Goal: Task Accomplishment & Management: Manage account settings

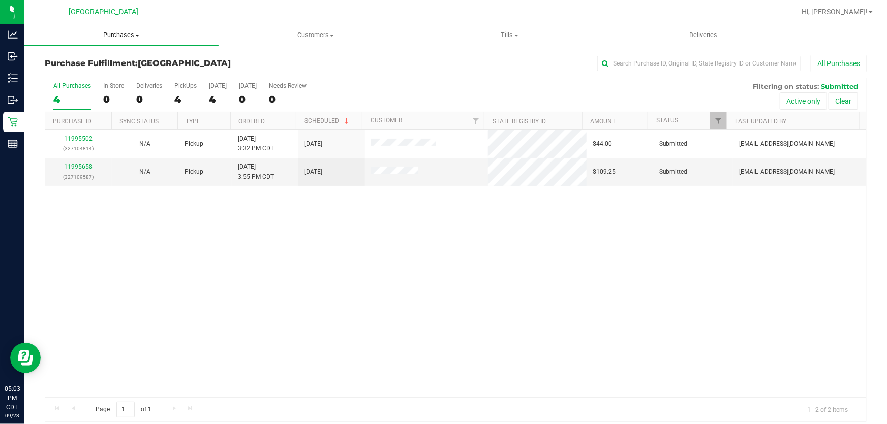
click at [124, 36] on span "Purchases" at bounding box center [121, 34] width 194 height 9
click at [98, 74] on li "Fulfillment" at bounding box center [121, 74] width 194 height 12
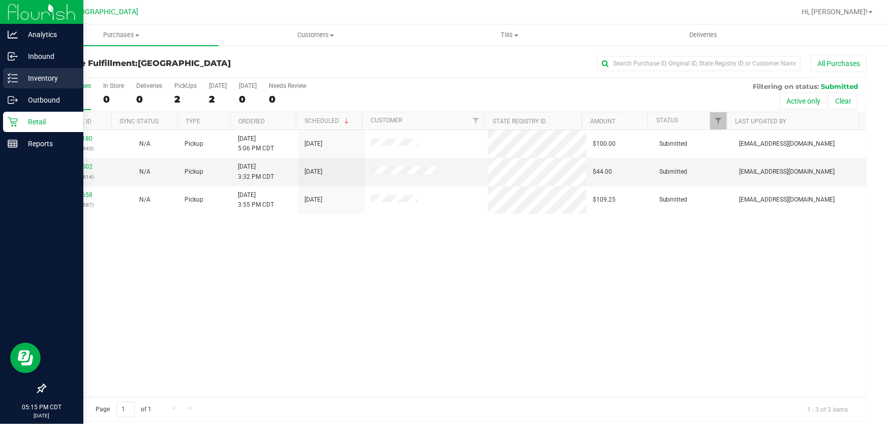
click at [48, 82] on p "Inventory" at bounding box center [48, 78] width 61 height 12
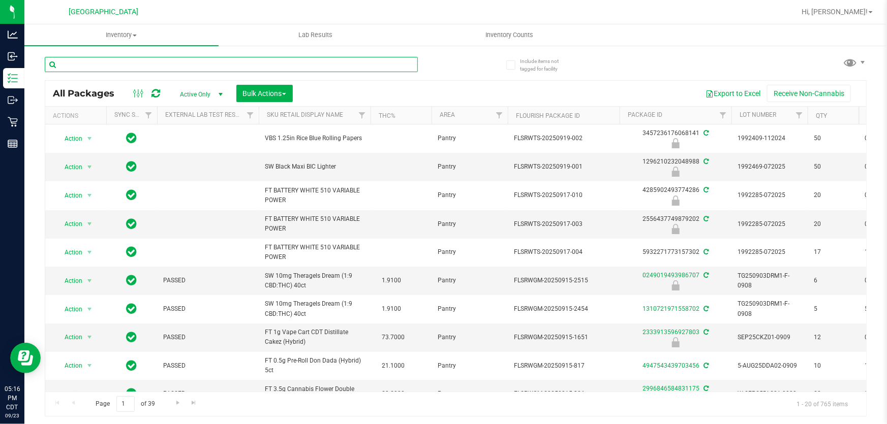
click at [293, 62] on input "text" at bounding box center [231, 64] width 373 height 15
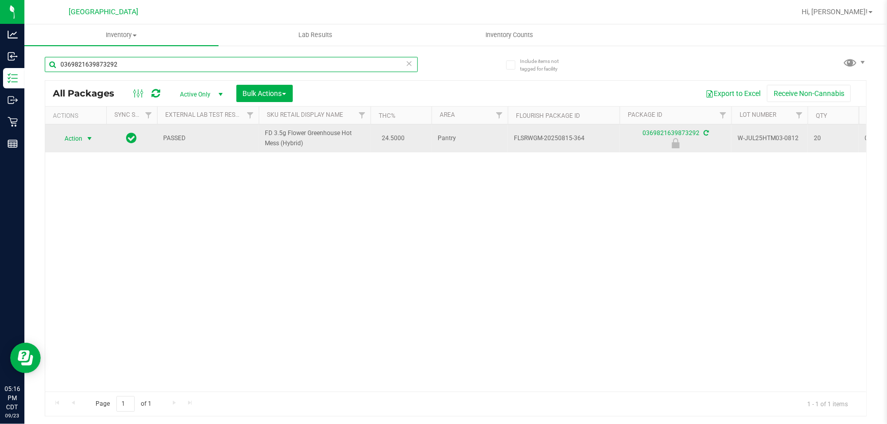
type input "0369821639873292"
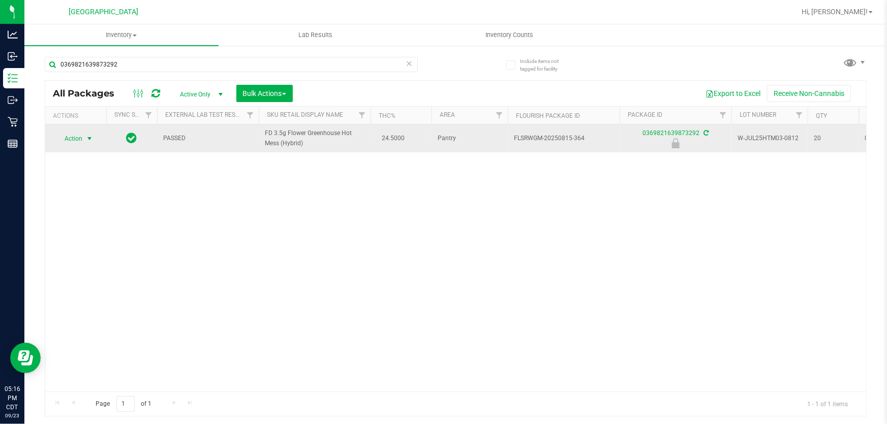
click at [71, 141] on span "Action" at bounding box center [68, 139] width 27 height 14
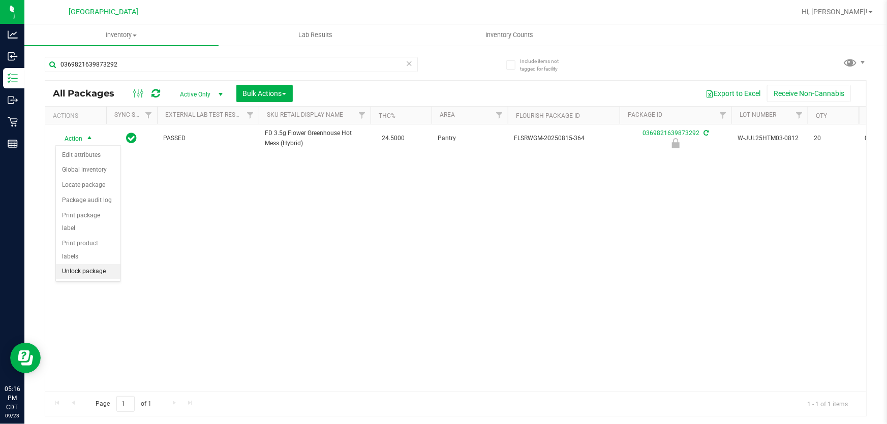
click at [102, 264] on li "Unlock package" at bounding box center [88, 271] width 65 height 15
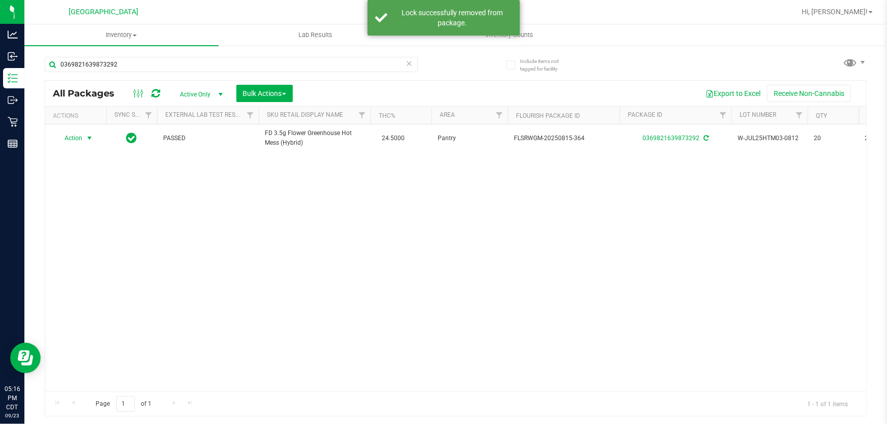
click at [85, 137] on span "select" at bounding box center [89, 138] width 13 height 14
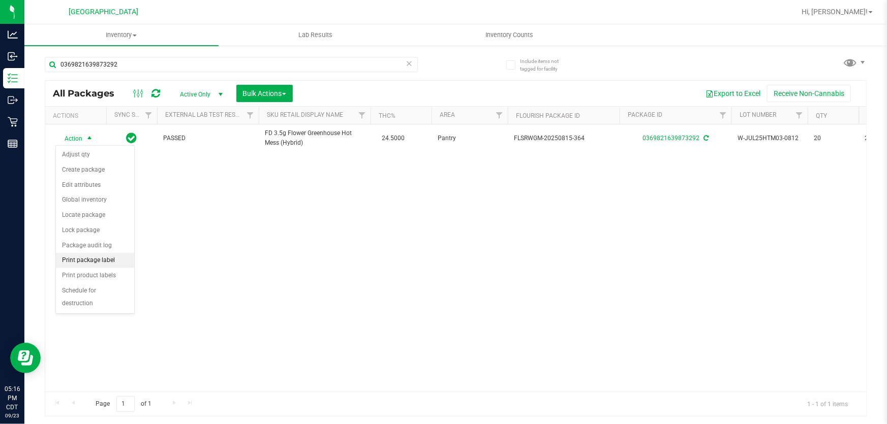
click at [120, 258] on li "Print package label" at bounding box center [95, 260] width 78 height 15
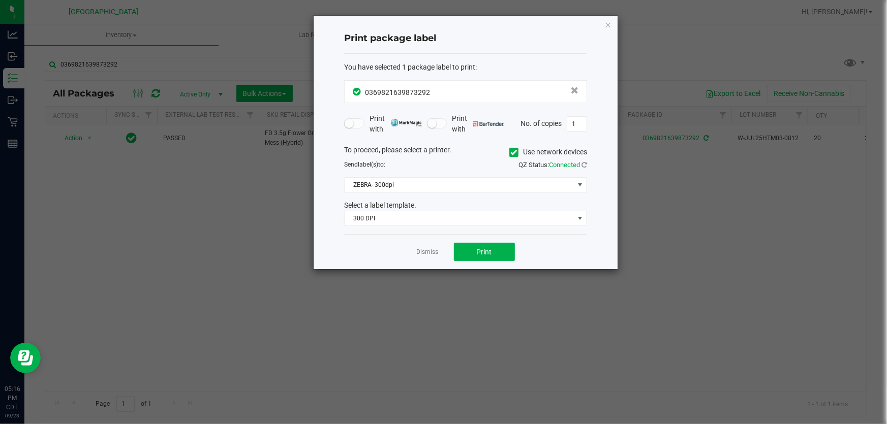
click at [453, 195] on div "To proceed, please select a printer. Use network devices Send label(s) to: QZ S…" at bounding box center [465, 186] width 243 height 82
click at [448, 178] on span "ZEBRA- 300dpi" at bounding box center [458, 185] width 229 height 14
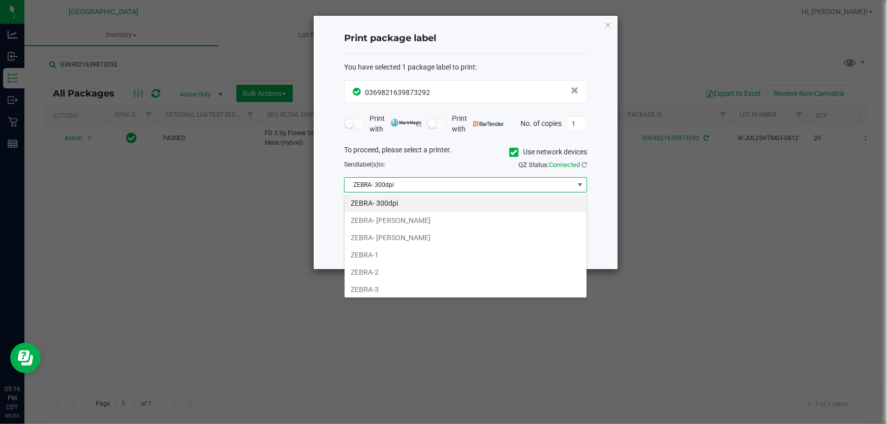
scroll to position [15, 243]
click at [366, 255] on li "ZEBRA-1" at bounding box center [465, 254] width 242 height 17
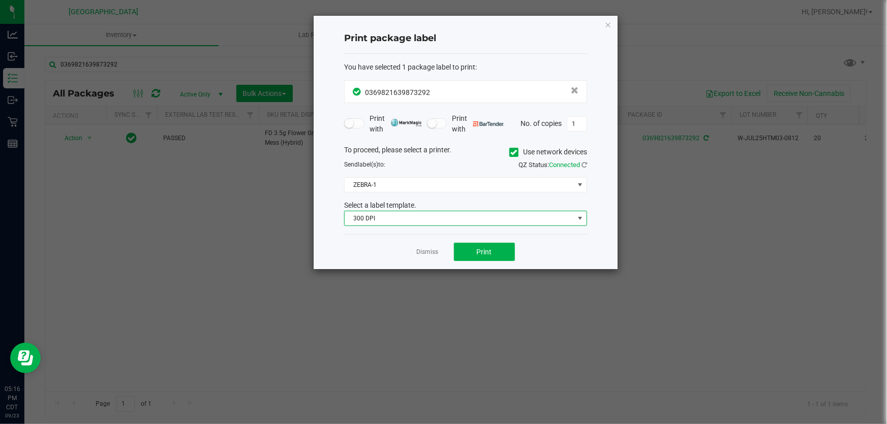
click at [380, 223] on span "300 DPI" at bounding box center [458, 218] width 229 height 14
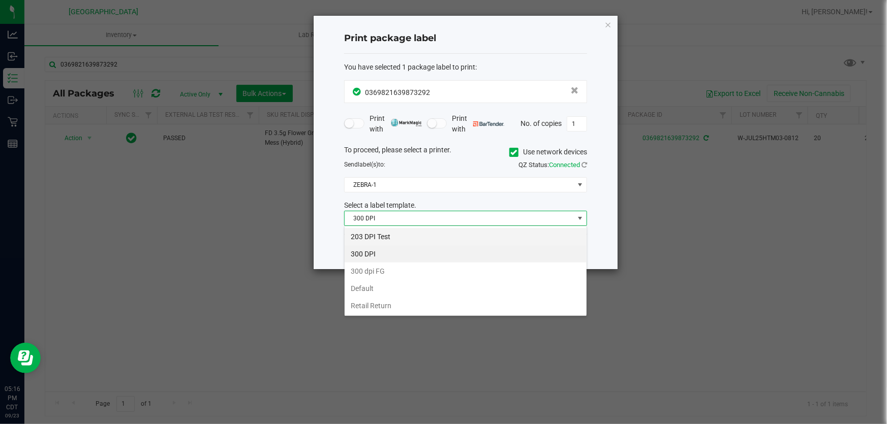
click at [391, 241] on li "203 DPI Test" at bounding box center [465, 236] width 242 height 17
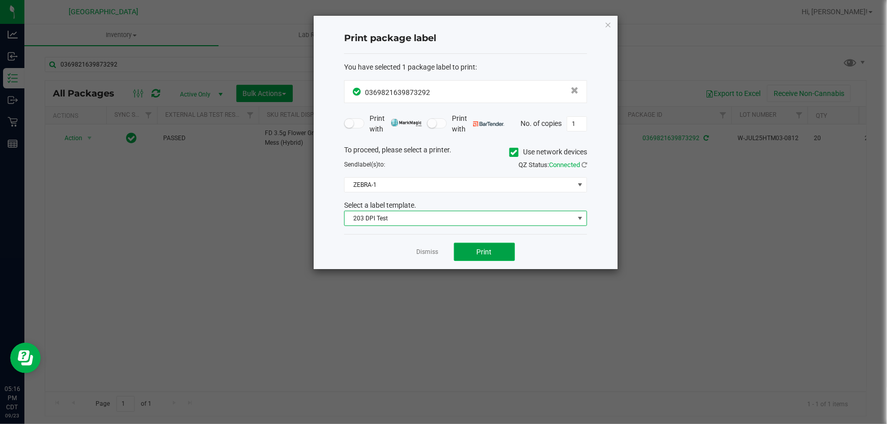
click at [456, 258] on button "Print" at bounding box center [484, 252] width 61 height 18
click at [428, 252] on link "Dismiss" at bounding box center [428, 252] width 22 height 9
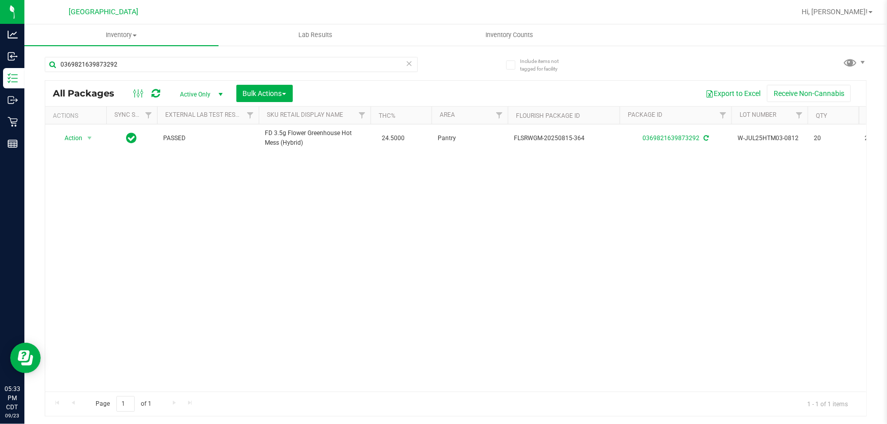
click at [406, 66] on icon at bounding box center [408, 63] width 7 height 12
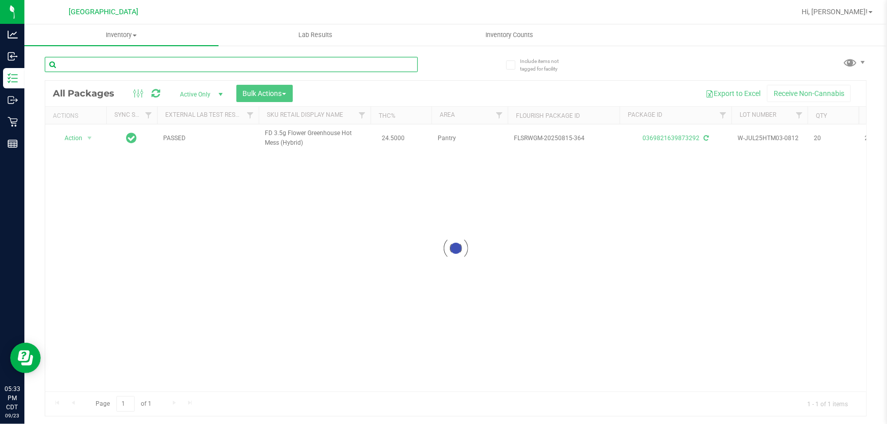
click at [397, 64] on input "text" at bounding box center [231, 64] width 373 height 15
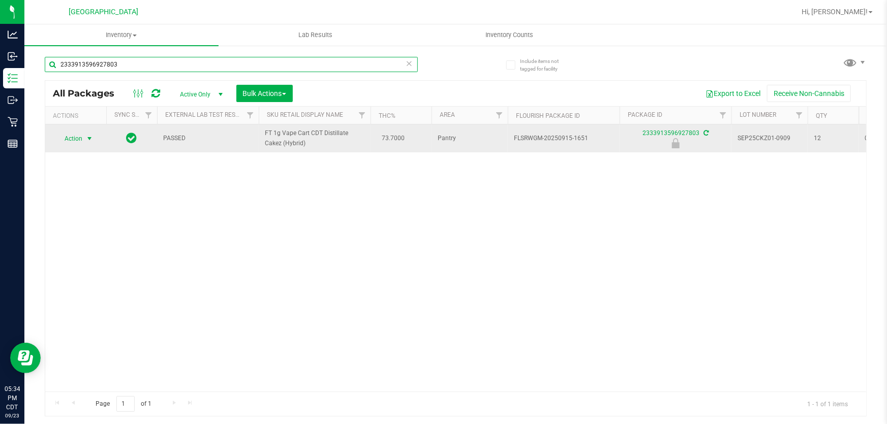
type input "2333913596927803"
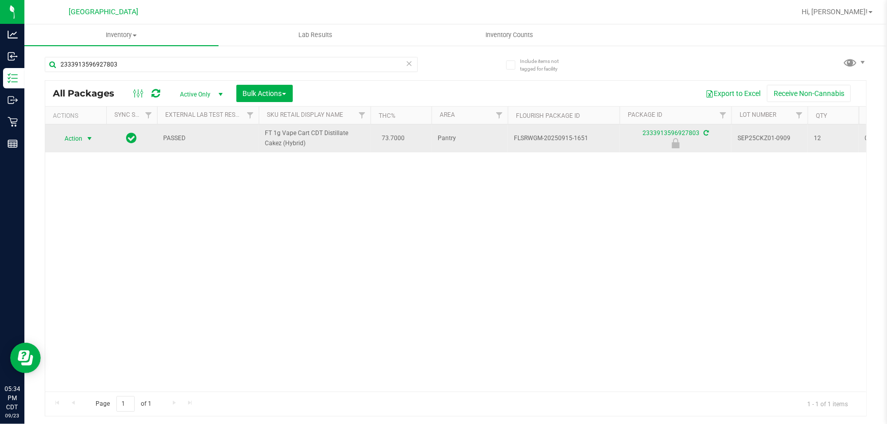
click at [79, 145] on span "Action" at bounding box center [68, 139] width 27 height 14
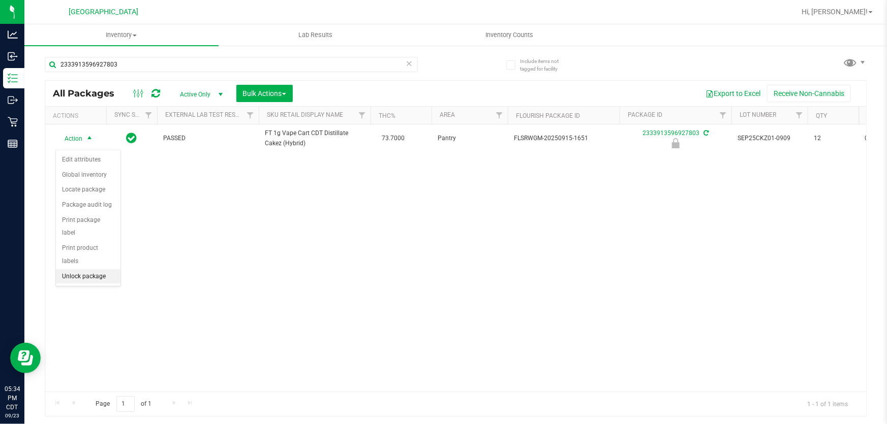
click at [86, 269] on li "Unlock package" at bounding box center [88, 276] width 65 height 15
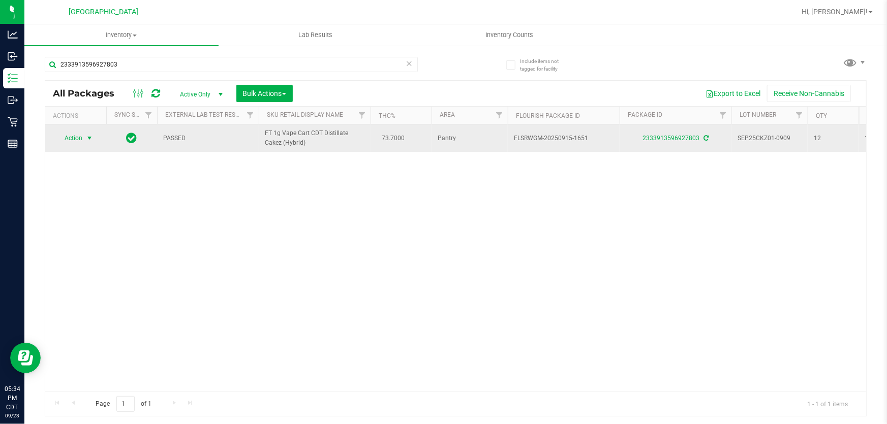
click at [79, 142] on span "Action" at bounding box center [68, 138] width 27 height 14
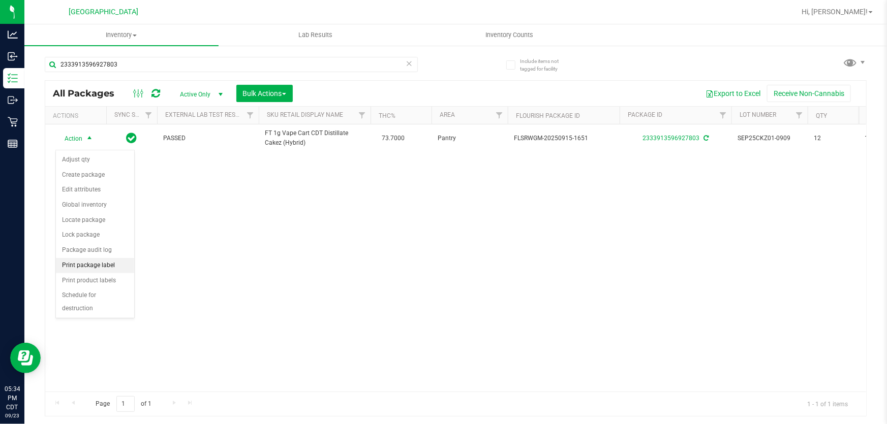
click at [119, 269] on li "Print package label" at bounding box center [95, 265] width 78 height 15
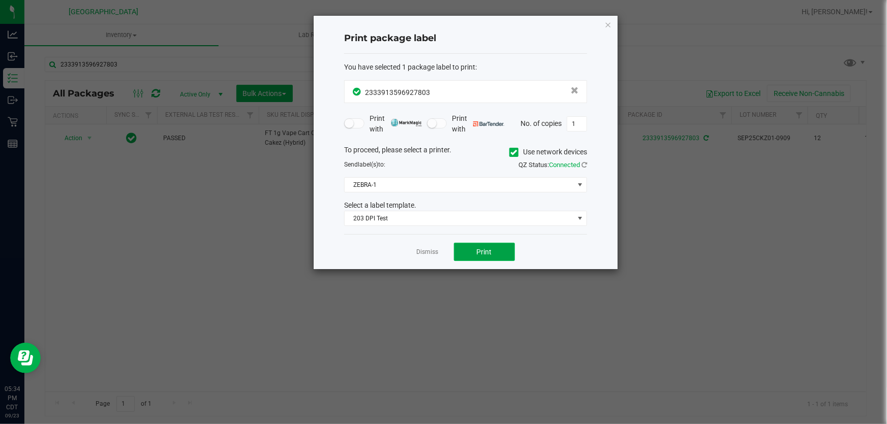
click at [474, 252] on button "Print" at bounding box center [484, 252] width 61 height 18
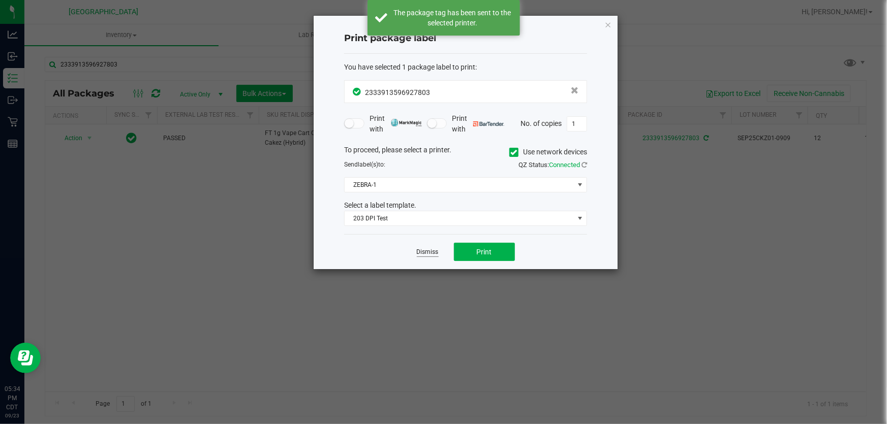
click at [422, 254] on link "Dismiss" at bounding box center [428, 252] width 22 height 9
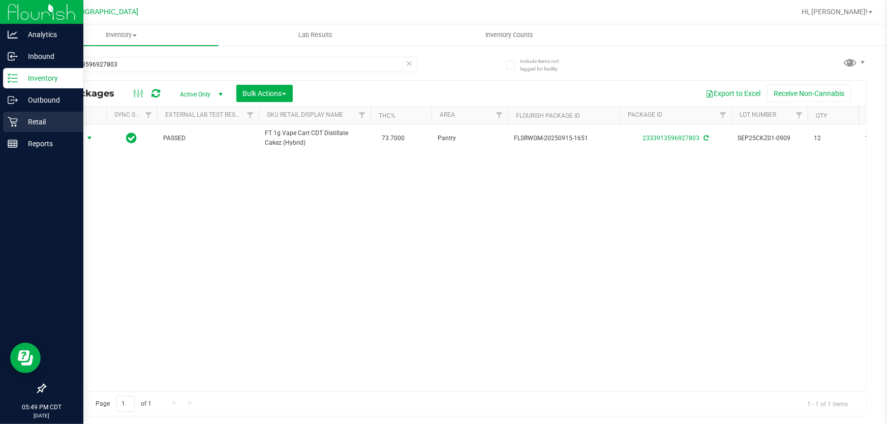
click at [20, 125] on p "Retail" at bounding box center [48, 122] width 61 height 12
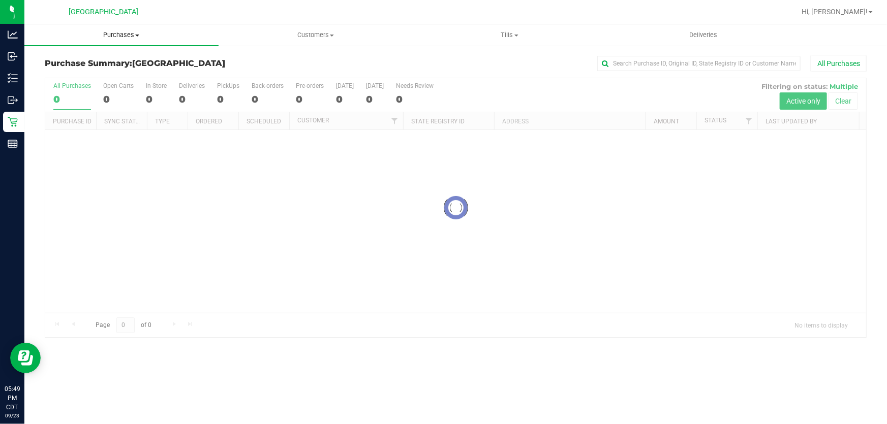
click at [120, 37] on span "Purchases" at bounding box center [121, 34] width 194 height 9
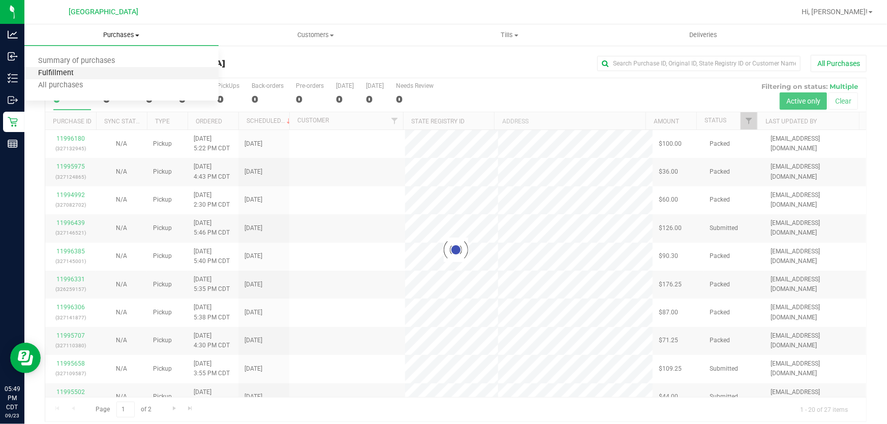
click at [83, 72] on span "Fulfillment" at bounding box center [55, 73] width 63 height 9
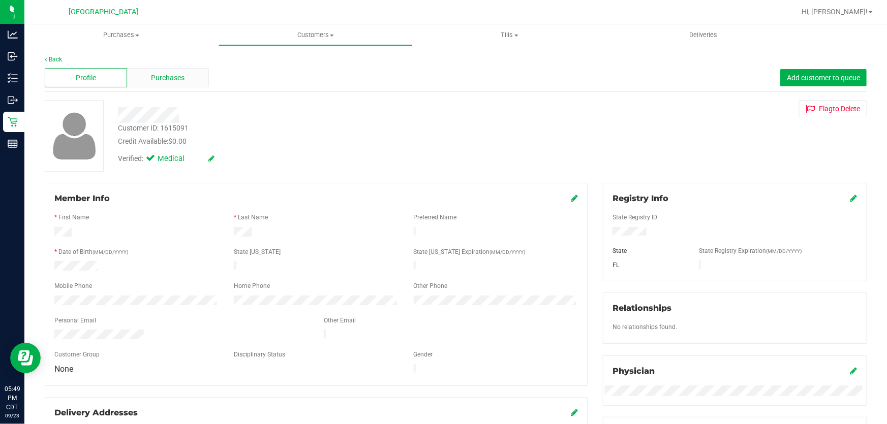
click at [168, 81] on span "Purchases" at bounding box center [168, 78] width 34 height 11
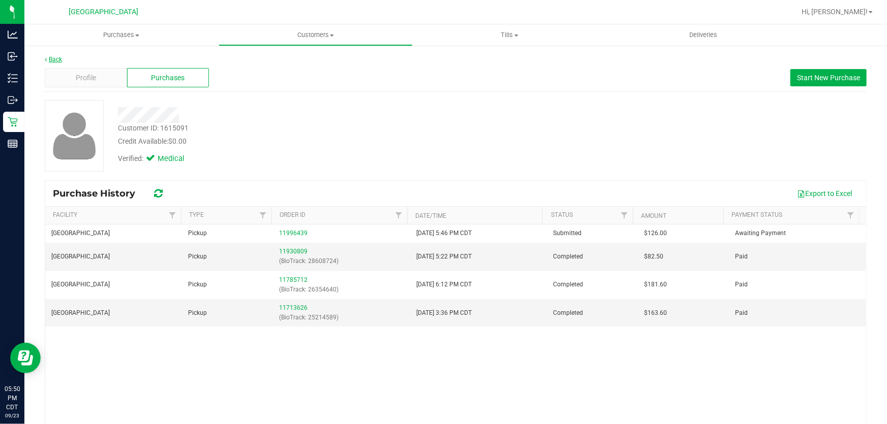
click at [50, 58] on link "Back" at bounding box center [53, 59] width 17 height 7
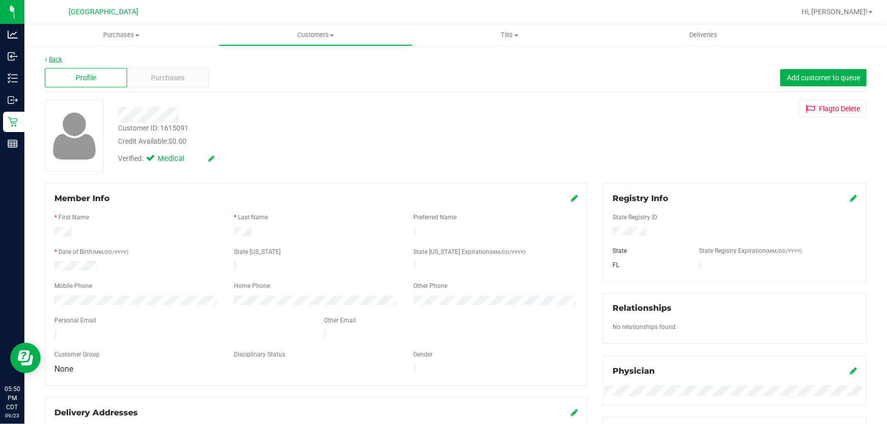
click at [58, 59] on link "Back" at bounding box center [53, 59] width 17 height 7
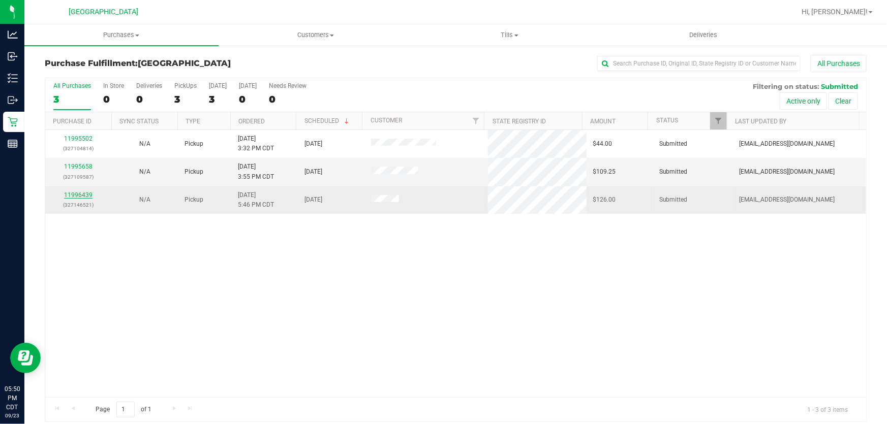
click at [78, 196] on link "11996439" at bounding box center [78, 195] width 28 height 7
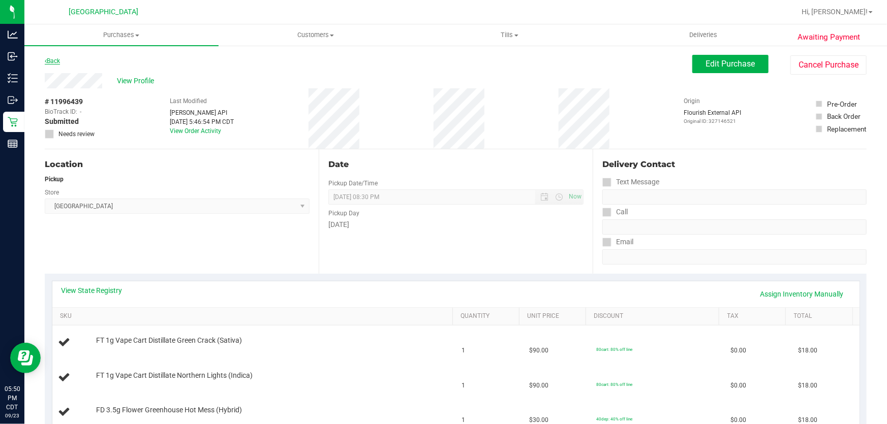
click at [60, 58] on link "Back" at bounding box center [52, 60] width 15 height 7
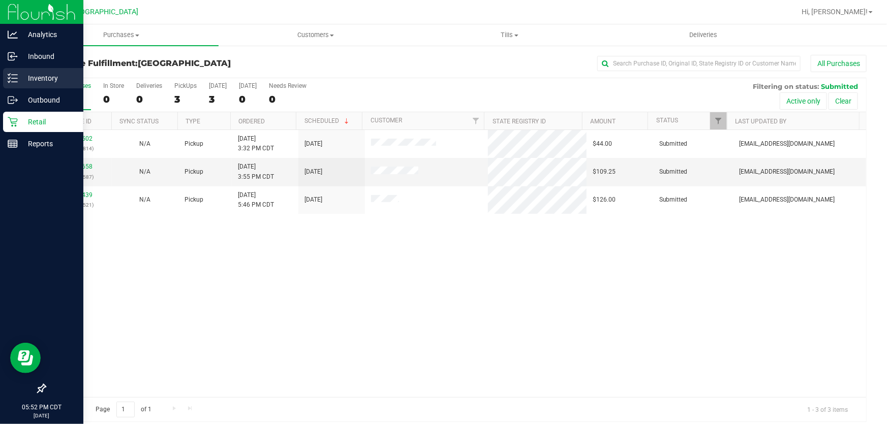
click at [45, 73] on p "Inventory" at bounding box center [48, 78] width 61 height 12
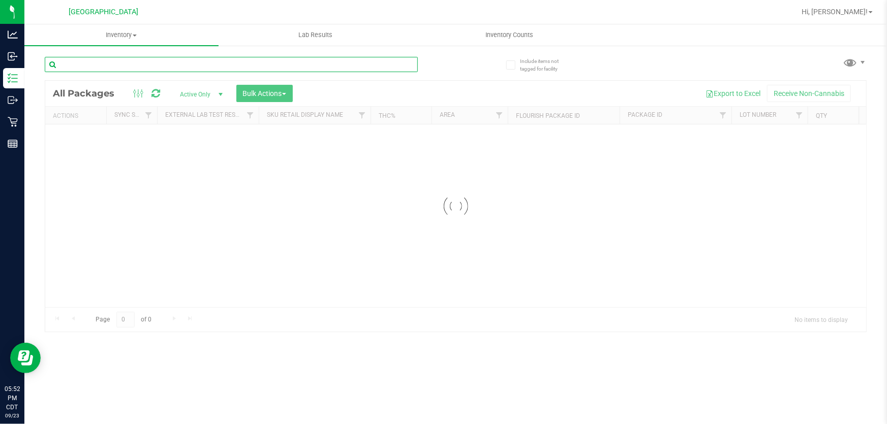
click at [190, 58] on input "text" at bounding box center [231, 64] width 373 height 15
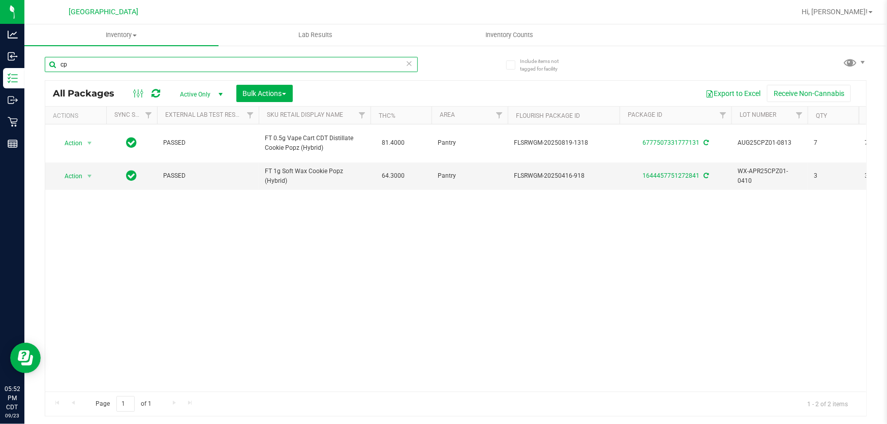
type input "c"
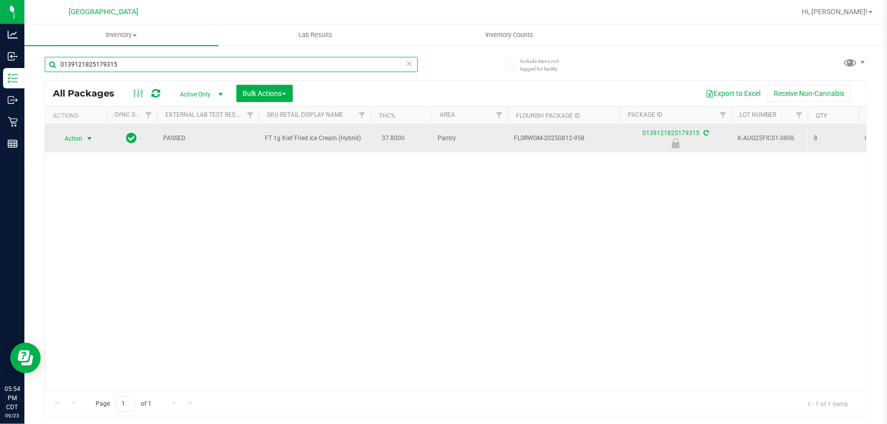
type input "0139121825179315"
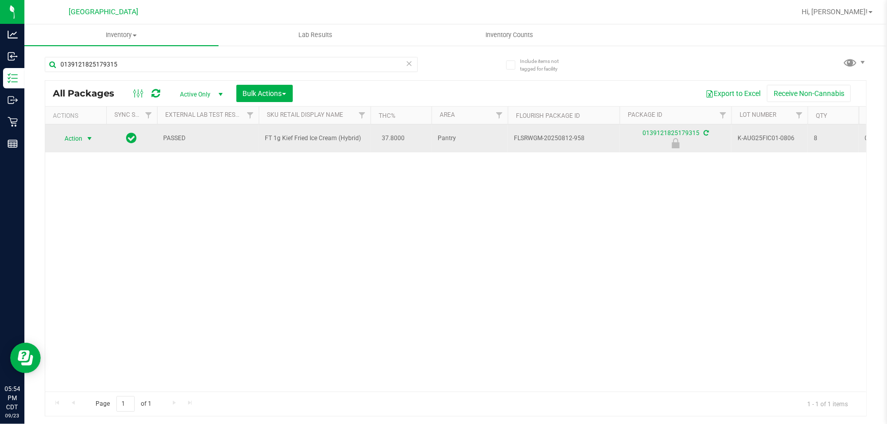
click at [90, 137] on span "select" at bounding box center [89, 139] width 8 height 8
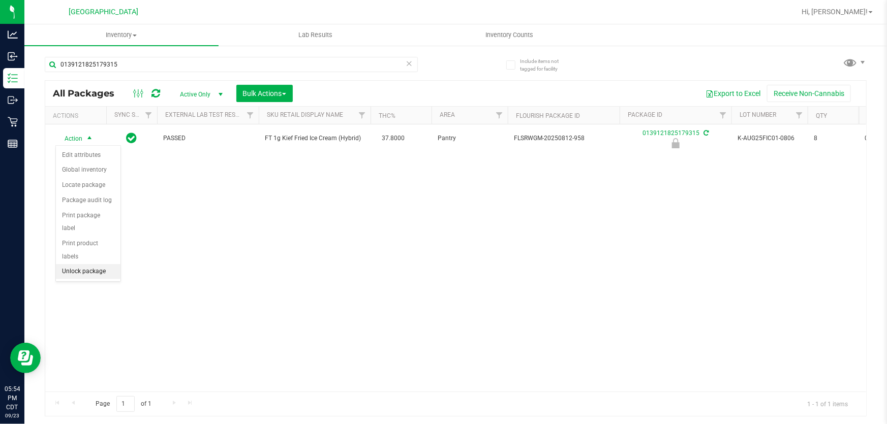
click at [95, 264] on li "Unlock package" at bounding box center [88, 271] width 65 height 15
click at [90, 137] on span "select" at bounding box center [89, 138] width 8 height 8
click at [98, 252] on li "Print package label" at bounding box center [95, 258] width 78 height 15
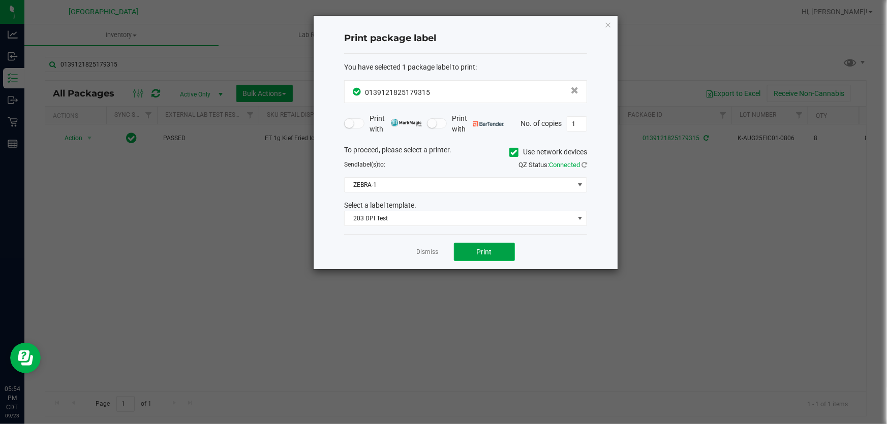
click at [470, 246] on button "Print" at bounding box center [484, 252] width 61 height 18
click at [438, 255] on div "Dismiss Print" at bounding box center [465, 251] width 243 height 35
click at [432, 252] on link "Dismiss" at bounding box center [428, 252] width 22 height 9
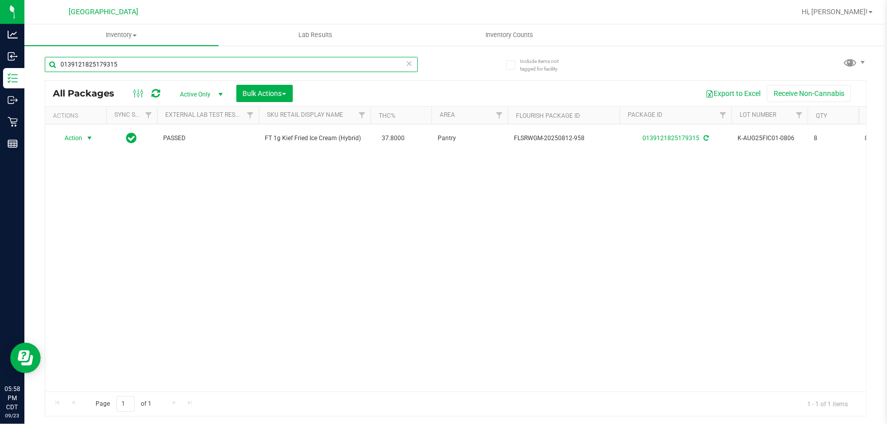
click at [166, 68] on input "0139121825179315" at bounding box center [231, 64] width 373 height 15
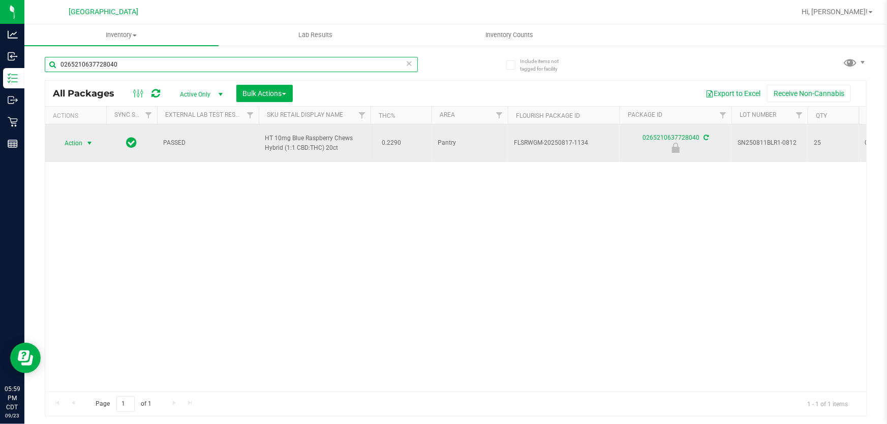
type input "0265210637728040"
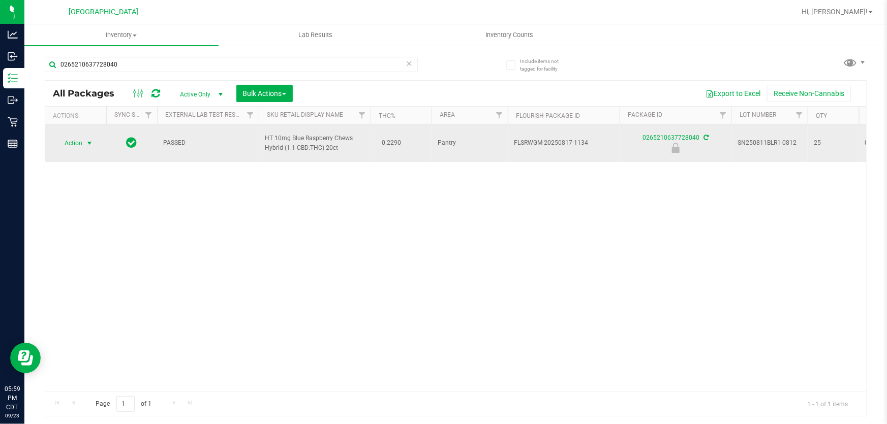
click at [78, 142] on span "Action" at bounding box center [68, 143] width 27 height 14
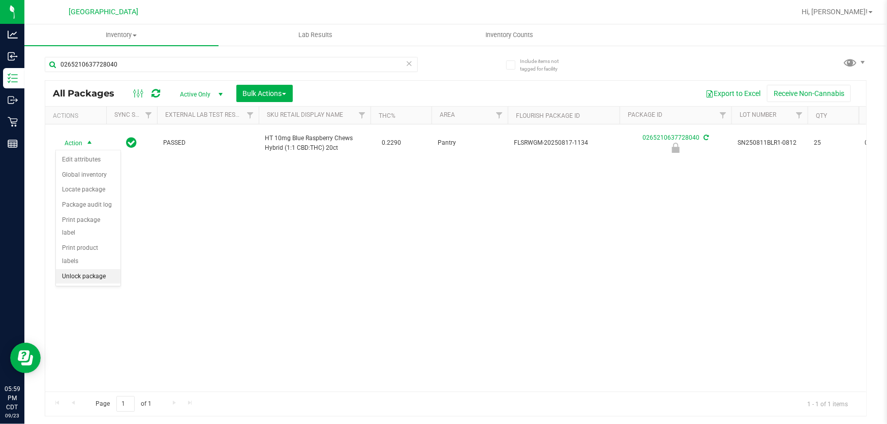
click at [81, 269] on li "Unlock package" at bounding box center [88, 276] width 65 height 15
click at [88, 143] on span "select" at bounding box center [89, 143] width 8 height 8
click at [110, 269] on li "Print package label" at bounding box center [95, 265] width 78 height 15
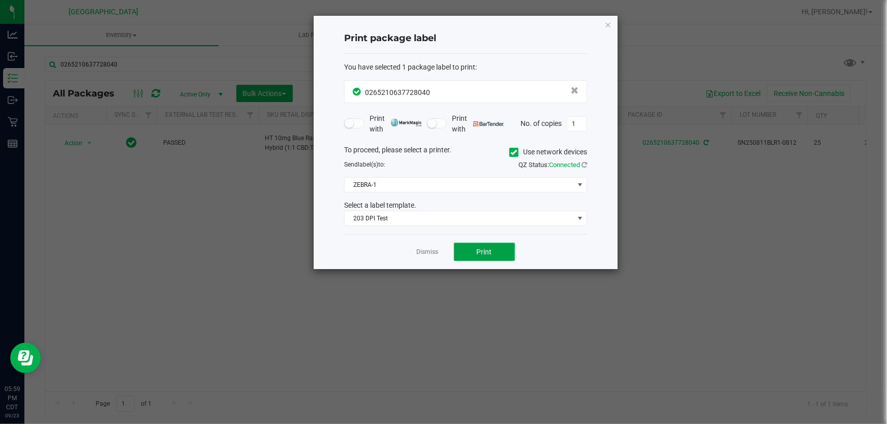
click at [467, 250] on button "Print" at bounding box center [484, 252] width 61 height 18
click at [431, 254] on link "Dismiss" at bounding box center [428, 252] width 22 height 9
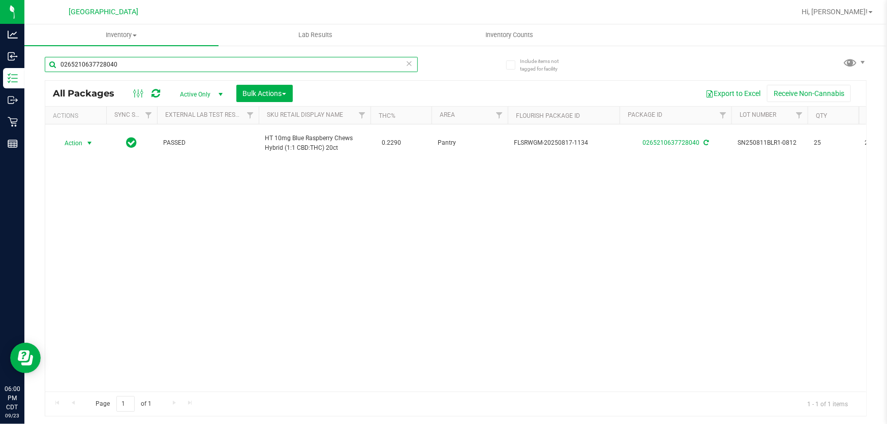
click at [295, 67] on input "0265210637728040" at bounding box center [231, 64] width 373 height 15
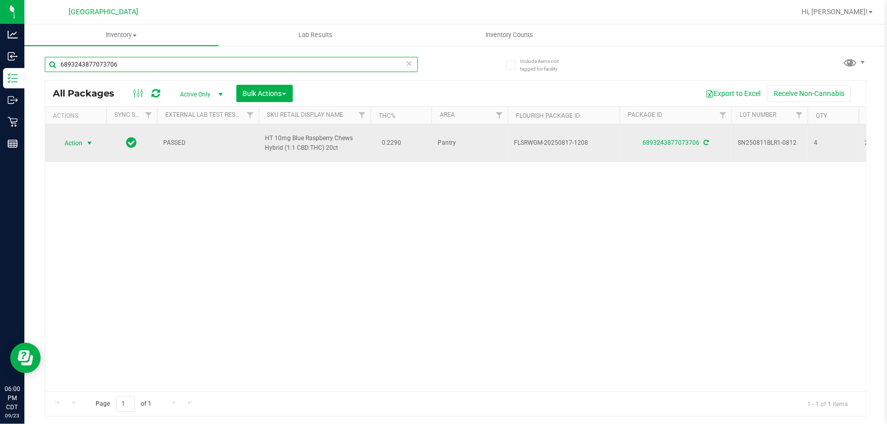
type input "6893243877073706"
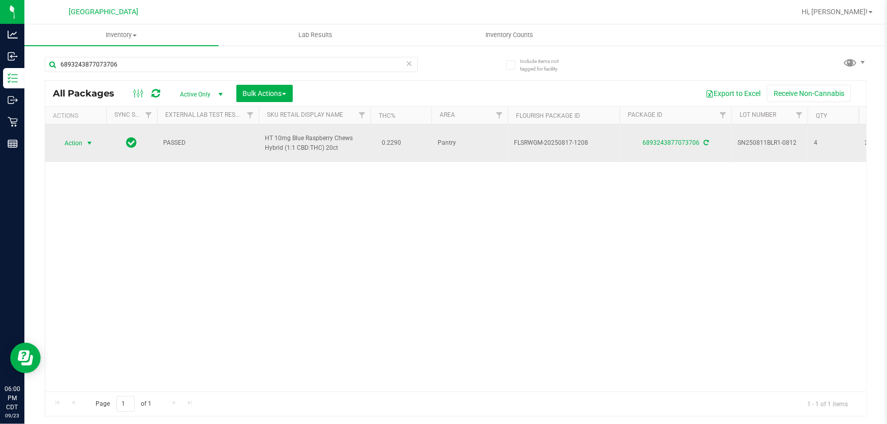
click at [86, 142] on span "select" at bounding box center [89, 143] width 8 height 8
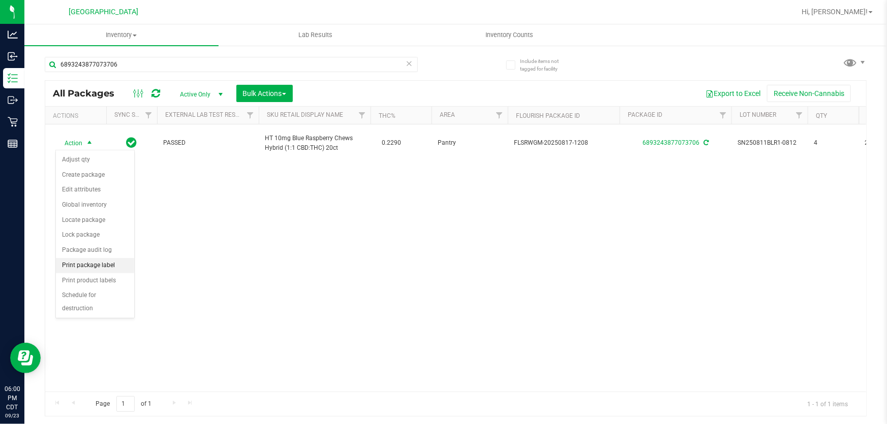
click at [101, 270] on li "Print package label" at bounding box center [95, 265] width 78 height 15
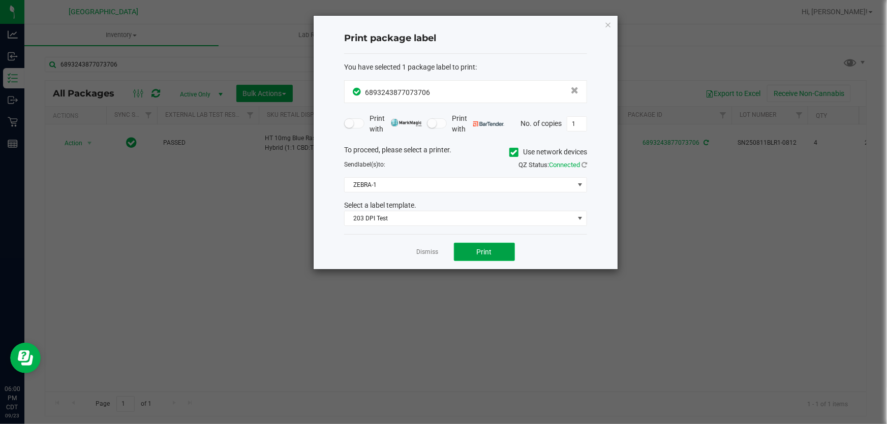
click at [483, 245] on button "Print" at bounding box center [484, 252] width 61 height 18
click at [436, 249] on link "Dismiss" at bounding box center [428, 252] width 22 height 9
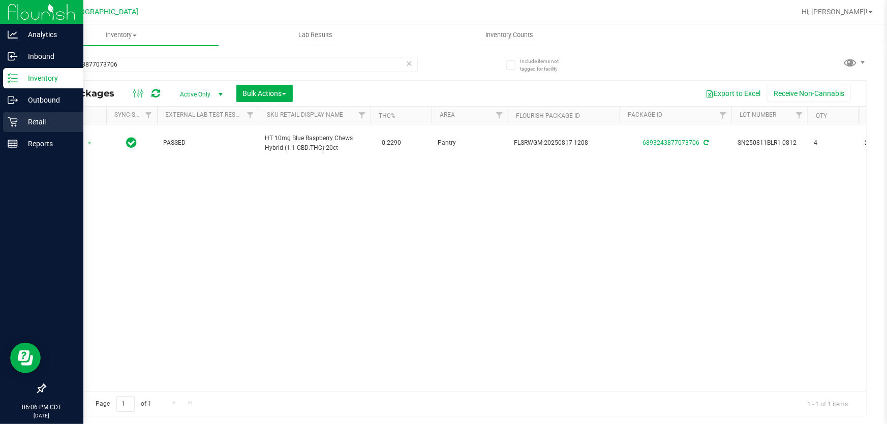
click at [18, 125] on p "Retail" at bounding box center [48, 122] width 61 height 12
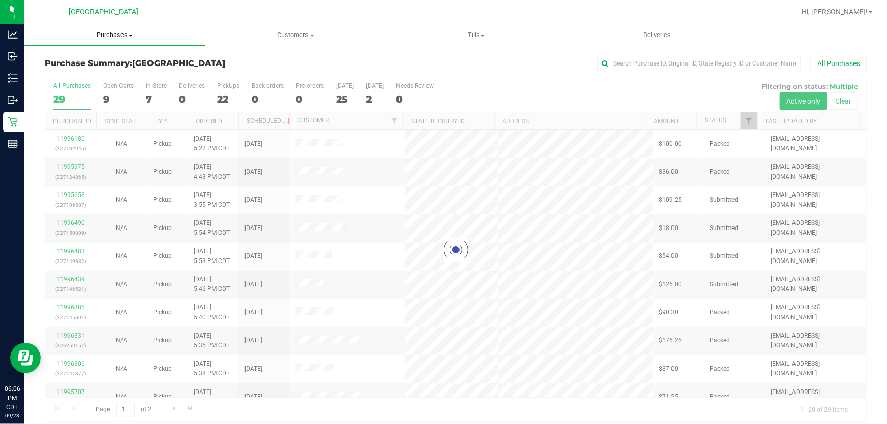
click at [113, 39] on span "Purchases" at bounding box center [114, 34] width 181 height 9
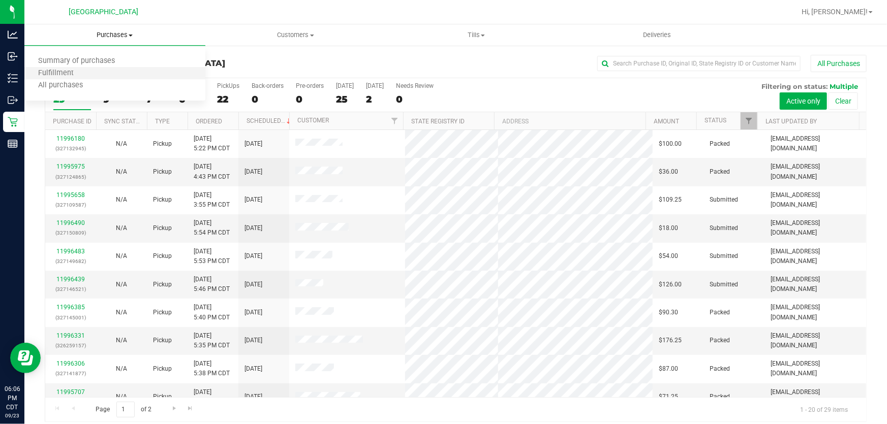
click at [88, 68] on li "Fulfillment" at bounding box center [114, 74] width 181 height 12
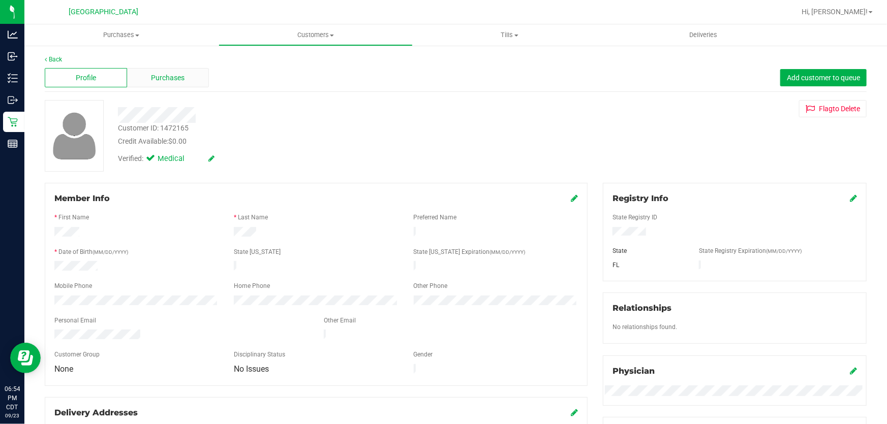
click at [147, 78] on div "Purchases" at bounding box center [168, 77] width 82 height 19
click at [118, 33] on span "Purchases" at bounding box center [121, 34] width 194 height 9
click at [55, 74] on span "Fulfillment" at bounding box center [55, 73] width 63 height 9
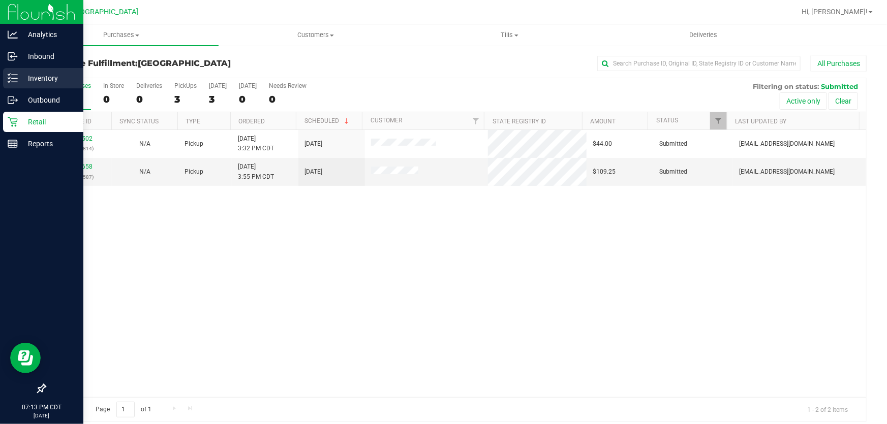
click at [44, 73] on p "Inventory" at bounding box center [48, 78] width 61 height 12
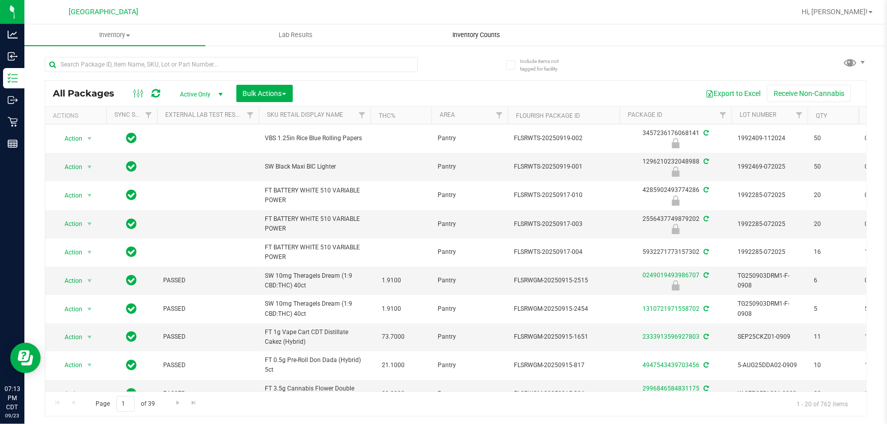
click at [469, 38] on span "Inventory Counts" at bounding box center [475, 34] width 75 height 9
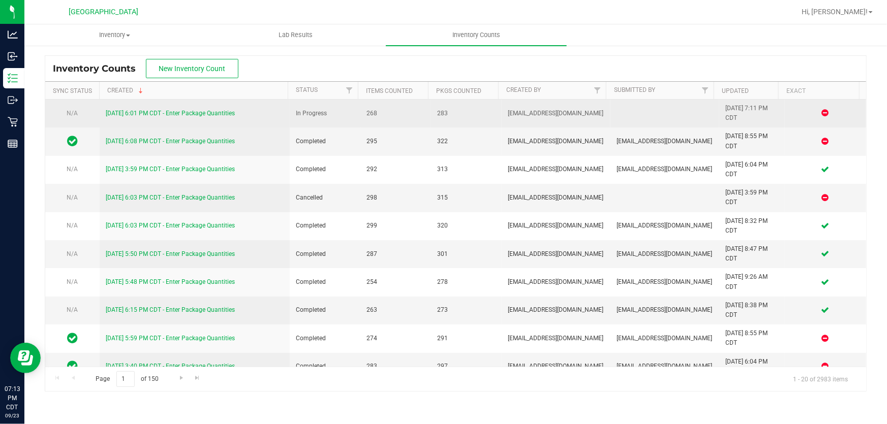
click at [190, 111] on link "[DATE] 6:01 PM CDT - Enter Package Quantities" at bounding box center [170, 113] width 129 height 7
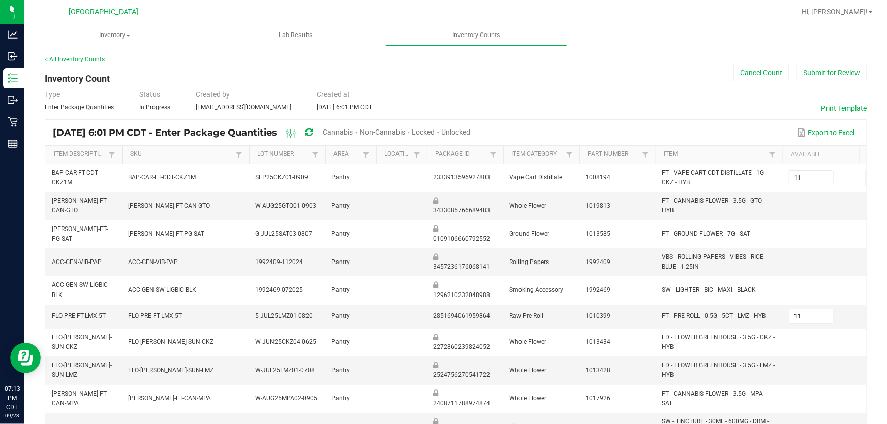
click at [353, 131] on span "Cannabis" at bounding box center [338, 132] width 30 height 8
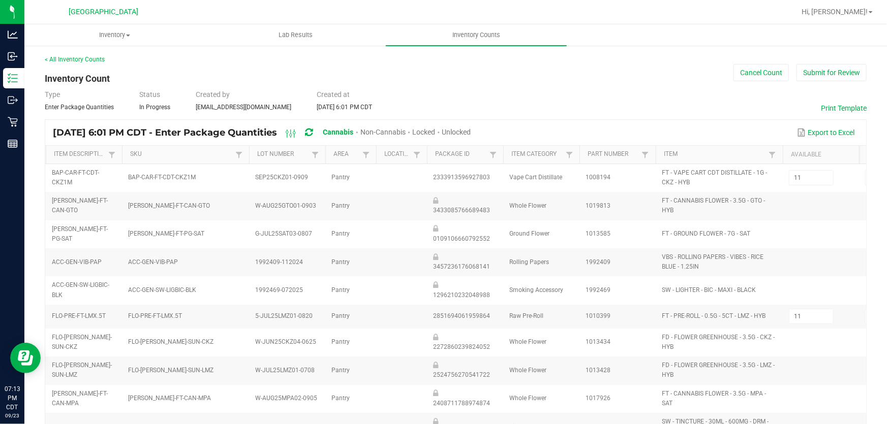
type input "12"
type input "8"
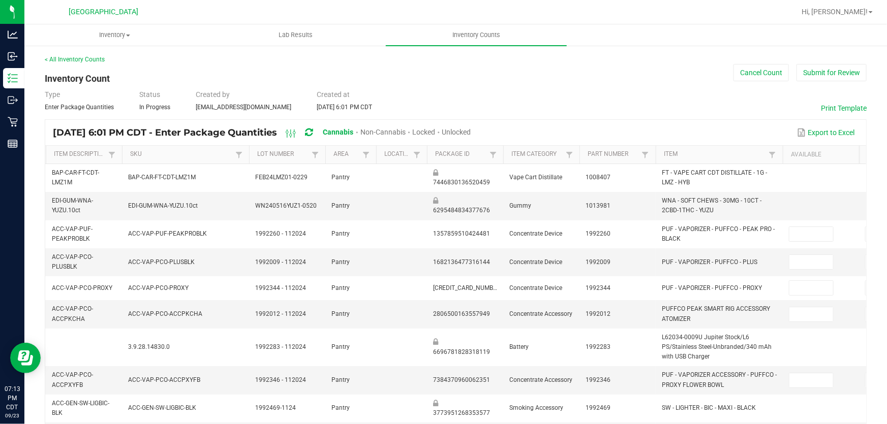
click at [471, 131] on span "Unlocked" at bounding box center [456, 132] width 29 height 8
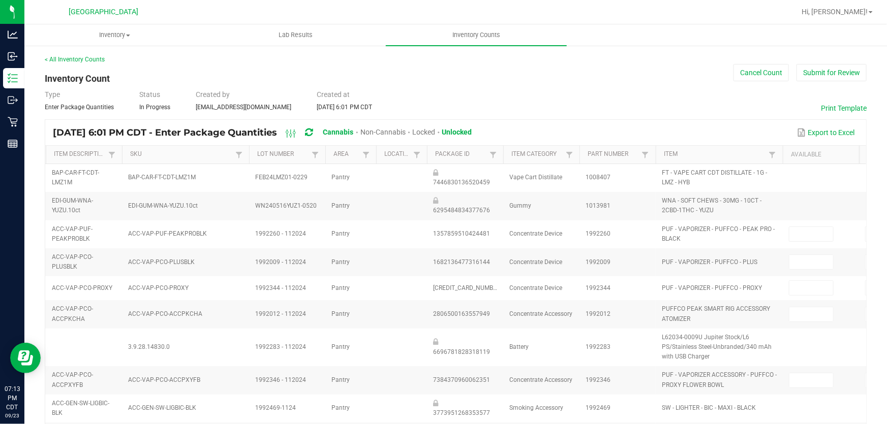
type input "2"
type input "14"
type input "0"
type input "2"
type input "0"
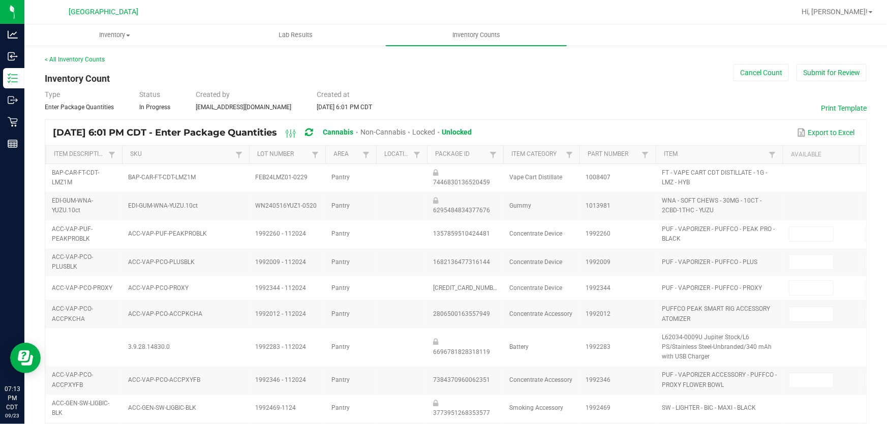
type input "1"
type input "10"
type input "0"
type input "11"
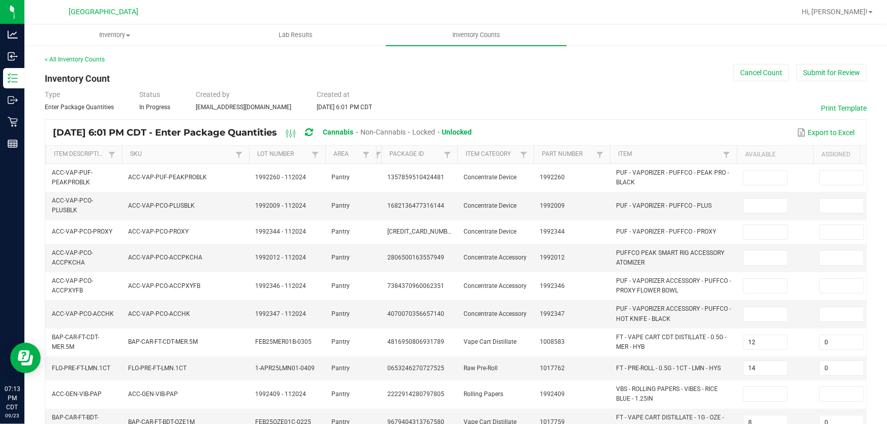
click at [361, 148] on tr "Item Description SKU Lot Number Area Location Package Id Item Category Part Num…" at bounding box center [505, 155] width 920 height 18
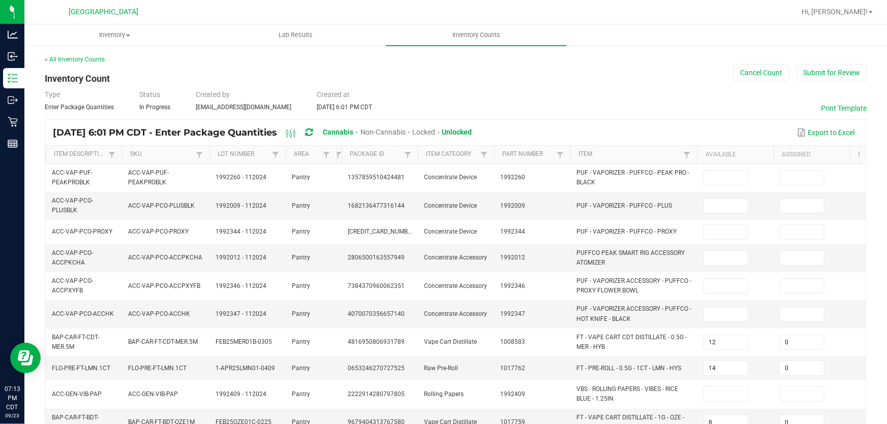
click at [208, 154] on span at bounding box center [207, 234] width 3 height 177
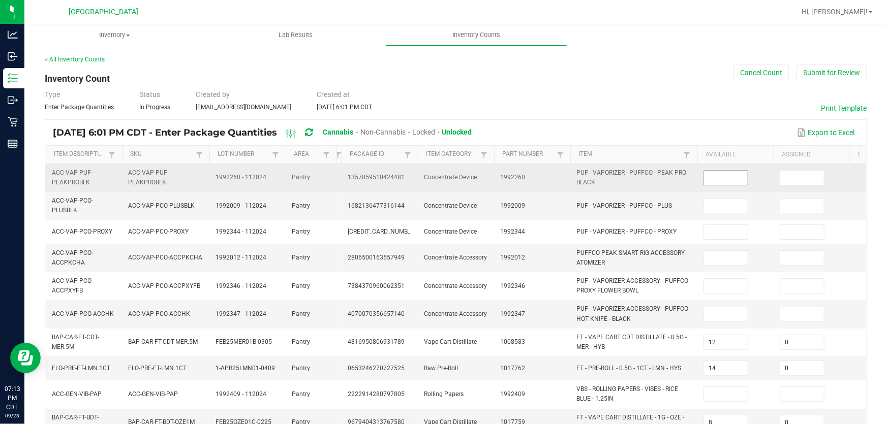
click at [735, 179] on input at bounding box center [726, 178] width 44 height 14
type input "0"
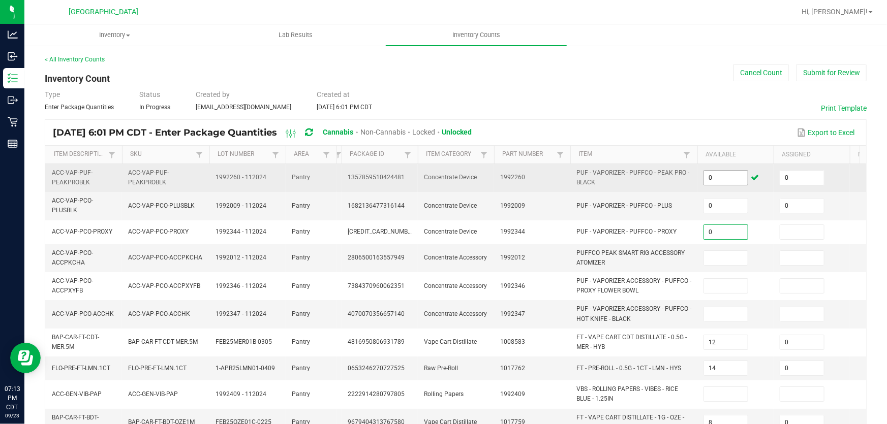
type input "0"
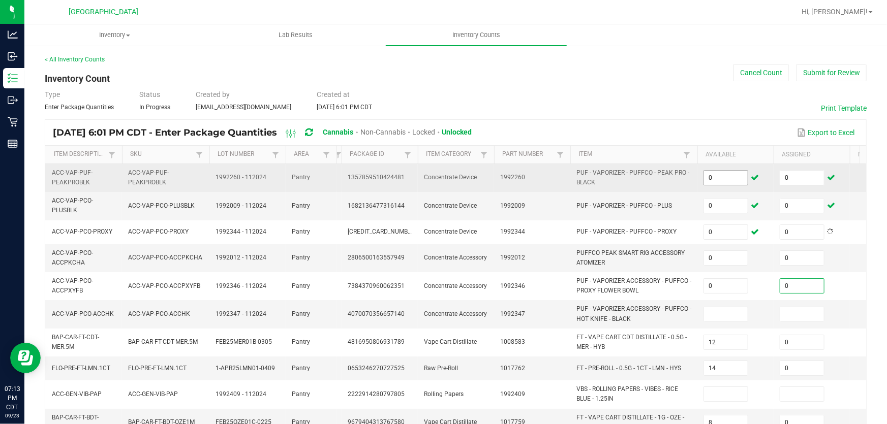
type input "0"
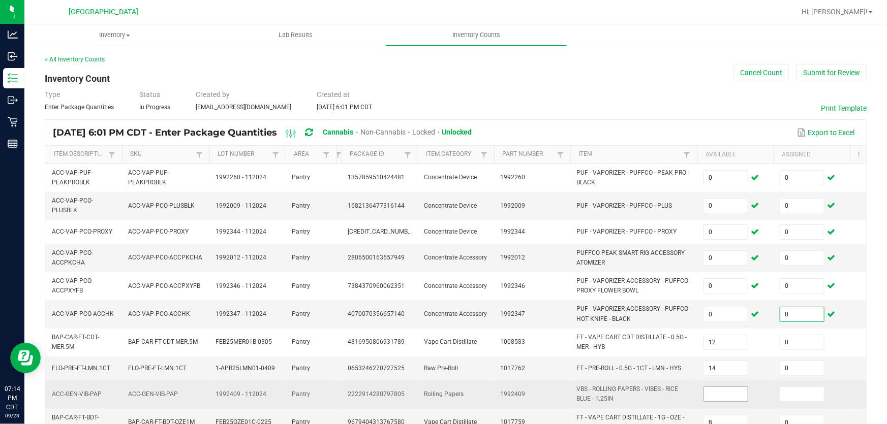
type input "0"
click at [724, 399] on input at bounding box center [726, 394] width 44 height 14
type input "0"
click at [552, 400] on td "1992409" at bounding box center [532, 395] width 76 height 28
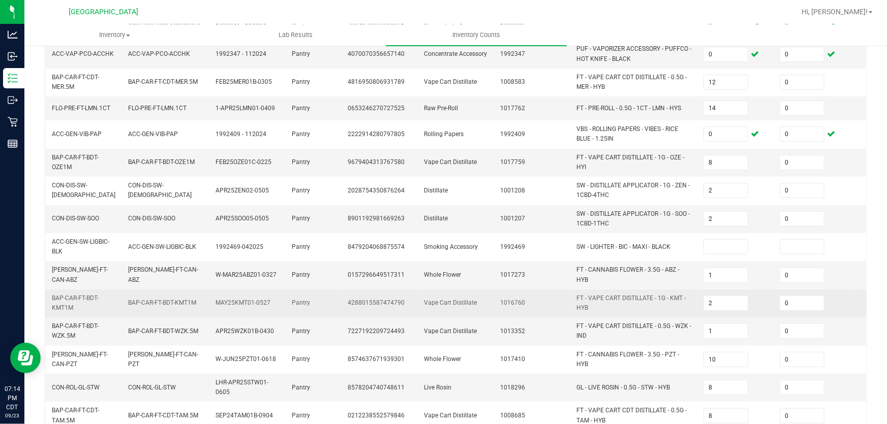
scroll to position [277, 0]
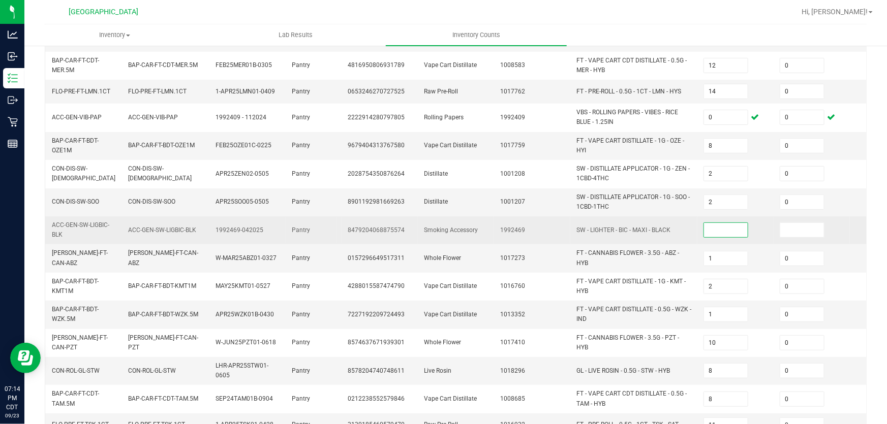
click at [732, 225] on input at bounding box center [726, 230] width 44 height 14
type input "0"
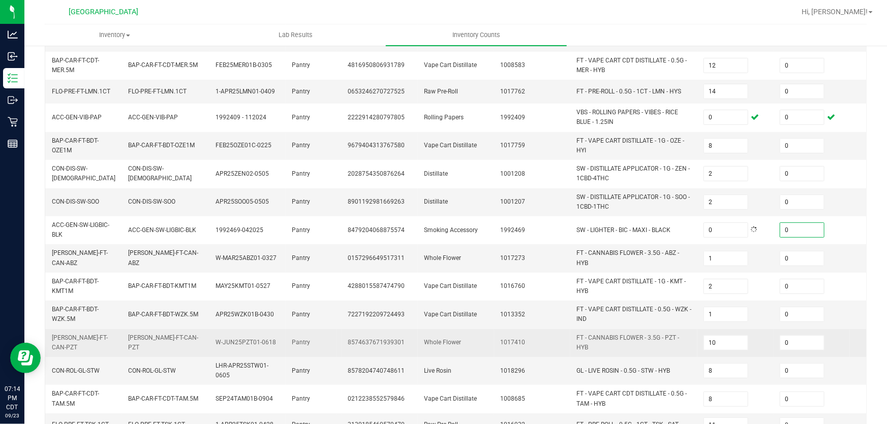
type input "0"
click at [684, 353] on td "FT - CANNABIS FLOWER - 3.5G - PZT - HYB" at bounding box center [633, 343] width 127 height 28
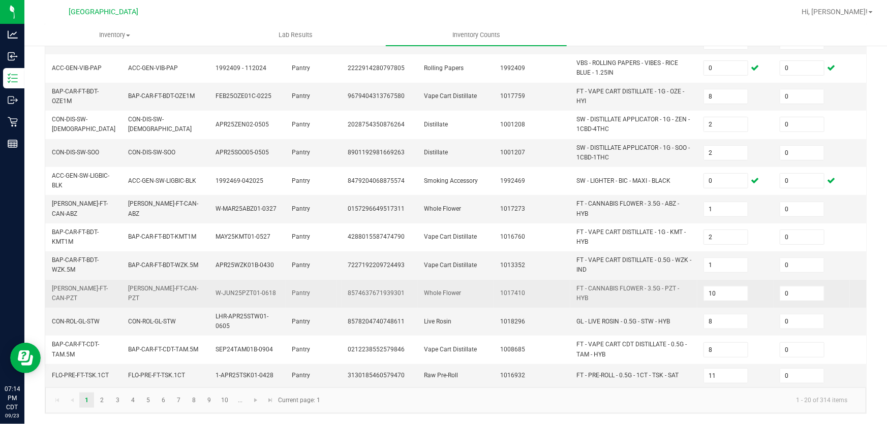
scroll to position [331, 0]
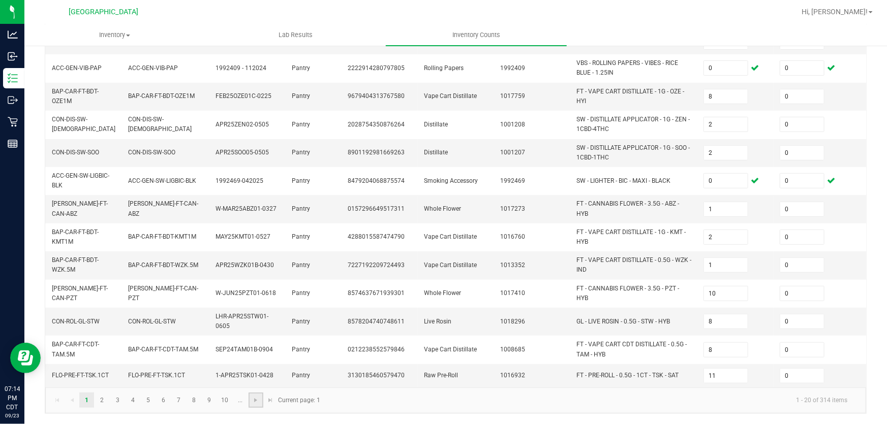
click at [250, 403] on link at bounding box center [255, 400] width 15 height 15
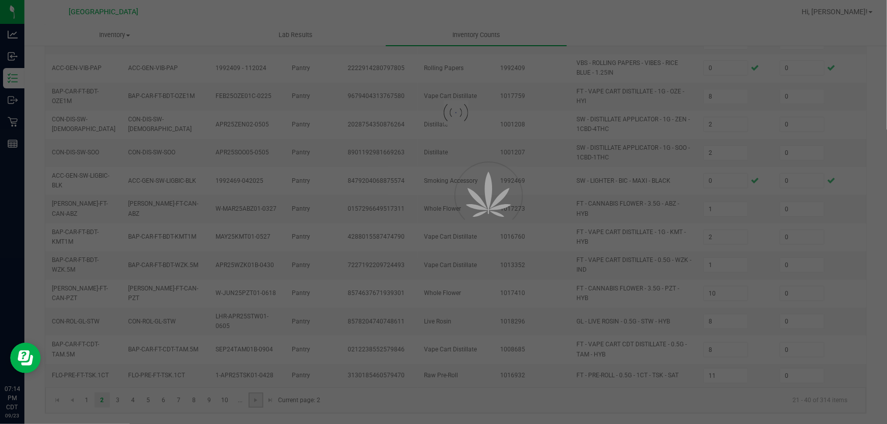
type input "6"
type input "5"
type input "1"
type input "10"
type input "4"
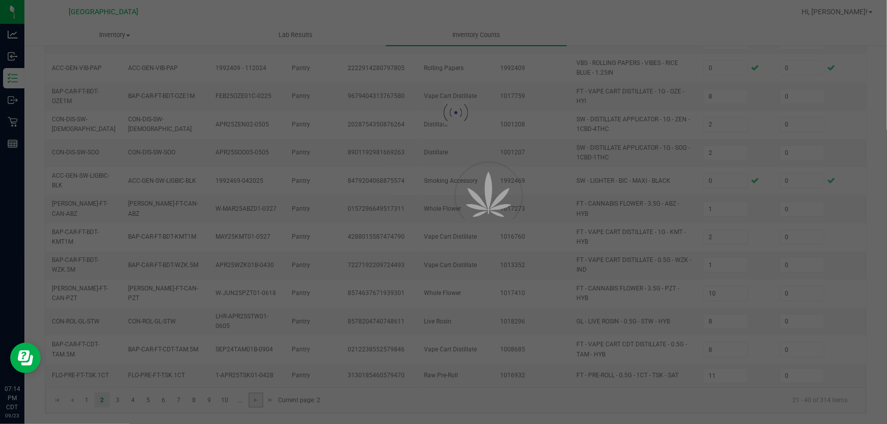
type input "20"
type input "3"
type input "20"
type input "12"
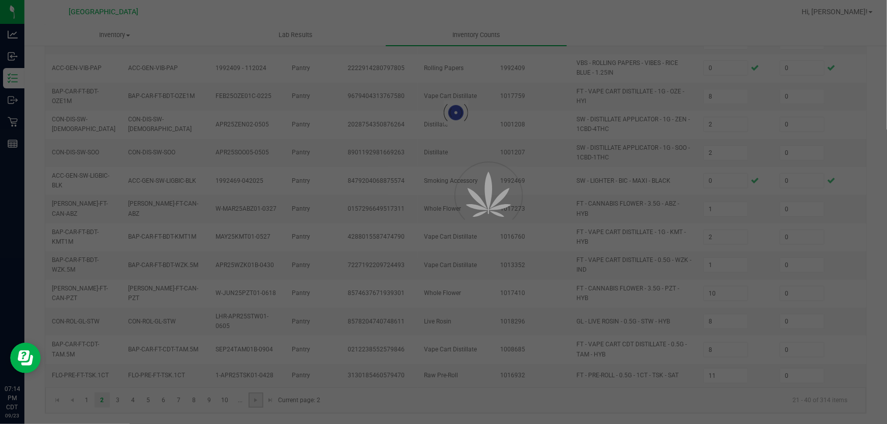
type input "4"
type input "2"
type input "3"
type input "1"
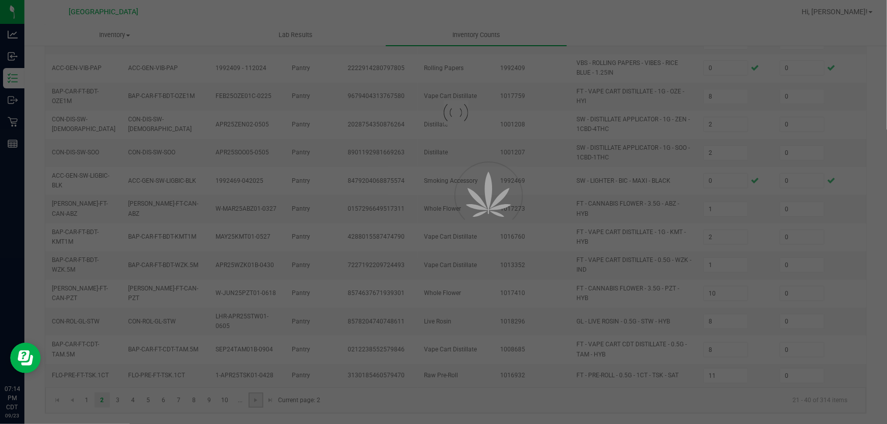
type input "4"
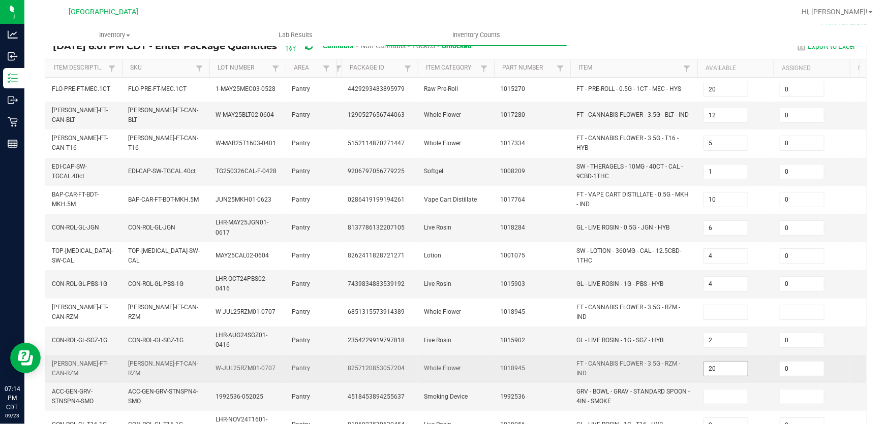
scroll to position [184, 0]
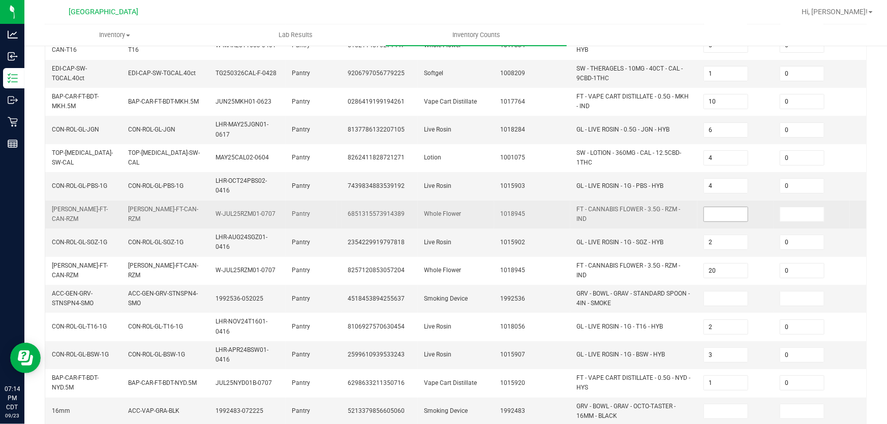
click at [711, 208] on input at bounding box center [726, 214] width 44 height 14
type input "0"
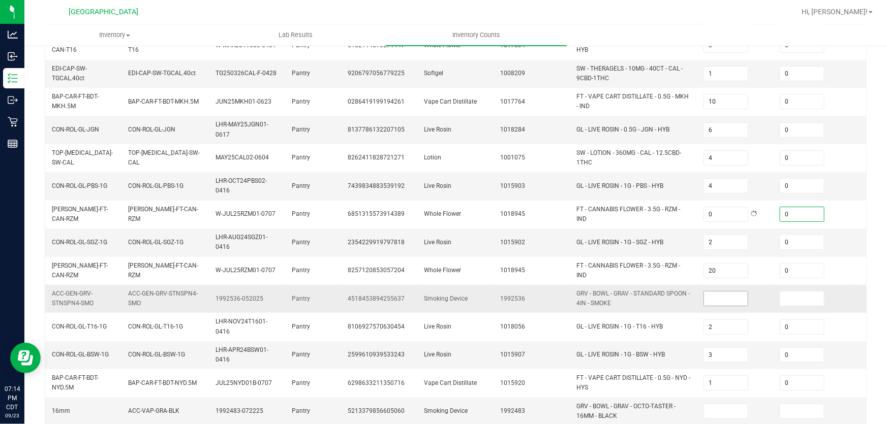
type input "0"
click at [732, 292] on input at bounding box center [726, 299] width 44 height 14
type input "0"
click at [721, 404] on input at bounding box center [726, 411] width 44 height 14
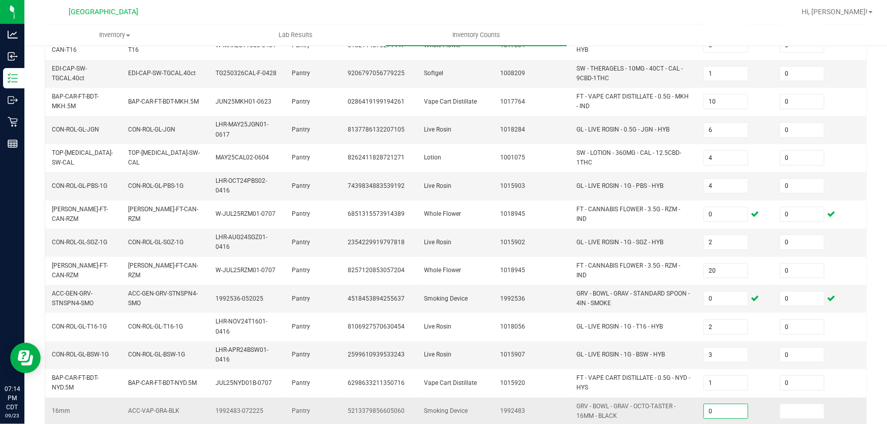
type input "0"
click at [676, 419] on td "GRV - BOWL - GRAV - OCTO-TASTER - 16MM - BLACK" at bounding box center [633, 412] width 127 height 28
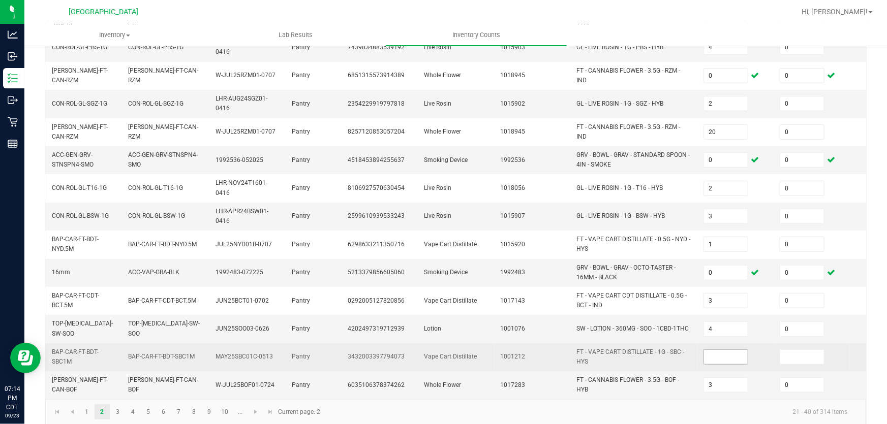
click at [729, 350] on input at bounding box center [726, 357] width 44 height 14
type input "0"
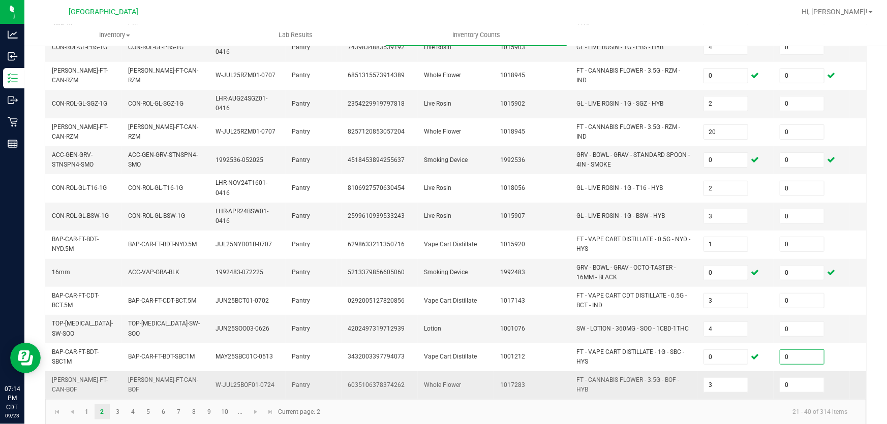
type input "0"
click at [655, 382] on span "FT - CANNABIS FLOWER - 3.5G - BOF - HYB" at bounding box center [633, 384] width 115 height 19
click at [255, 408] on span "Go to the next page" at bounding box center [256, 412] width 8 height 8
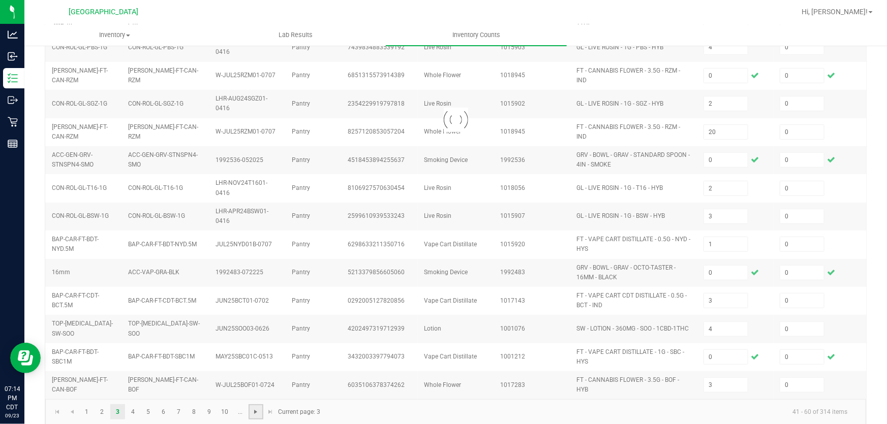
type input "2"
type input "9"
type input "16"
type input "23"
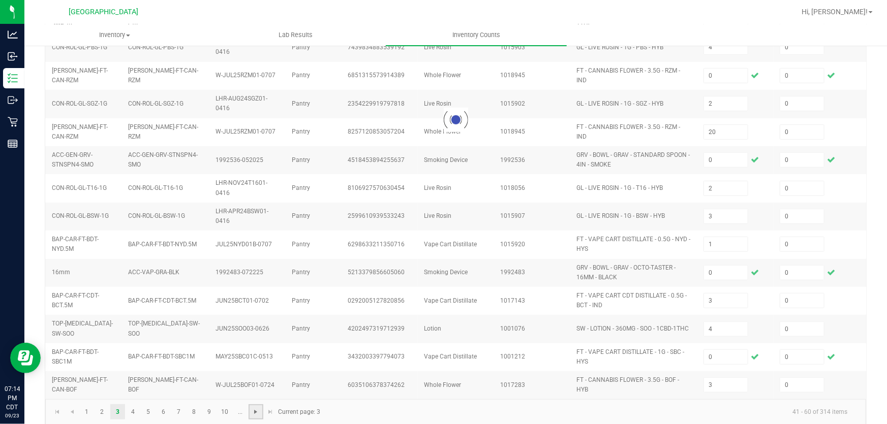
type input "3"
type input "2"
type input "5"
type input "18"
type input "11"
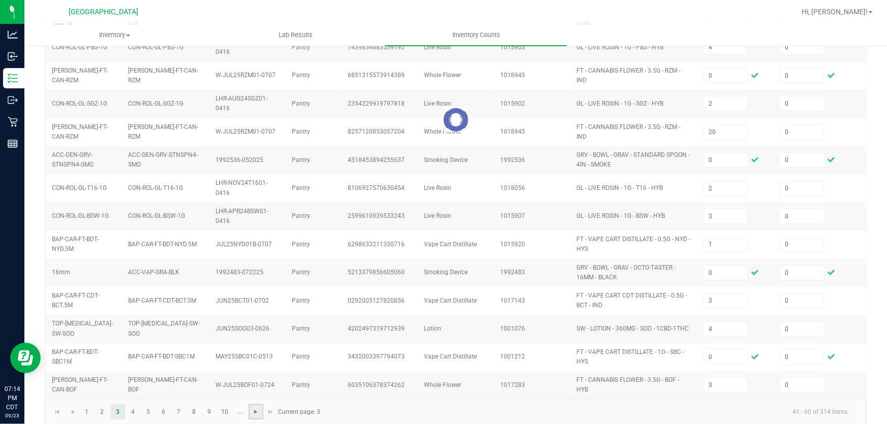
type input "7"
type input "3"
type input "1"
type input "6"
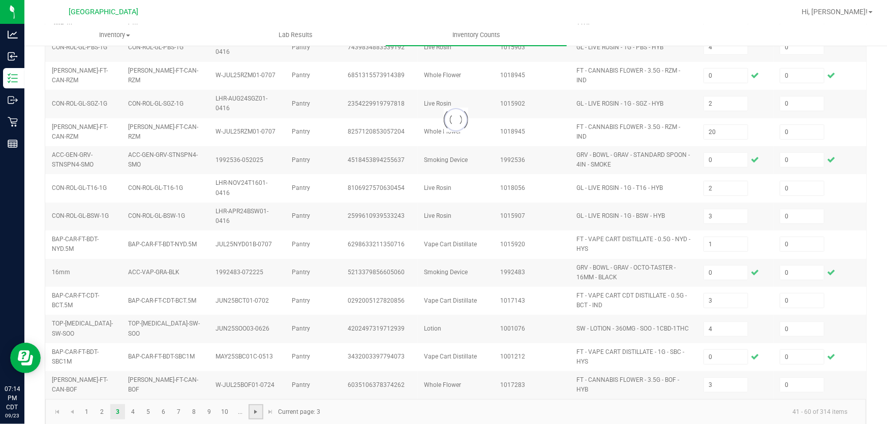
type input "7"
type input "2"
type input "8"
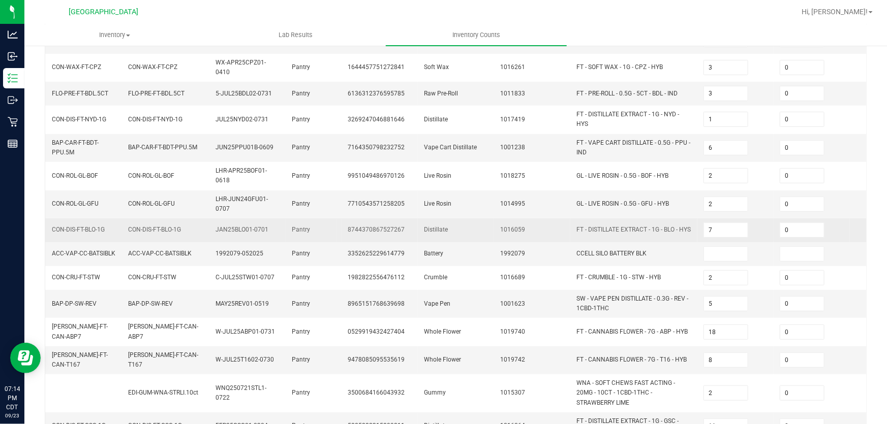
scroll to position [277, 0]
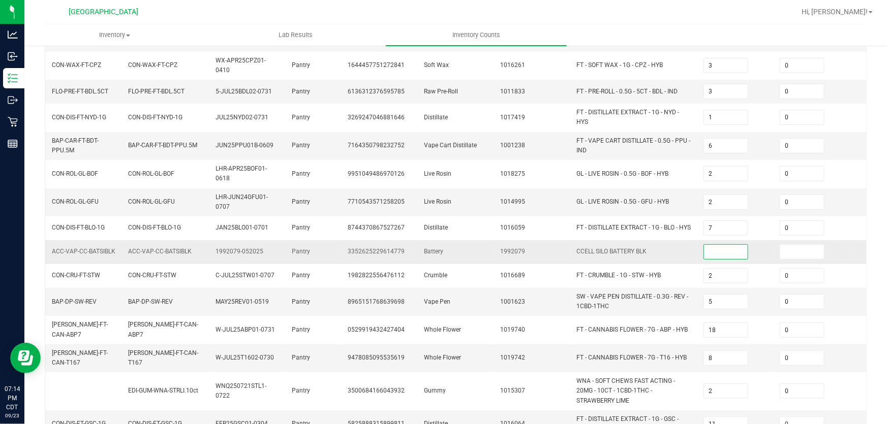
click at [730, 245] on input at bounding box center [726, 252] width 44 height 14
type input "0"
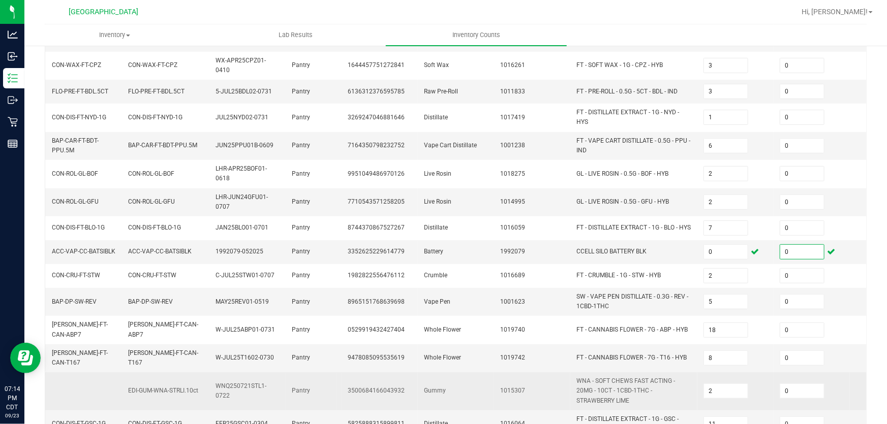
type input "0"
click at [679, 376] on span "WNA - SOFT CHEWS FAST ACTING - 20MG - 10CT - 1CBD-1THC - STRAWBERRY LIME" at bounding box center [633, 390] width 115 height 29
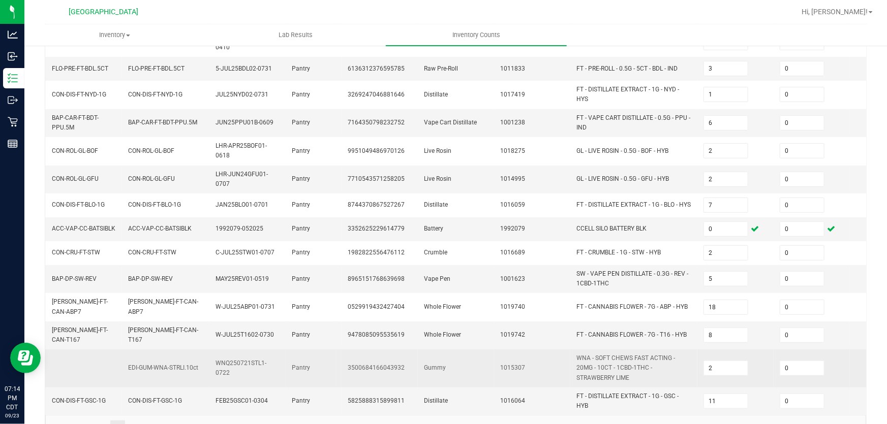
scroll to position [319, 0]
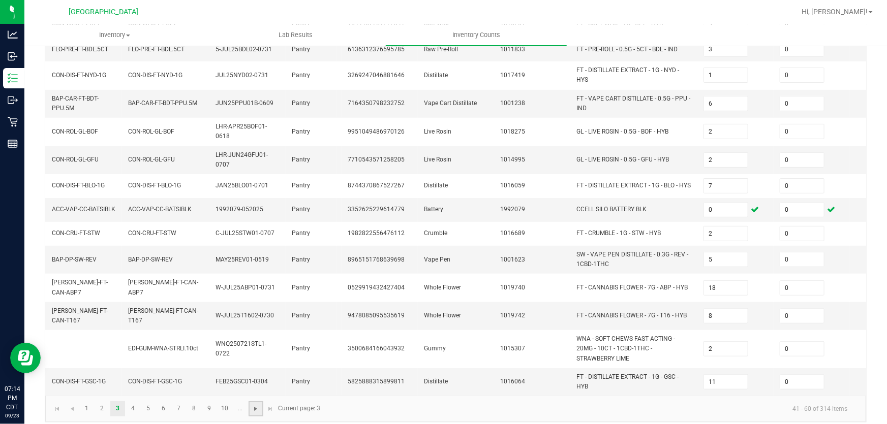
click at [256, 405] on span "Go to the next page" at bounding box center [256, 409] width 8 height 8
type input "3"
type input "8"
type input "13"
type input "7"
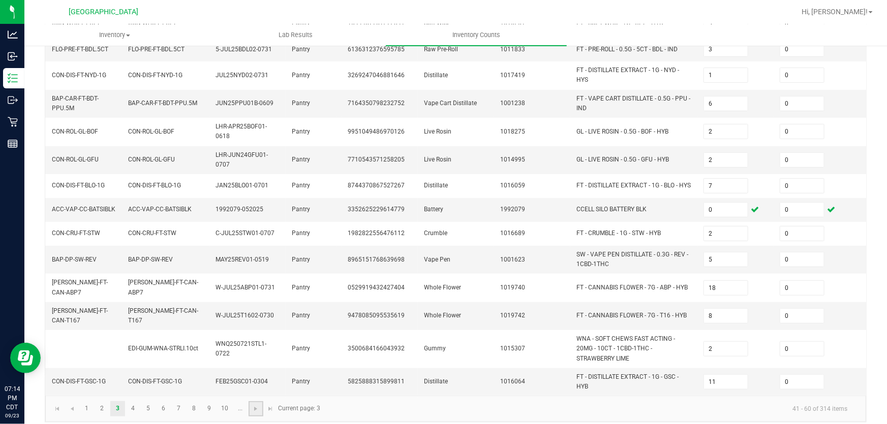
type input "6"
type input "8"
type input "4"
type input "9"
type input "4"
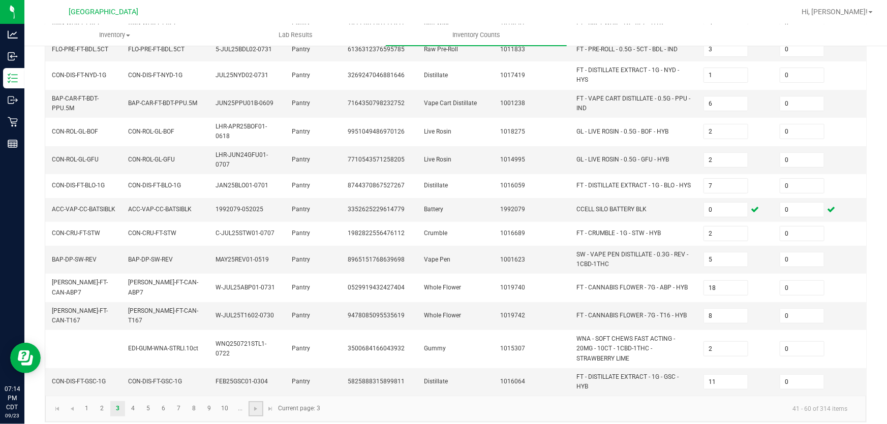
type input "1"
type input "12"
type input "7"
type input "5"
type input "20"
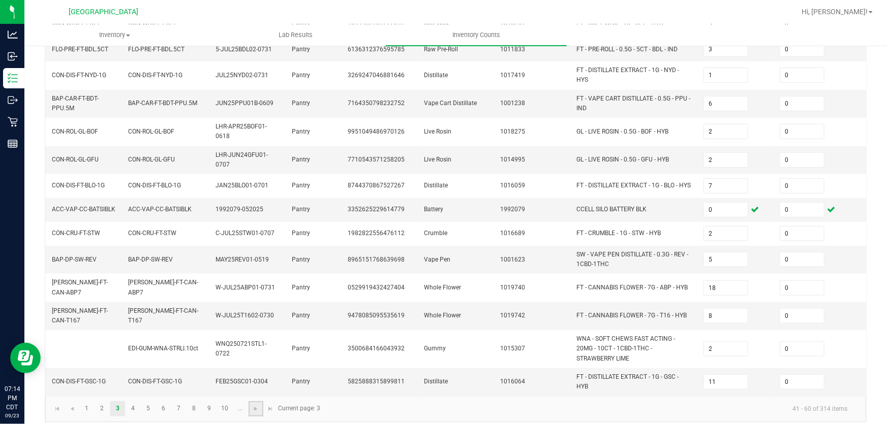
type input "10"
type input "9"
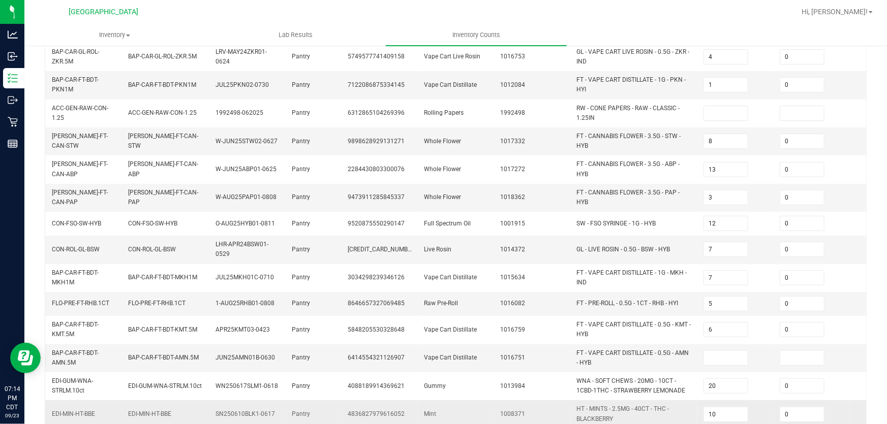
scroll to position [0, 0]
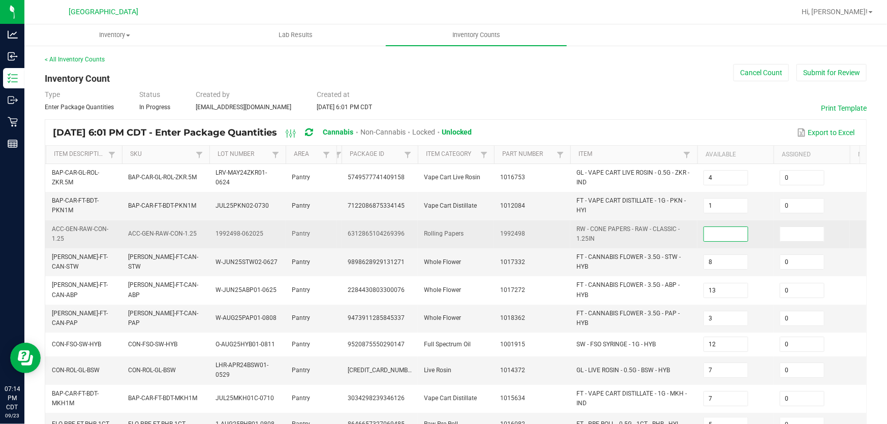
click at [737, 234] on input at bounding box center [726, 234] width 44 height 14
type input "0"
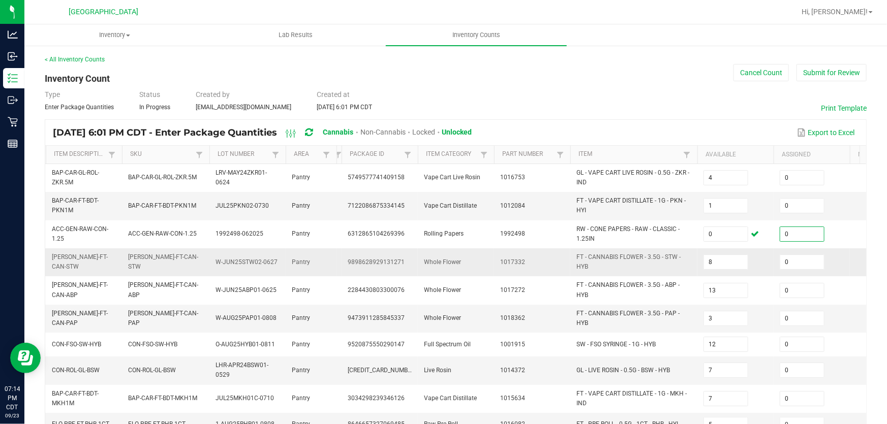
type input "0"
click at [682, 267] on span "FT - CANNABIS FLOWER - 3.5G - STW - HYB" at bounding box center [633, 262] width 115 height 19
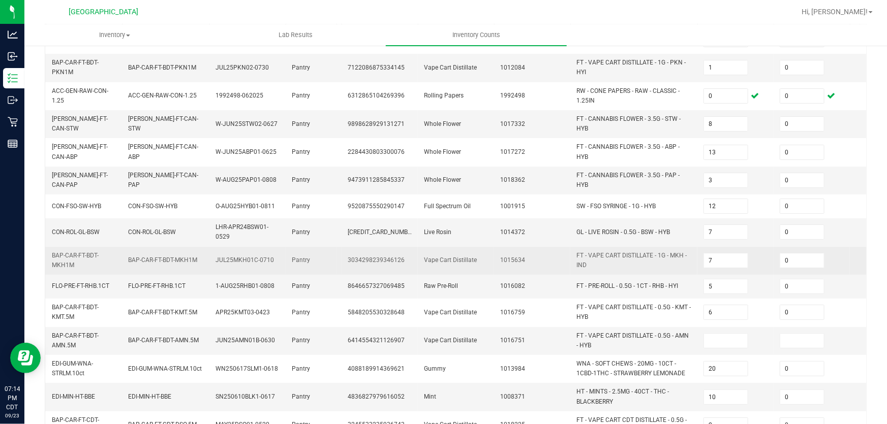
scroll to position [231, 0]
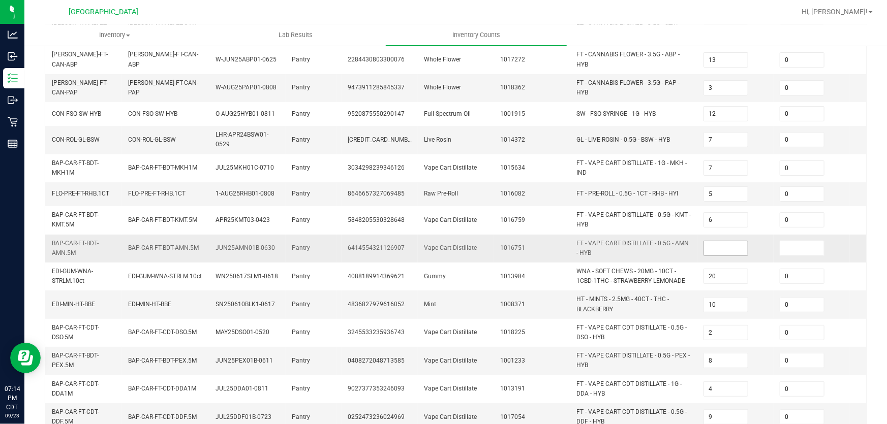
click at [717, 252] on input at bounding box center [726, 248] width 44 height 14
type input "0"
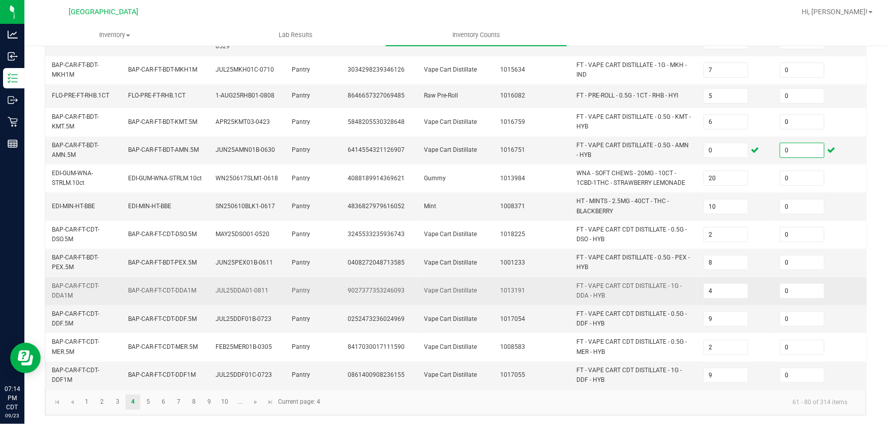
scroll to position [335, 0]
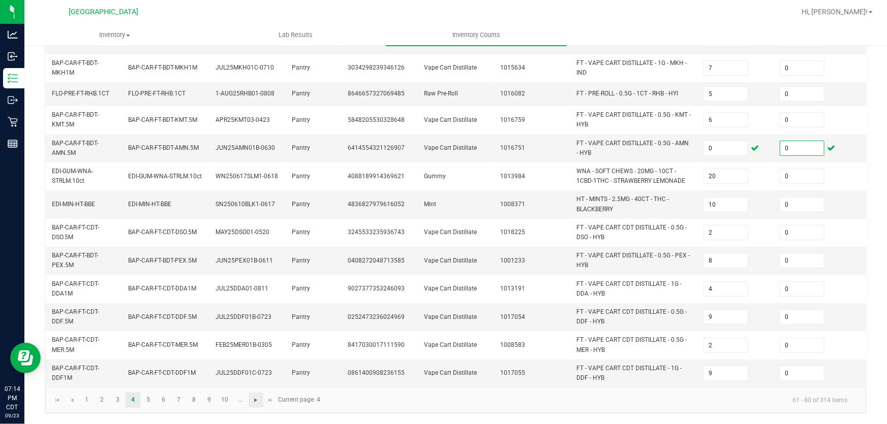
type input "0"
click at [258, 401] on span "Go to the next page" at bounding box center [256, 400] width 8 height 8
type input "9"
type input "6"
type input "3"
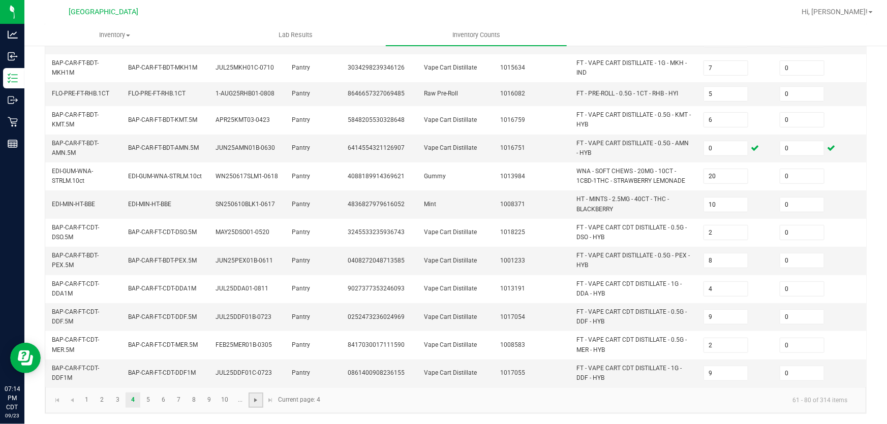
type input "9"
type input "10"
type input "3"
type input "2"
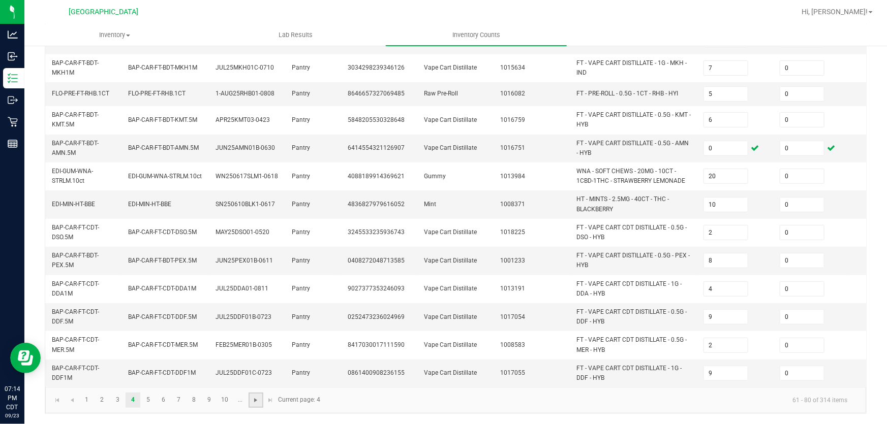
type input "6"
type input "12"
type input "2"
type input "11"
type input "6"
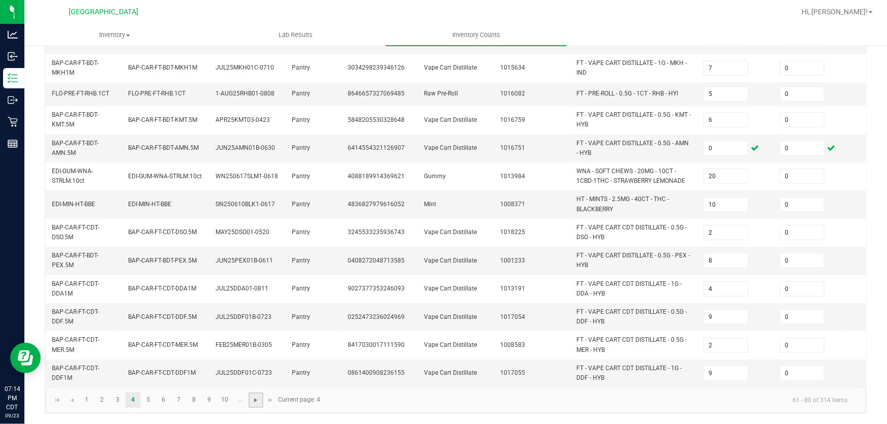
type input "2"
type input "4"
type input "2"
type input "10"
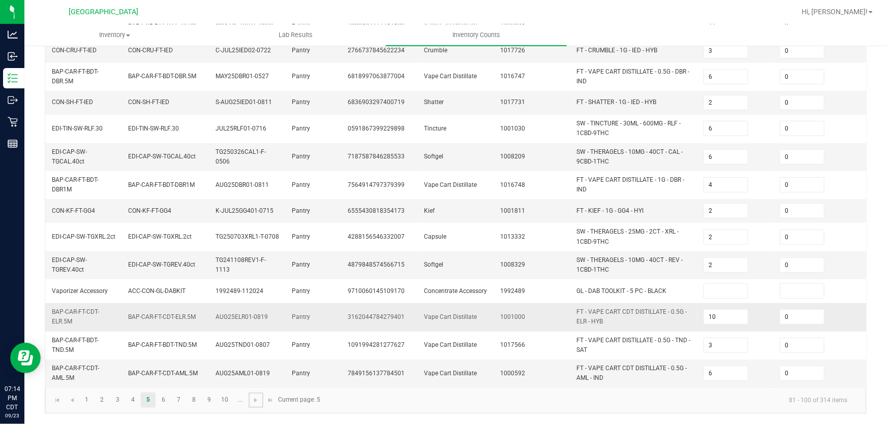
scroll to position [327, 0]
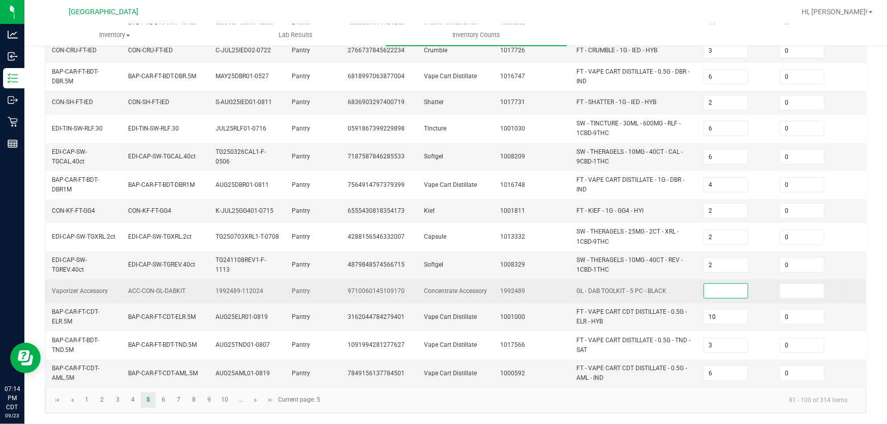
click at [716, 284] on input at bounding box center [726, 291] width 44 height 14
type input "0"
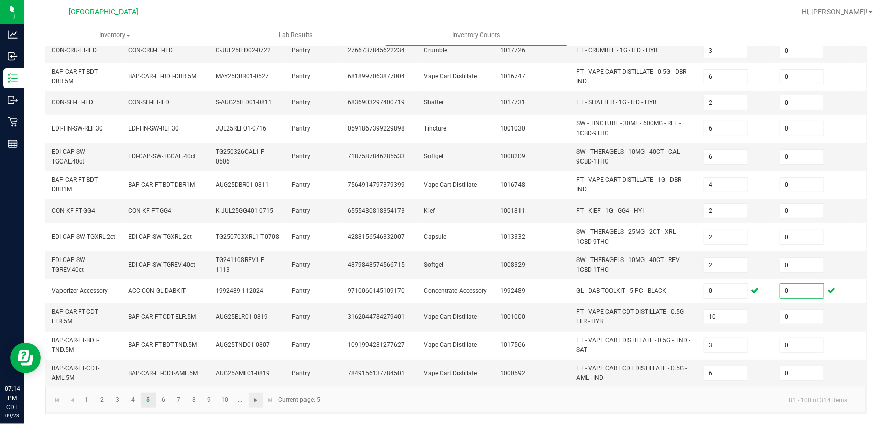
type input "0"
click at [258, 398] on span "Go to the next page" at bounding box center [256, 400] width 8 height 8
type input "5"
type input "18"
type input "11"
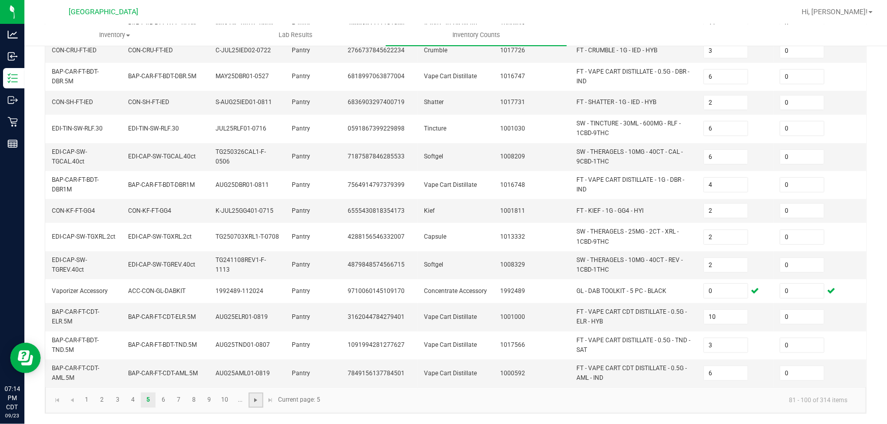
type input "3"
type input "16"
type input "2"
type input "9"
type input "1"
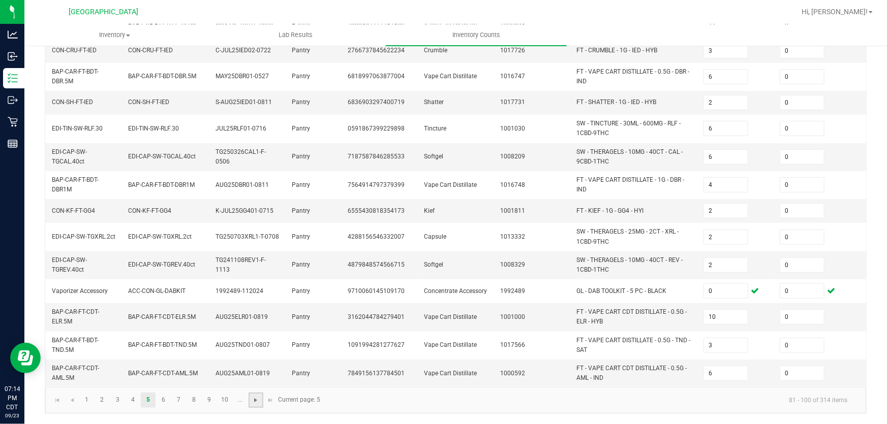
type input "8"
type input "6"
type input "4"
type input "10"
type input "3"
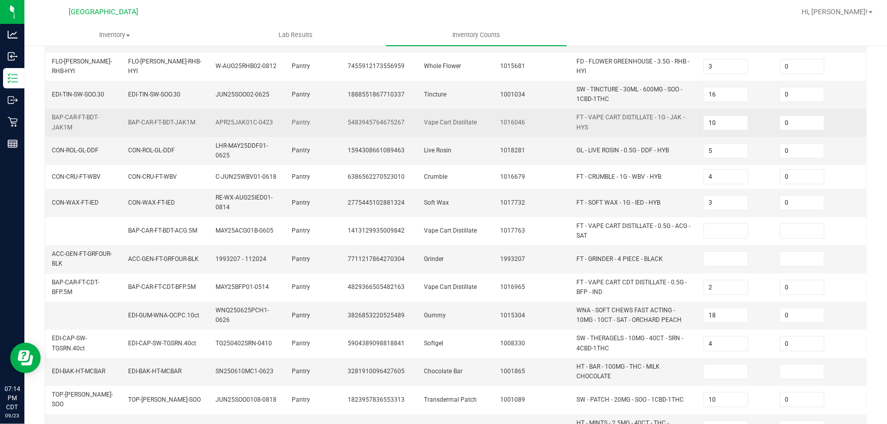
scroll to position [184, 0]
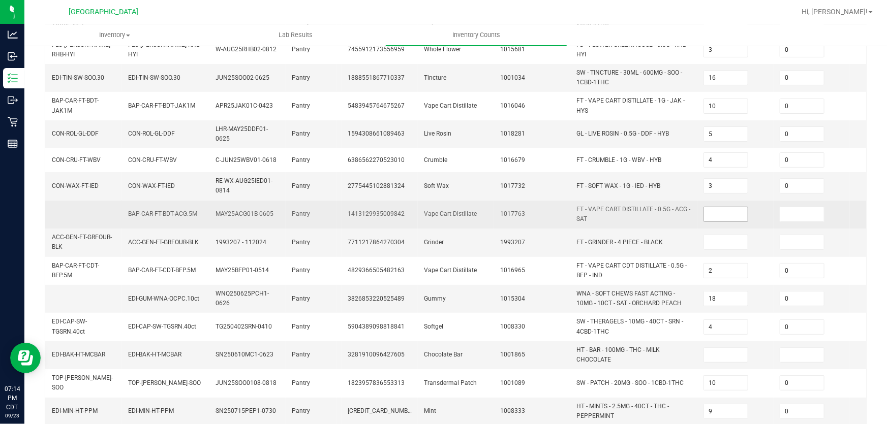
click at [733, 215] on input at bounding box center [726, 214] width 44 height 14
type input "0"
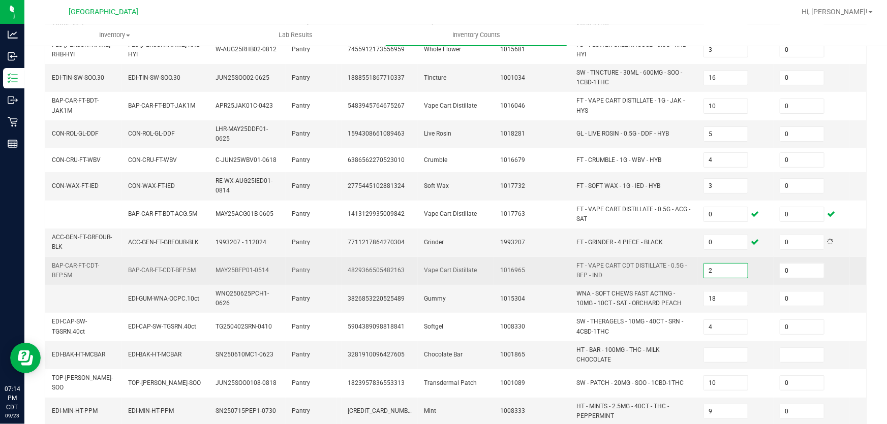
click at [627, 277] on span "FT - VAPE CART CDT DISTILLATE - 0.5G - BFP - IND" at bounding box center [633, 270] width 115 height 19
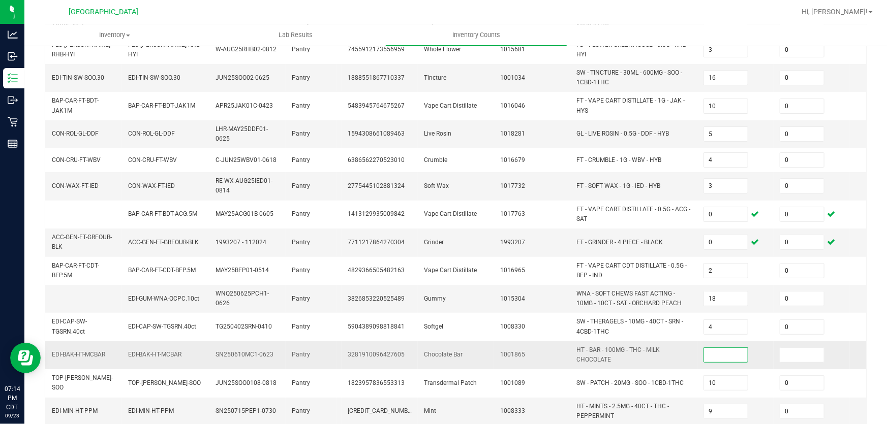
drag, startPoint x: 722, startPoint y: 356, endPoint x: 718, endPoint y: 353, distance: 5.5
click at [720, 356] on input at bounding box center [726, 355] width 44 height 14
type input "0"
click at [663, 361] on span "HT - BAR - 100MG - THC - MILK CHOCOLATE" at bounding box center [633, 354] width 115 height 19
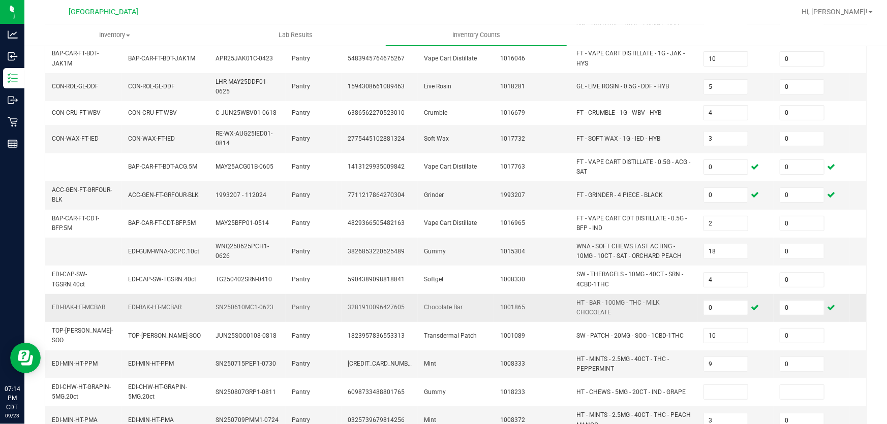
scroll to position [277, 0]
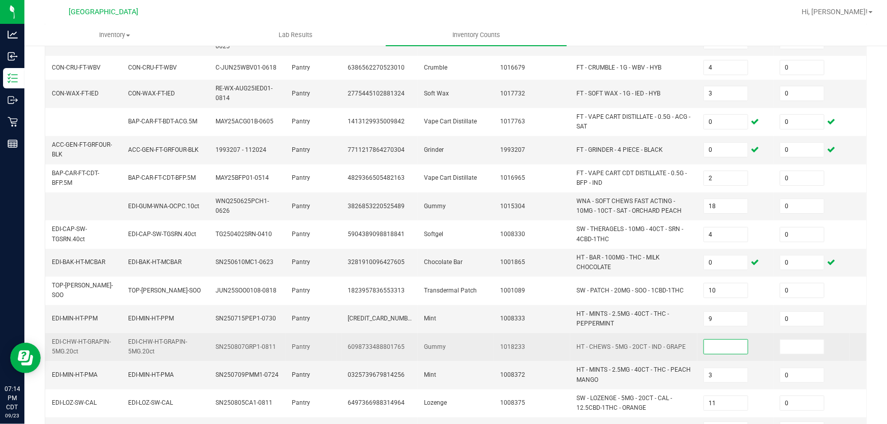
click at [718, 341] on input at bounding box center [726, 347] width 44 height 14
type input "0"
click at [666, 344] on span "HT - CHEWS - 5MG - 20CT - IND - GRAPE" at bounding box center [630, 346] width 109 height 7
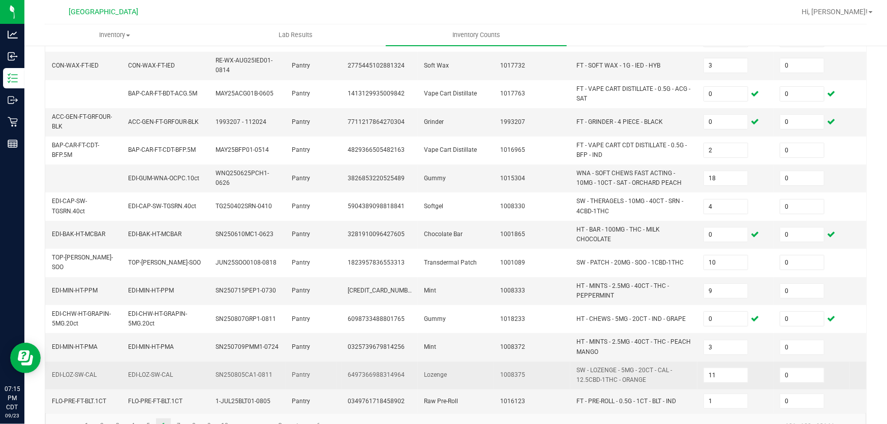
scroll to position [331, 0]
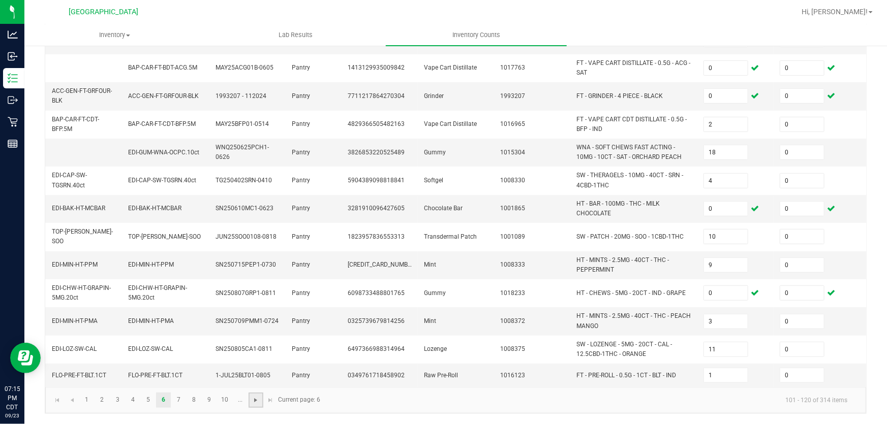
click at [256, 402] on span "Go to the next page" at bounding box center [256, 400] width 8 height 8
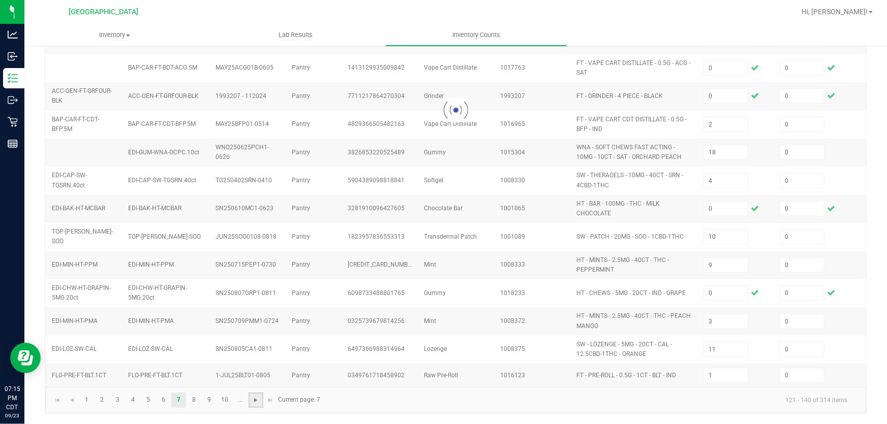
type input "17"
type input "13"
type input "1"
type input "8"
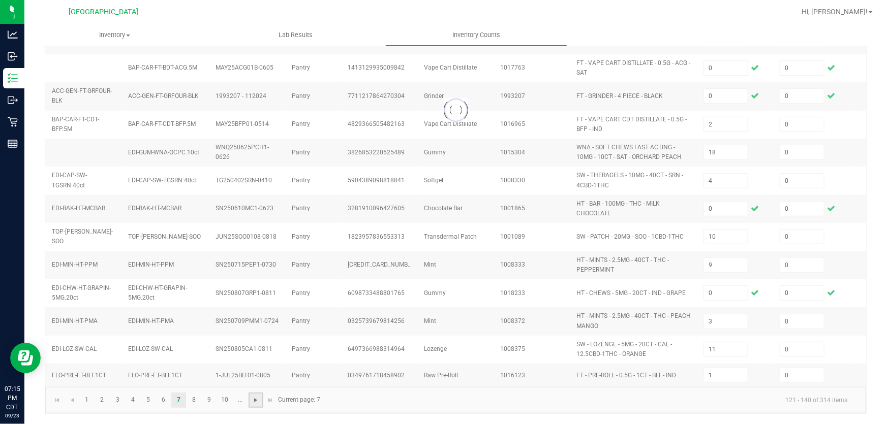
type input "25"
type input "4"
type input "10"
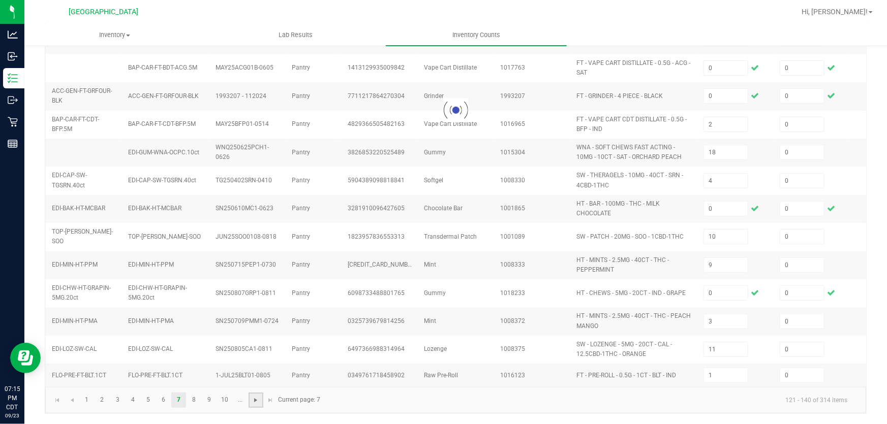
type input "9"
type input "2"
type input "12"
type input "6"
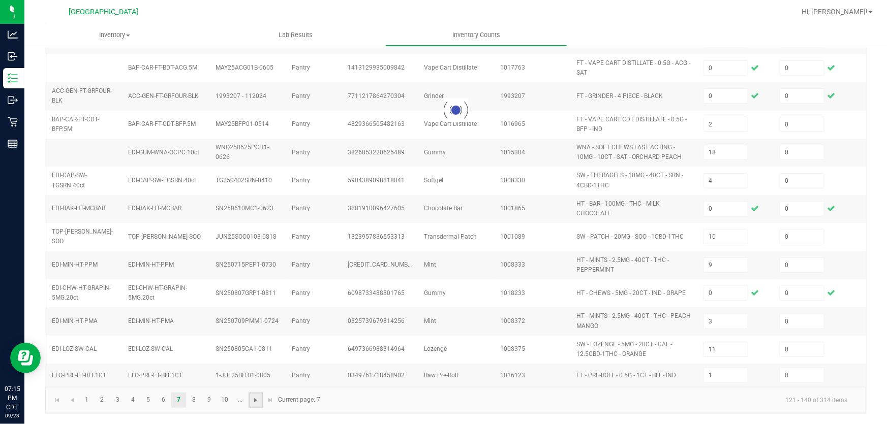
type input "13"
type input "5"
type input "2"
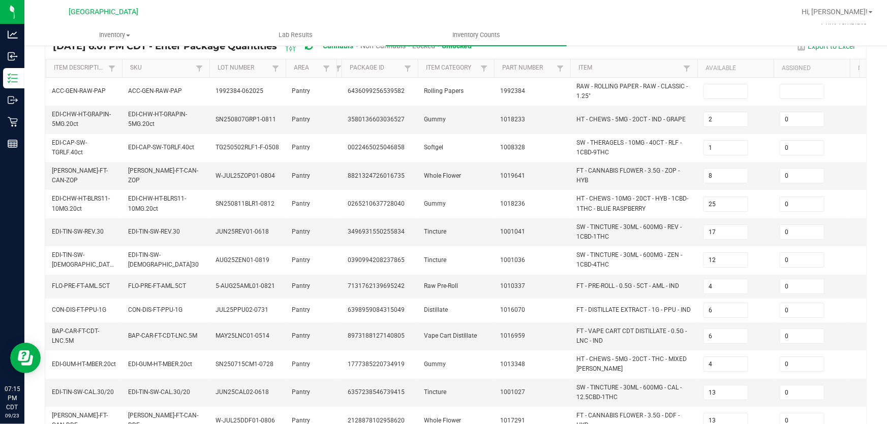
scroll to position [0, 0]
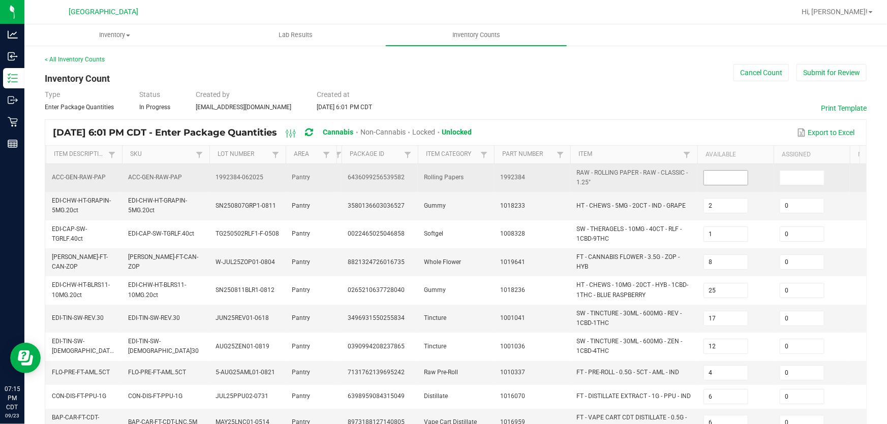
click at [727, 178] on input at bounding box center [726, 178] width 44 height 14
type input "0"
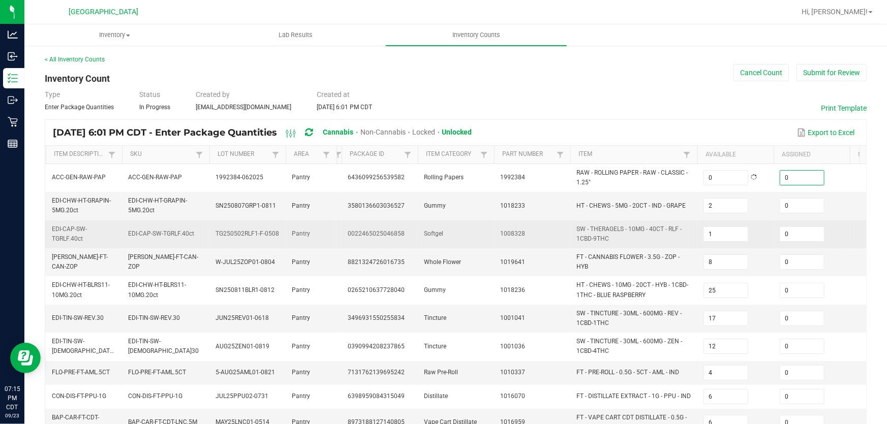
type input "0"
click at [614, 226] on span "SW - THERAGELS - 10MG - 40CT - RLF - 1CBD-9THC" at bounding box center [628, 234] width 105 height 17
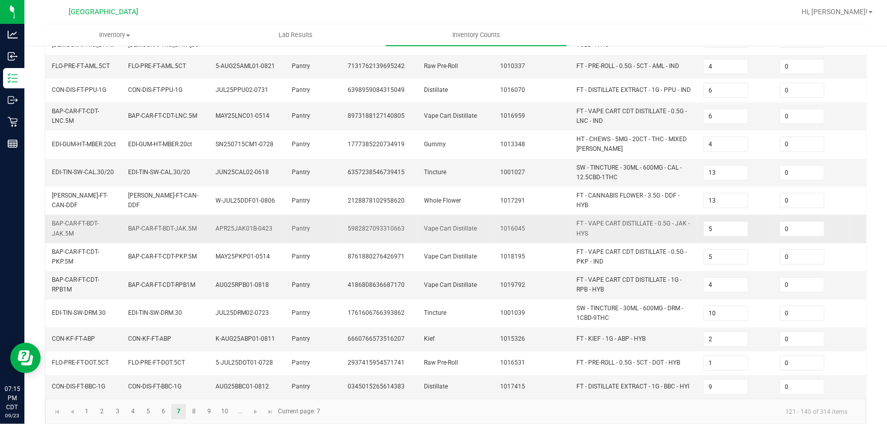
scroll to position [323, 0]
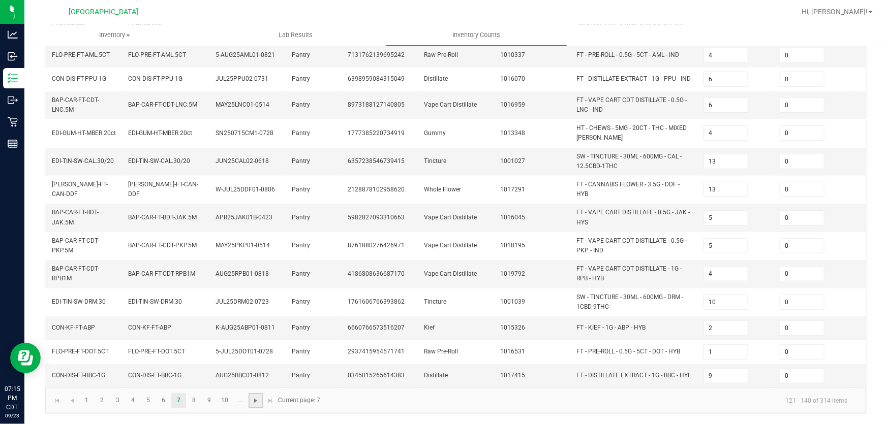
click at [255, 400] on span "Go to the next page" at bounding box center [256, 401] width 8 height 8
type input "1"
type input "10"
type input "6"
type input "3"
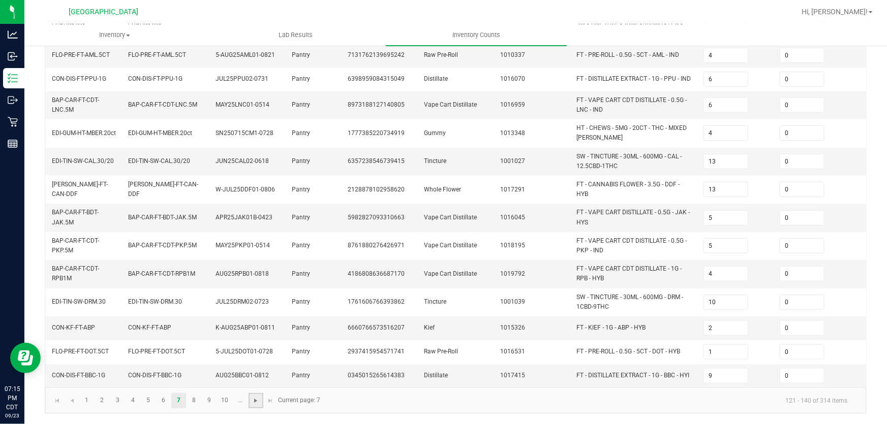
type input "9"
type input "10"
type input "7"
type input "2"
type input "8"
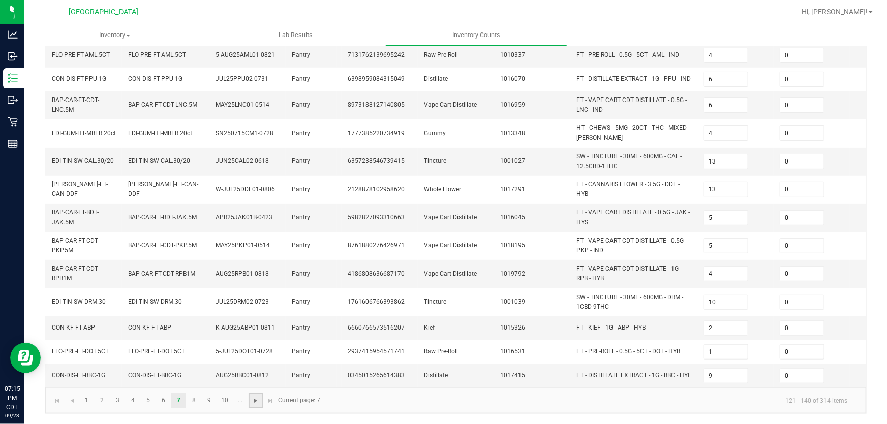
type input "4"
type input "8"
type input "3"
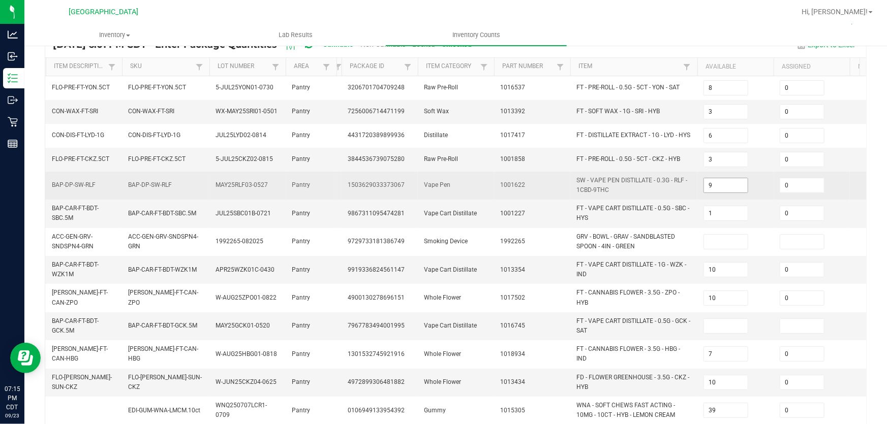
scroll to position [92, 0]
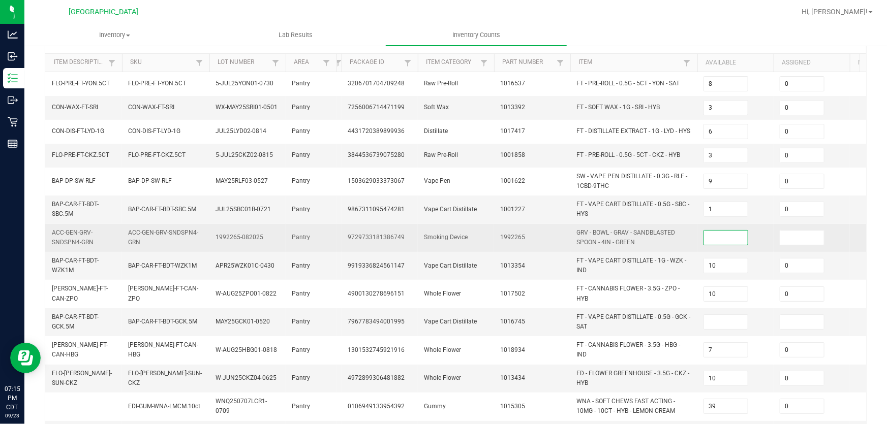
click at [727, 237] on input at bounding box center [726, 238] width 44 height 14
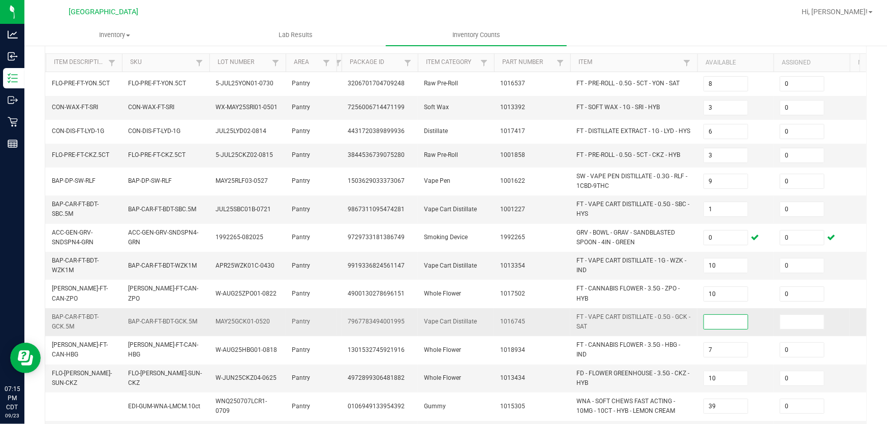
click at [729, 321] on input at bounding box center [726, 322] width 44 height 14
click at [662, 331] on td "FT - VAPE CART DISTILLATE - 0.5G - GCK - SAT" at bounding box center [633, 322] width 127 height 28
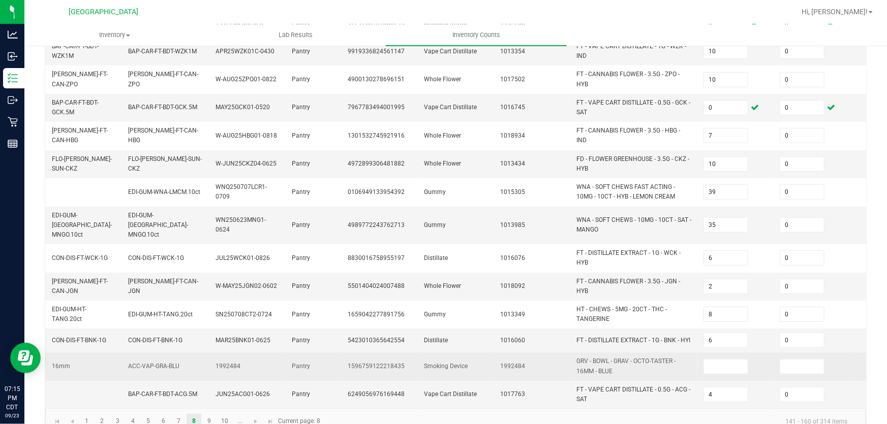
scroll to position [323, 0]
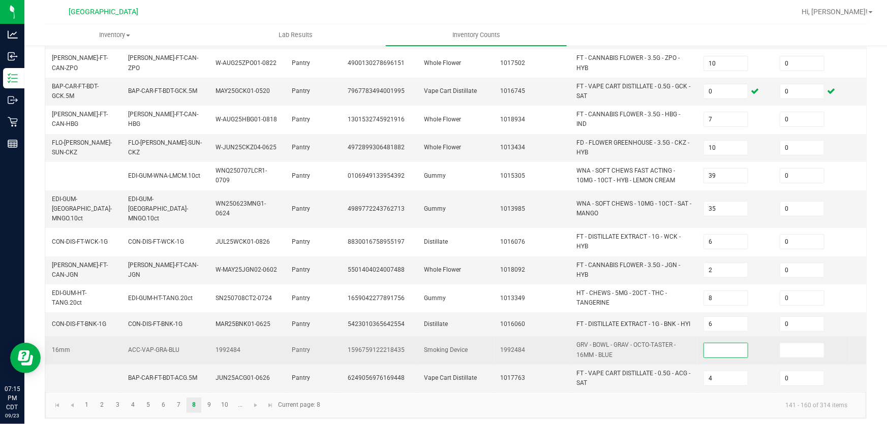
click at [715, 343] on input at bounding box center [726, 350] width 44 height 14
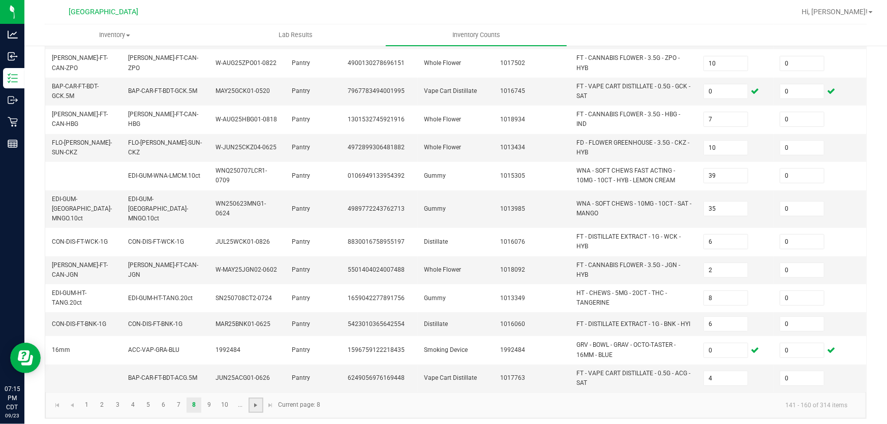
click at [259, 401] on span "Go to the next page" at bounding box center [256, 405] width 8 height 8
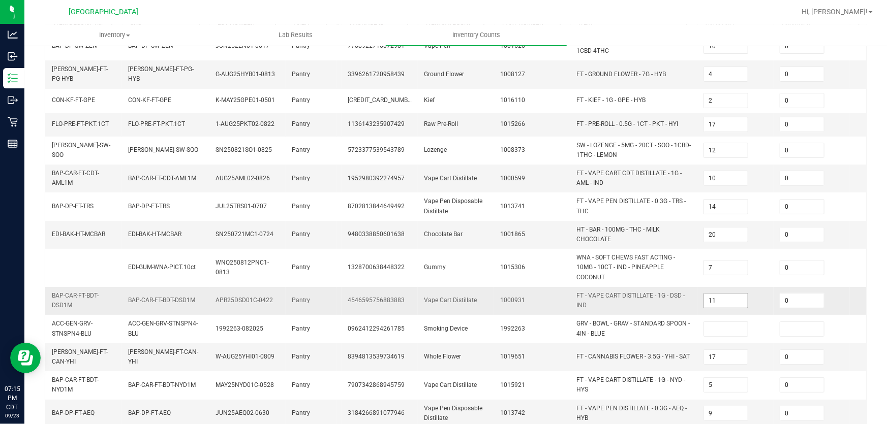
scroll to position [184, 0]
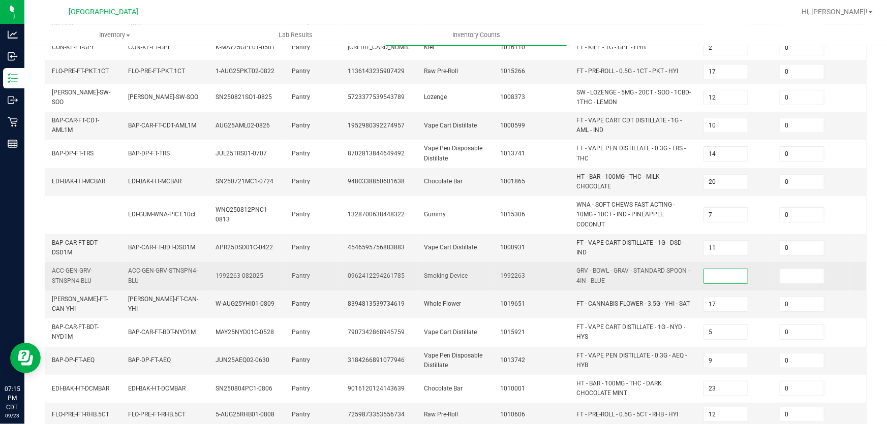
click at [728, 269] on input at bounding box center [726, 276] width 44 height 14
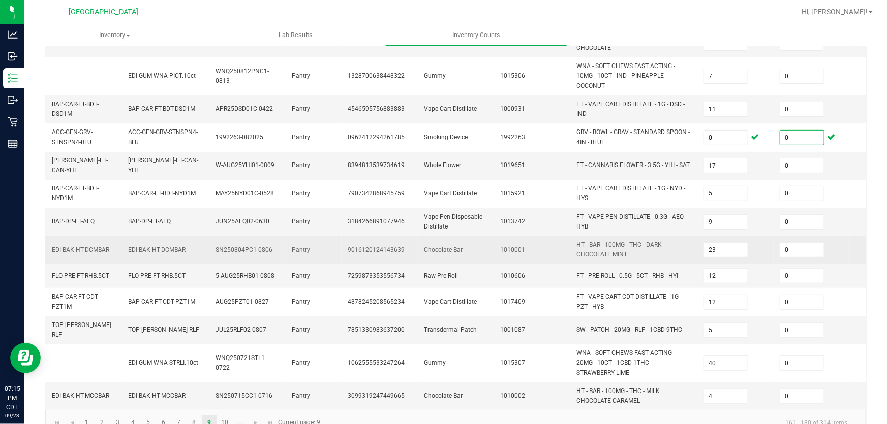
scroll to position [338, 0]
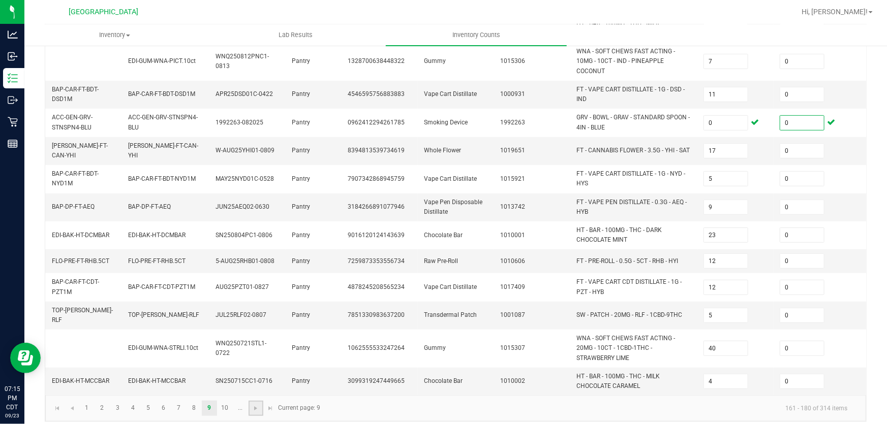
click at [254, 407] on link at bounding box center [255, 408] width 15 height 15
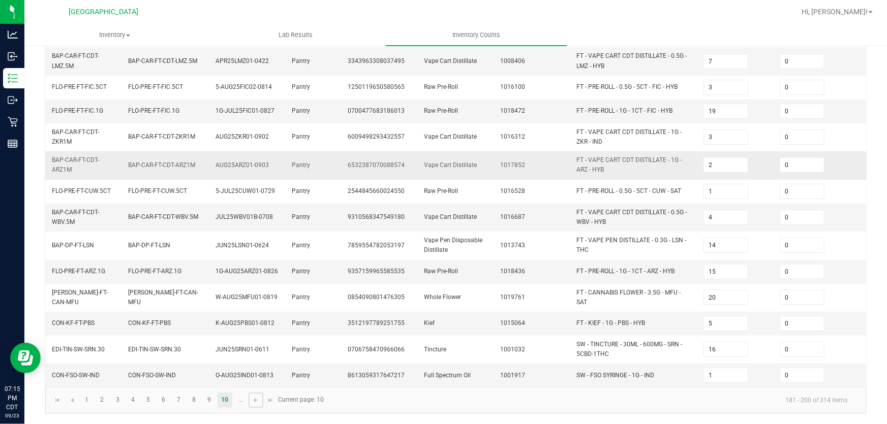
scroll to position [305, 0]
click at [253, 398] on span "Go to the next page" at bounding box center [256, 400] width 8 height 8
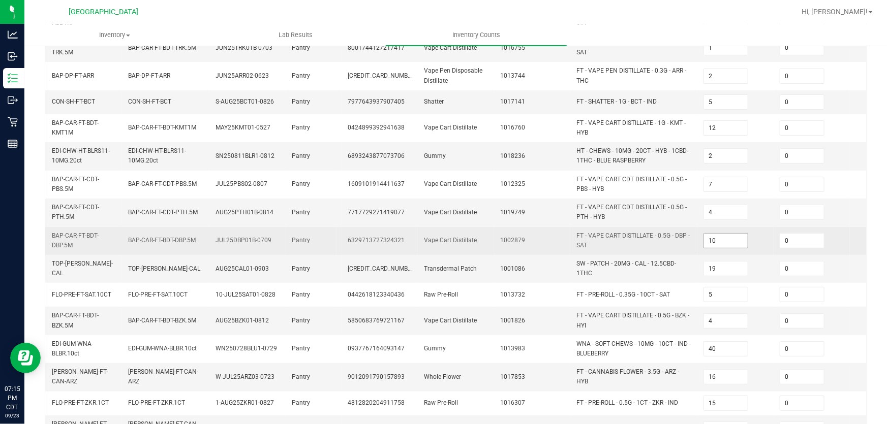
scroll to position [318, 0]
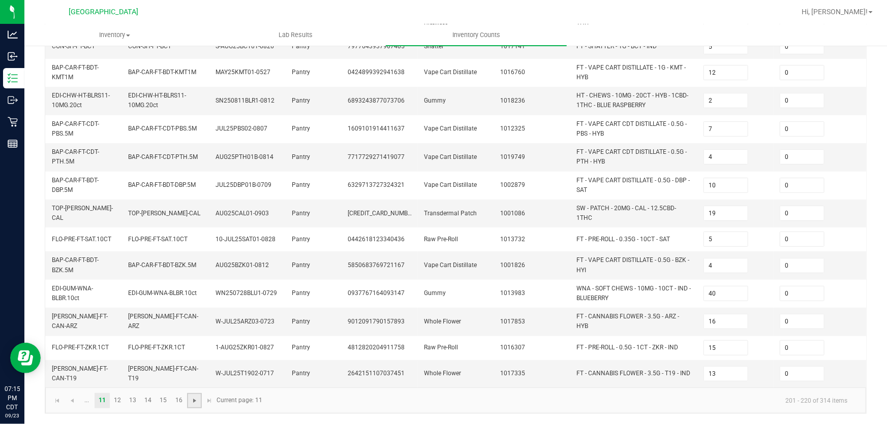
click at [195, 404] on span "Go to the next page" at bounding box center [195, 401] width 8 height 8
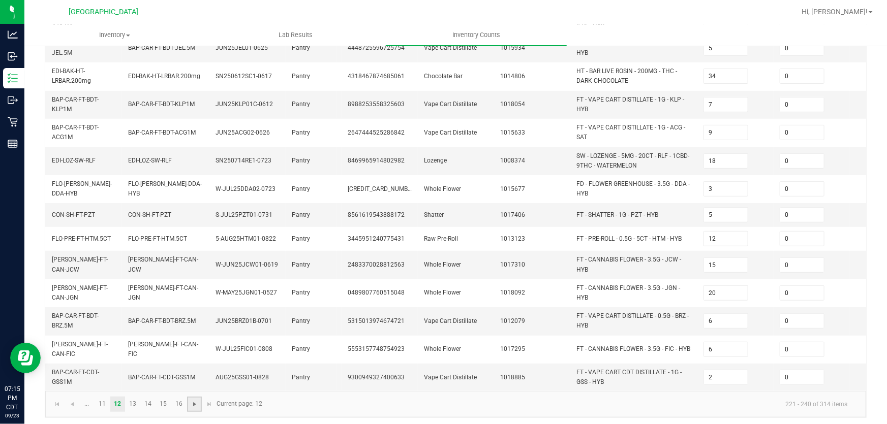
click at [196, 403] on span "Go to the next page" at bounding box center [195, 404] width 8 height 8
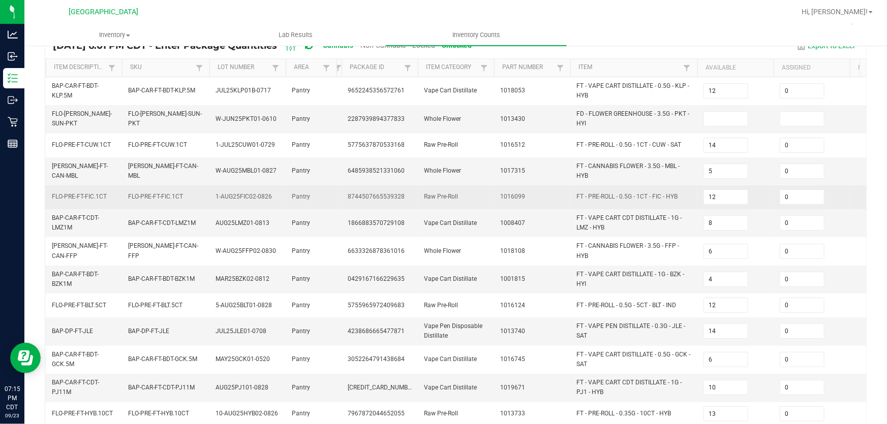
scroll to position [37, 0]
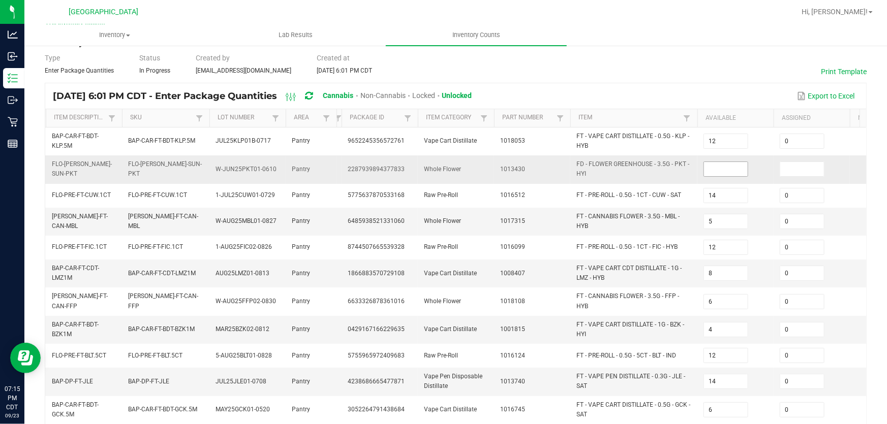
click at [721, 170] on input at bounding box center [726, 169] width 44 height 14
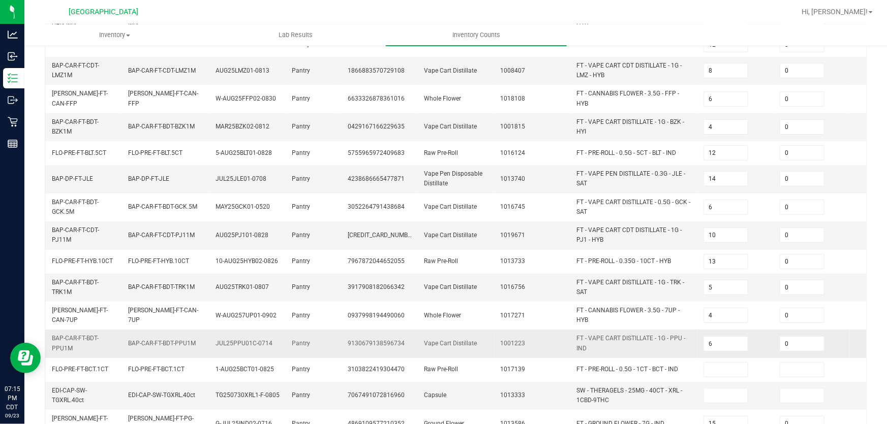
scroll to position [268, 0]
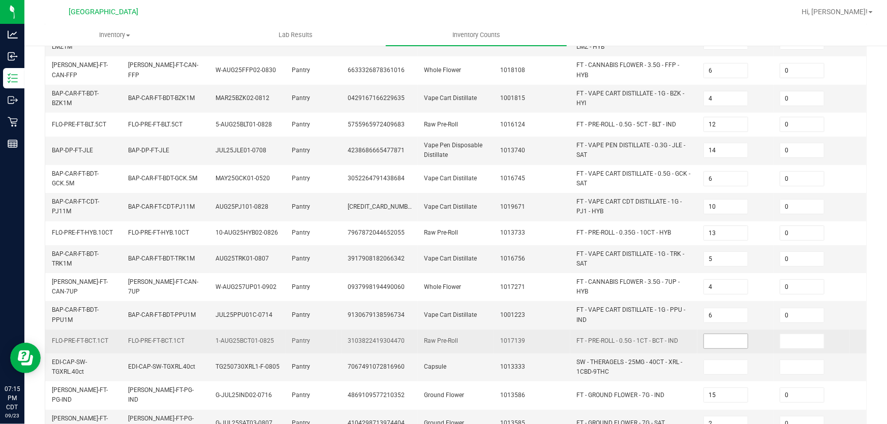
click at [715, 335] on input at bounding box center [726, 341] width 44 height 14
click at [544, 351] on td "1017139" at bounding box center [532, 342] width 76 height 24
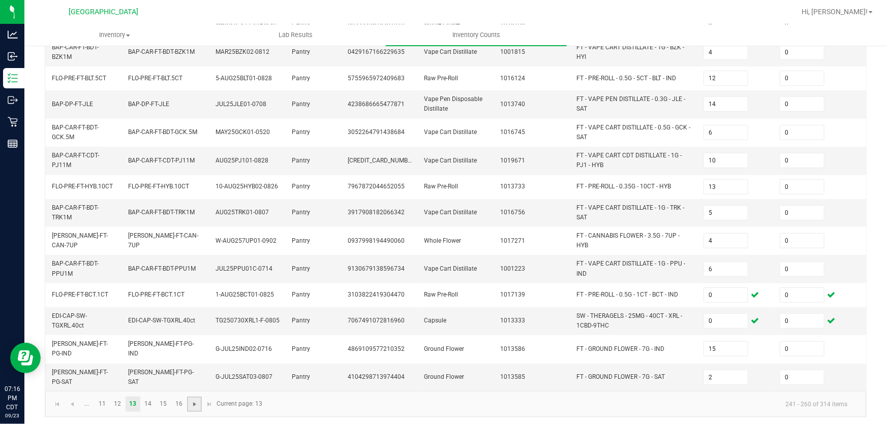
click at [193, 402] on span "Go to the next page" at bounding box center [195, 404] width 8 height 8
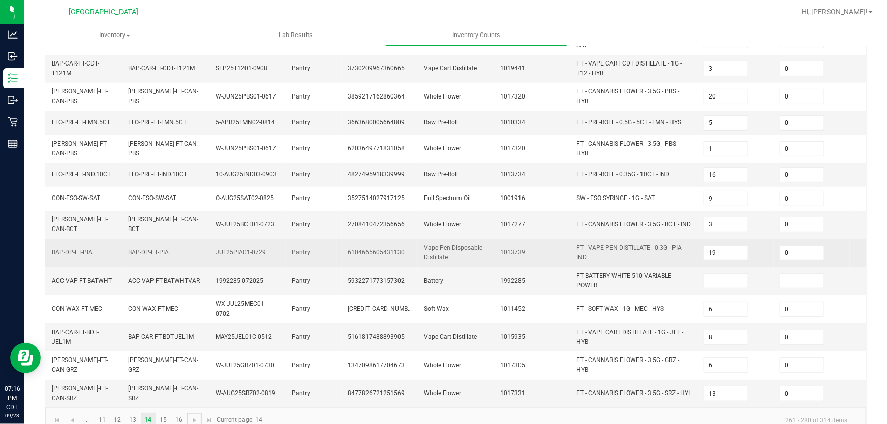
scroll to position [309, 0]
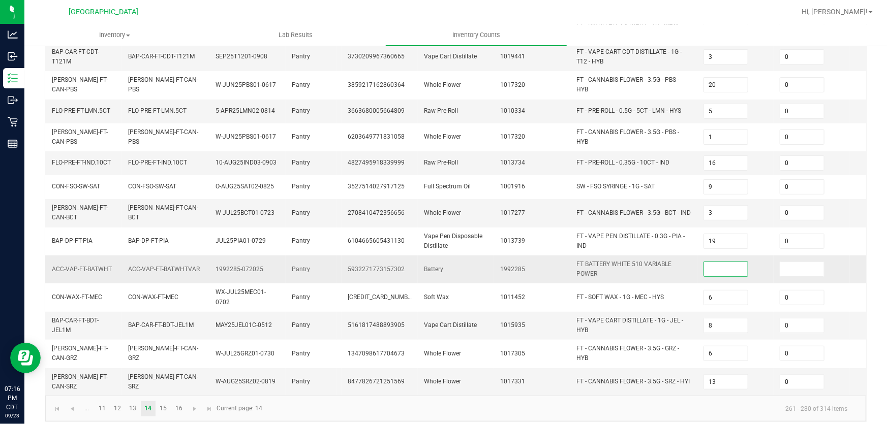
click at [714, 262] on input at bounding box center [726, 269] width 44 height 14
click at [193, 405] on span "Go to the next page" at bounding box center [195, 409] width 8 height 8
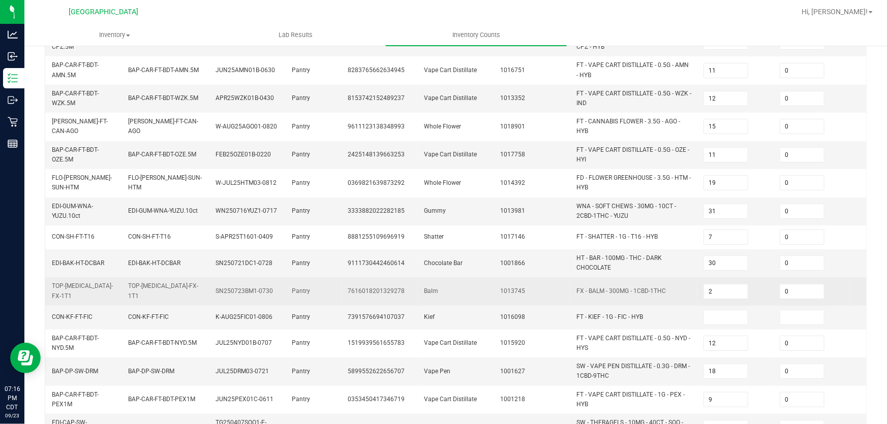
scroll to position [323, 0]
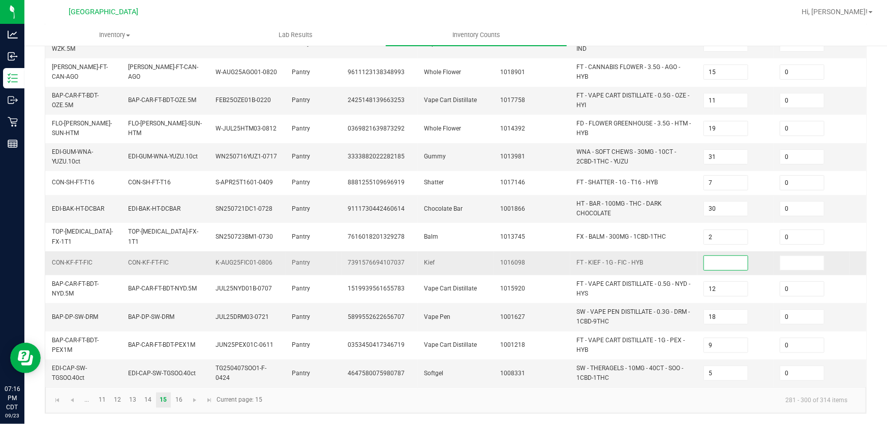
click at [732, 256] on input at bounding box center [726, 263] width 44 height 14
click at [195, 401] on span "Go to the next page" at bounding box center [195, 400] width 8 height 8
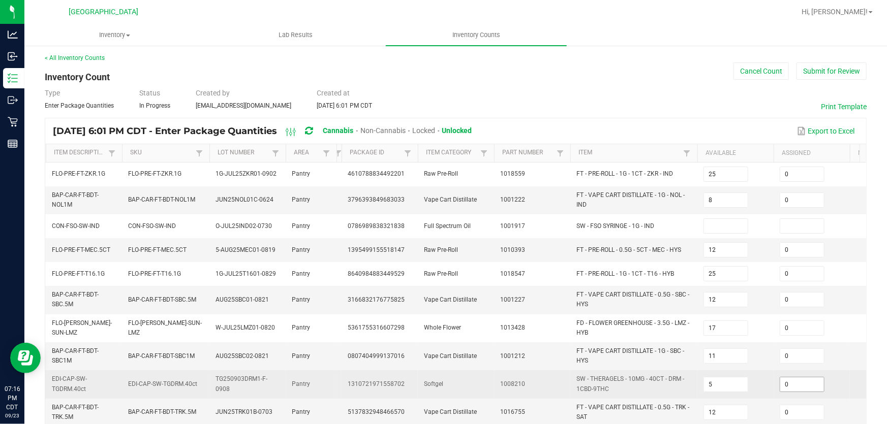
scroll to position [0, 0]
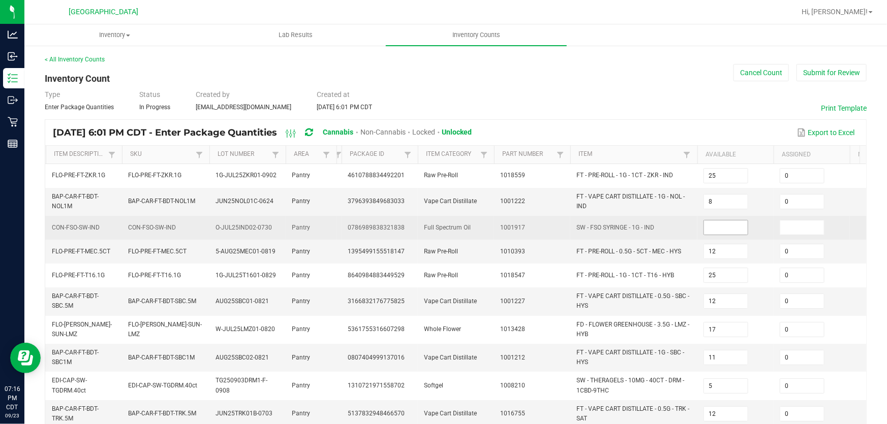
click at [721, 229] on input at bounding box center [726, 228] width 44 height 14
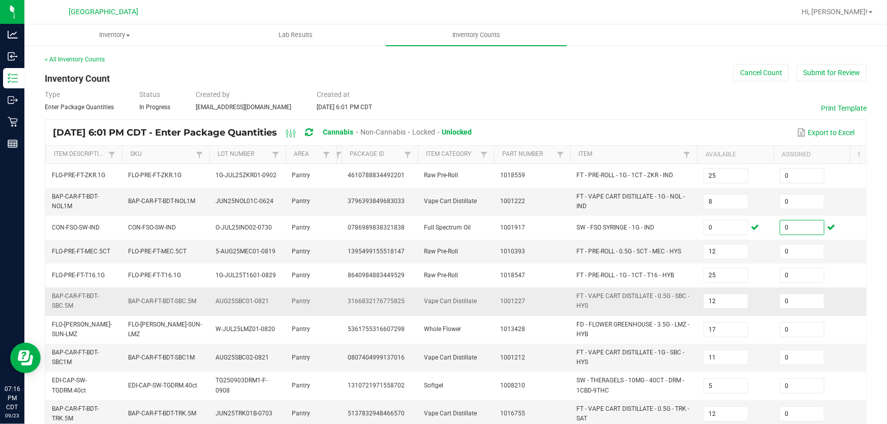
click at [695, 300] on td "FT - VAPE CART DISTILLATE - 0.5G - SBC - HYS" at bounding box center [633, 302] width 127 height 28
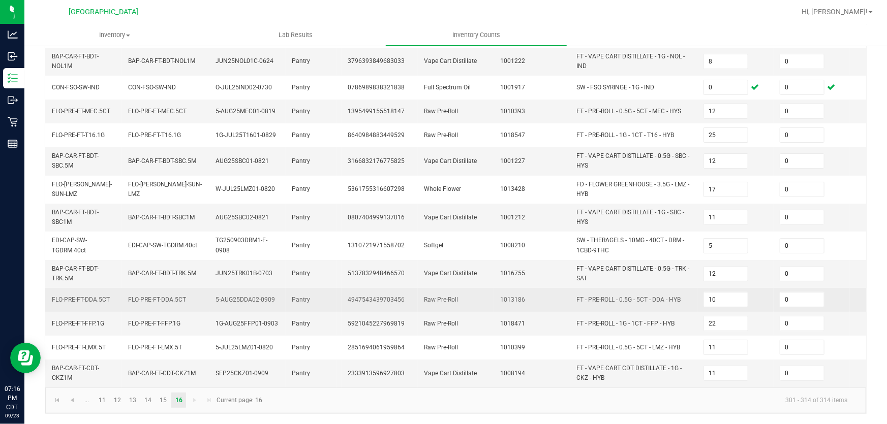
scroll to position [145, 0]
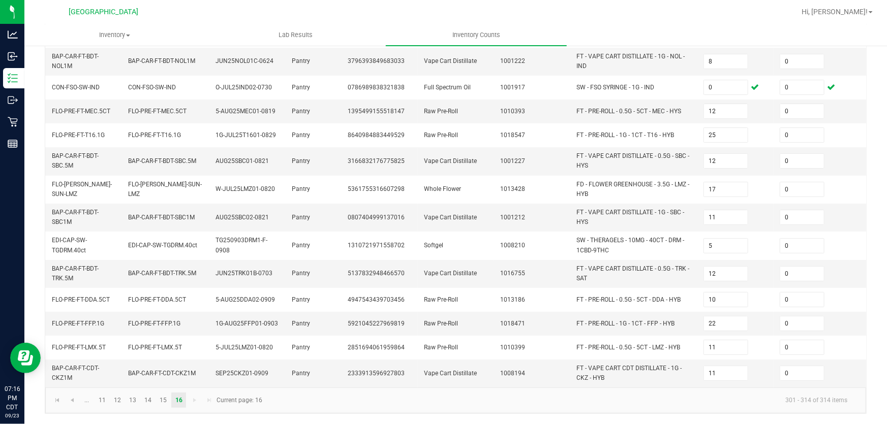
click at [196, 402] on kendo-pager-next-buttons at bounding box center [201, 400] width 29 height 15
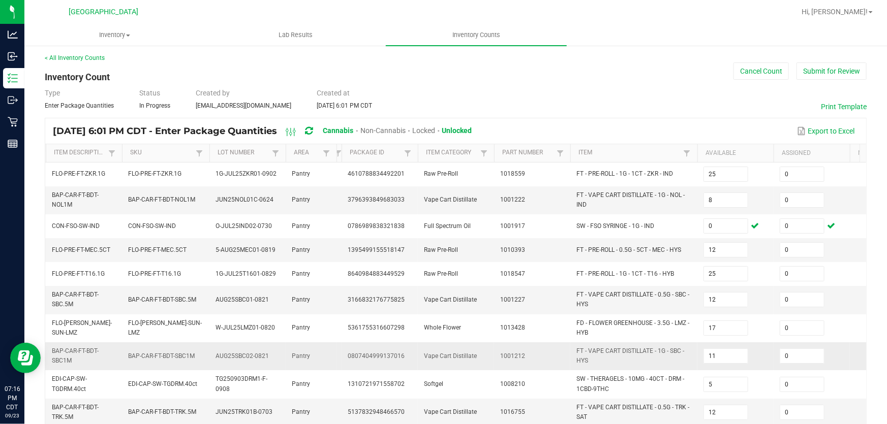
scroll to position [0, 0]
click at [819, 76] on button "Submit for Review" at bounding box center [831, 72] width 70 height 17
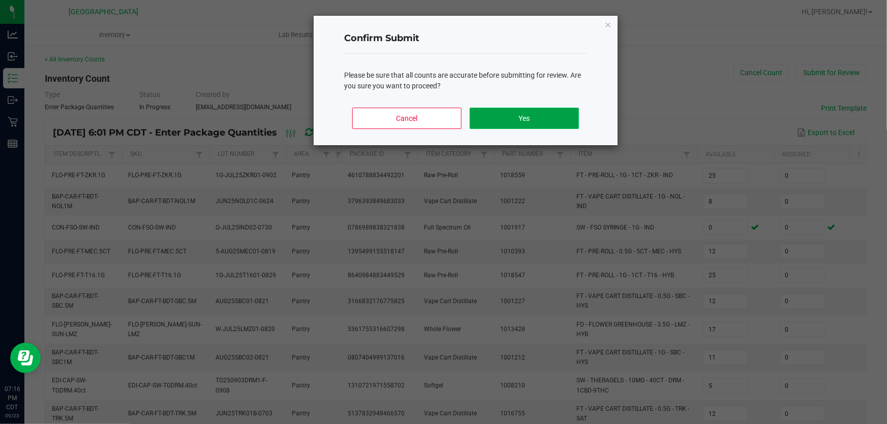
click at [568, 125] on button "Yes" at bounding box center [523, 118] width 109 height 21
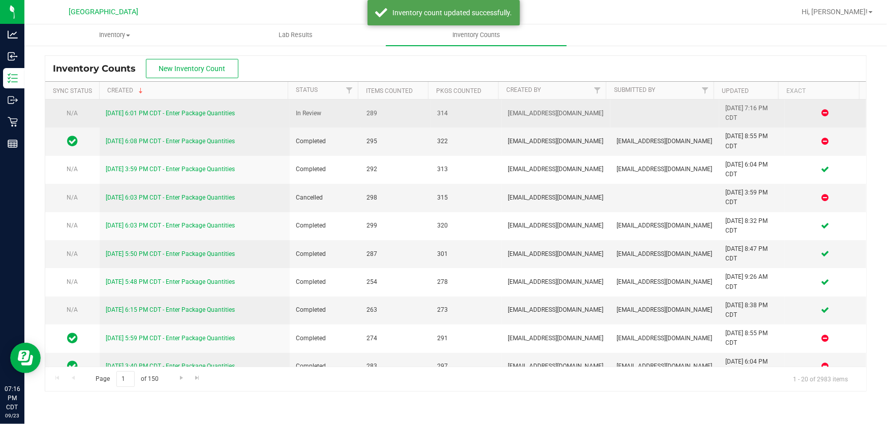
click at [205, 114] on link "[DATE] 6:01 PM CDT - Enter Package Quantities" at bounding box center [170, 113] width 129 height 7
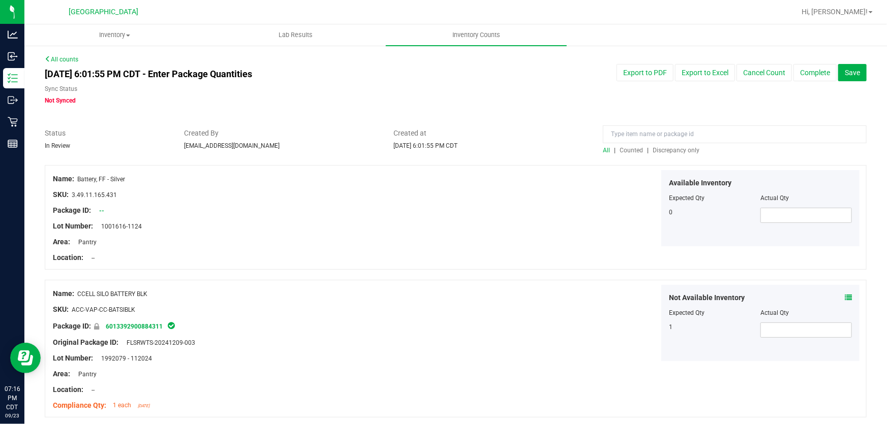
click at [680, 147] on span "Discrepancy only" at bounding box center [675, 150] width 47 height 7
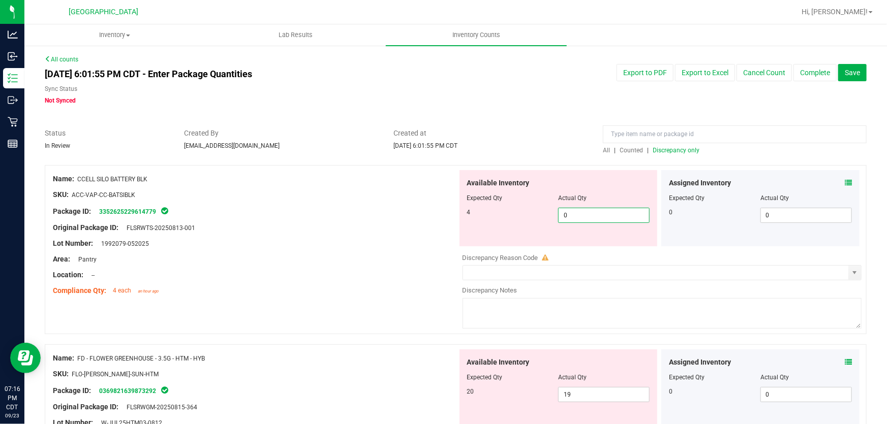
drag, startPoint x: 588, startPoint y: 216, endPoint x: 319, endPoint y: 242, distance: 270.0
click at [324, 242] on div "Name: CCELL SILO BATTERY BLK SKU: ACC-VAP-CC-BATSIBLK Package ID: 3352625229614…" at bounding box center [456, 249] width 822 height 169
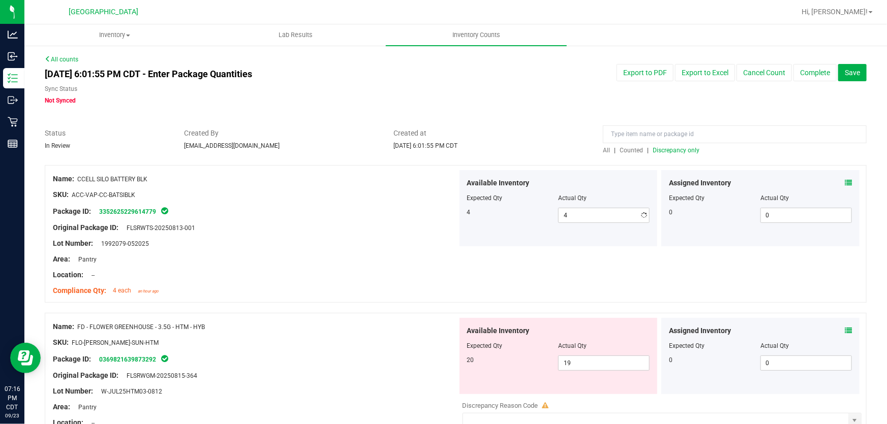
click at [319, 242] on div "Lot Number: 1992079-052025" at bounding box center [255, 243] width 404 height 11
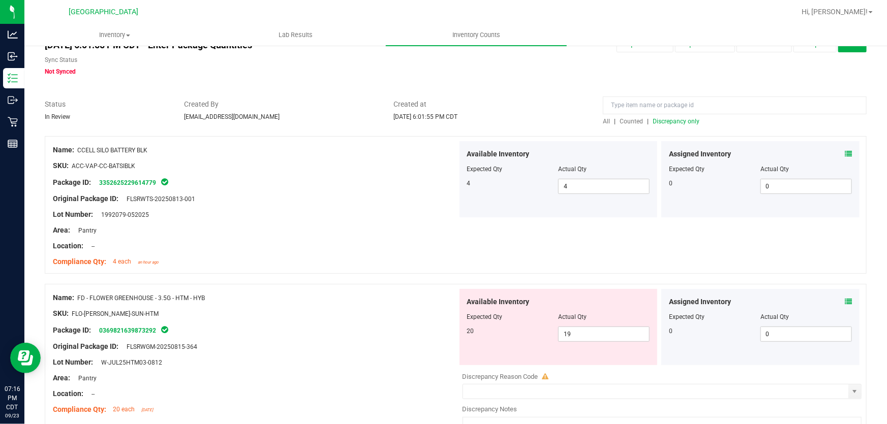
scroll to position [138, 0]
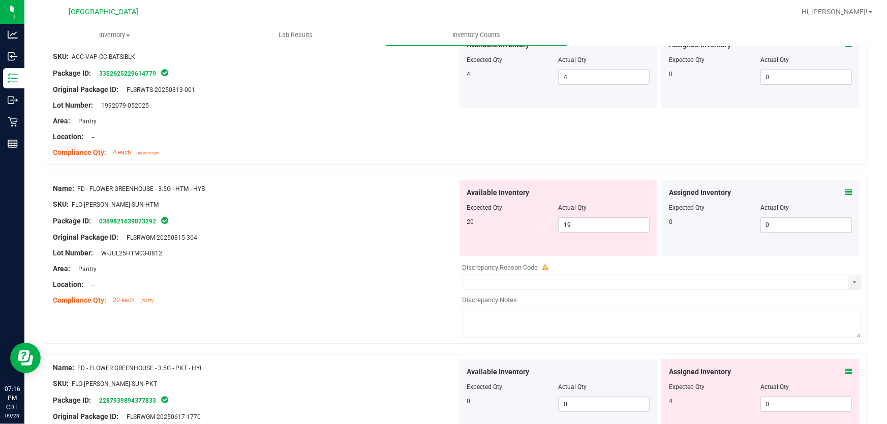
click at [847, 191] on div "Assigned Inventory Expected Qty Actual Qty 0 0 0" at bounding box center [760, 218] width 198 height 76
click at [844, 192] on icon at bounding box center [847, 192] width 7 height 7
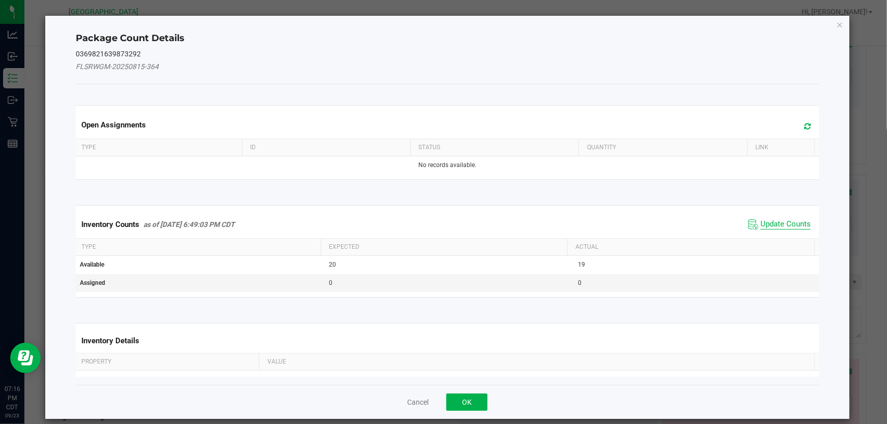
click at [769, 225] on span "Update Counts" at bounding box center [785, 224] width 50 height 10
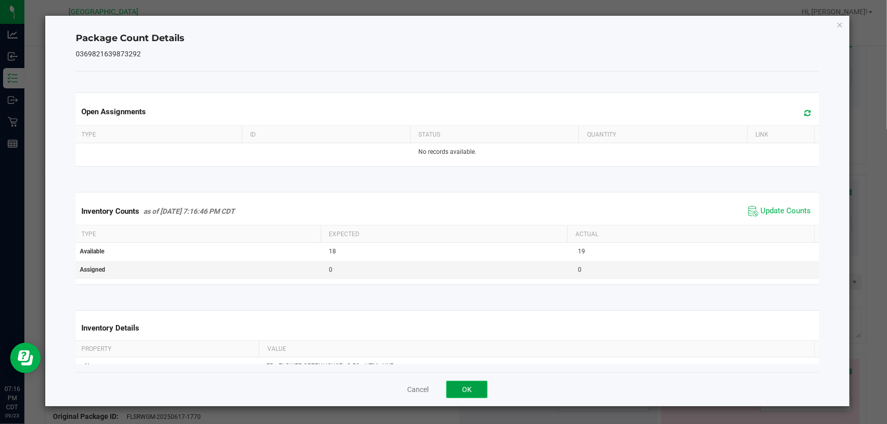
click at [468, 391] on button "OK" at bounding box center [466, 389] width 41 height 17
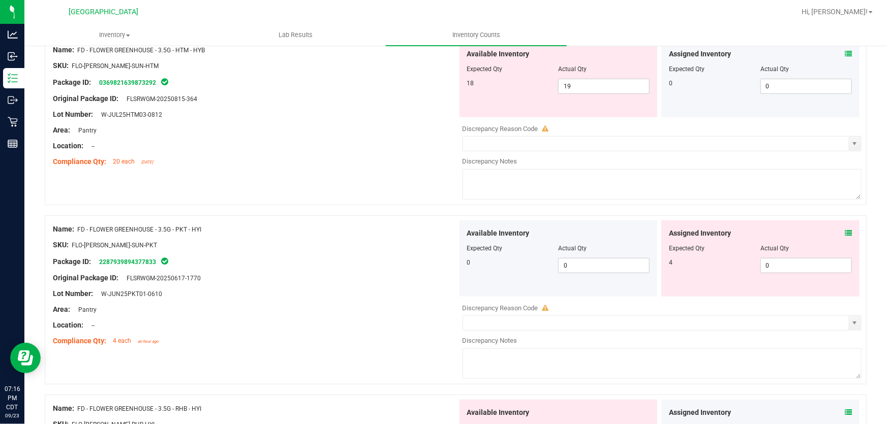
scroll to position [231, 0]
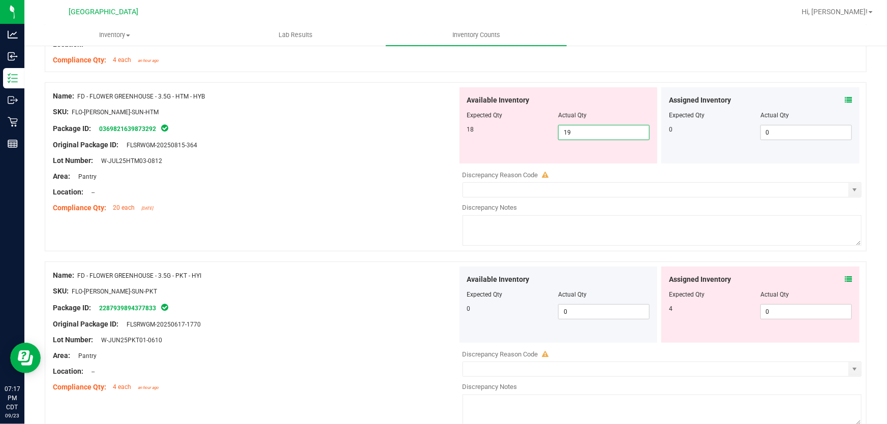
drag, startPoint x: 595, startPoint y: 135, endPoint x: 300, endPoint y: 107, distance: 296.6
click at [300, 107] on div "Name: FD - FLOWER GREENHOUSE - 3.5G - HTM - HYB SKU: FLO-[PERSON_NAME]-SUN-HTM …" at bounding box center [456, 166] width 822 height 169
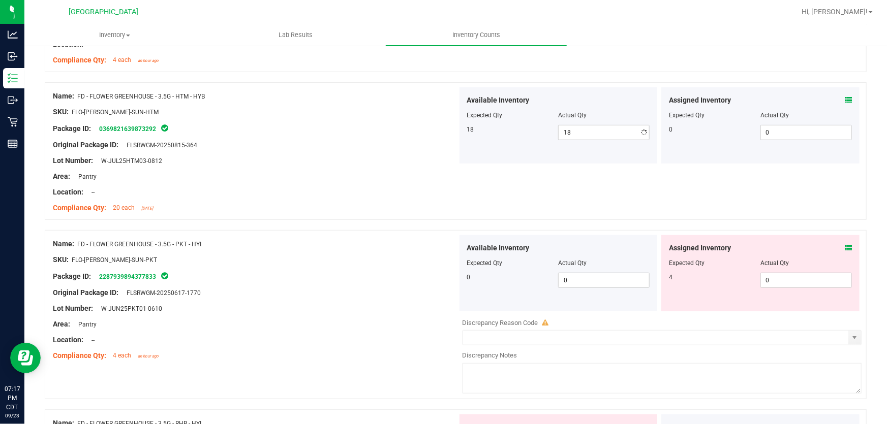
click at [367, 125] on div "Package ID: 0369821639873292" at bounding box center [255, 128] width 404 height 12
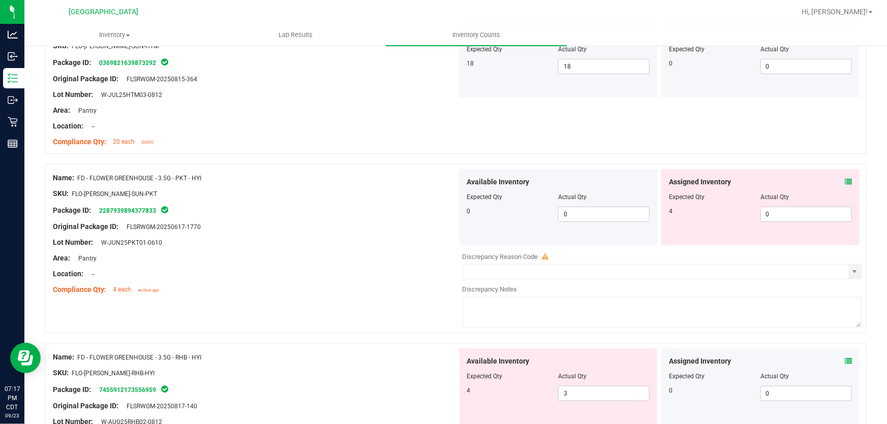
scroll to position [323, 0]
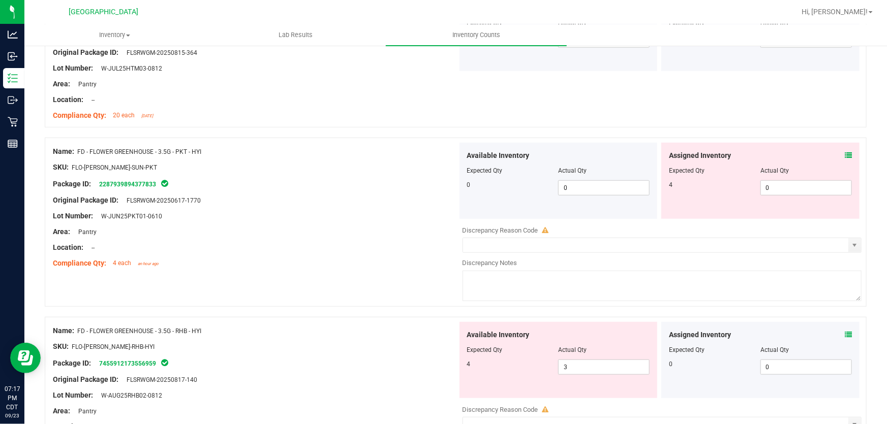
click at [844, 152] on icon at bounding box center [847, 155] width 7 height 7
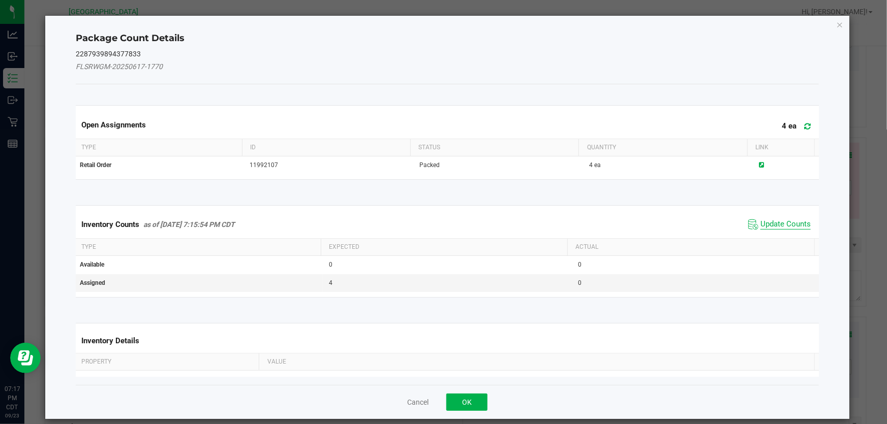
click at [767, 222] on span "Update Counts" at bounding box center [785, 224] width 50 height 10
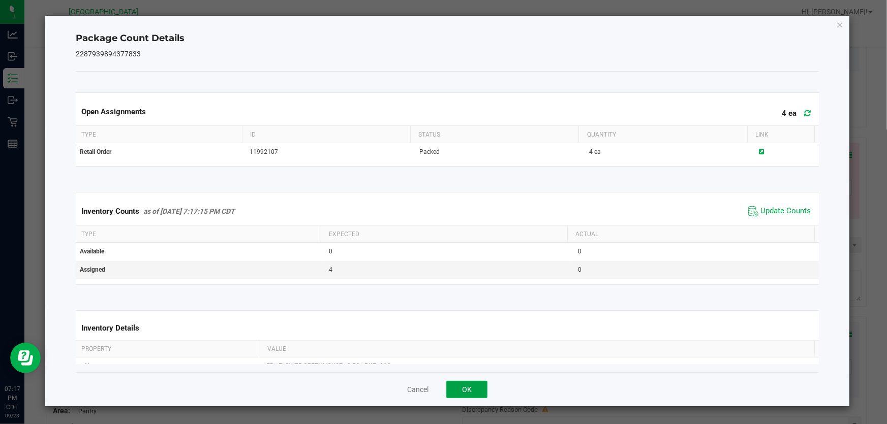
click at [460, 388] on button "OK" at bounding box center [466, 389] width 41 height 17
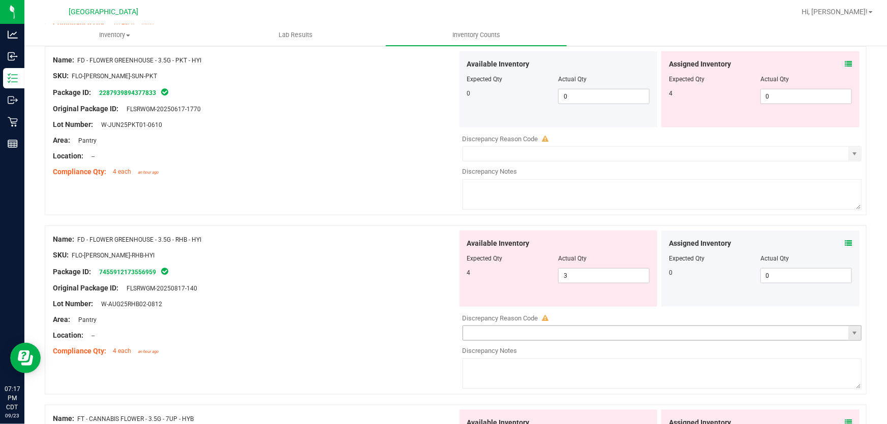
scroll to position [416, 0]
click at [844, 242] on icon at bounding box center [847, 242] width 7 height 7
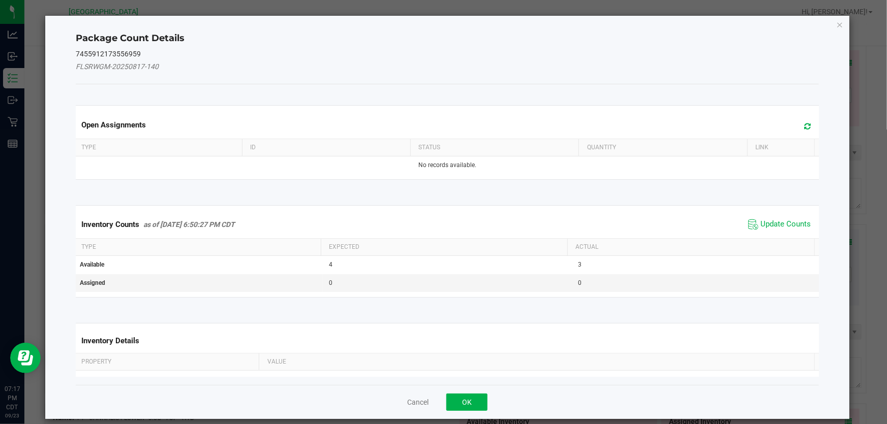
click at [768, 237] on div "Inventory Counts as of [DATE] 6:50:27 PM CDT Update Counts" at bounding box center [447, 224] width 747 height 27
click at [768, 226] on span "Update Counts" at bounding box center [785, 224] width 50 height 10
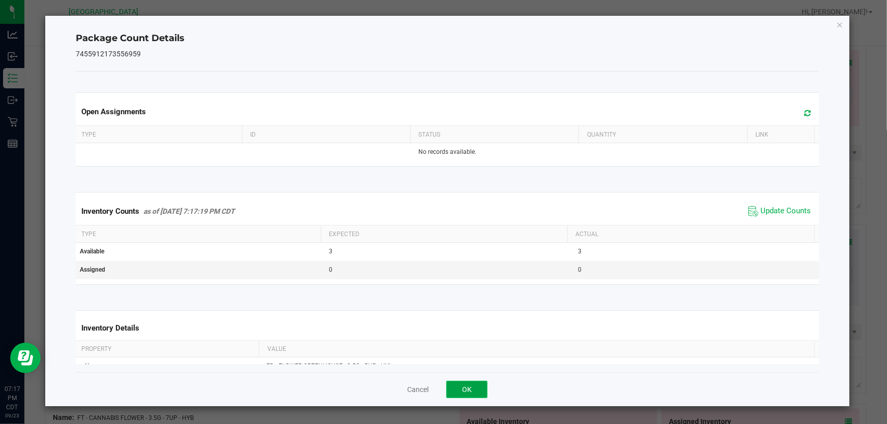
click at [460, 394] on button "OK" at bounding box center [466, 389] width 41 height 17
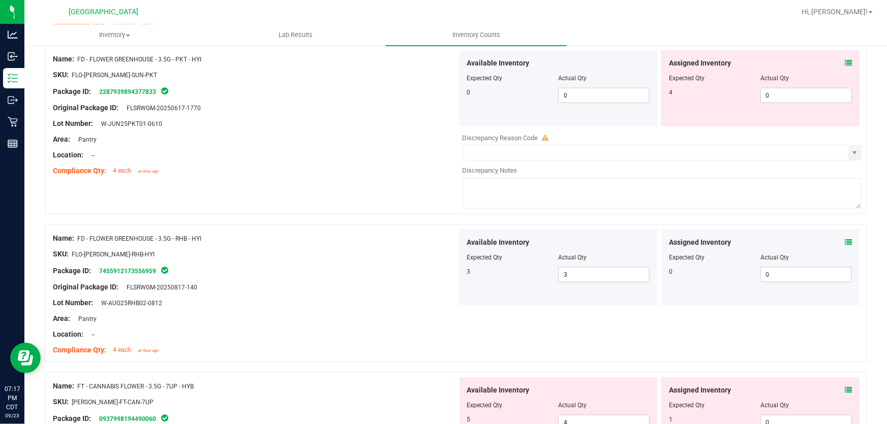
scroll to position [600, 0]
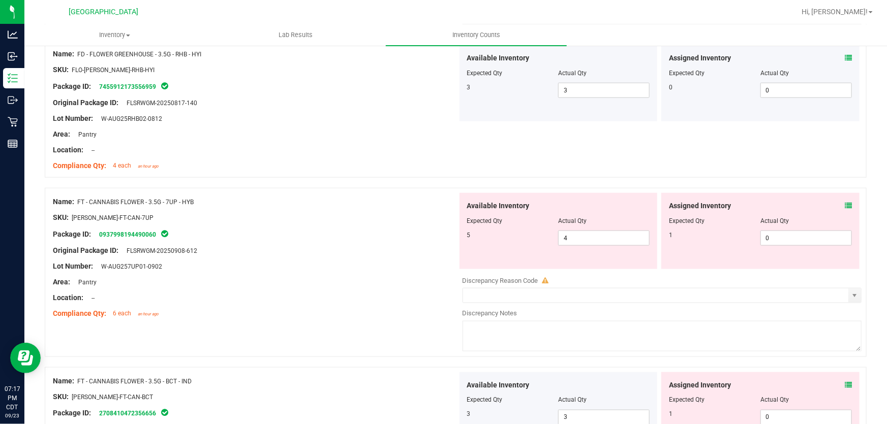
click at [846, 208] on div "Assigned Inventory Expected Qty Actual Qty 1 0 0" at bounding box center [760, 231] width 198 height 76
click at [844, 205] on icon at bounding box center [847, 205] width 7 height 7
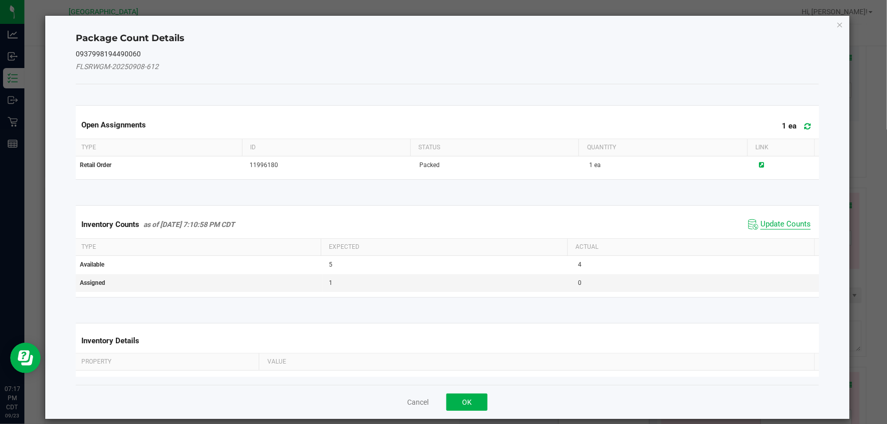
click at [780, 224] on span "Update Counts" at bounding box center [785, 224] width 50 height 10
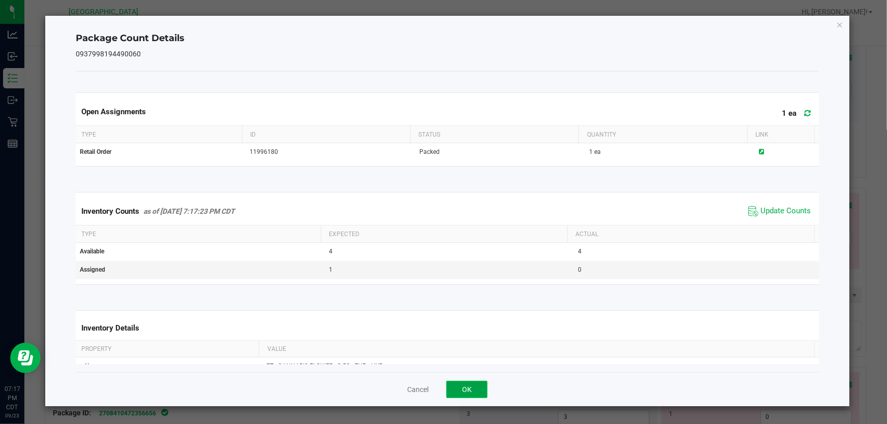
click at [450, 393] on button "OK" at bounding box center [466, 389] width 41 height 17
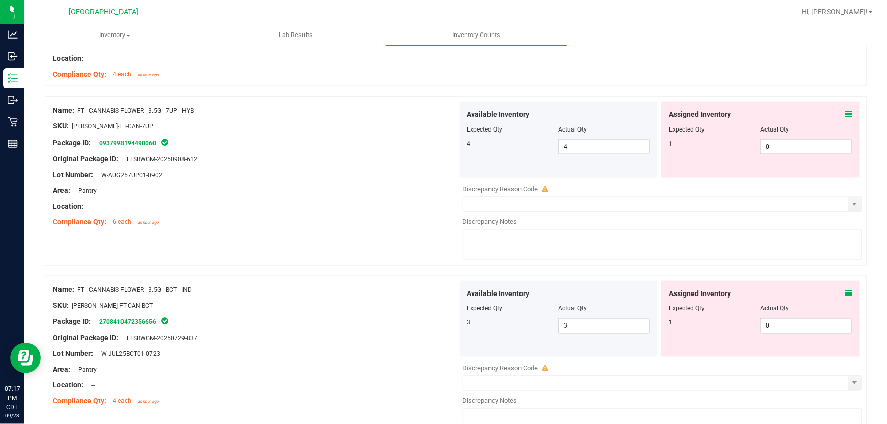
scroll to position [693, 0]
click at [844, 291] on icon at bounding box center [847, 292] width 7 height 7
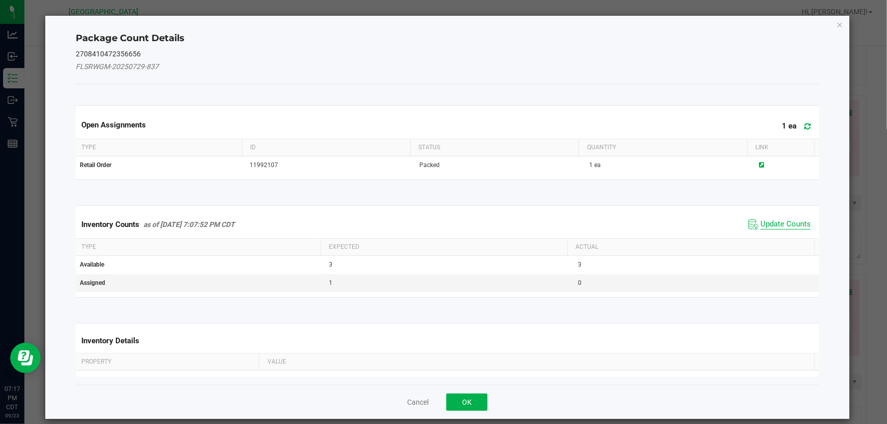
click at [787, 221] on span "Update Counts" at bounding box center [785, 224] width 50 height 10
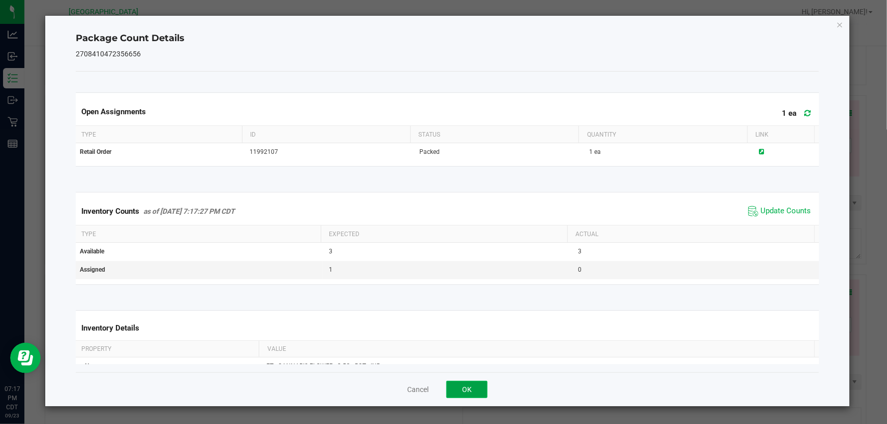
click at [461, 393] on button "OK" at bounding box center [466, 389] width 41 height 17
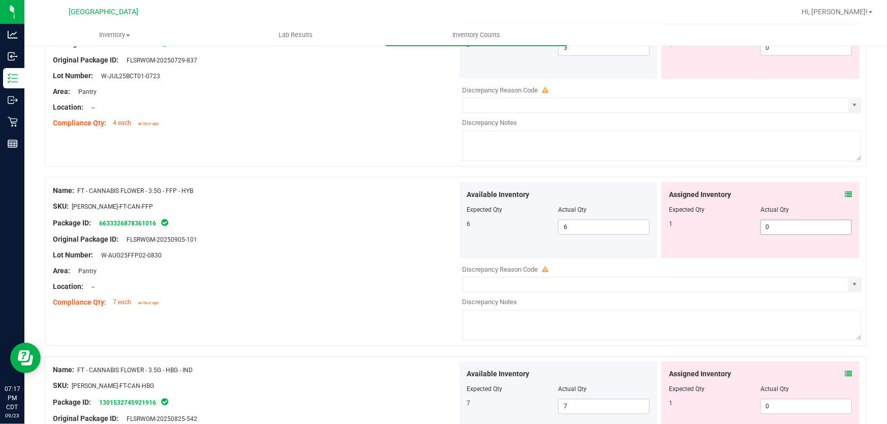
scroll to position [970, 0]
click at [844, 194] on icon at bounding box center [847, 194] width 7 height 7
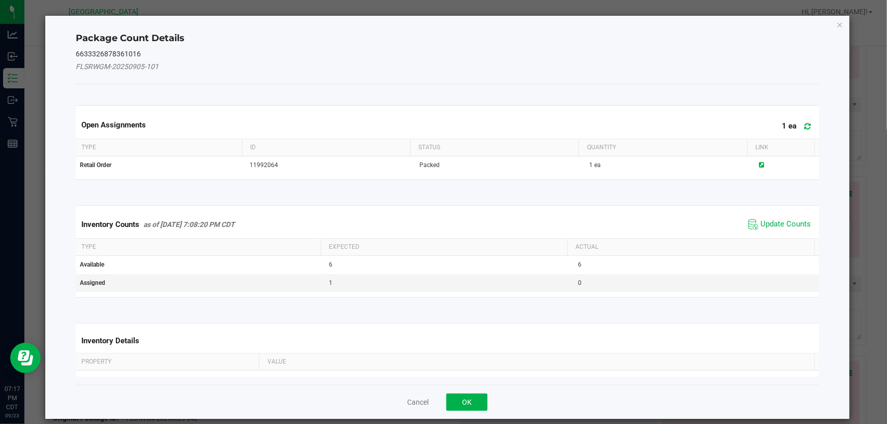
click at [765, 232] on div "Inventory Counts as of [DATE] 7:08:20 PM CDT Update Counts" at bounding box center [447, 224] width 747 height 27
click at [763, 226] on span "Update Counts" at bounding box center [785, 224] width 50 height 10
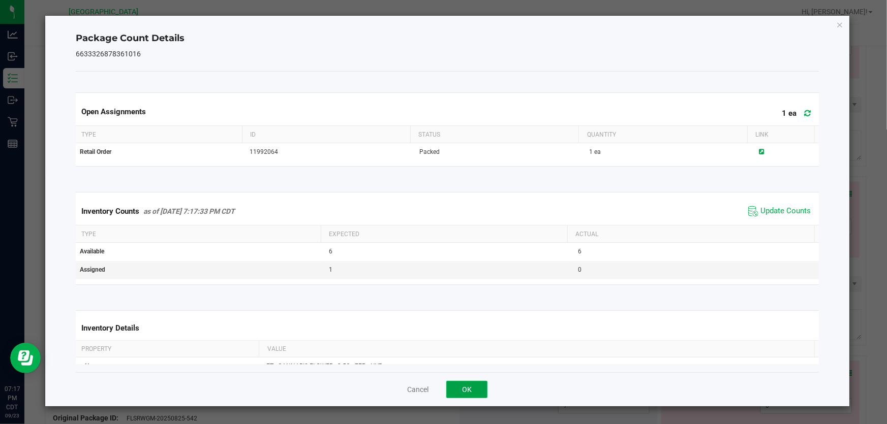
click at [468, 386] on button "OK" at bounding box center [466, 389] width 41 height 17
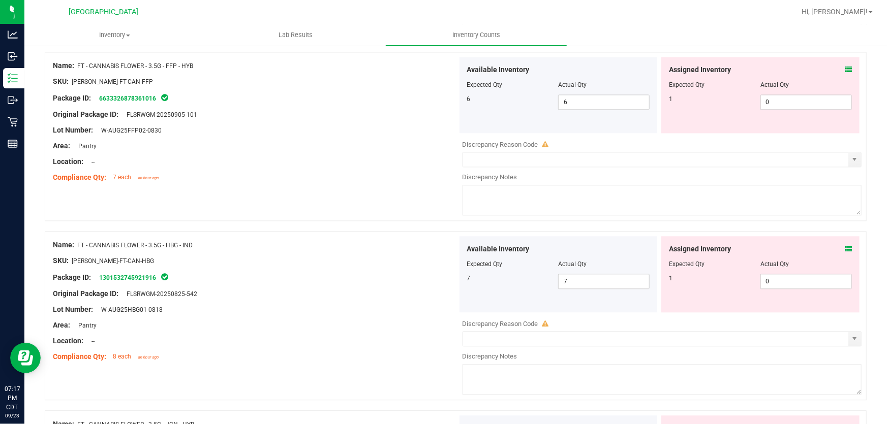
scroll to position [1108, 0]
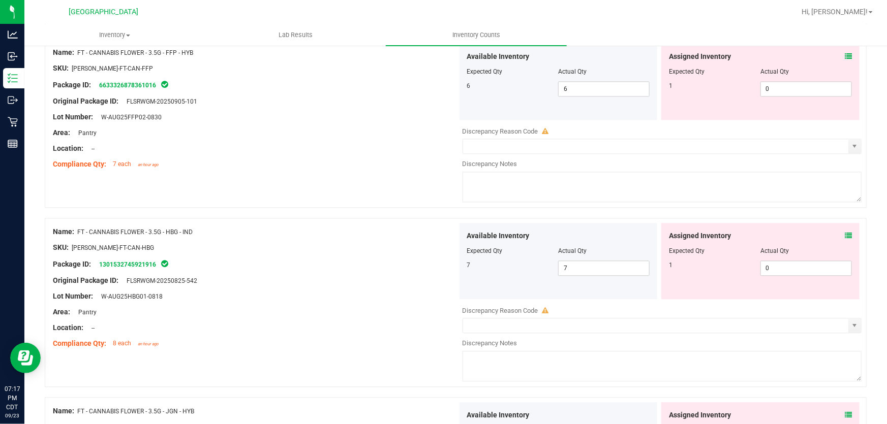
click at [844, 232] on icon at bounding box center [847, 235] width 7 height 7
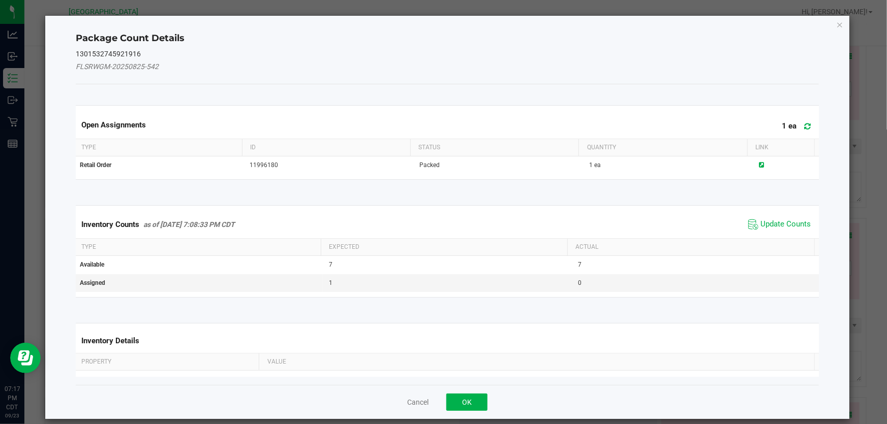
click at [779, 236] on div "Inventory Counts as of [DATE] 7:08:33 PM CDT Update Counts" at bounding box center [447, 224] width 747 height 27
click at [778, 217] on span "Update Counts" at bounding box center [779, 224] width 68 height 15
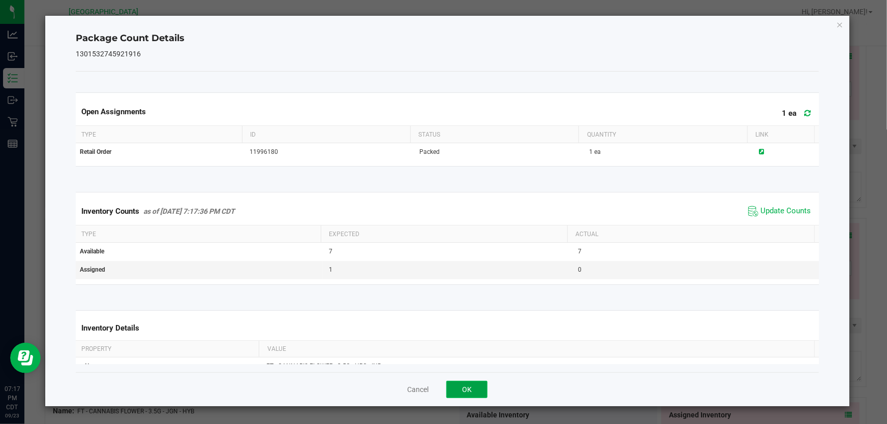
click at [447, 392] on button "OK" at bounding box center [466, 389] width 41 height 17
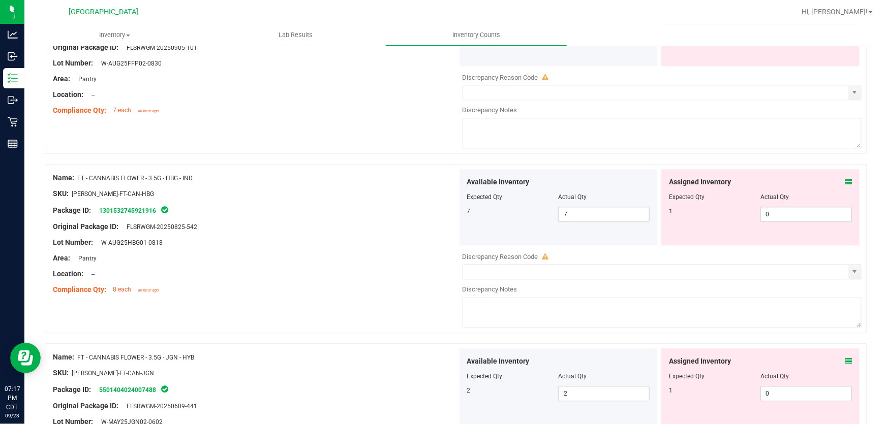
scroll to position [1247, 0]
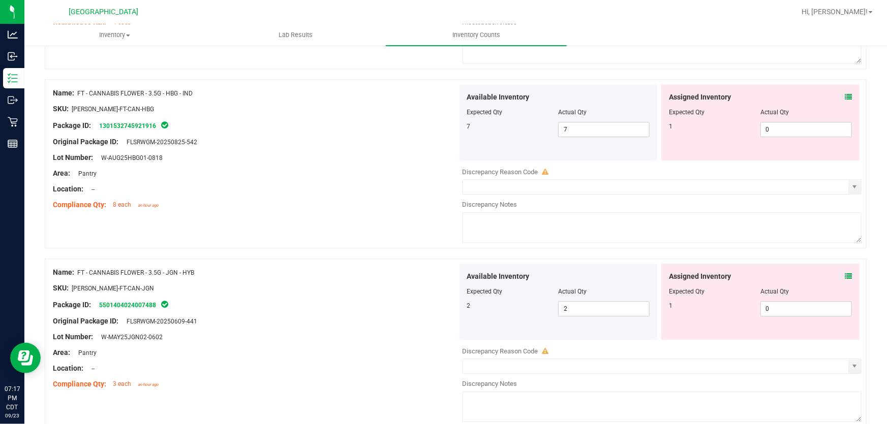
click at [844, 277] on icon at bounding box center [847, 276] width 7 height 7
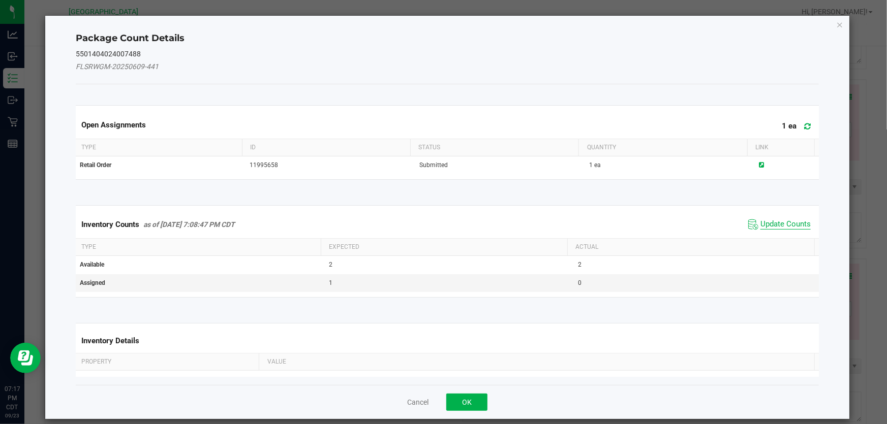
click at [775, 226] on span "Update Counts" at bounding box center [785, 224] width 50 height 10
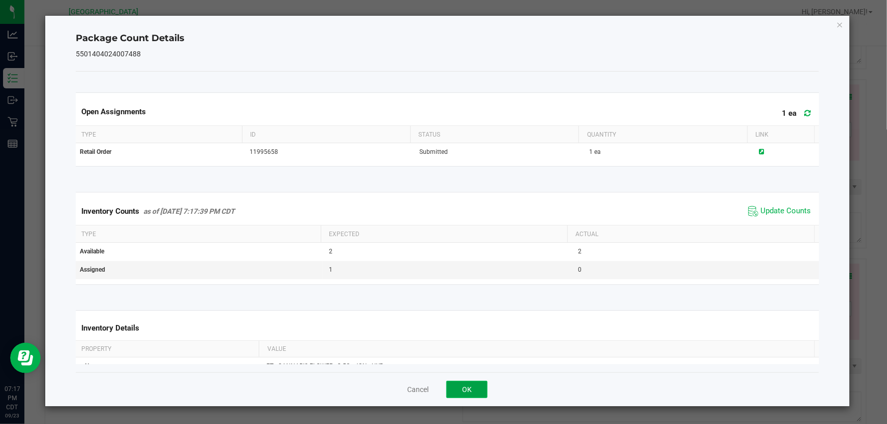
click at [479, 393] on button "OK" at bounding box center [466, 389] width 41 height 17
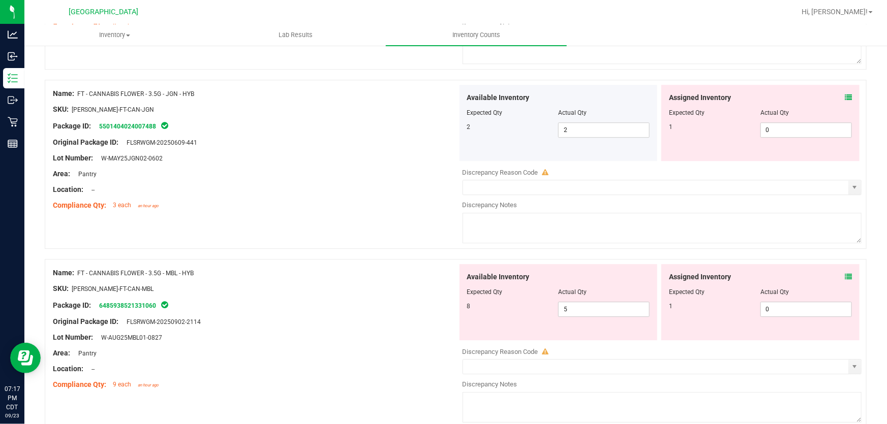
scroll to position [1432, 0]
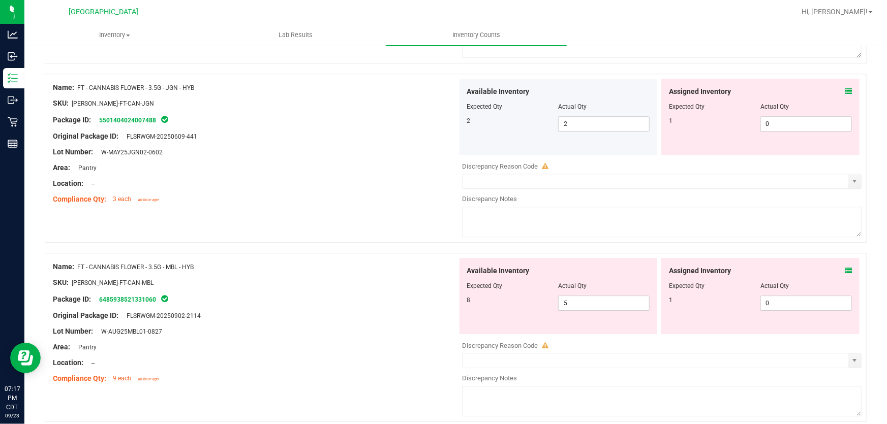
click at [844, 271] on icon at bounding box center [847, 270] width 7 height 7
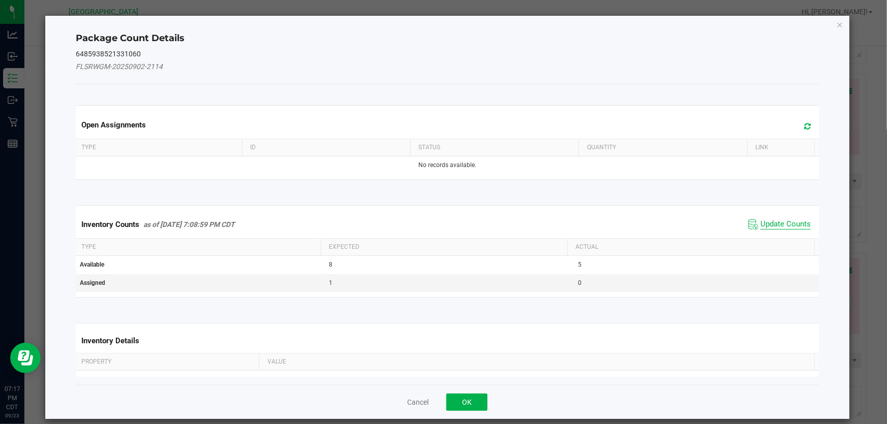
click at [776, 225] on span "Update Counts" at bounding box center [785, 224] width 50 height 10
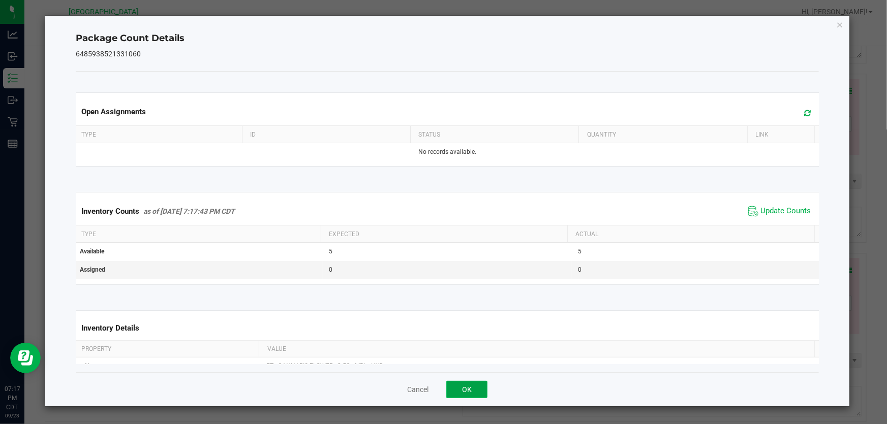
click at [470, 389] on button "OK" at bounding box center [466, 389] width 41 height 17
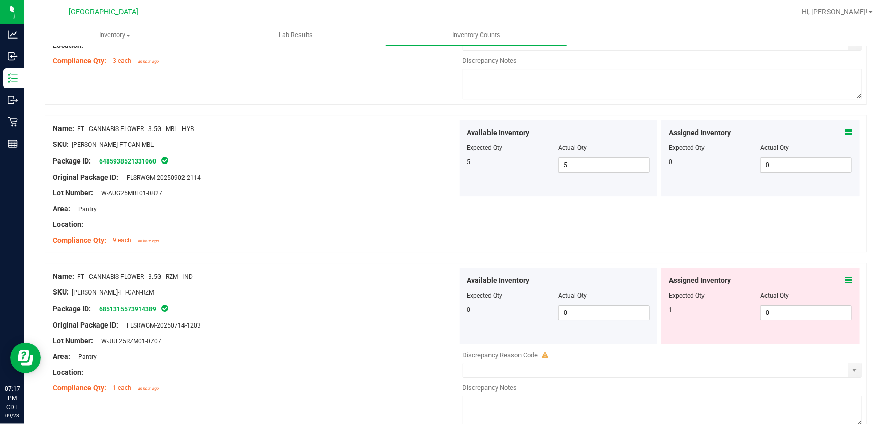
scroll to position [1570, 0]
click at [844, 279] on icon at bounding box center [847, 280] width 7 height 7
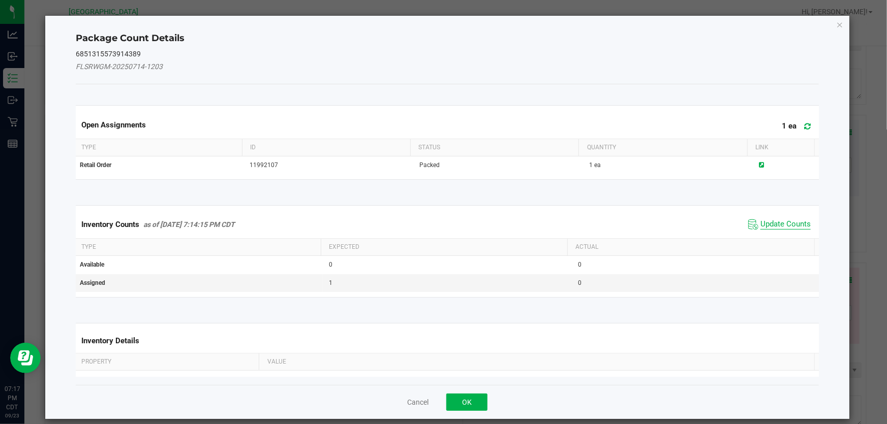
click at [775, 227] on span "Update Counts" at bounding box center [785, 224] width 50 height 10
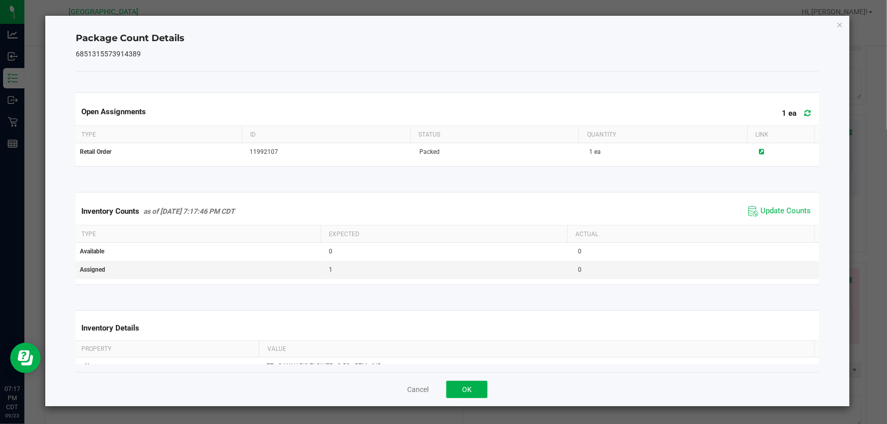
click at [472, 402] on div "Cancel OK" at bounding box center [447, 389] width 743 height 34
click at [472, 395] on button "OK" at bounding box center [466, 389] width 41 height 17
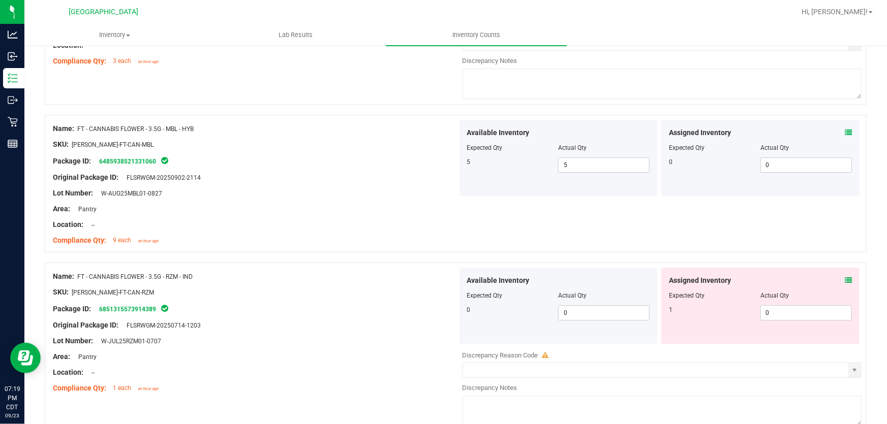
click at [844, 275] on span at bounding box center [847, 280] width 7 height 11
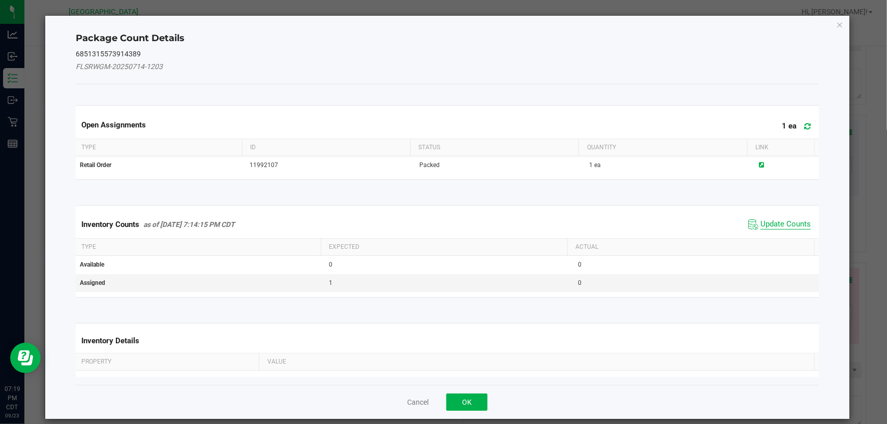
click at [775, 225] on span "Update Counts" at bounding box center [785, 224] width 50 height 10
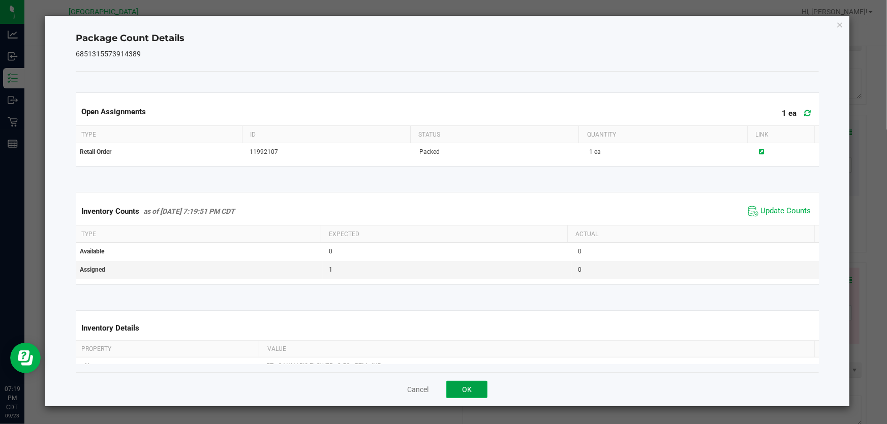
drag, startPoint x: 477, startPoint y: 384, endPoint x: 498, endPoint y: 366, distance: 28.1
click at [474, 383] on button "OK" at bounding box center [466, 389] width 41 height 17
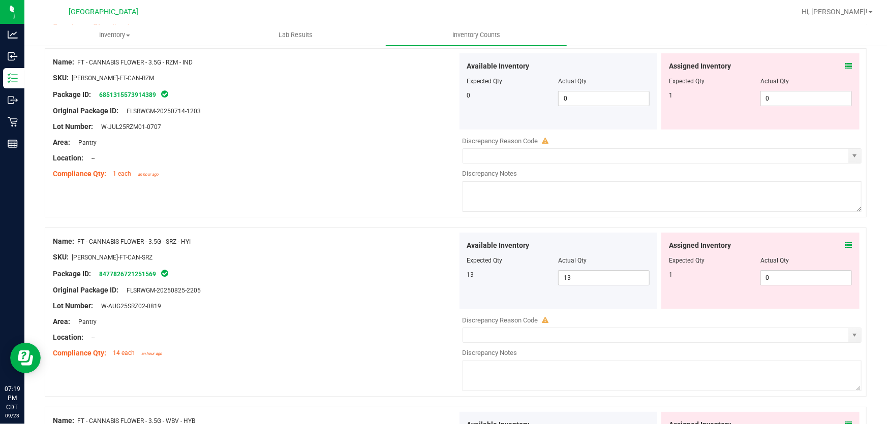
scroll to position [1801, 0]
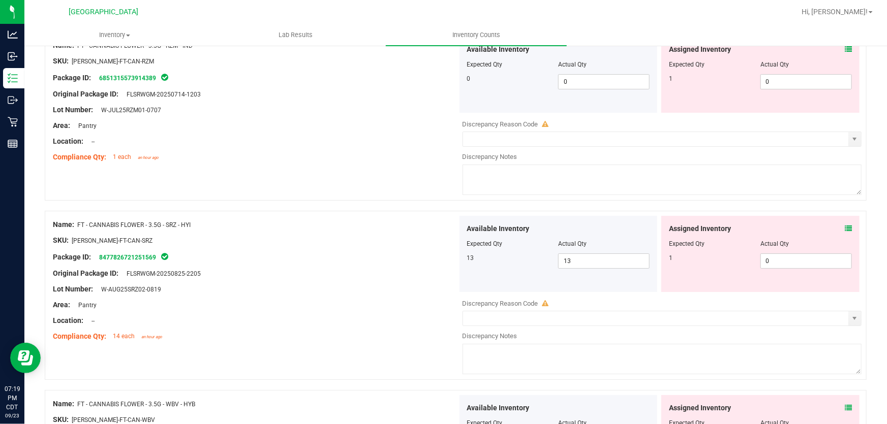
click at [844, 224] on span at bounding box center [847, 229] width 7 height 11
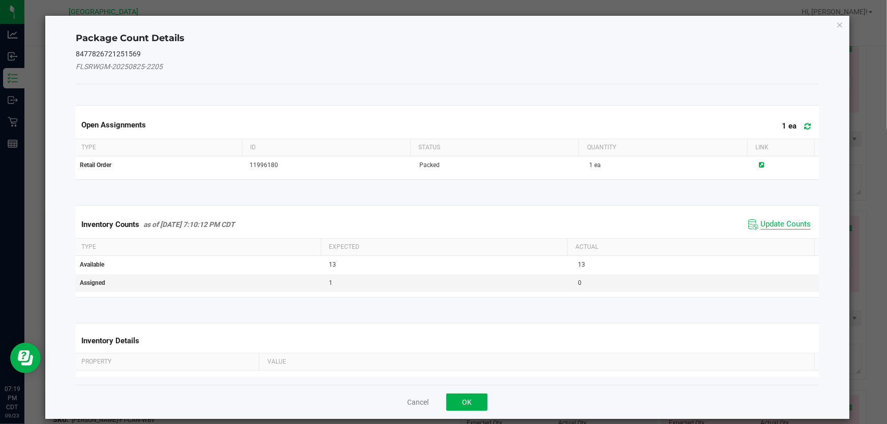
click at [776, 224] on span "Update Counts" at bounding box center [785, 224] width 50 height 10
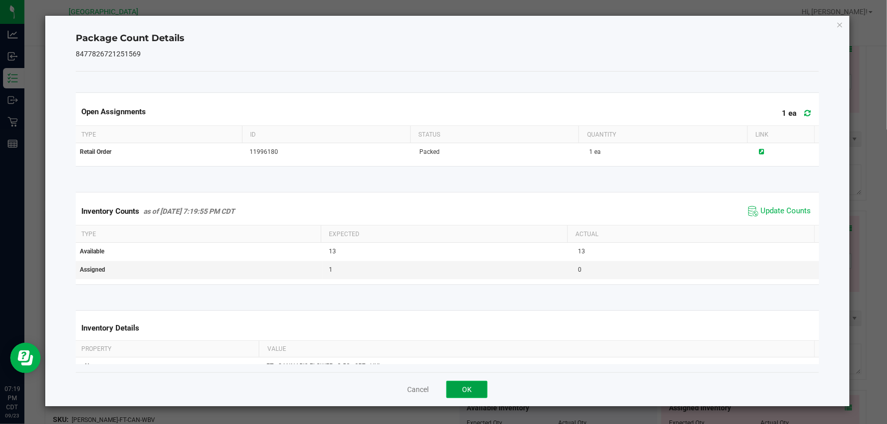
click at [470, 389] on button "OK" at bounding box center [466, 389] width 41 height 17
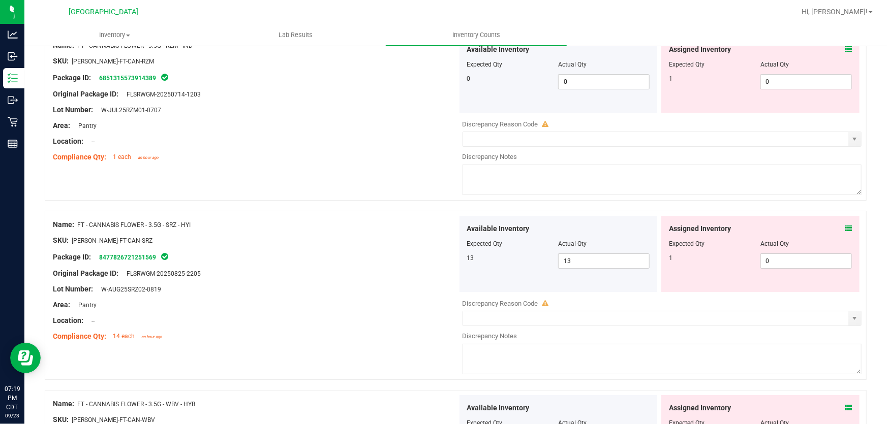
scroll to position [1940, 0]
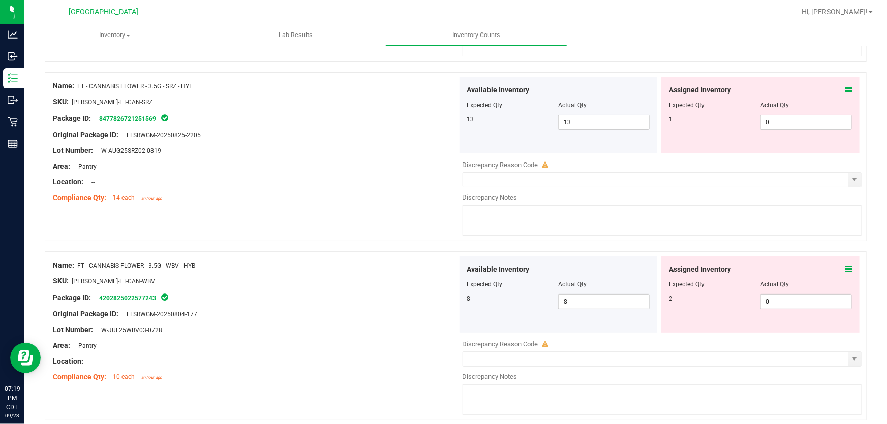
click at [844, 269] on icon at bounding box center [847, 269] width 7 height 7
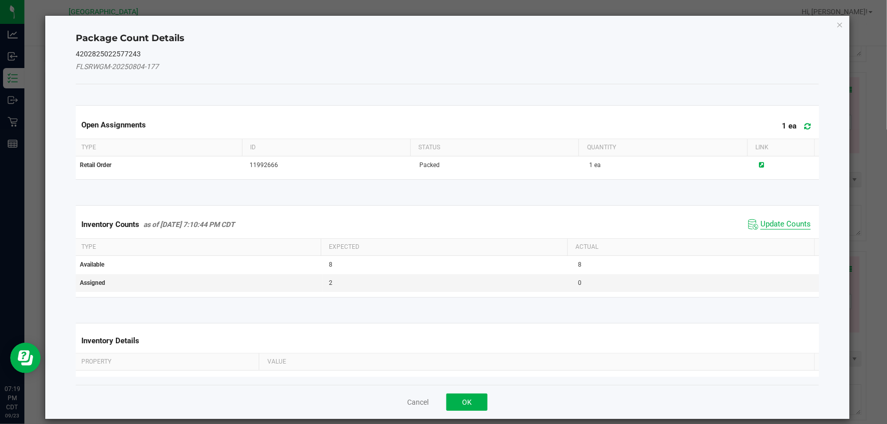
click at [783, 224] on span "Update Counts" at bounding box center [785, 224] width 50 height 10
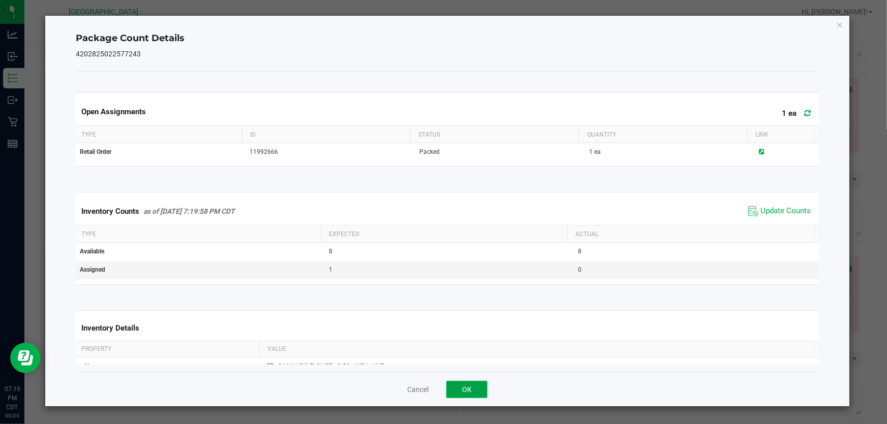
click at [483, 387] on button "OK" at bounding box center [466, 389] width 41 height 17
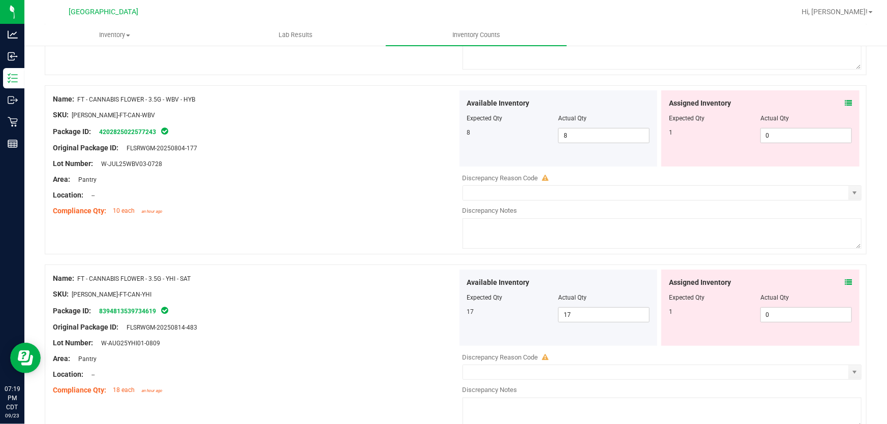
scroll to position [2124, 0]
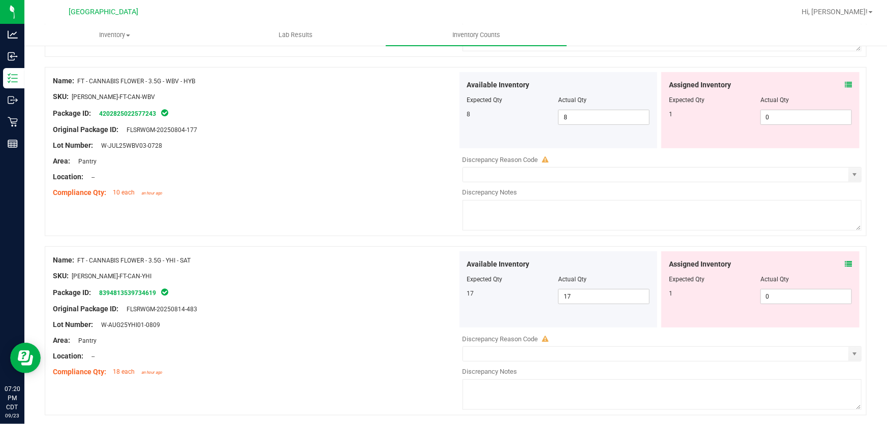
click at [844, 265] on icon at bounding box center [847, 264] width 7 height 7
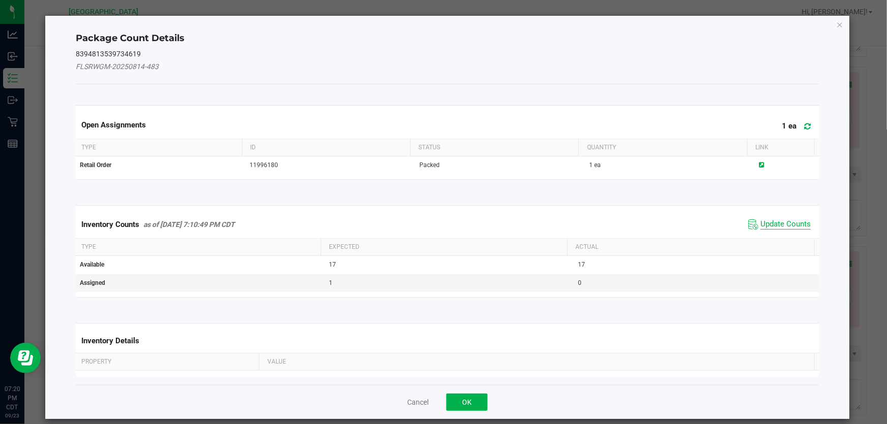
click at [766, 219] on span "Update Counts" at bounding box center [785, 224] width 50 height 10
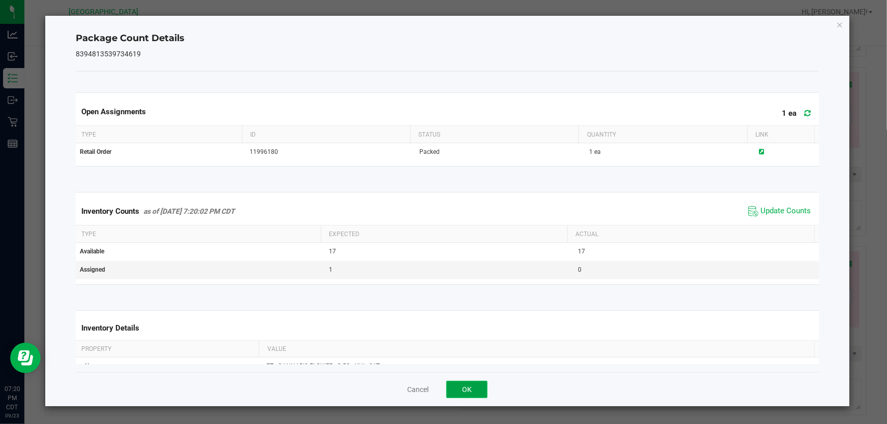
click at [464, 389] on button "OK" at bounding box center [466, 389] width 41 height 17
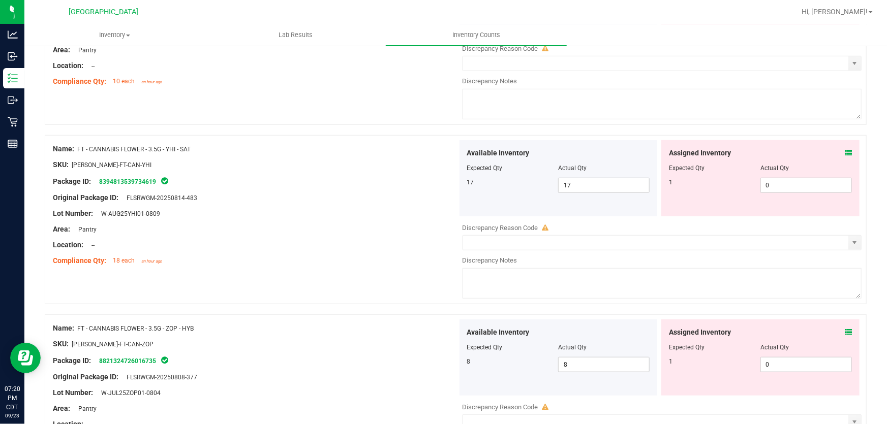
scroll to position [2263, 0]
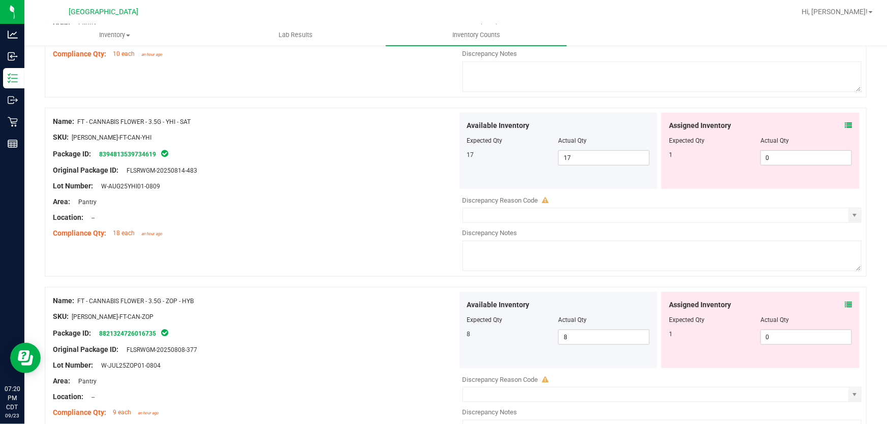
click at [844, 300] on span at bounding box center [847, 305] width 7 height 11
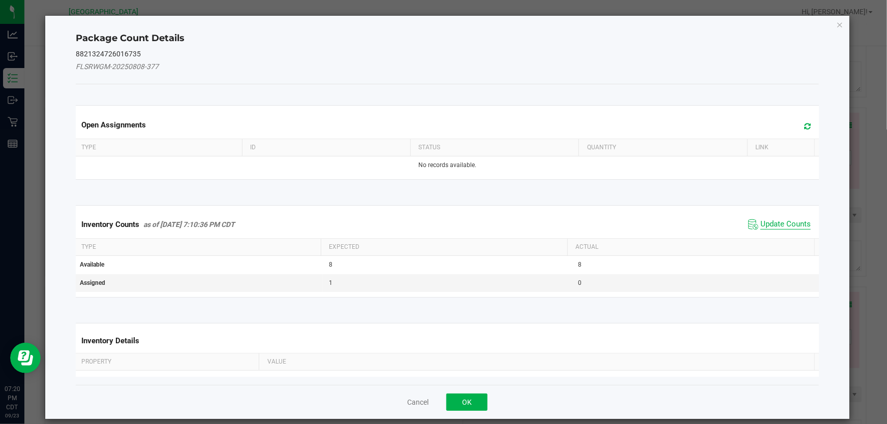
click at [760, 227] on span "Update Counts" at bounding box center [785, 224] width 50 height 10
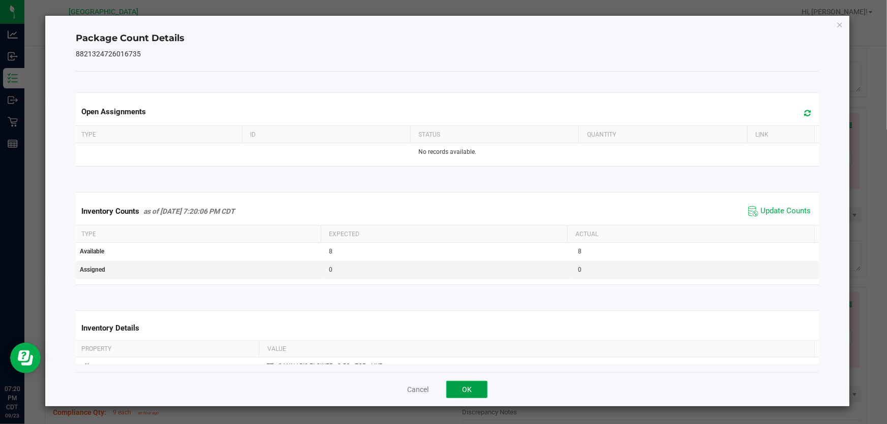
click at [450, 397] on button "OK" at bounding box center [466, 389] width 41 height 17
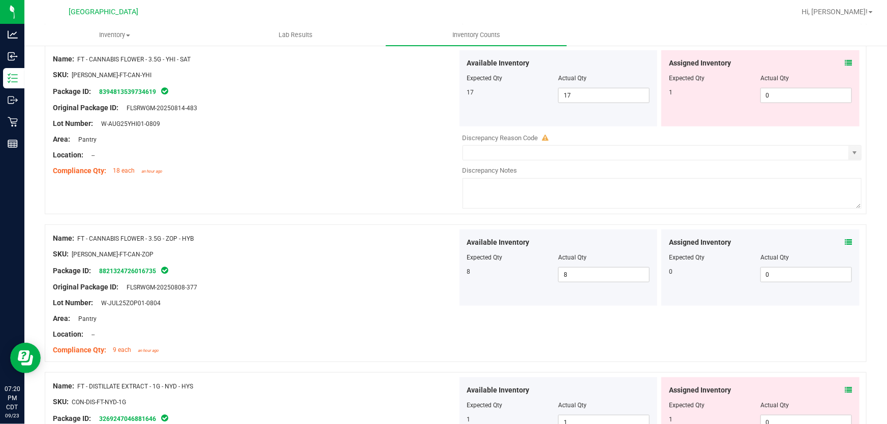
scroll to position [2402, 0]
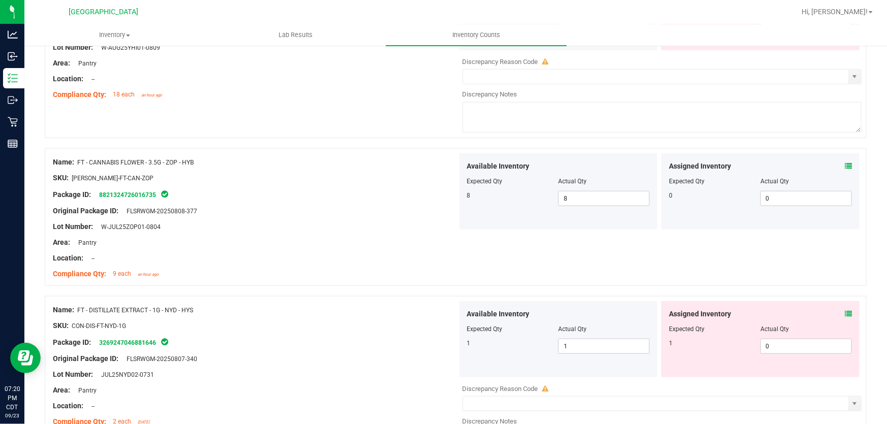
click at [844, 310] on icon at bounding box center [847, 313] width 7 height 7
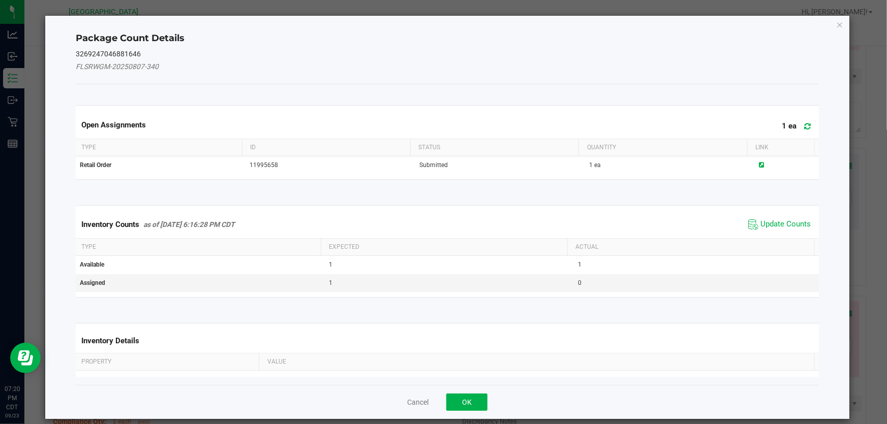
click at [793, 230] on span "Update Counts" at bounding box center [779, 224] width 68 height 15
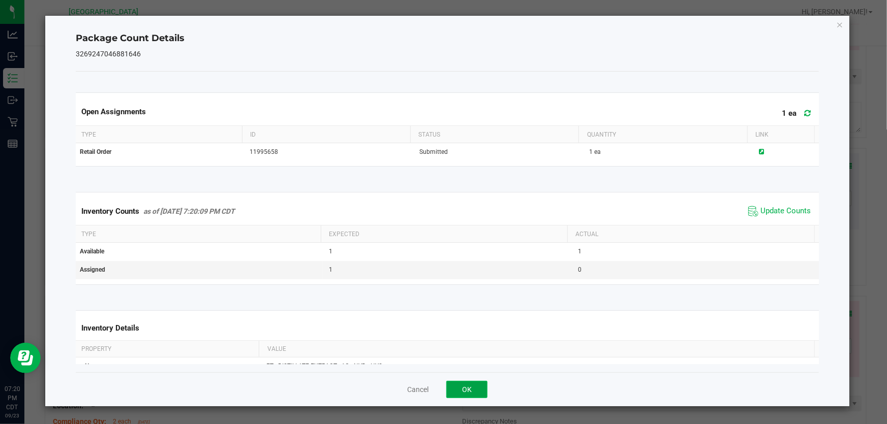
click at [469, 388] on button "OK" at bounding box center [466, 389] width 41 height 17
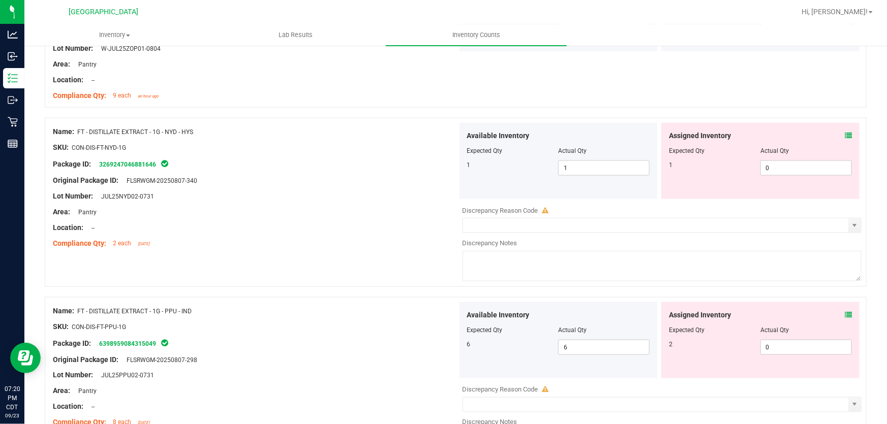
scroll to position [2586, 0]
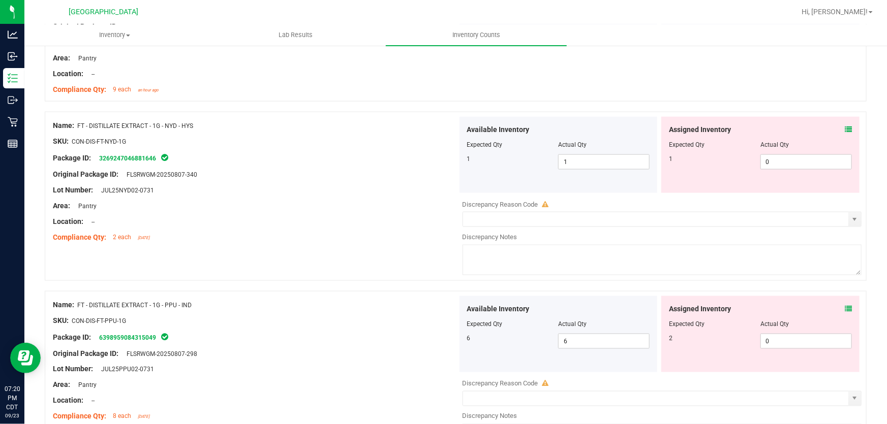
click at [837, 305] on div "Assigned Inventory" at bounding box center [760, 309] width 183 height 11
click at [844, 307] on icon at bounding box center [847, 308] width 7 height 7
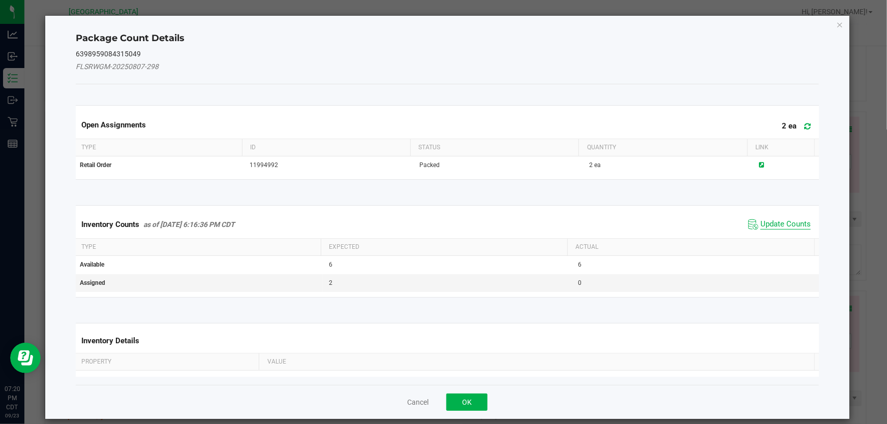
click at [771, 225] on span "Update Counts" at bounding box center [785, 224] width 50 height 10
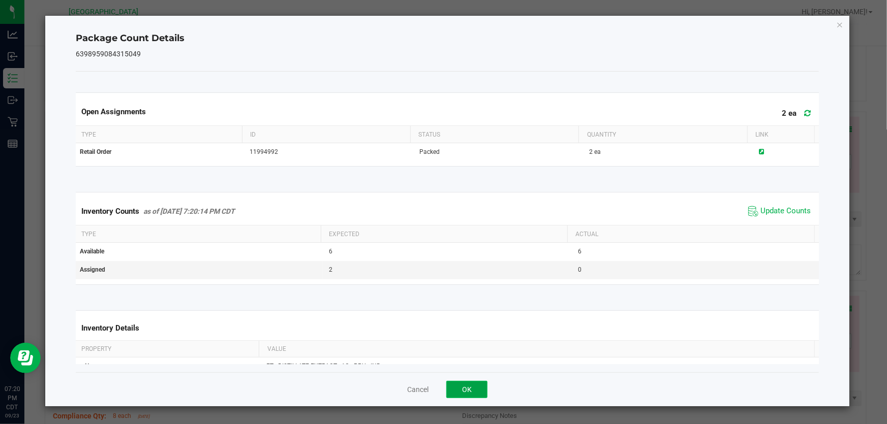
click at [466, 391] on button "OK" at bounding box center [466, 389] width 41 height 17
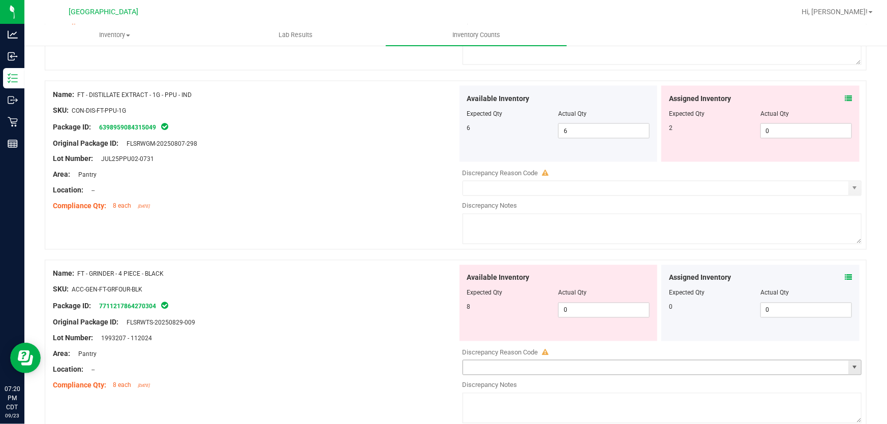
scroll to position [2864, 0]
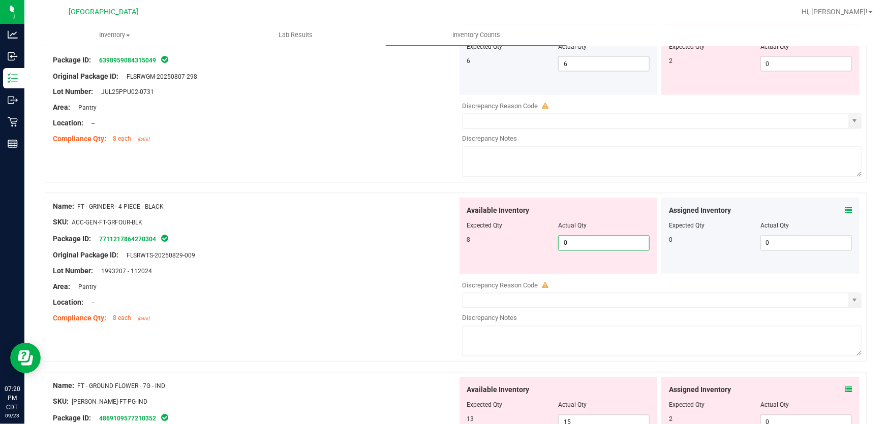
drag, startPoint x: 591, startPoint y: 242, endPoint x: 273, endPoint y: 239, distance: 318.6
click at [273, 239] on div "Name: FT - GRINDER - 4 PIECE - BLACK SKU: ACC-GEN-FT-GRFOUR-BLK Package ID: 771…" at bounding box center [456, 277] width 822 height 169
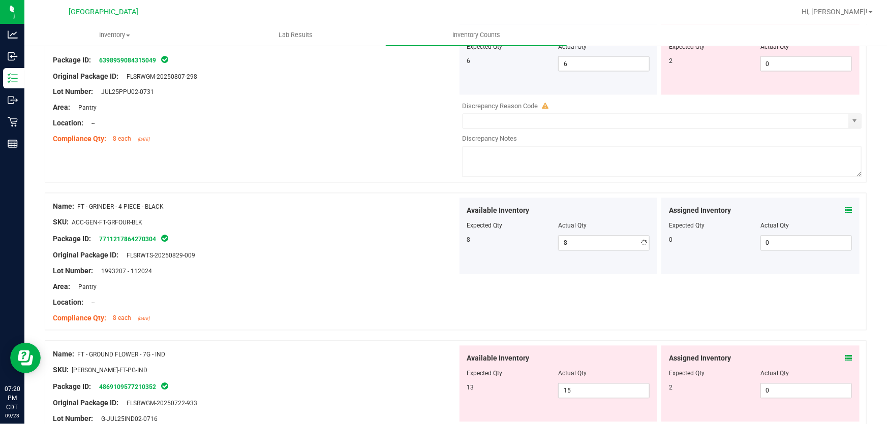
click at [273, 239] on div "Package ID: 7711217864270304" at bounding box center [255, 239] width 404 height 12
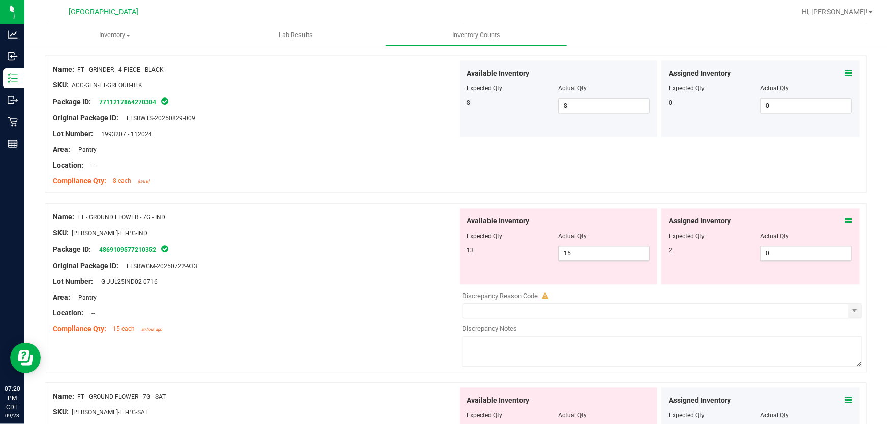
scroll to position [3002, 0]
click at [844, 216] on icon at bounding box center [847, 219] width 7 height 7
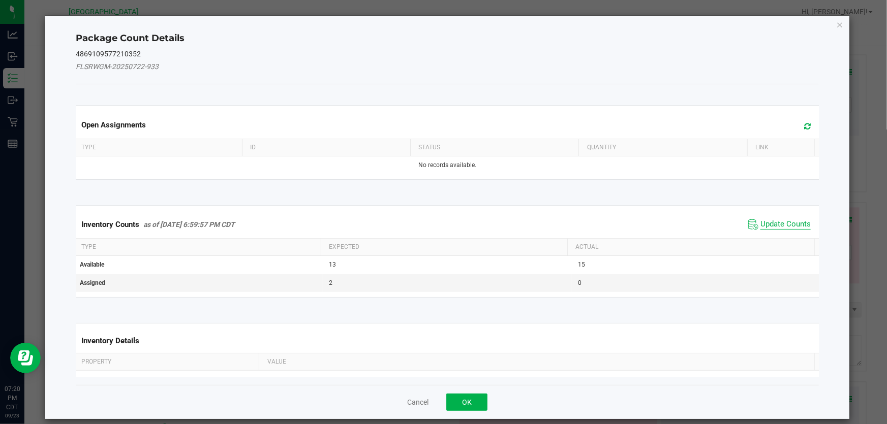
click at [768, 225] on span "Update Counts" at bounding box center [785, 224] width 50 height 10
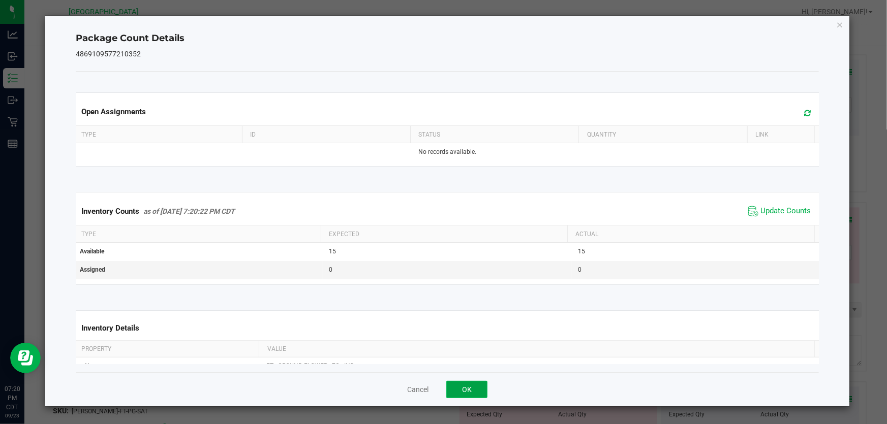
click at [475, 394] on button "OK" at bounding box center [466, 389] width 41 height 17
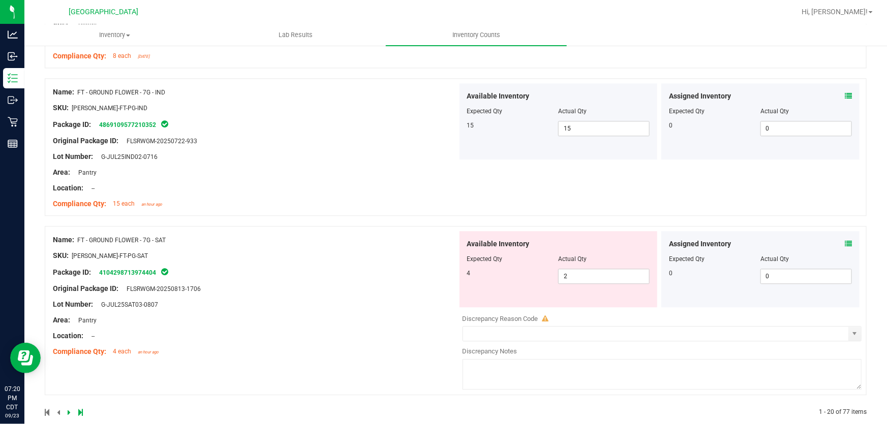
scroll to position [3140, 0]
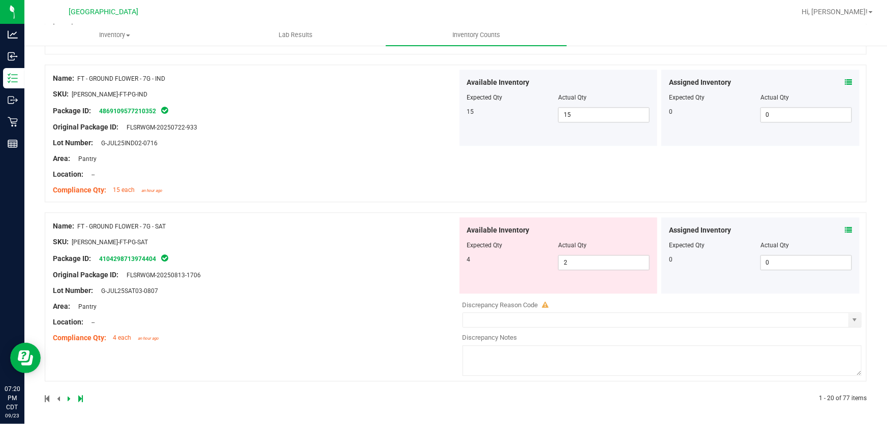
click at [844, 228] on icon at bounding box center [847, 230] width 7 height 7
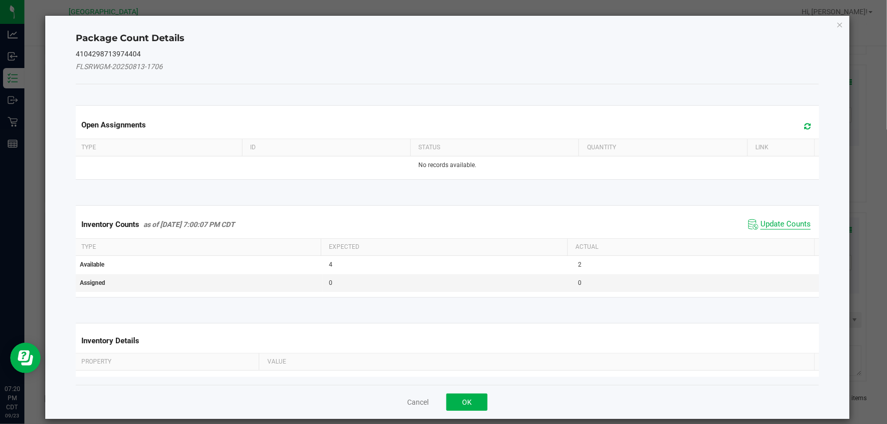
click at [761, 228] on span "Update Counts" at bounding box center [785, 224] width 50 height 10
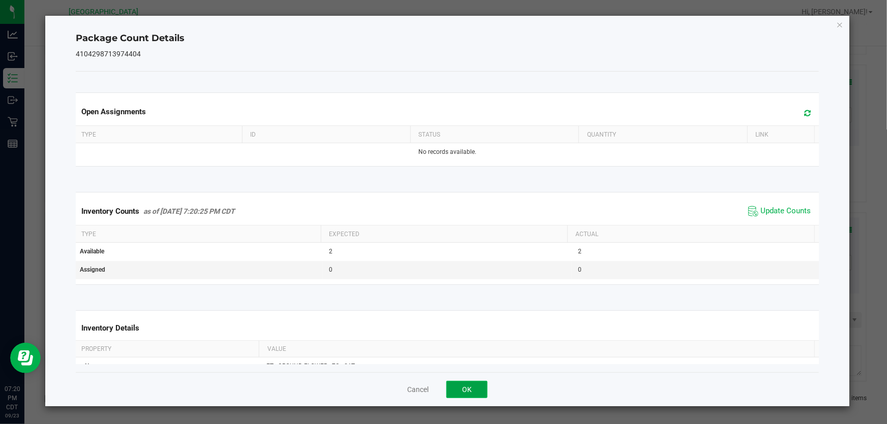
click at [457, 390] on button "OK" at bounding box center [466, 389] width 41 height 17
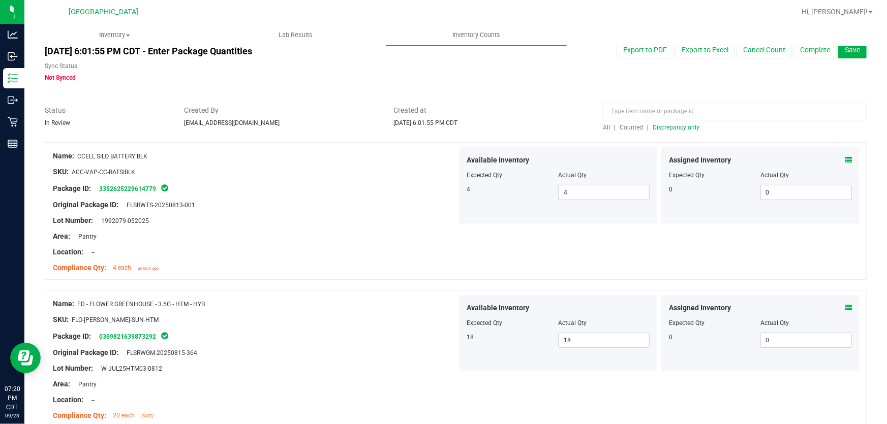
scroll to position [0, 0]
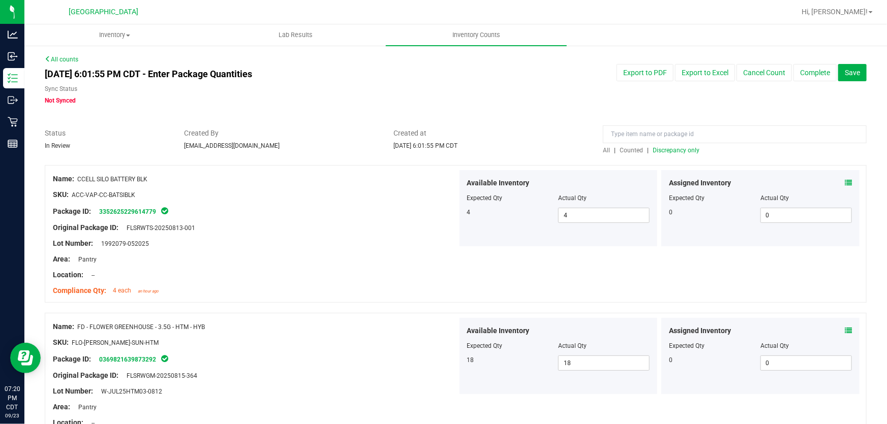
click at [680, 148] on span "Discrepancy only" at bounding box center [675, 150] width 47 height 7
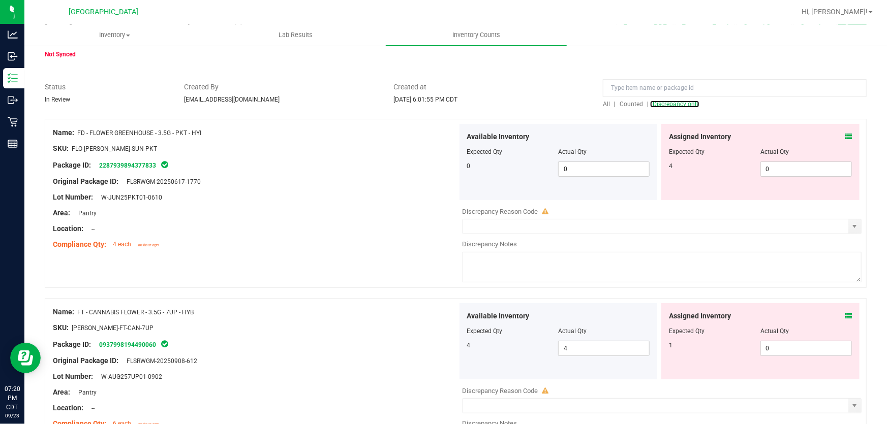
scroll to position [138, 0]
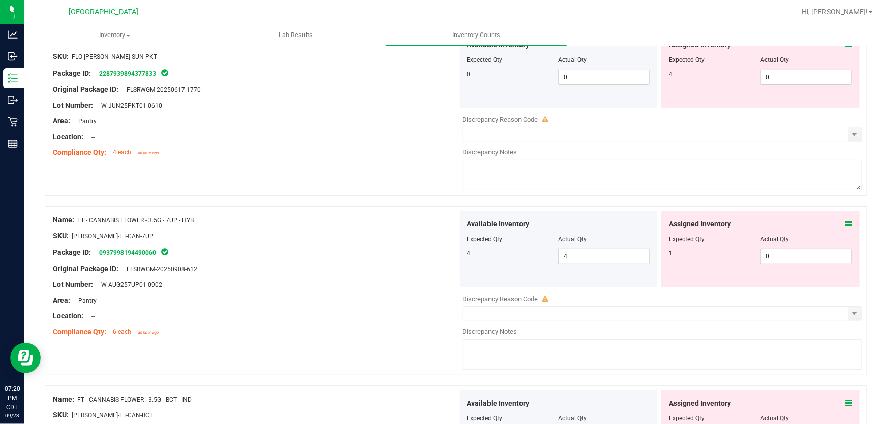
click at [844, 223] on icon at bounding box center [847, 224] width 7 height 7
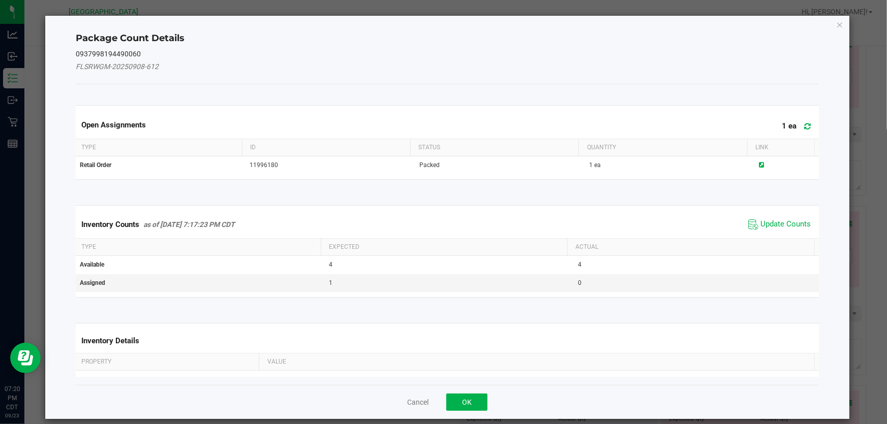
click at [777, 214] on div "Inventory Counts as of [DATE] 7:17:23 PM CDT Update Counts" at bounding box center [447, 224] width 747 height 27
click at [777, 219] on span "Update Counts" at bounding box center [785, 224] width 50 height 10
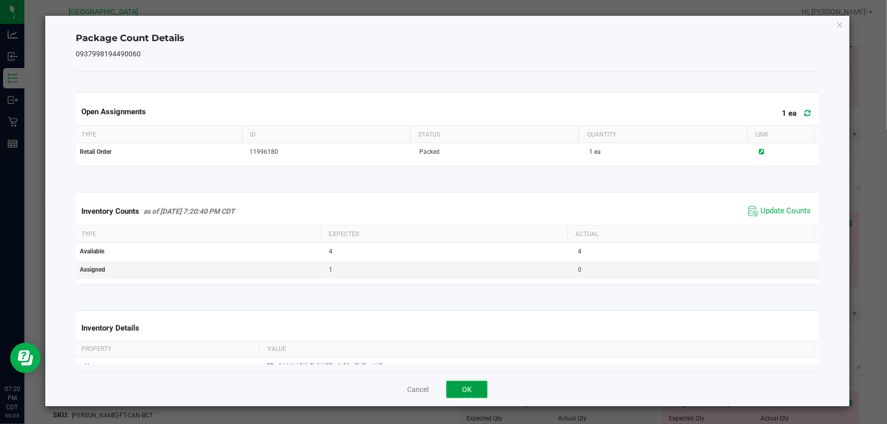
click at [481, 383] on button "OK" at bounding box center [466, 389] width 41 height 17
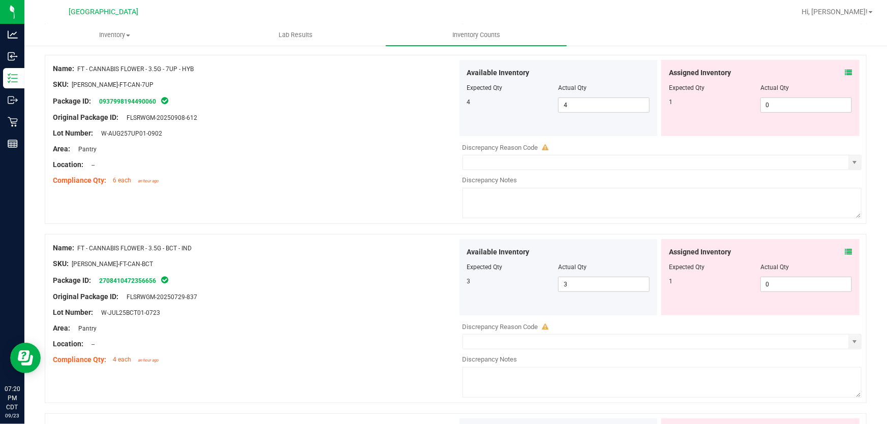
scroll to position [323, 0]
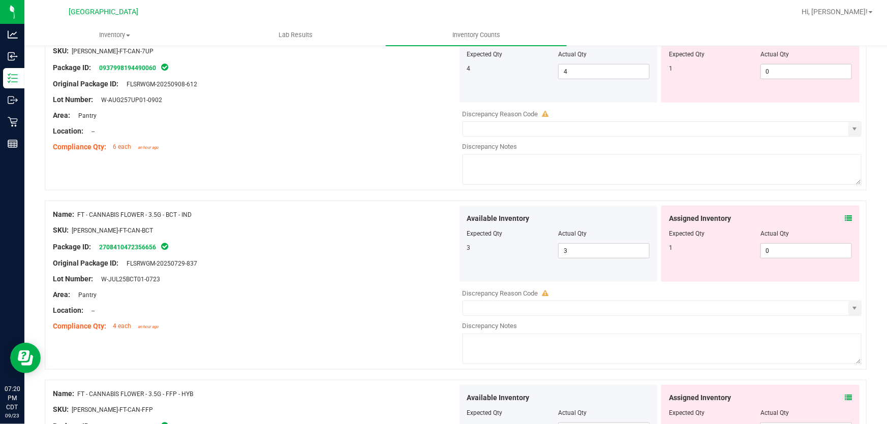
click at [844, 217] on icon at bounding box center [847, 218] width 7 height 7
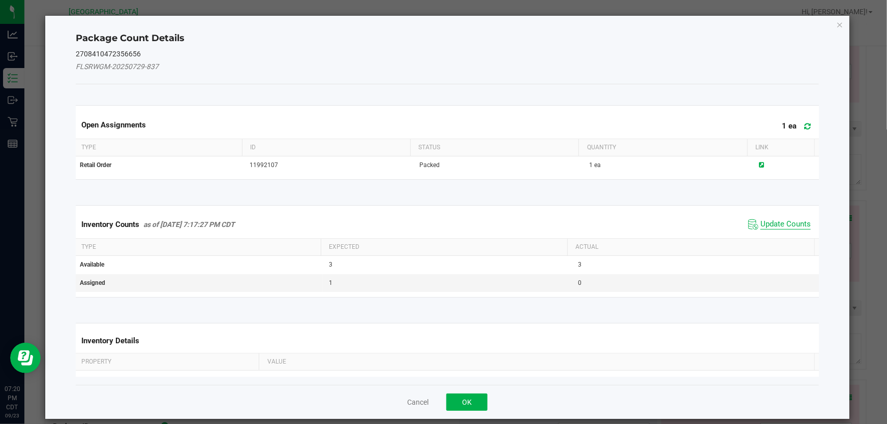
click at [772, 224] on span "Update Counts" at bounding box center [785, 224] width 50 height 10
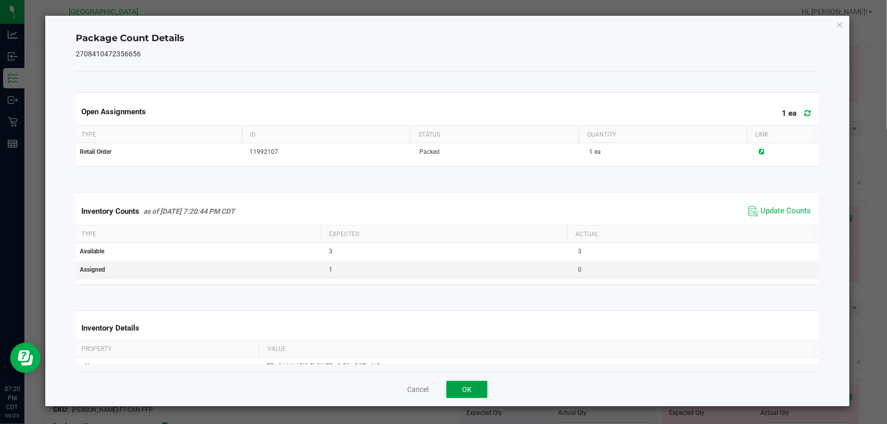
click at [462, 389] on button "OK" at bounding box center [466, 389] width 41 height 17
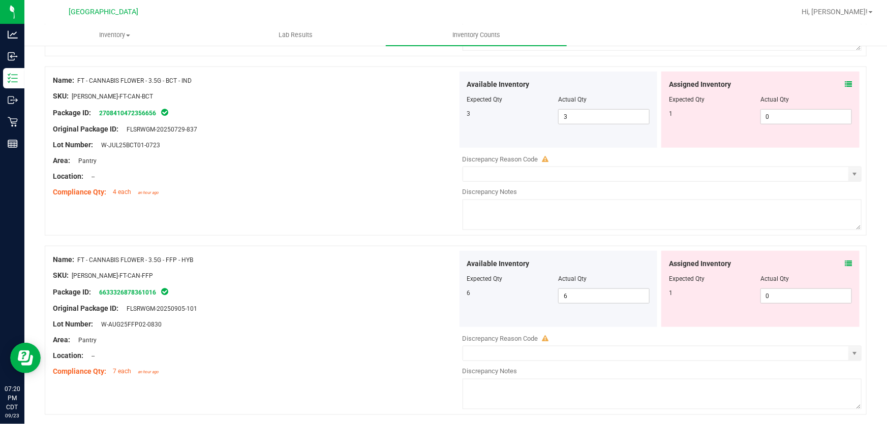
scroll to position [462, 0]
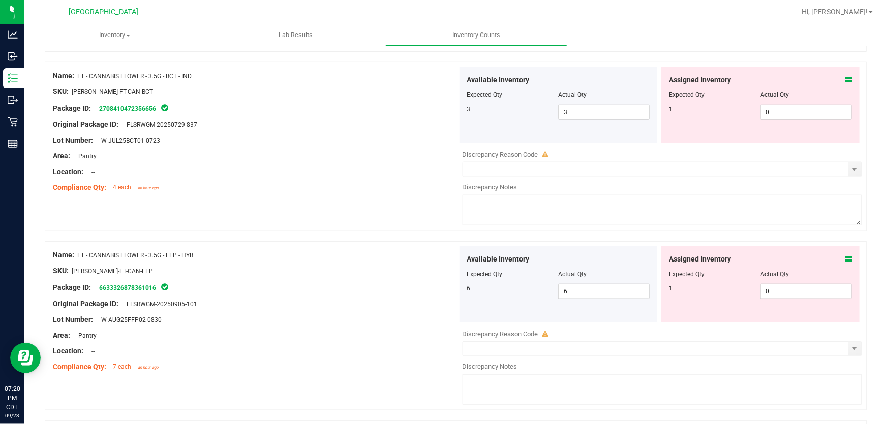
click at [844, 256] on icon at bounding box center [847, 259] width 7 height 7
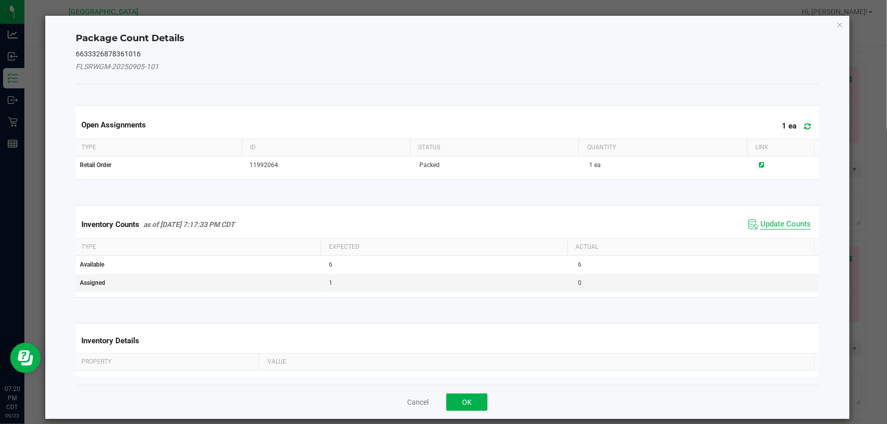
click at [773, 223] on span "Update Counts" at bounding box center [785, 224] width 50 height 10
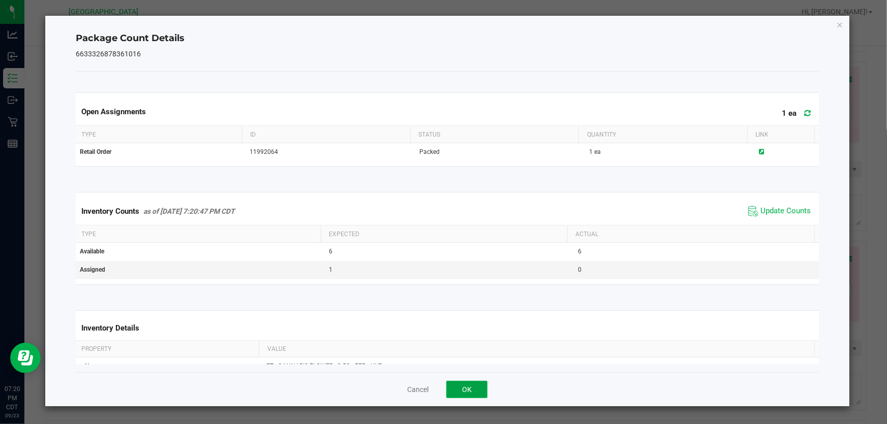
click at [468, 386] on button "OK" at bounding box center [466, 389] width 41 height 17
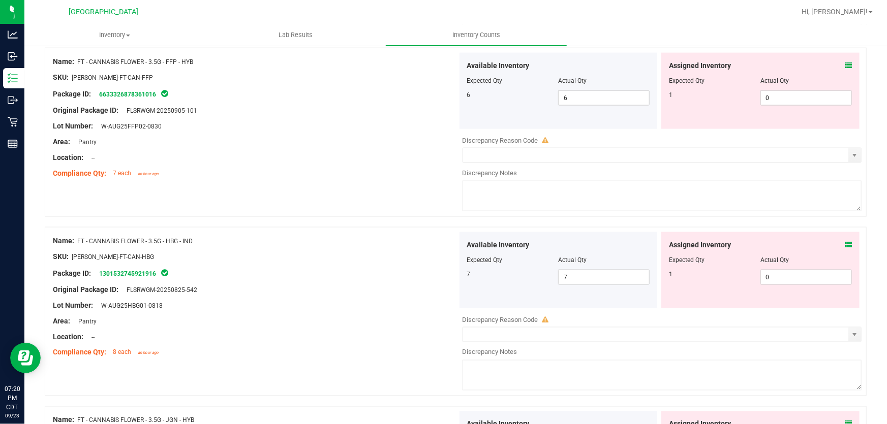
scroll to position [693, 0]
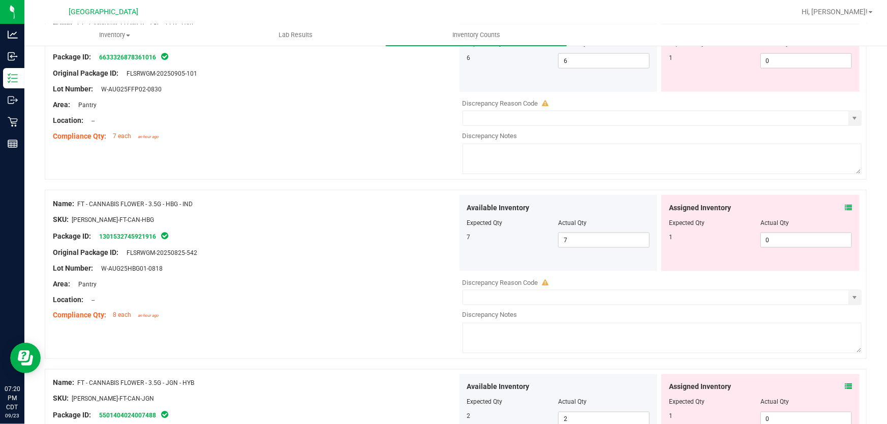
click at [844, 209] on icon at bounding box center [847, 207] width 7 height 7
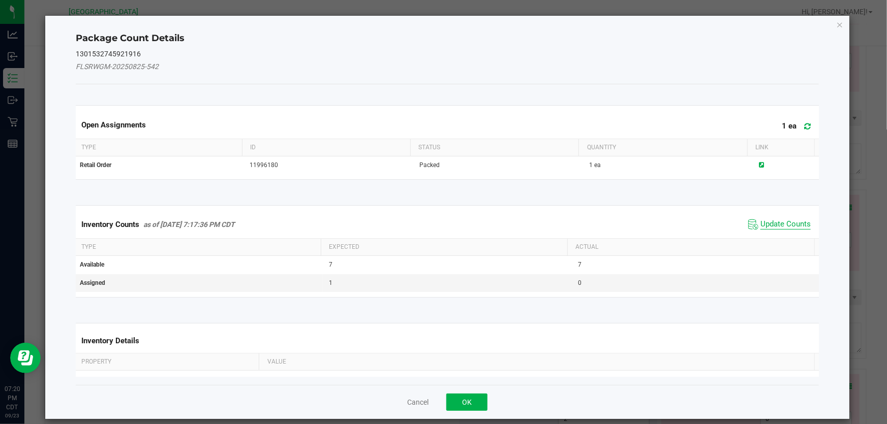
click at [760, 227] on span "Update Counts" at bounding box center [785, 224] width 50 height 10
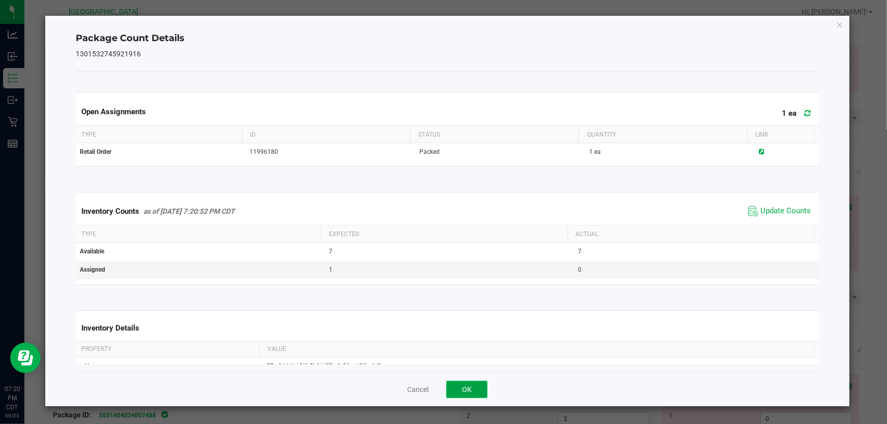
click at [467, 386] on button "OK" at bounding box center [466, 389] width 41 height 17
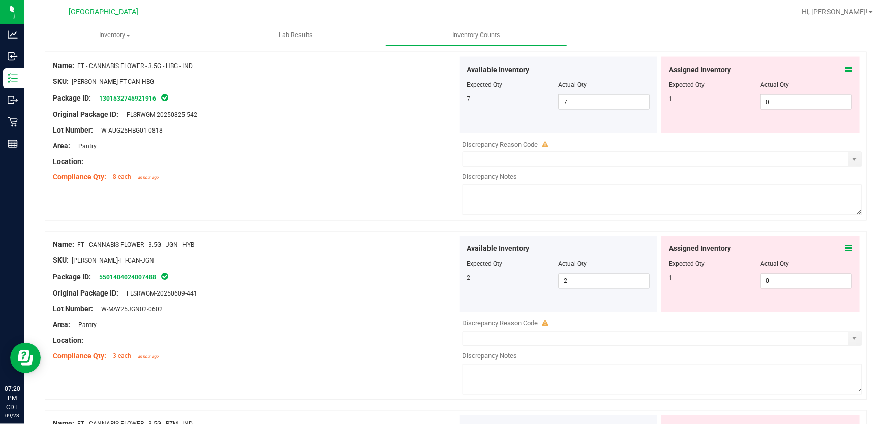
scroll to position [831, 0]
click at [844, 248] on icon at bounding box center [847, 248] width 7 height 7
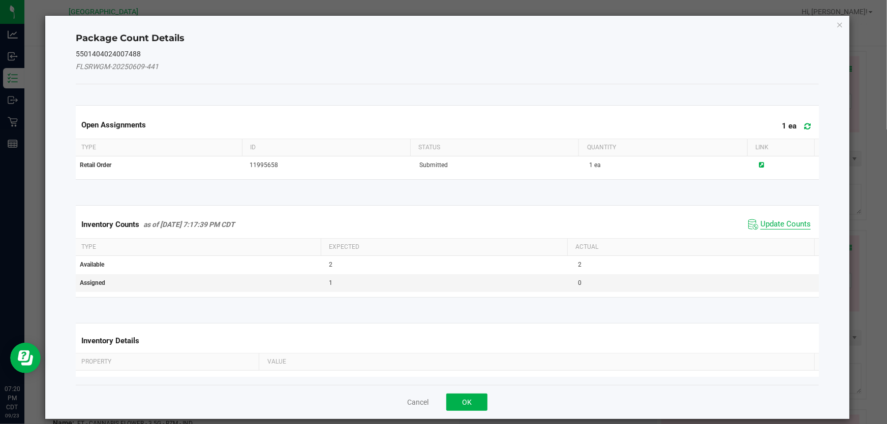
click at [777, 223] on span "Update Counts" at bounding box center [785, 224] width 50 height 10
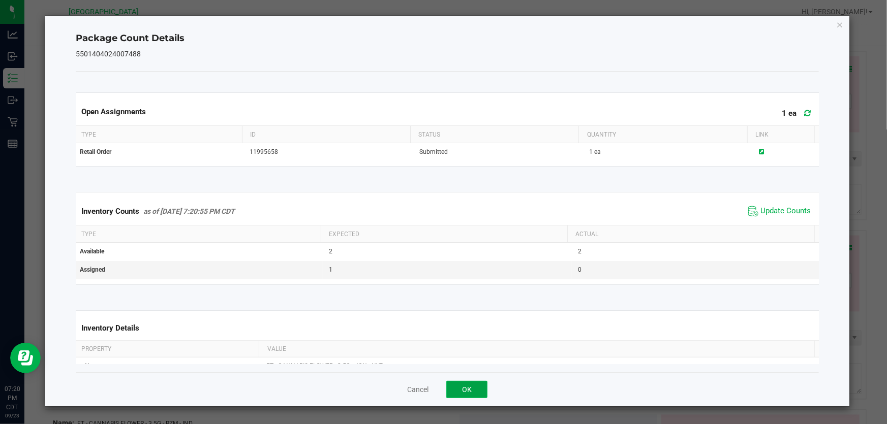
click at [464, 387] on button "OK" at bounding box center [466, 389] width 41 height 17
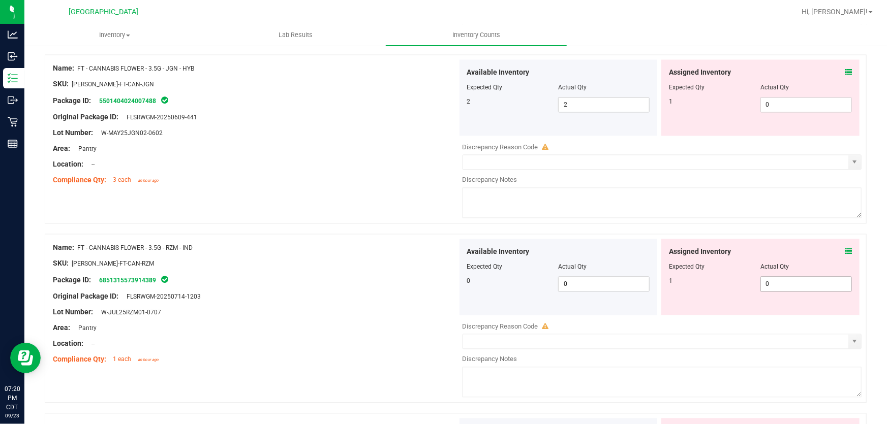
scroll to position [1016, 0]
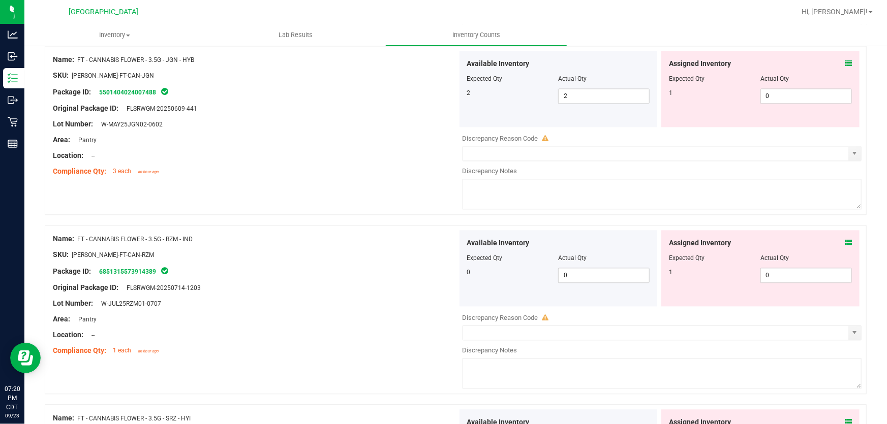
click at [844, 239] on icon at bounding box center [847, 242] width 7 height 7
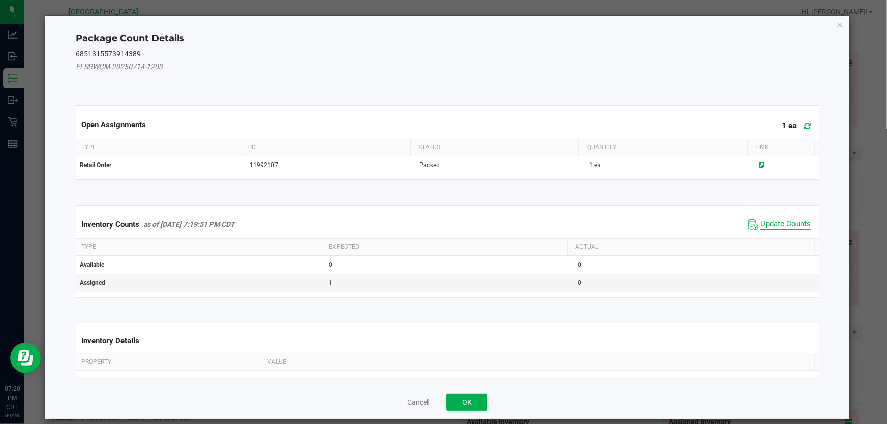
click at [789, 227] on span "Update Counts" at bounding box center [785, 224] width 50 height 10
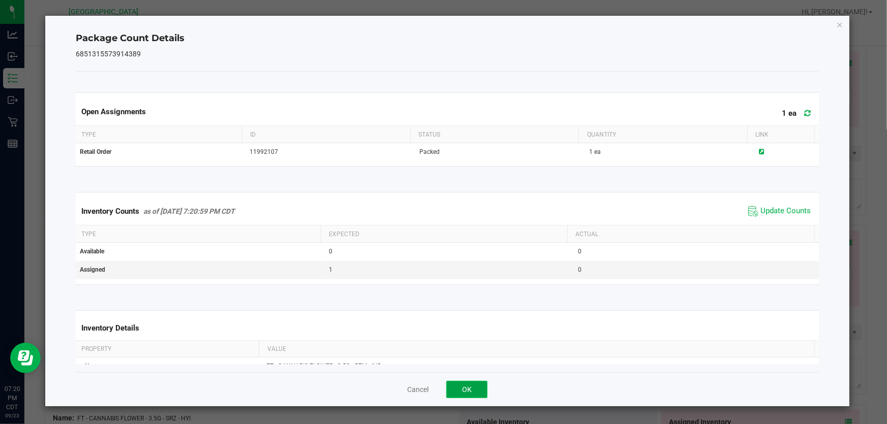
click at [469, 384] on button "OK" at bounding box center [466, 389] width 41 height 17
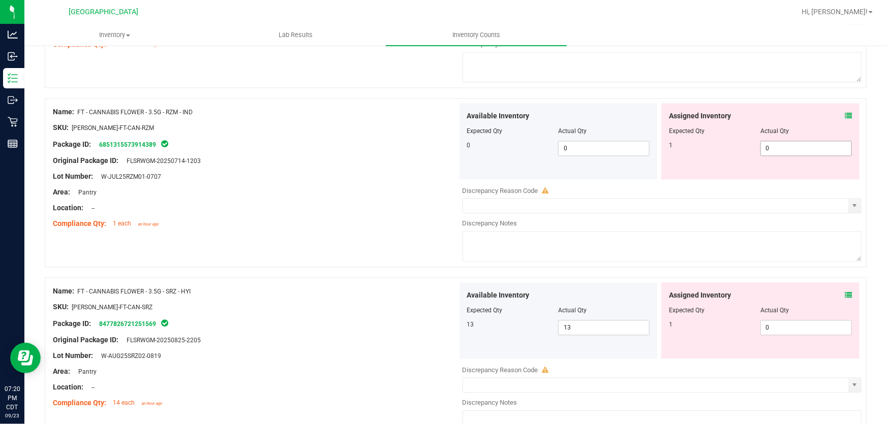
scroll to position [1154, 0]
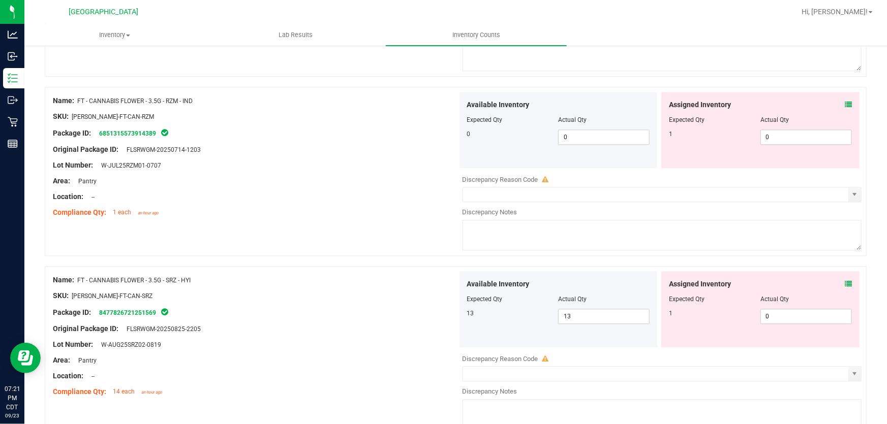
click at [844, 281] on icon at bounding box center [847, 283] width 7 height 7
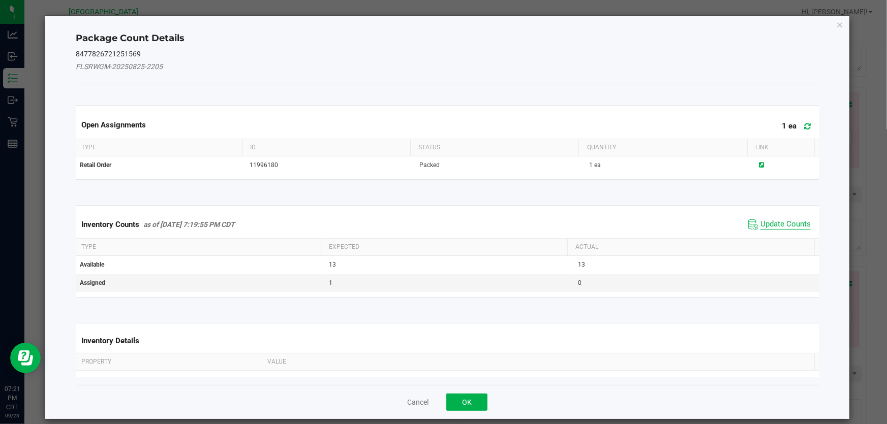
click at [779, 224] on span "Update Counts" at bounding box center [785, 224] width 50 height 10
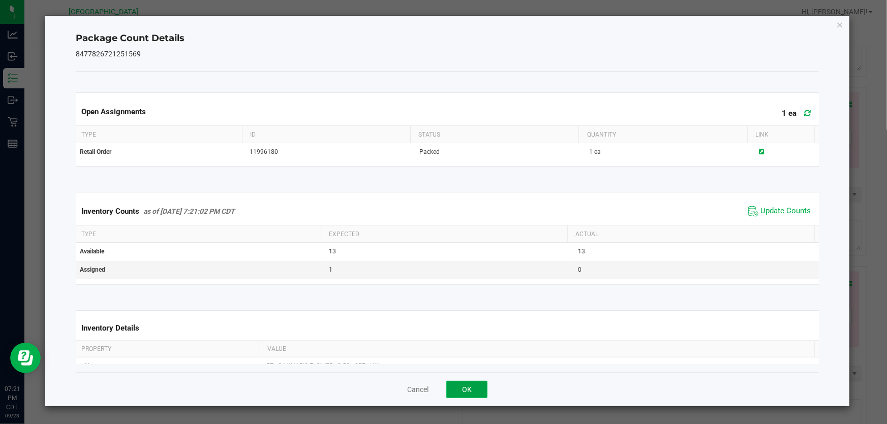
click at [454, 385] on button "OK" at bounding box center [466, 389] width 41 height 17
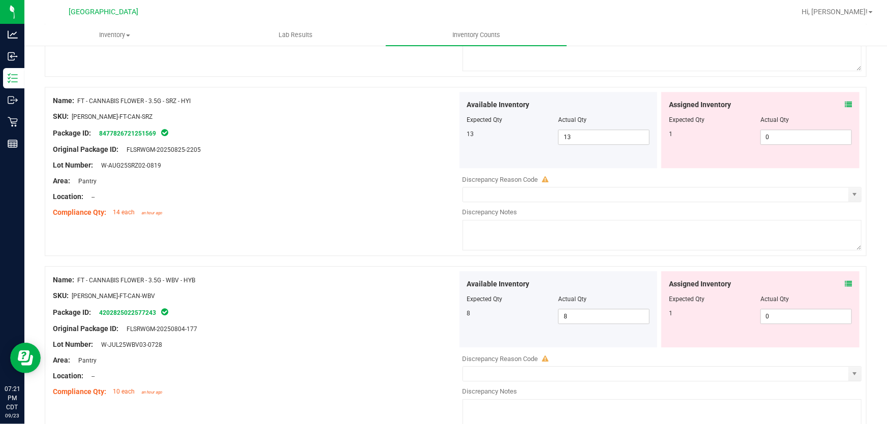
scroll to position [1339, 0]
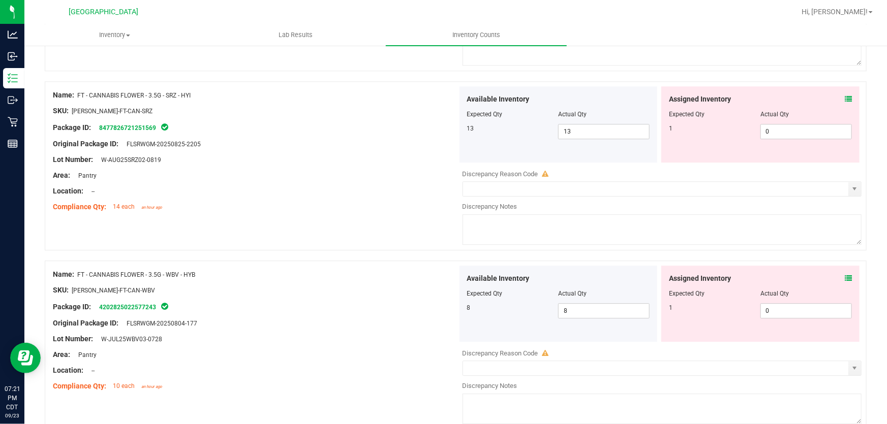
click at [833, 276] on div "Assigned Inventory" at bounding box center [760, 278] width 183 height 11
click at [844, 278] on icon at bounding box center [847, 278] width 7 height 7
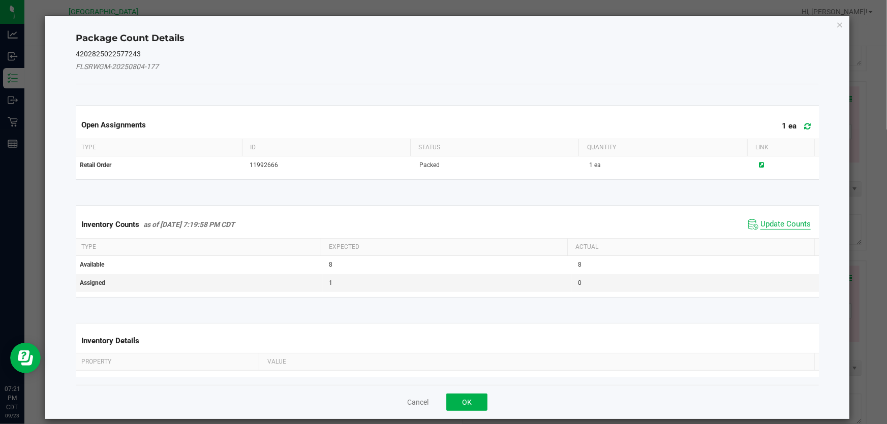
click at [771, 223] on span "Update Counts" at bounding box center [785, 224] width 50 height 10
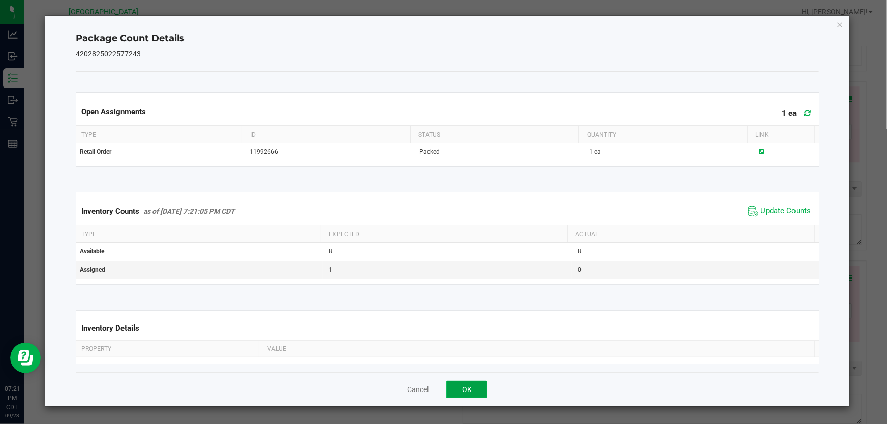
click at [465, 386] on button "OK" at bounding box center [466, 389] width 41 height 17
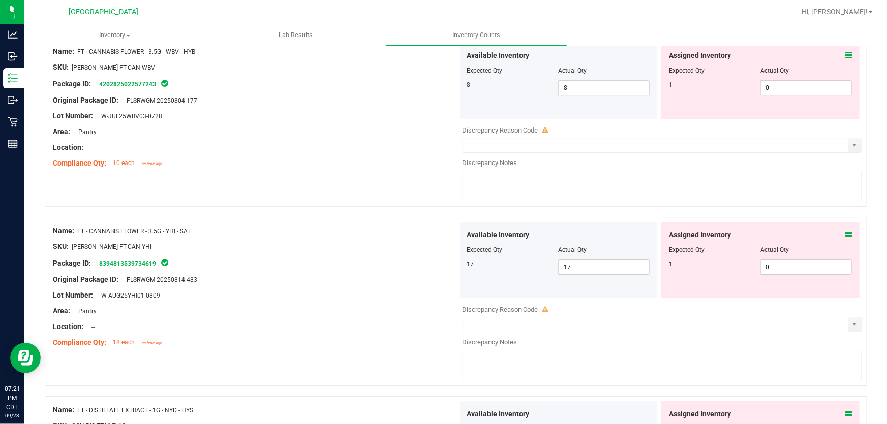
scroll to position [1570, 0]
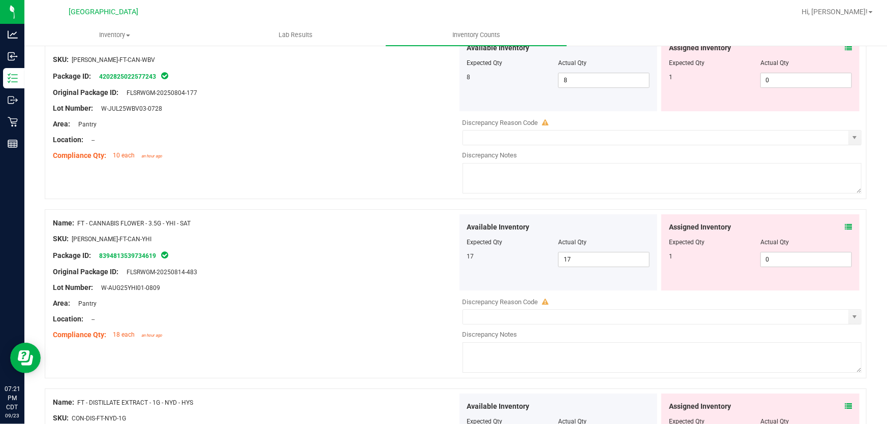
click at [844, 226] on icon at bounding box center [847, 227] width 7 height 7
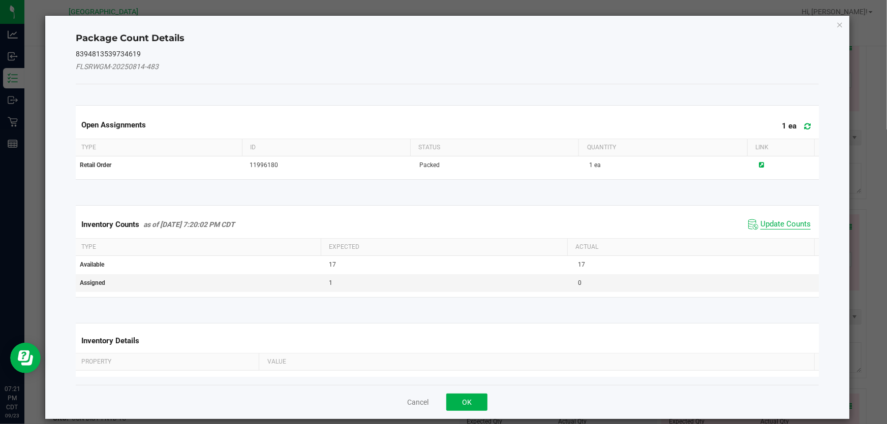
click at [763, 219] on span "Update Counts" at bounding box center [785, 224] width 50 height 10
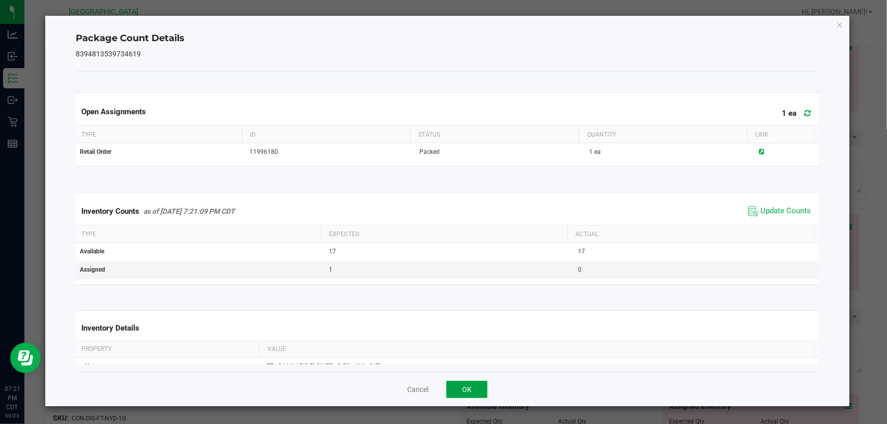
click at [457, 388] on button "OK" at bounding box center [466, 389] width 41 height 17
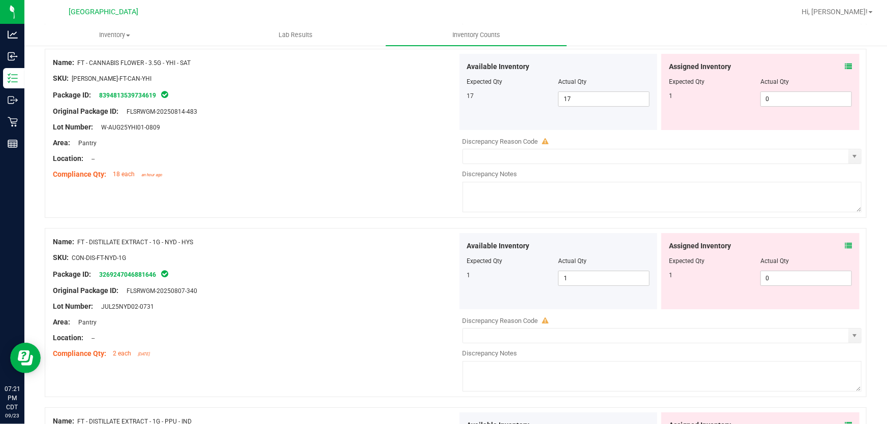
scroll to position [1755, 0]
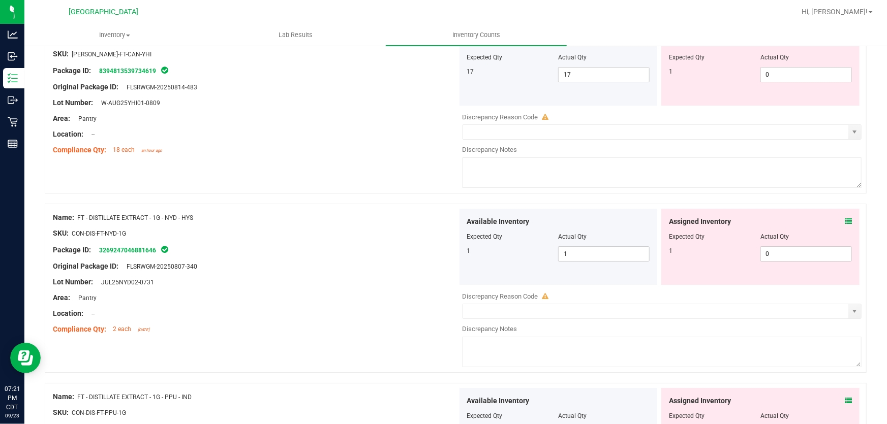
click at [844, 216] on span at bounding box center [847, 221] width 7 height 11
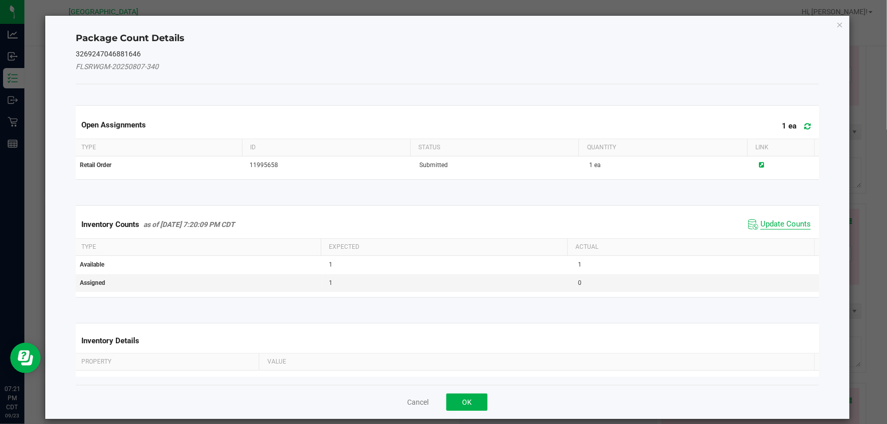
click at [769, 226] on span "Update Counts" at bounding box center [785, 224] width 50 height 10
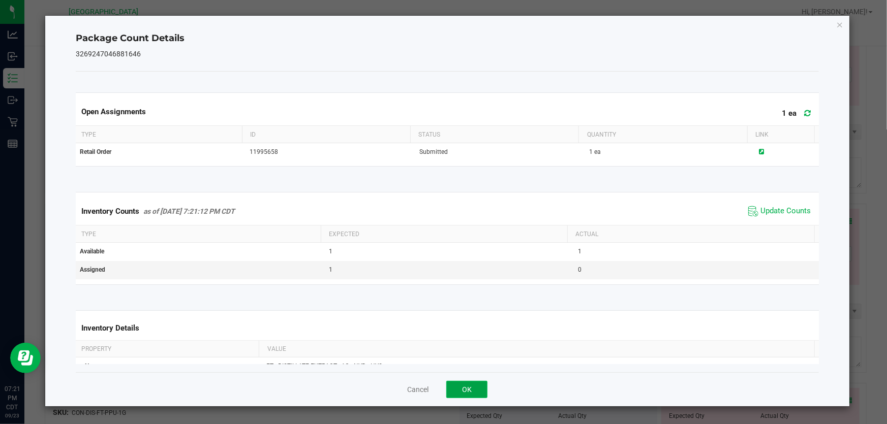
click at [472, 385] on button "OK" at bounding box center [466, 389] width 41 height 17
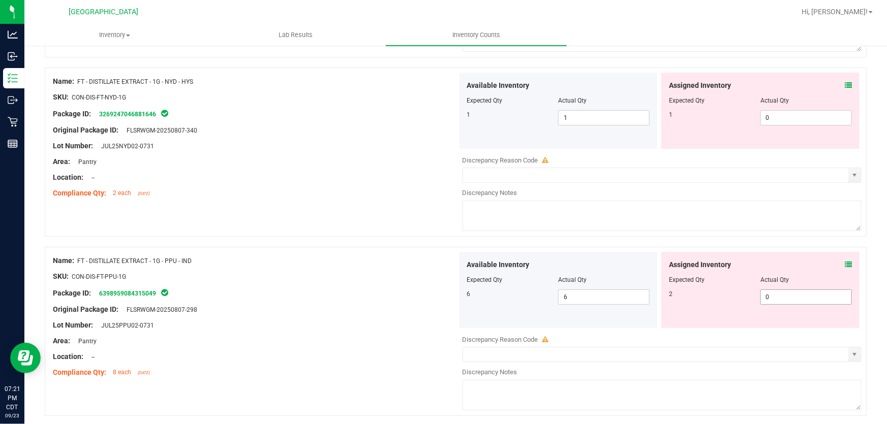
scroll to position [1894, 0]
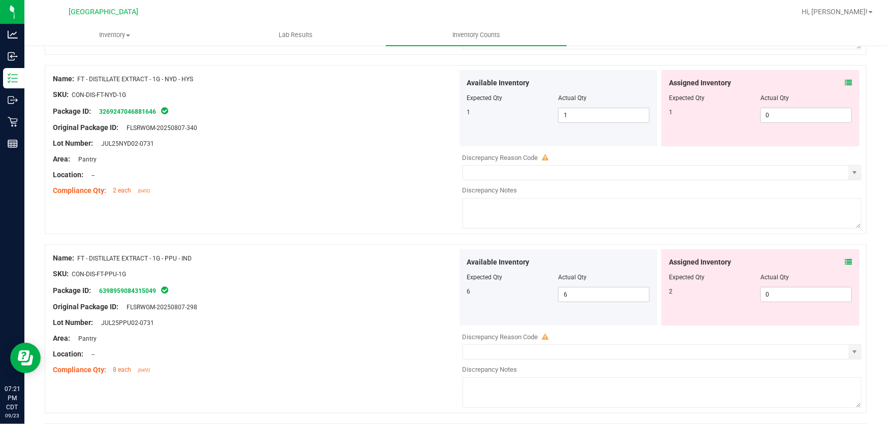
click at [844, 260] on icon at bounding box center [847, 262] width 7 height 7
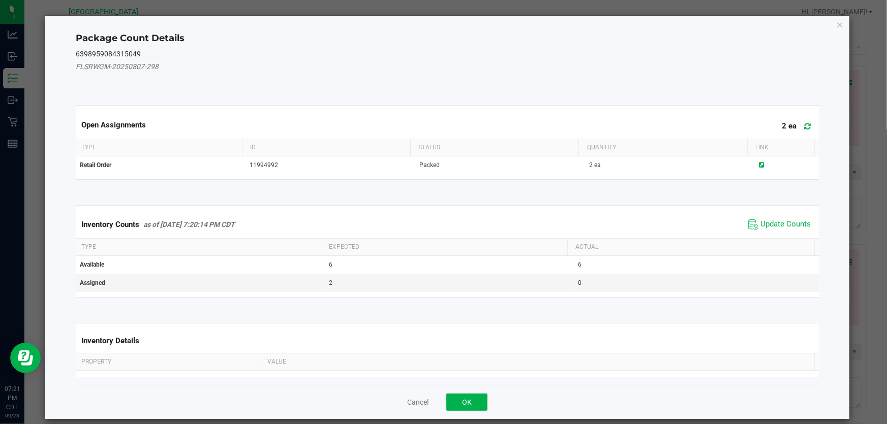
click at [776, 217] on span "Update Counts" at bounding box center [779, 224] width 68 height 15
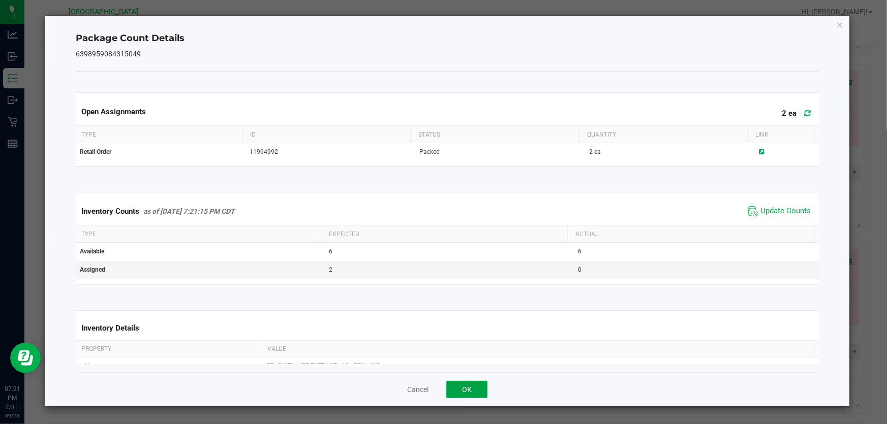
click at [474, 390] on button "OK" at bounding box center [466, 389] width 41 height 17
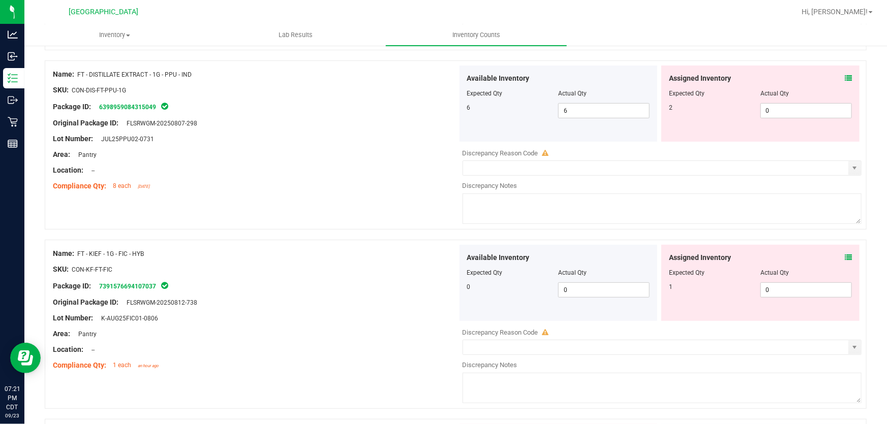
scroll to position [2078, 0]
click at [844, 256] on icon at bounding box center [847, 257] width 7 height 7
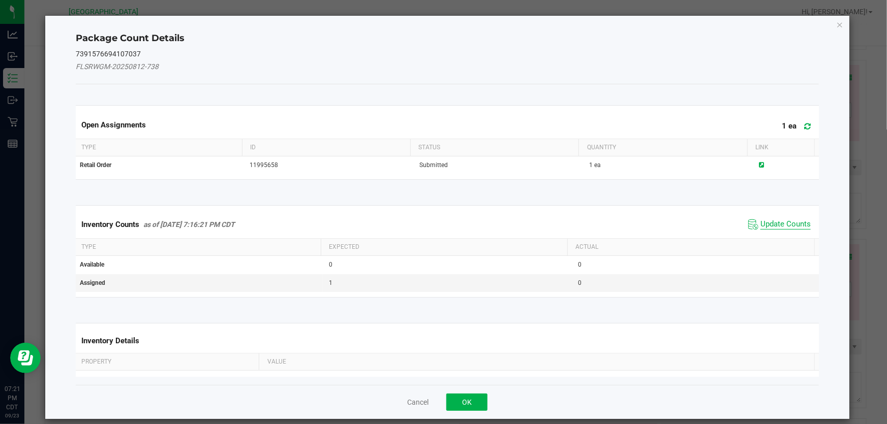
click at [787, 222] on span "Update Counts" at bounding box center [785, 224] width 50 height 10
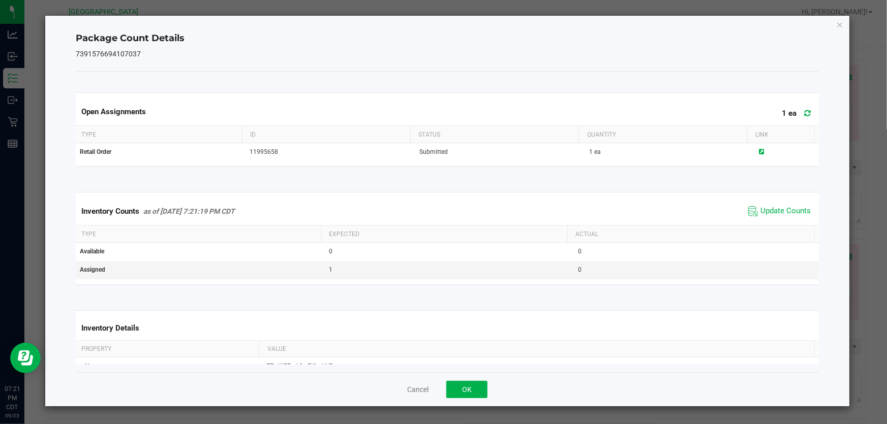
click at [470, 399] on div "Cancel OK" at bounding box center [447, 389] width 743 height 34
click at [472, 392] on button "OK" at bounding box center [466, 389] width 41 height 17
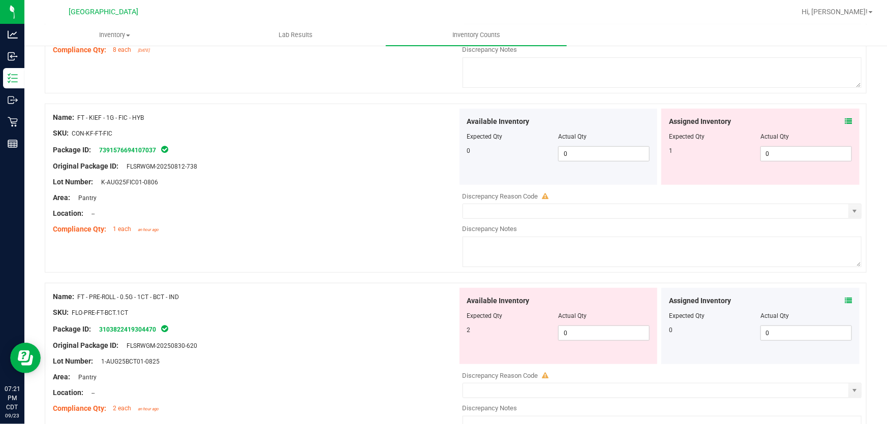
scroll to position [2217, 0]
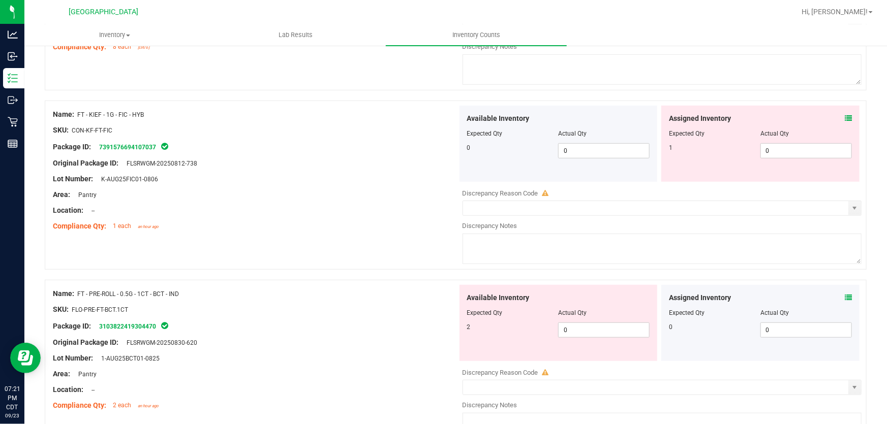
click at [844, 297] on icon at bounding box center [847, 297] width 7 height 7
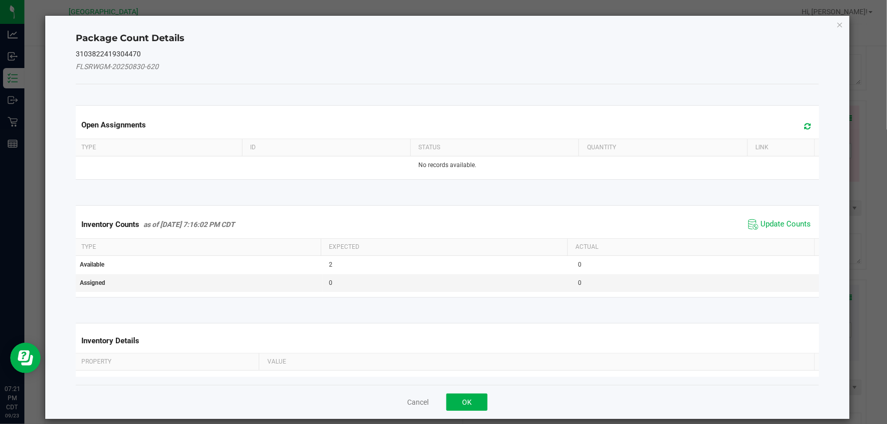
click at [768, 232] on div "Inventory Counts as of [DATE] 7:16:02 PM CDT Update Counts" at bounding box center [447, 224] width 747 height 27
click at [768, 227] on span "Update Counts" at bounding box center [785, 224] width 50 height 10
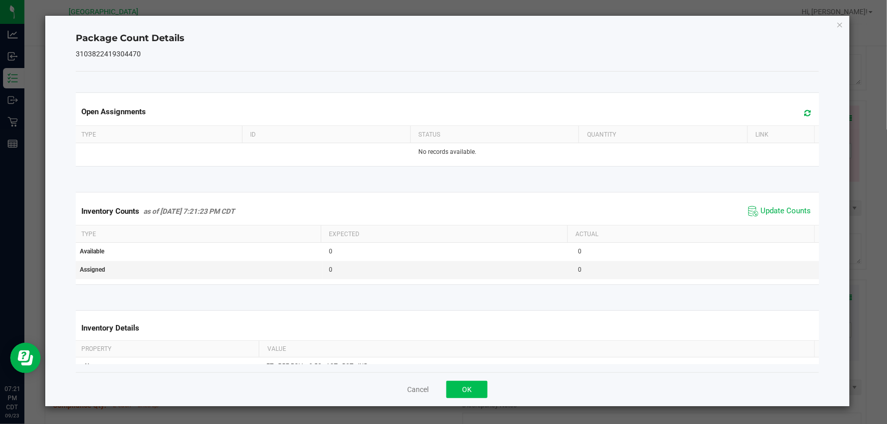
drag, startPoint x: 488, startPoint y: 393, endPoint x: 472, endPoint y: 392, distance: 16.8
click at [487, 393] on div "Cancel OK" at bounding box center [447, 389] width 743 height 34
click at [470, 391] on button "OK" at bounding box center [466, 389] width 41 height 17
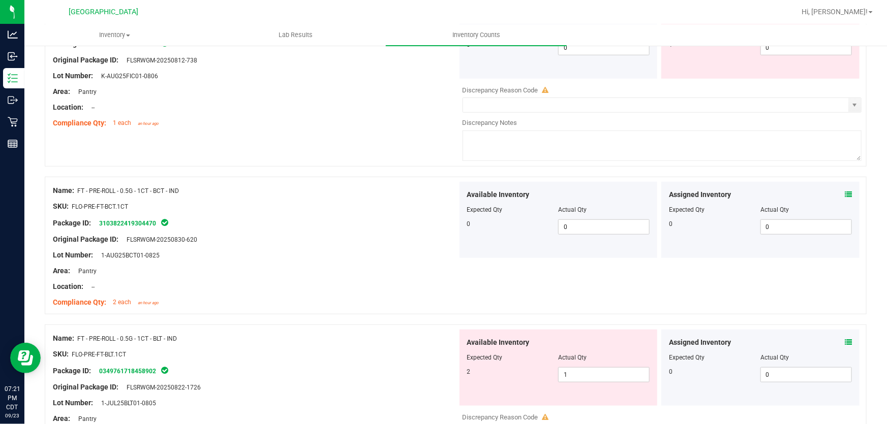
scroll to position [2402, 0]
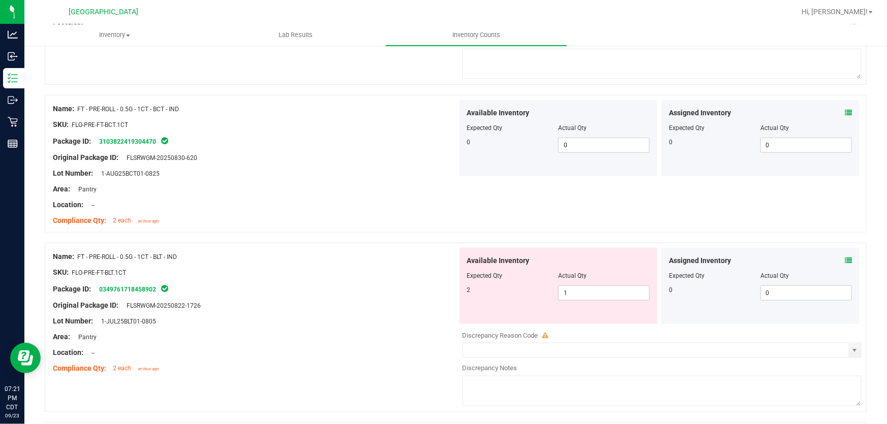
click at [844, 260] on icon at bounding box center [847, 260] width 7 height 7
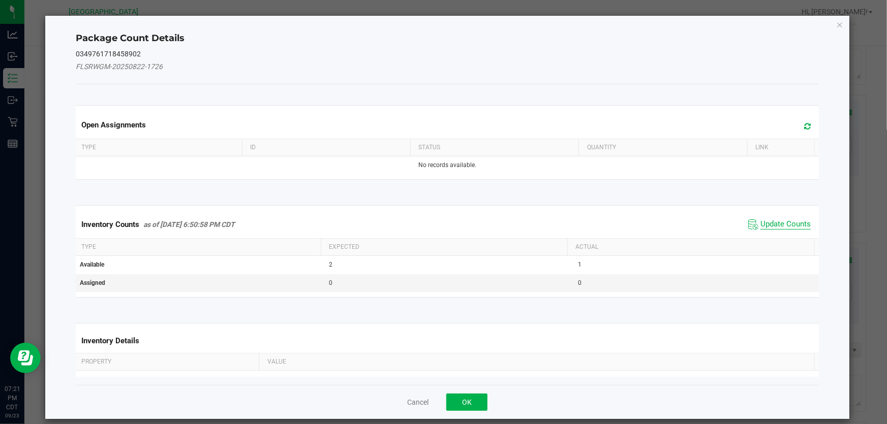
click at [777, 221] on span "Update Counts" at bounding box center [785, 224] width 50 height 10
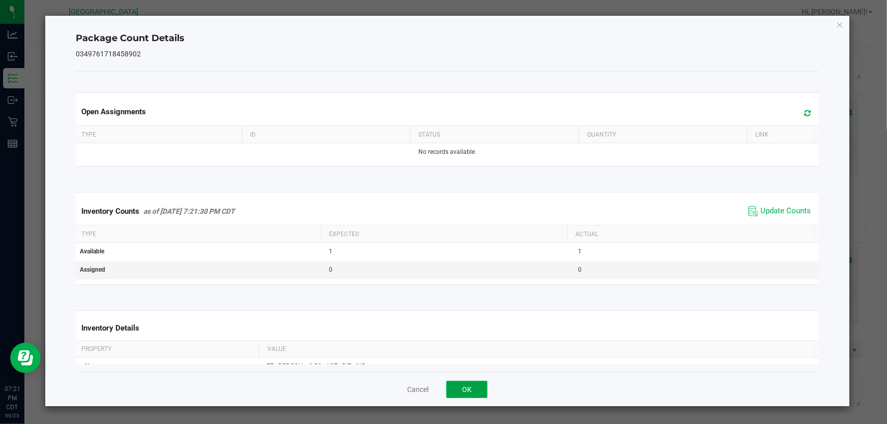
click at [461, 389] on button "OK" at bounding box center [466, 389] width 41 height 17
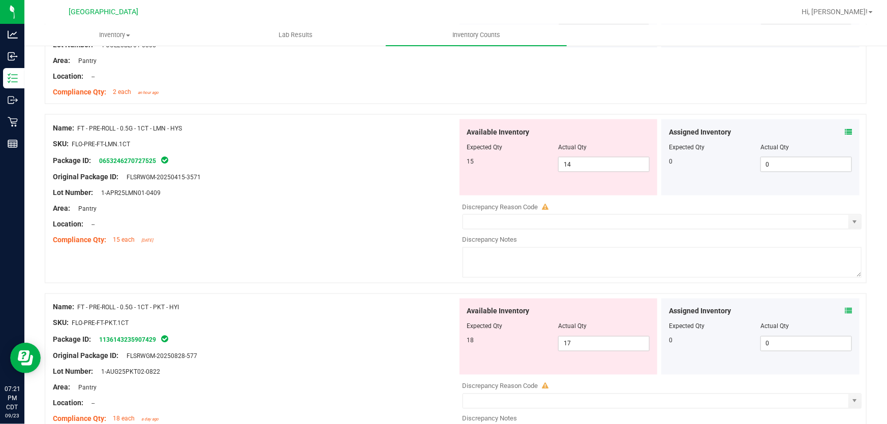
scroll to position [2679, 0]
click at [844, 134] on span at bounding box center [847, 132] width 7 height 11
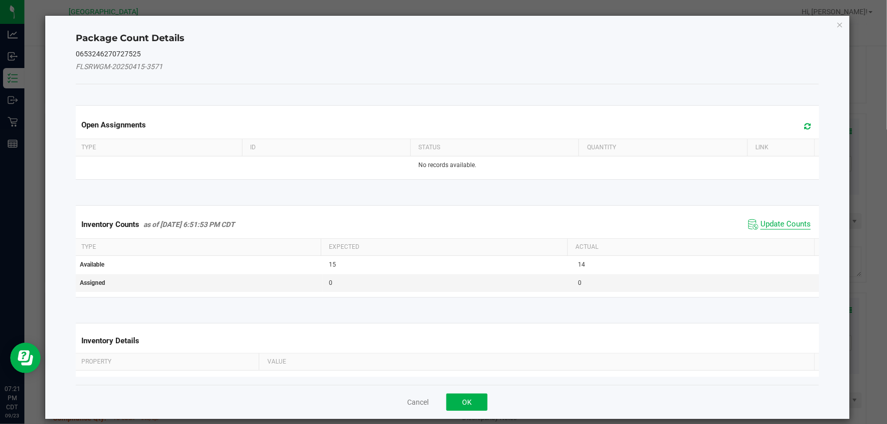
click at [774, 225] on span "Update Counts" at bounding box center [785, 224] width 50 height 10
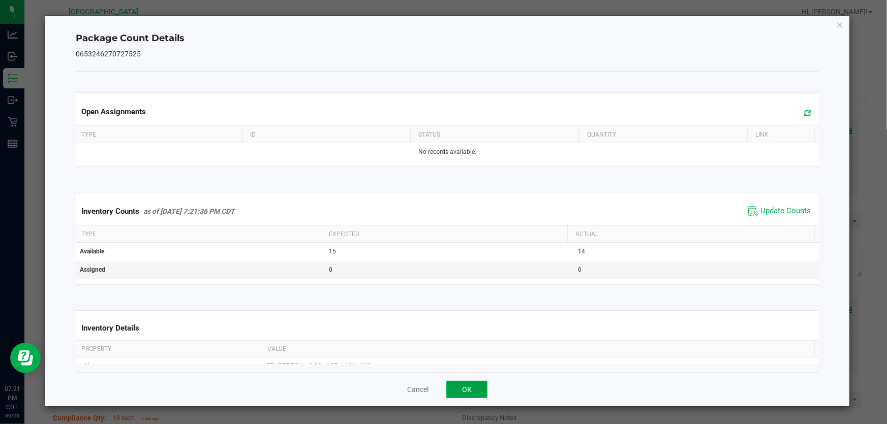
click at [470, 388] on button "OK" at bounding box center [466, 389] width 41 height 17
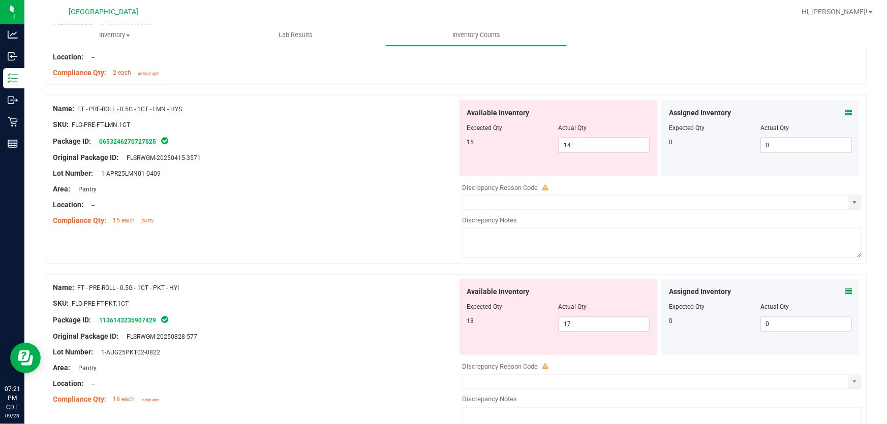
scroll to position [2725, 0]
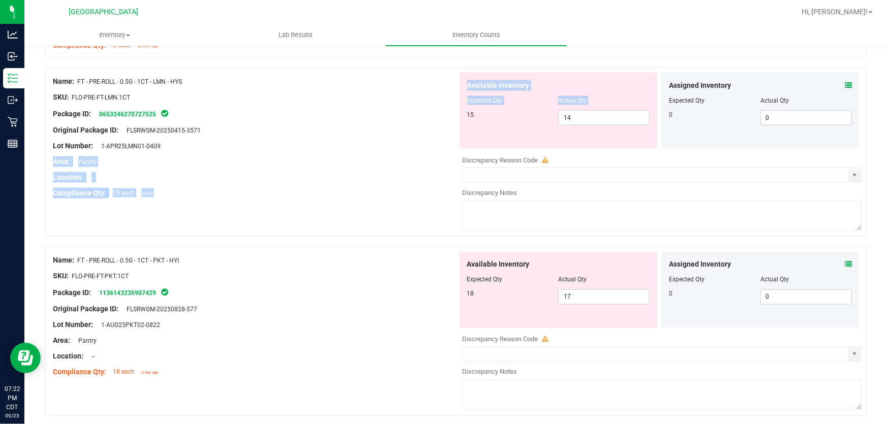
drag, startPoint x: 623, startPoint y: 107, endPoint x: 309, endPoint y: 150, distance: 316.4
click at [309, 150] on div "Name: FT - PRE-ROLL - 0.5G - 1CT - LMN - HYS SKU: FLO-PRE-FT-LMN.1CT Package ID…" at bounding box center [456, 152] width 822 height 169
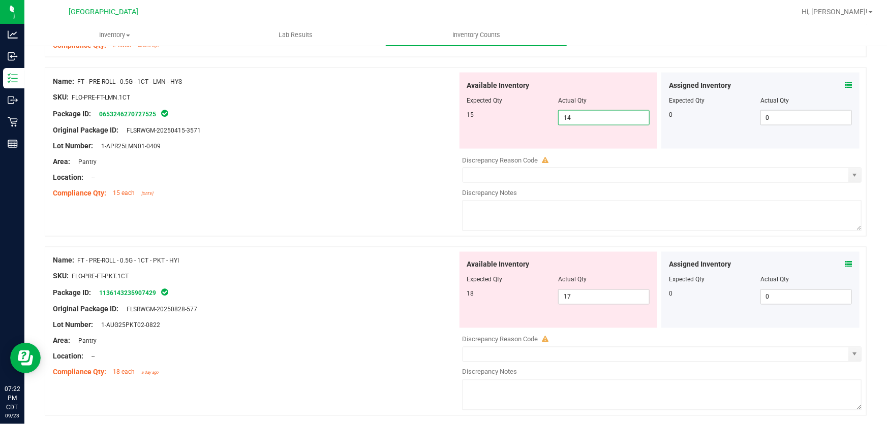
drag, startPoint x: 604, startPoint y: 117, endPoint x: 318, endPoint y: 157, distance: 288.8
click at [318, 157] on div "Name: FT - PRE-ROLL - 0.5G - 1CT - LMN - HYS SKU: FLO-PRE-FT-LMN.1CT Package ID…" at bounding box center [456, 152] width 822 height 169
click at [318, 157] on div "Area: Pantry" at bounding box center [255, 161] width 404 height 11
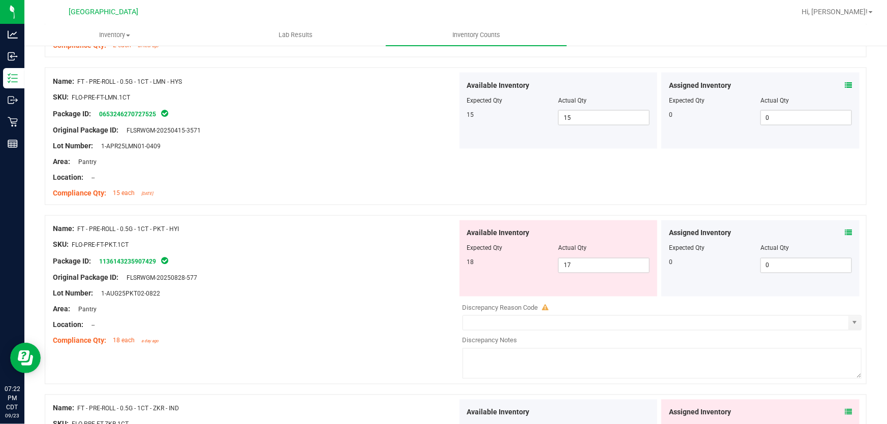
click at [844, 232] on icon at bounding box center [847, 233] width 7 height 7
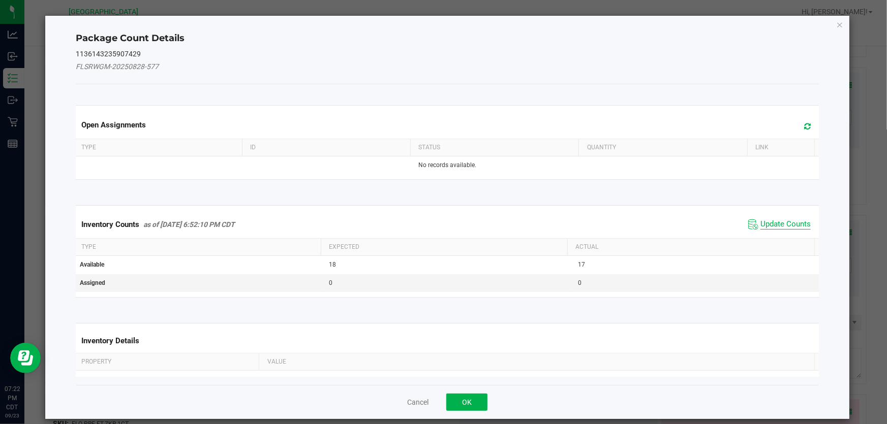
click at [784, 221] on span "Update Counts" at bounding box center [785, 224] width 50 height 10
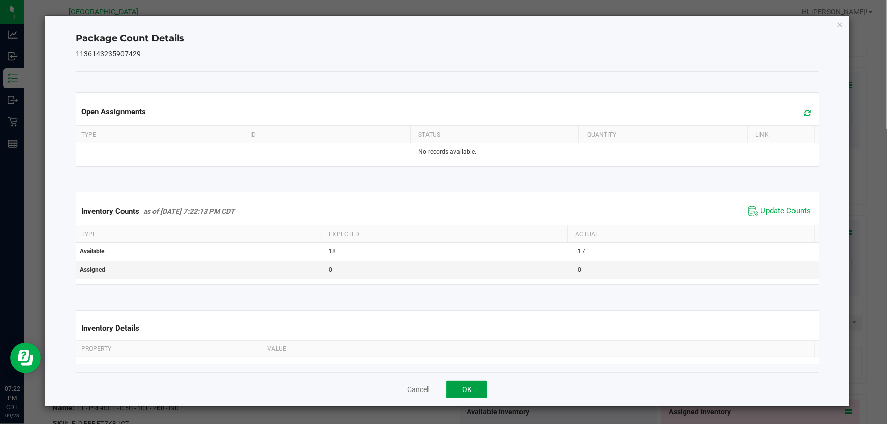
click at [468, 391] on button "OK" at bounding box center [466, 389] width 41 height 17
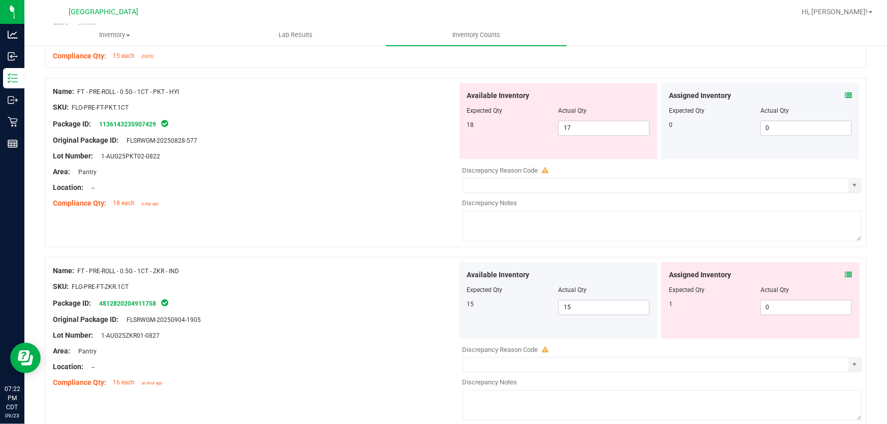
scroll to position [2864, 0]
click at [844, 275] on icon at bounding box center [847, 273] width 7 height 7
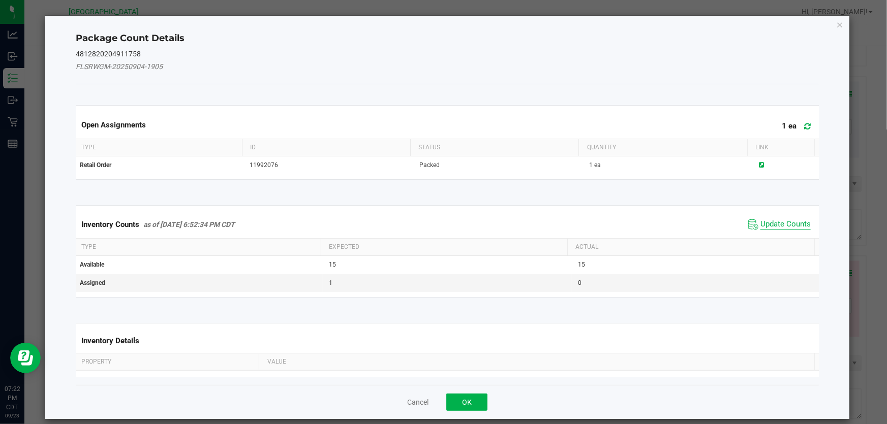
click at [765, 224] on span "Update Counts" at bounding box center [785, 224] width 50 height 10
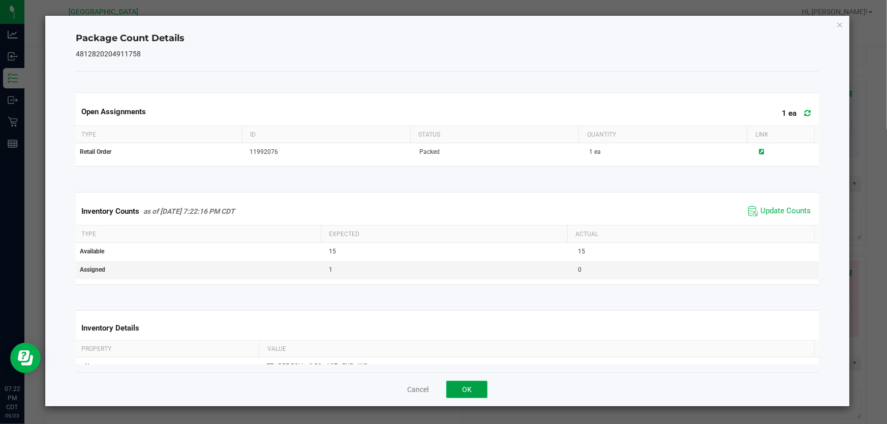
click at [474, 388] on button "OK" at bounding box center [466, 389] width 41 height 17
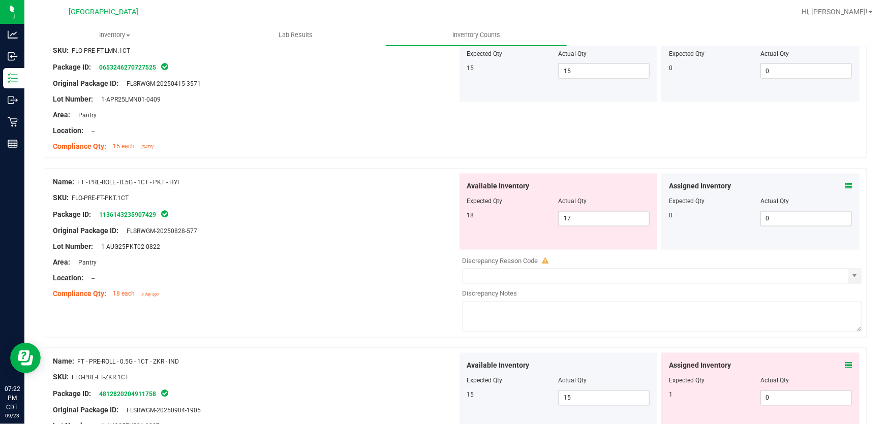
scroll to position [2771, 0]
drag, startPoint x: 550, startPoint y: 219, endPoint x: 427, endPoint y: 235, distance: 123.9
click at [427, 235] on div "Name: FT - PRE-ROLL - 0.5G - 1CT - PKT - HYI SKU: FLO-PRE-FT-PKT.1CT Package ID…" at bounding box center [456, 253] width 822 height 169
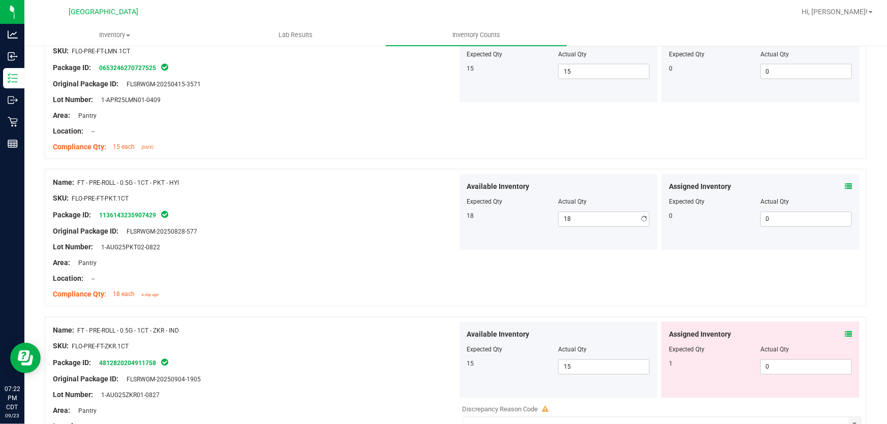
click at [401, 228] on div "Original Package ID: FLSRWGM-20250828-577" at bounding box center [255, 232] width 404 height 11
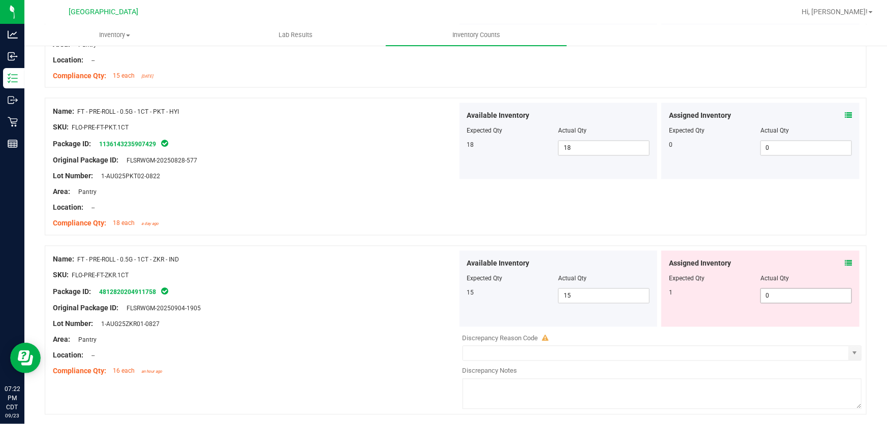
scroll to position [2910, 0]
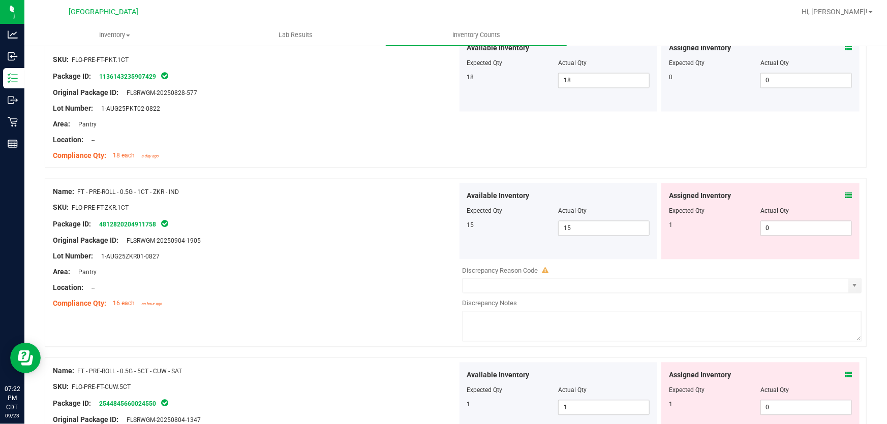
click at [844, 195] on icon at bounding box center [847, 196] width 7 height 7
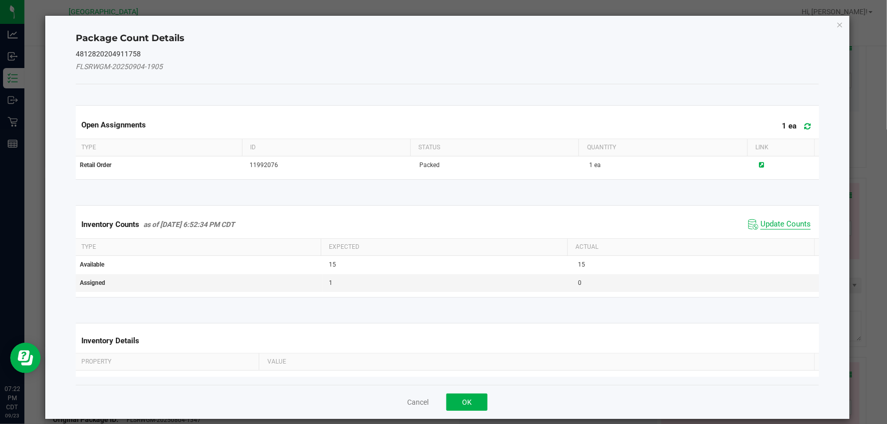
click at [776, 224] on span "Update Counts" at bounding box center [785, 224] width 50 height 10
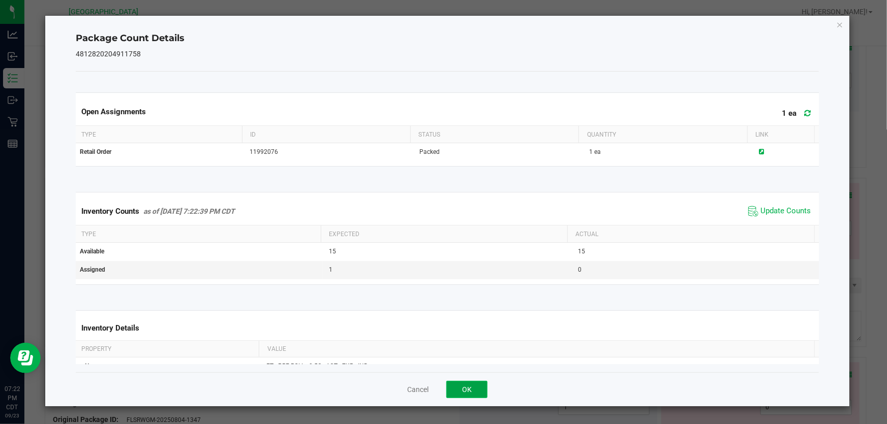
click at [462, 389] on button "OK" at bounding box center [466, 389] width 41 height 17
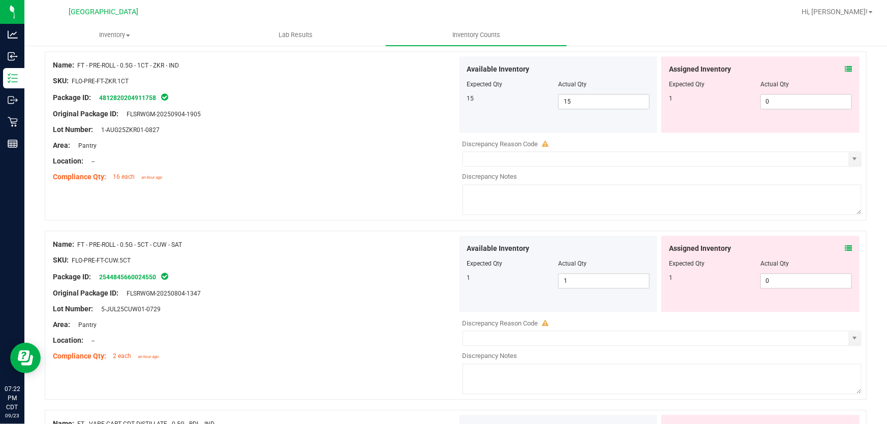
scroll to position [3049, 0]
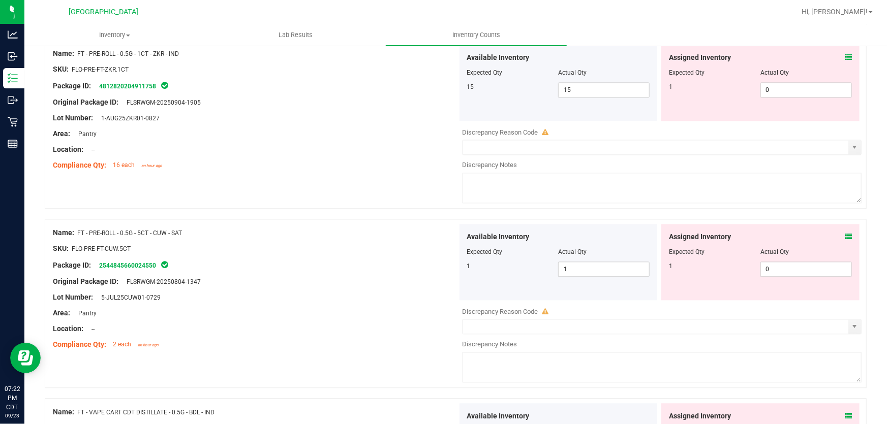
click at [844, 234] on icon at bounding box center [847, 236] width 7 height 7
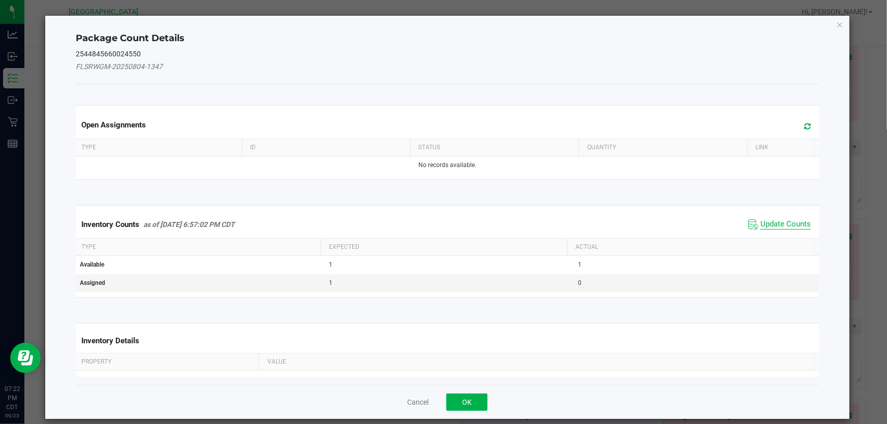
click at [760, 223] on span "Update Counts" at bounding box center [785, 224] width 50 height 10
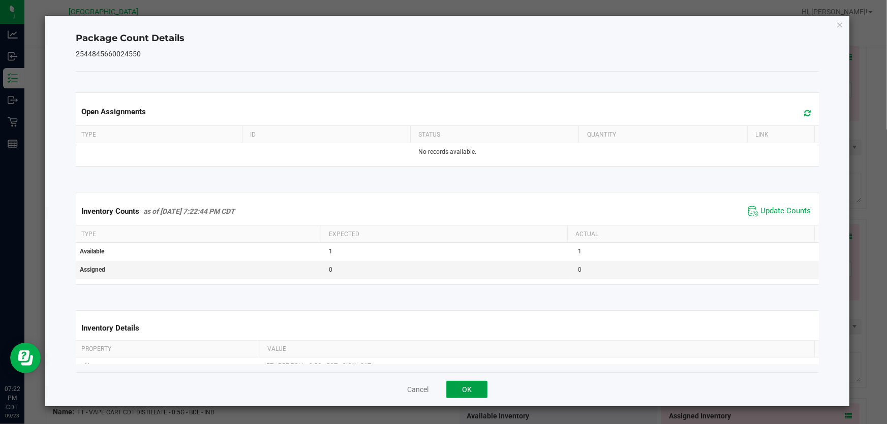
click at [460, 386] on button "OK" at bounding box center [466, 389] width 41 height 17
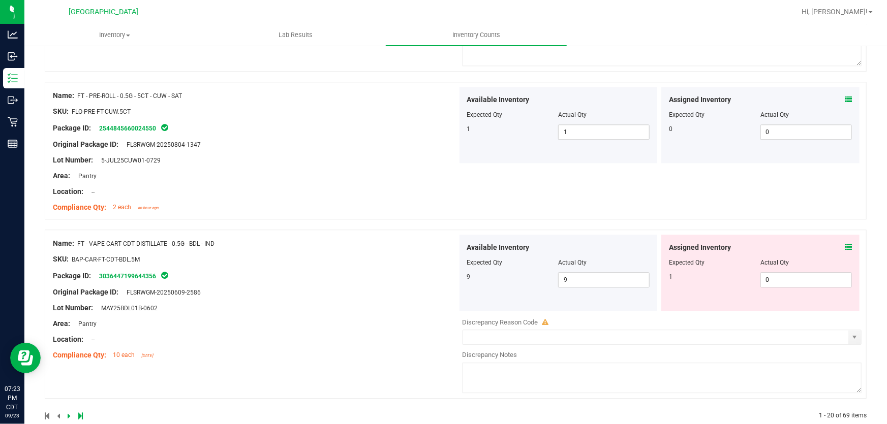
scroll to position [3187, 0]
click at [844, 244] on icon at bounding box center [847, 246] width 7 height 7
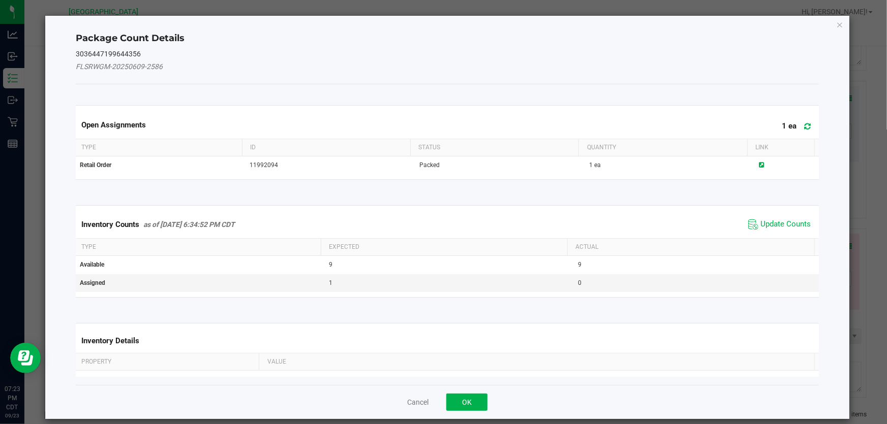
click at [781, 217] on span "Update Counts" at bounding box center [779, 224] width 68 height 15
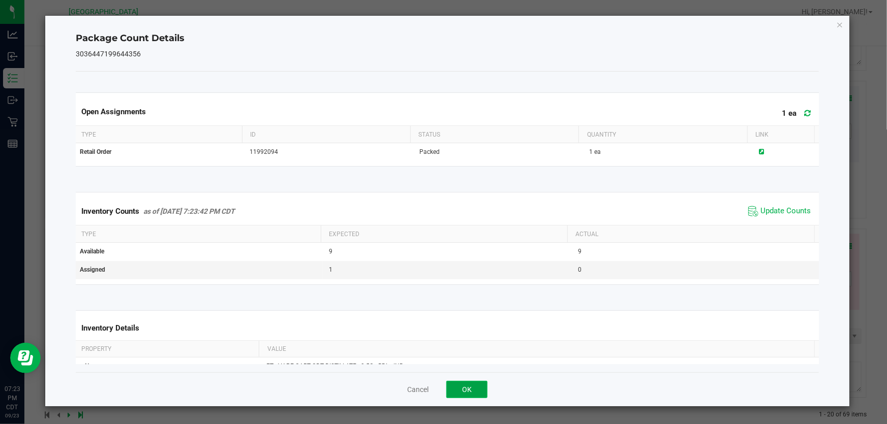
click at [458, 390] on button "OK" at bounding box center [466, 389] width 41 height 17
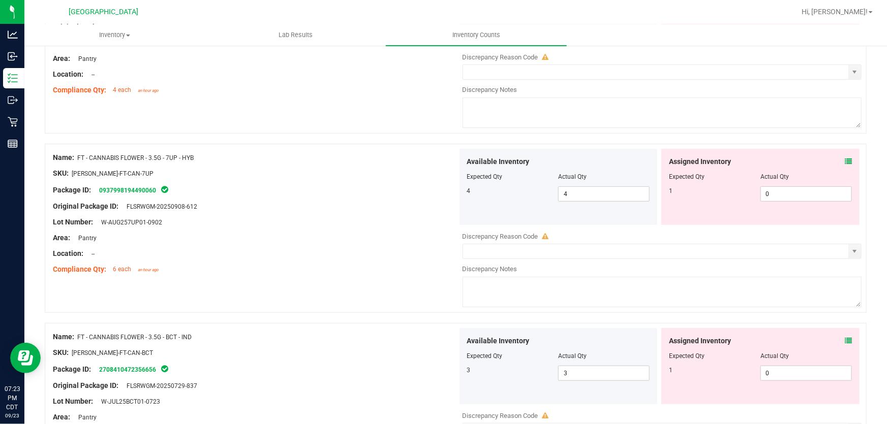
scroll to position [0, 0]
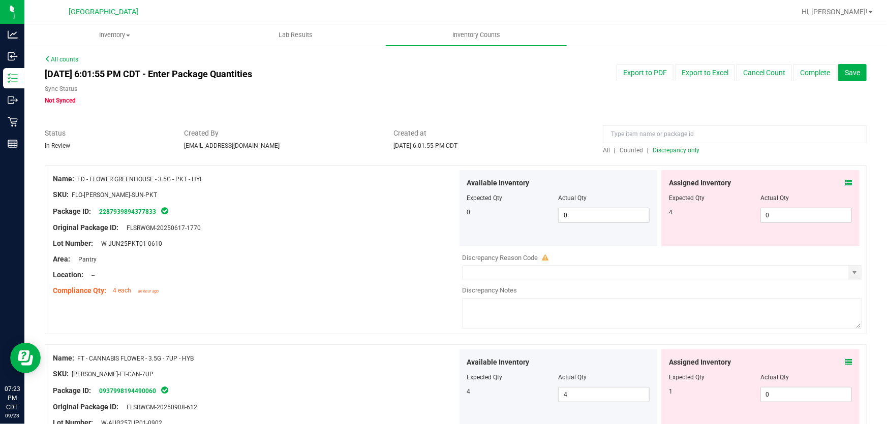
click at [686, 152] on span "Discrepancy only" at bounding box center [675, 150] width 47 height 7
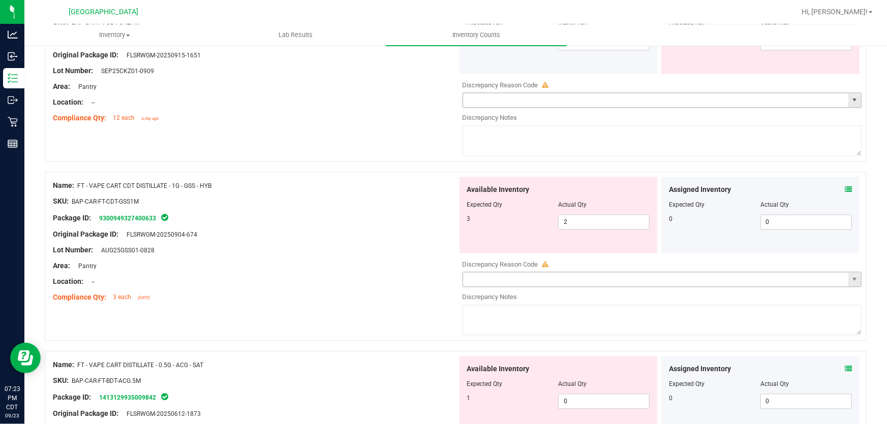
scroll to position [3049, 0]
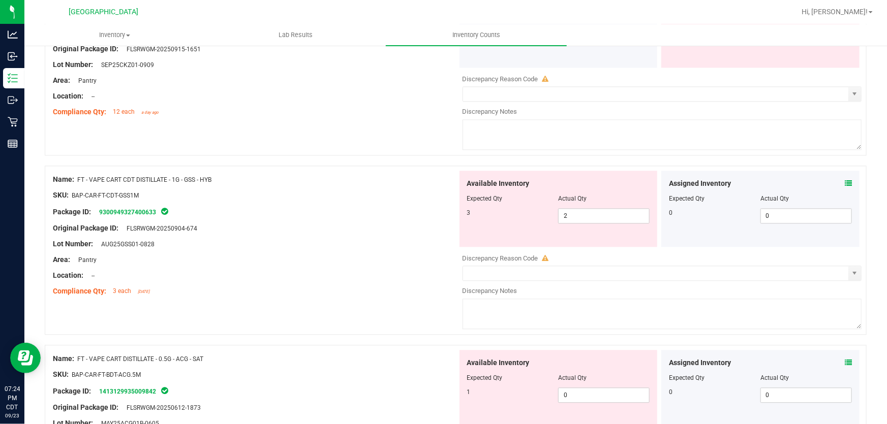
click at [846, 180] on div "Assigned Inventory Expected Qty Actual Qty 0 0 0" at bounding box center [760, 209] width 198 height 76
click at [844, 180] on icon at bounding box center [847, 183] width 7 height 7
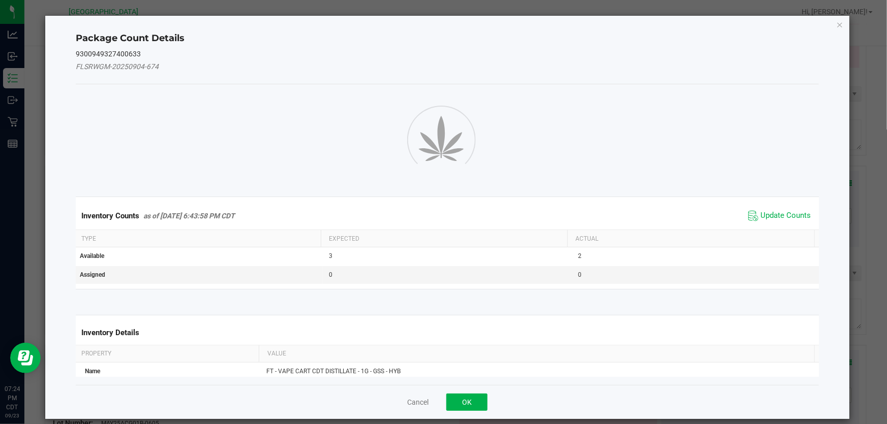
click at [781, 214] on div "Inventory Counts as of [DATE] 6:43:58 PM CDT Update Counts" at bounding box center [447, 215] width 747 height 27
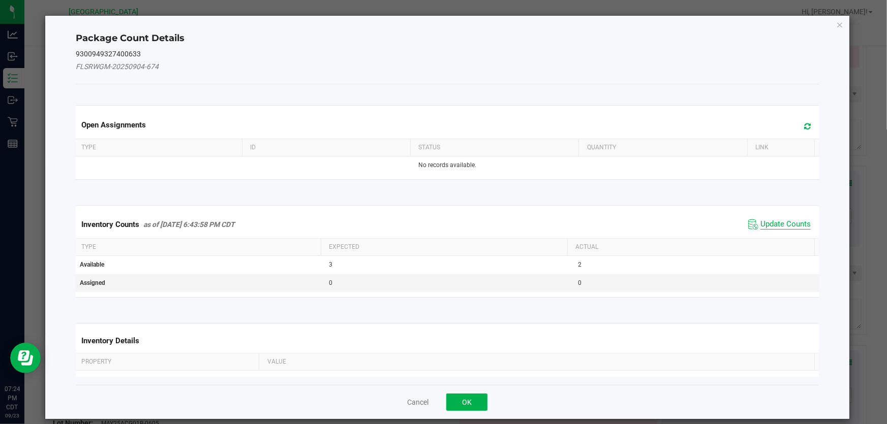
click at [780, 221] on span "Update Counts" at bounding box center [785, 224] width 50 height 10
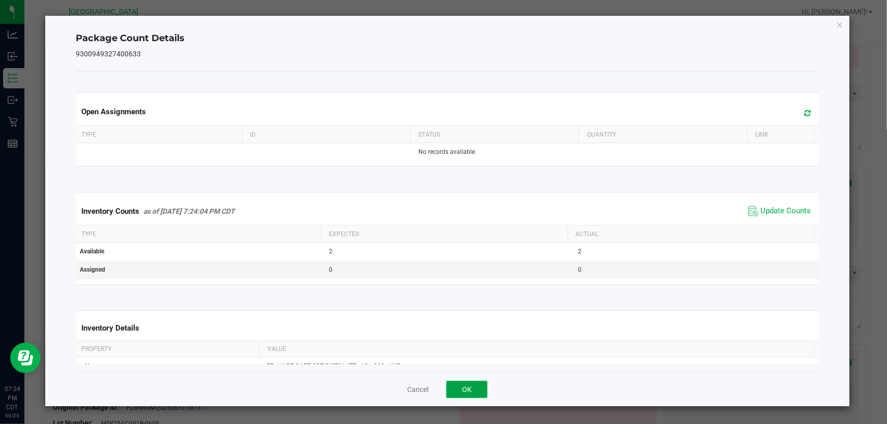
click at [484, 387] on button "OK" at bounding box center [466, 389] width 41 height 17
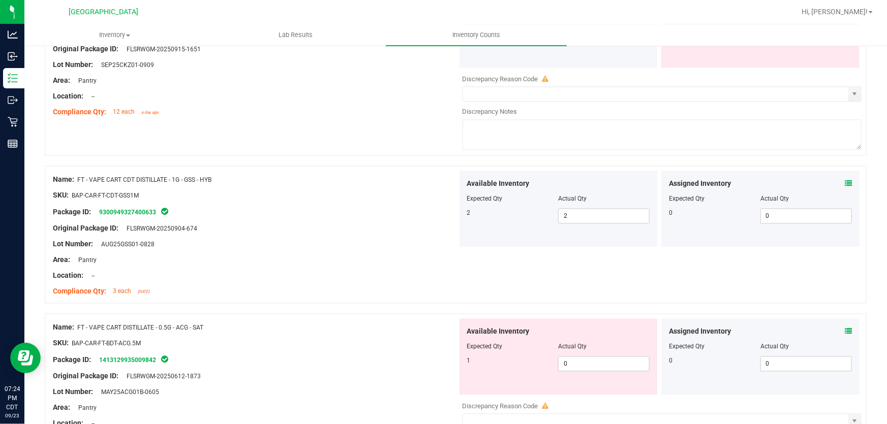
click at [844, 326] on span at bounding box center [847, 331] width 7 height 11
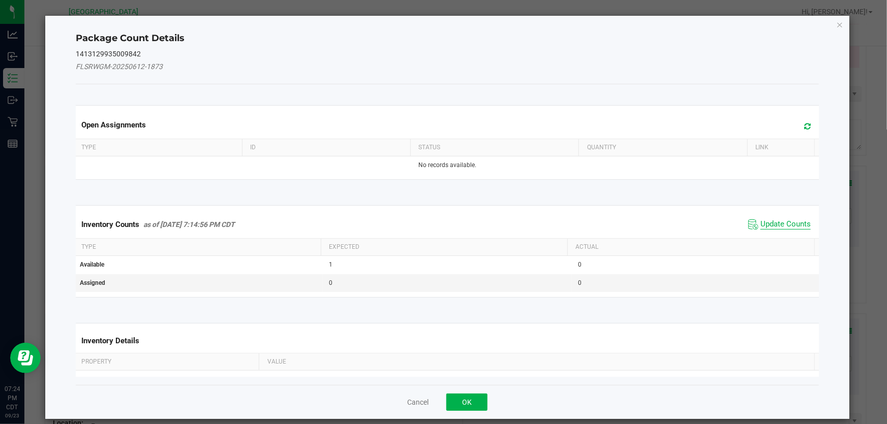
click at [763, 225] on span "Update Counts" at bounding box center [785, 224] width 50 height 10
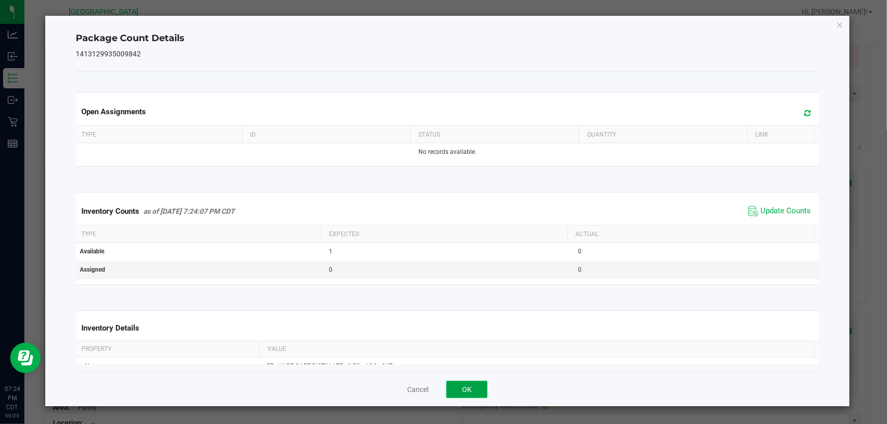
click at [475, 389] on button "OK" at bounding box center [466, 389] width 41 height 17
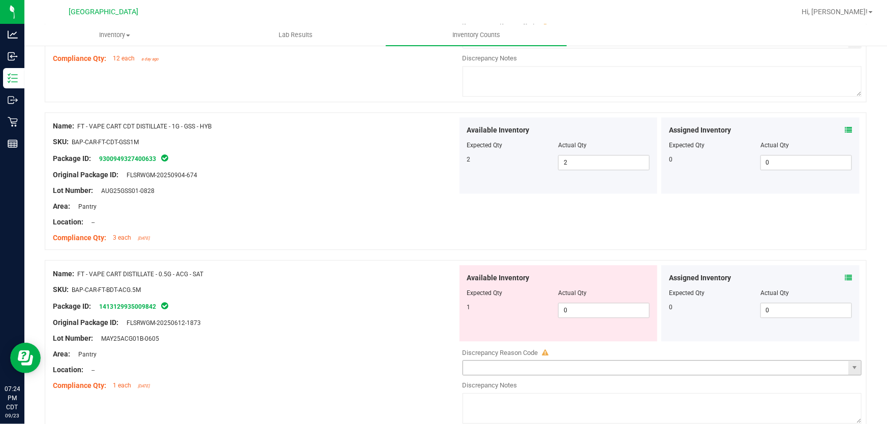
scroll to position [3187, 0]
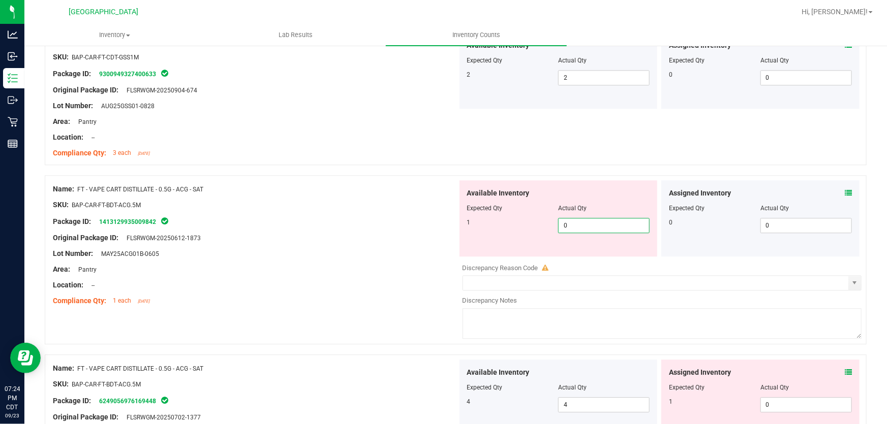
drag, startPoint x: 591, startPoint y: 225, endPoint x: 414, endPoint y: 259, distance: 180.6
click at [417, 256] on div "Name: FT - VAPE CART DISTILLATE - 0.5G - ACG - SAT SKU: BAP-CAR-FT-BDT-ACG.5M P…" at bounding box center [456, 259] width 822 height 169
click at [429, 264] on div "Area: Pantry" at bounding box center [255, 269] width 404 height 11
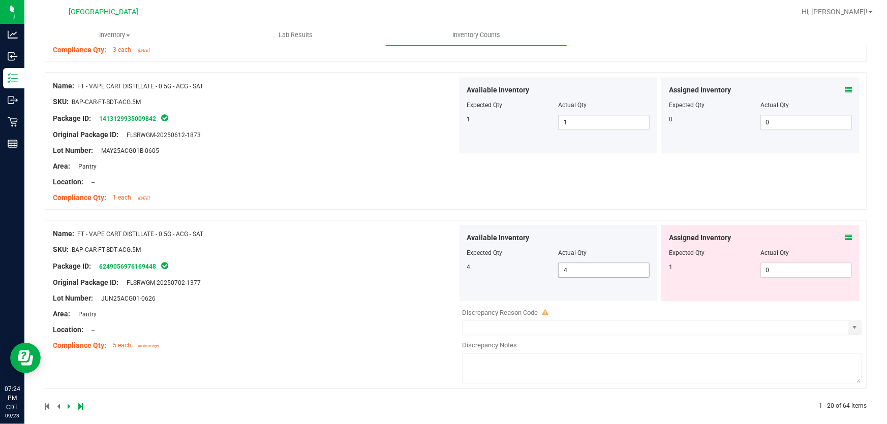
scroll to position [3297, 0]
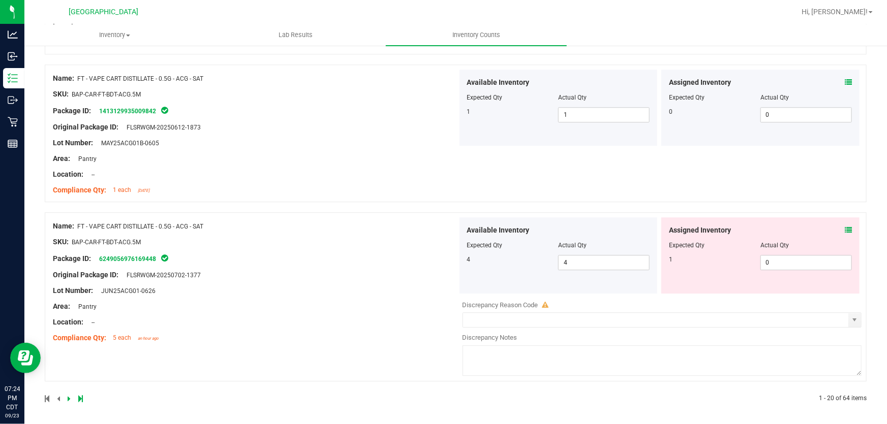
click at [844, 230] on icon at bounding box center [847, 230] width 7 height 7
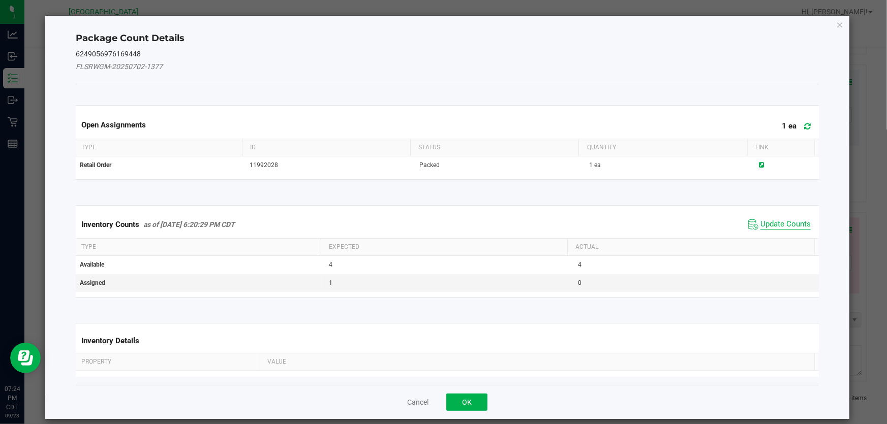
click at [776, 226] on span "Update Counts" at bounding box center [785, 224] width 50 height 10
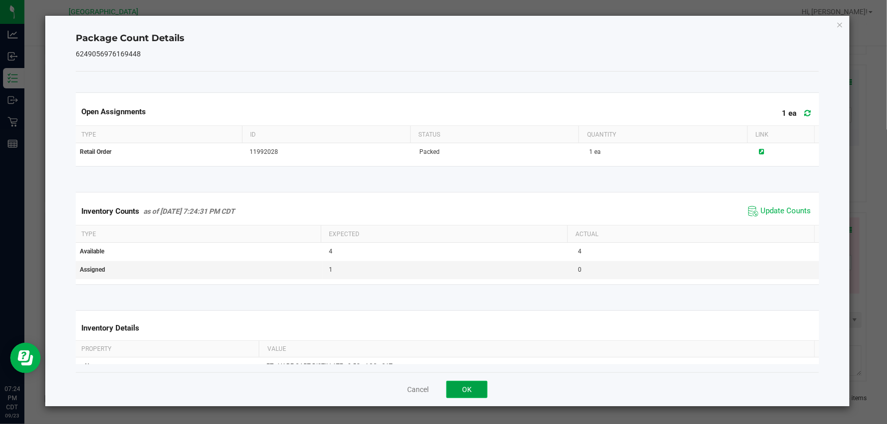
click at [468, 391] on button "OK" at bounding box center [466, 389] width 41 height 17
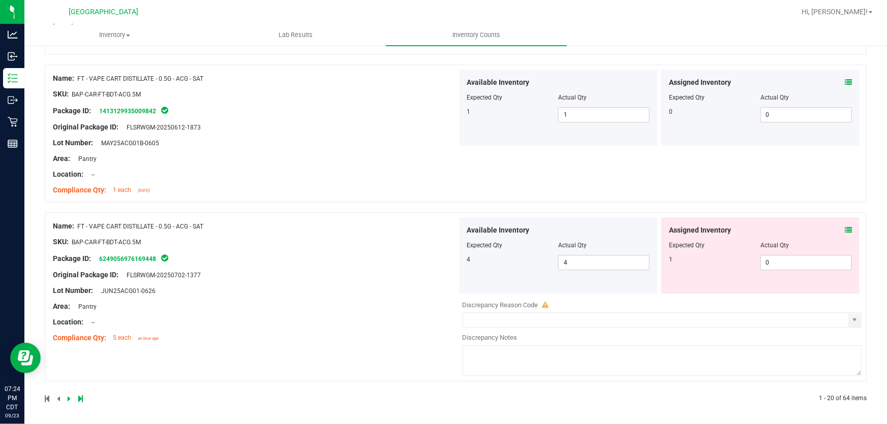
click at [68, 397] on icon at bounding box center [69, 399] width 3 height 6
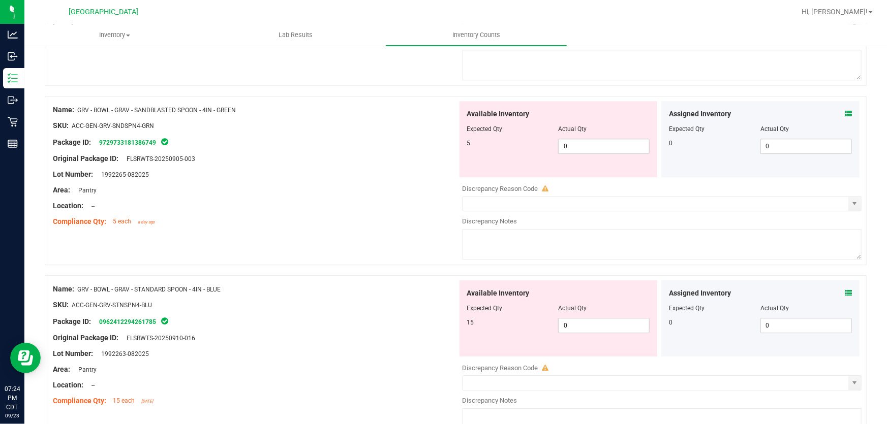
scroll to position [0, 0]
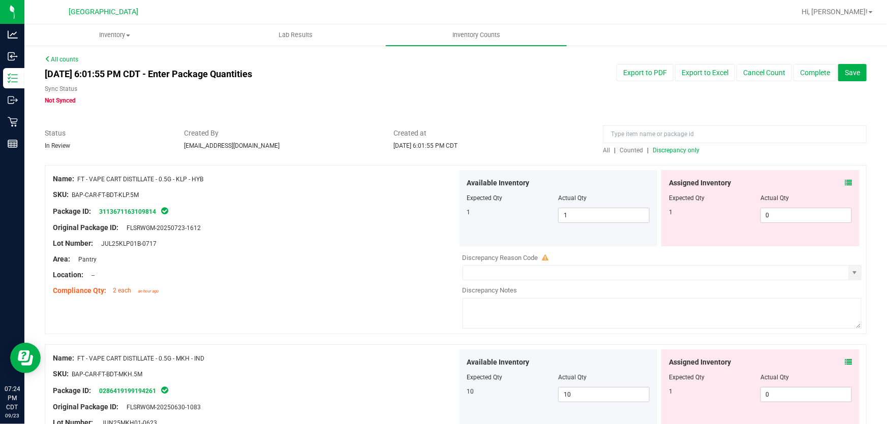
click at [844, 183] on icon at bounding box center [847, 182] width 7 height 7
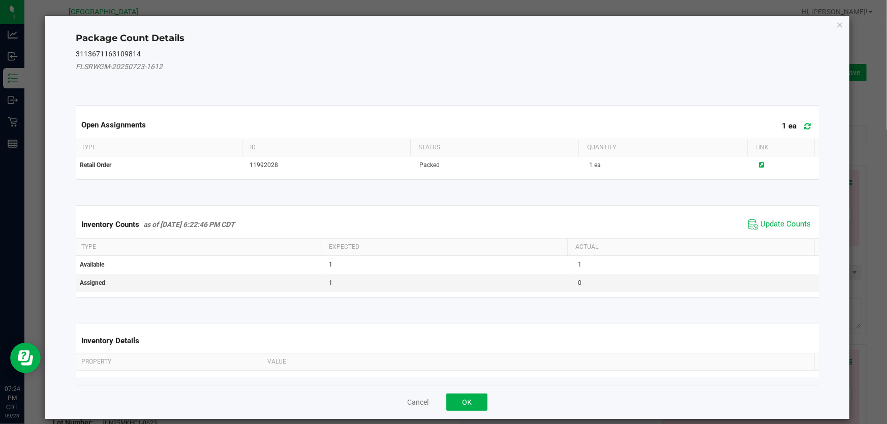
click at [746, 225] on span "Update Counts" at bounding box center [779, 224] width 68 height 15
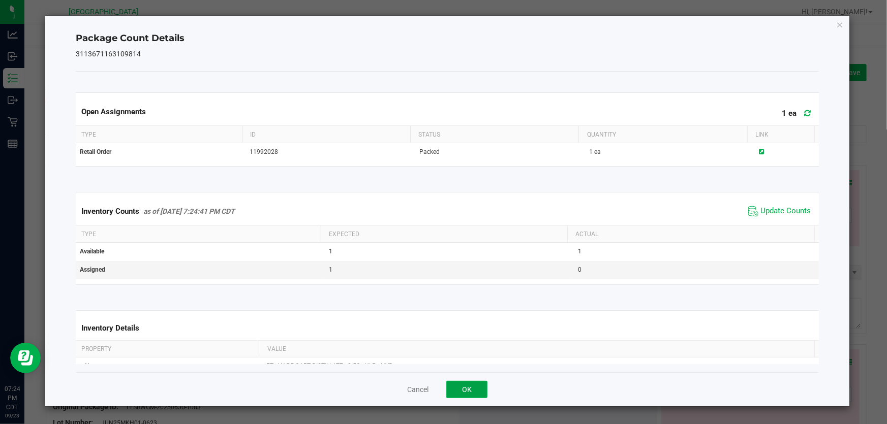
click at [474, 386] on button "OK" at bounding box center [466, 389] width 41 height 17
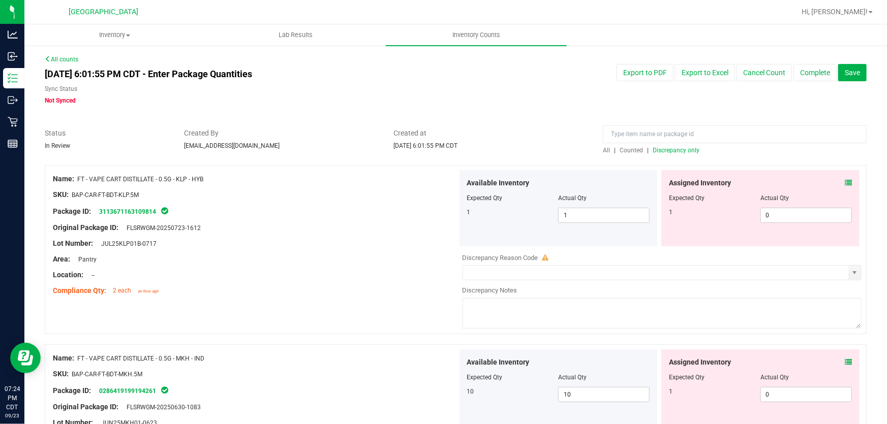
click at [844, 363] on icon at bounding box center [847, 362] width 7 height 7
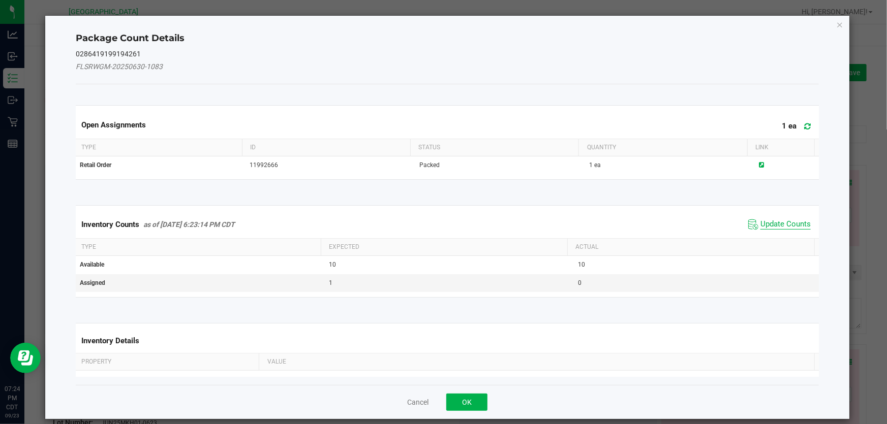
click at [790, 225] on span "Update Counts" at bounding box center [785, 224] width 50 height 10
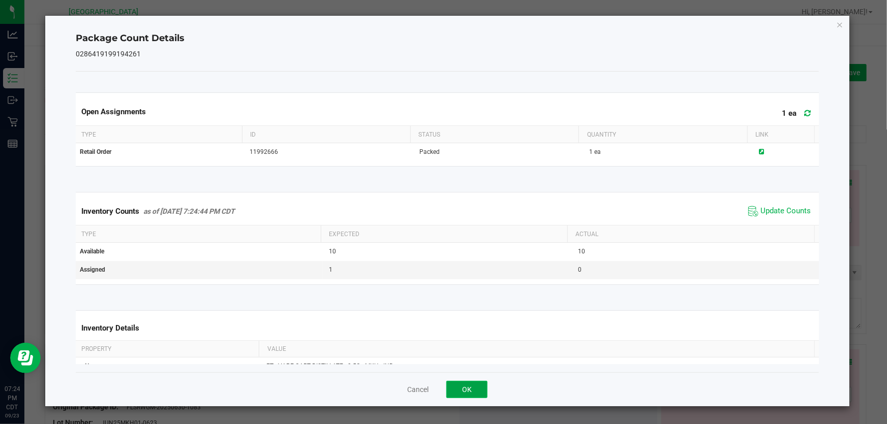
click at [451, 389] on button "OK" at bounding box center [466, 389] width 41 height 17
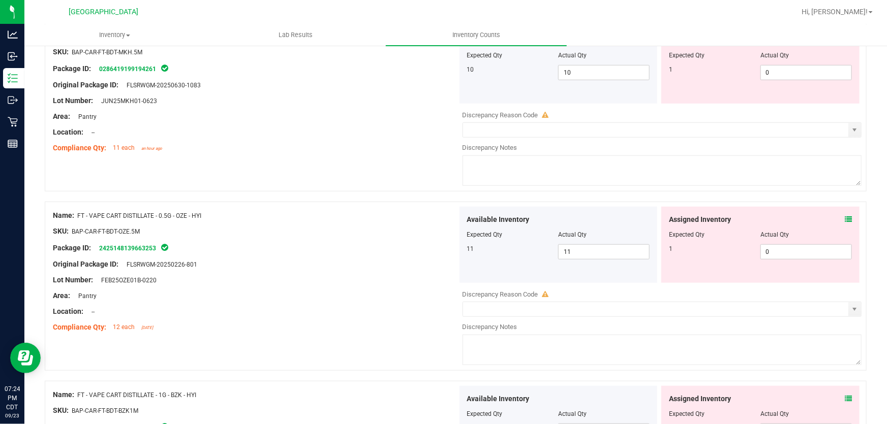
scroll to position [323, 0]
click at [844, 218] on icon at bounding box center [847, 218] width 7 height 7
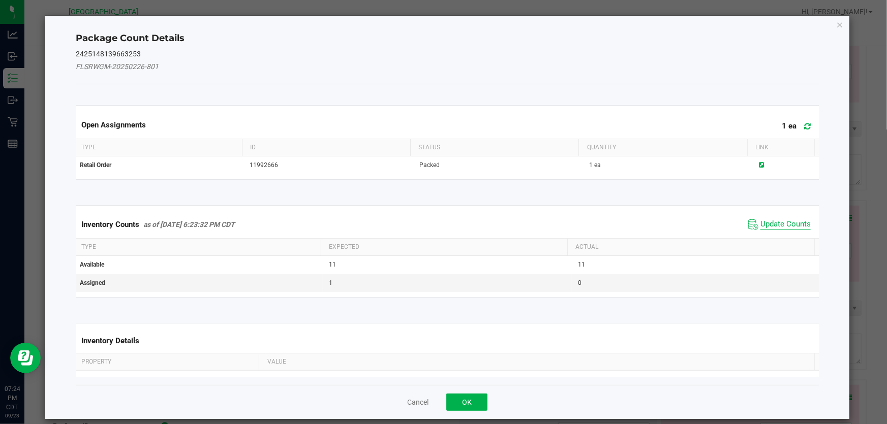
click at [779, 219] on span "Update Counts" at bounding box center [785, 224] width 50 height 10
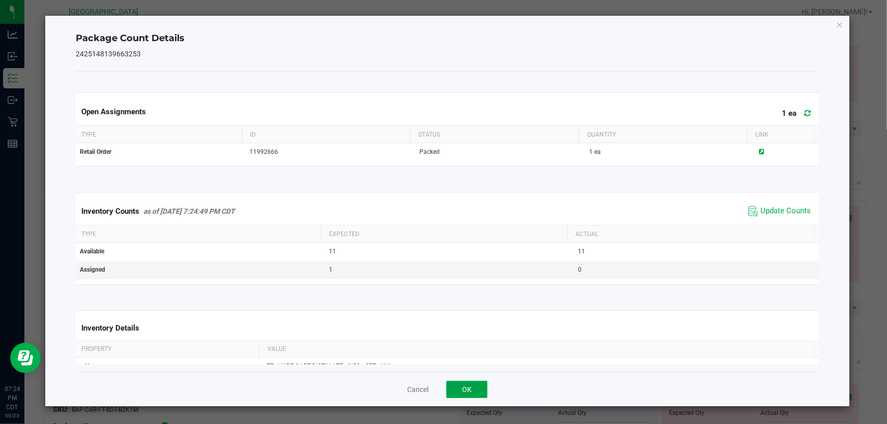
click at [480, 385] on button "OK" at bounding box center [466, 389] width 41 height 17
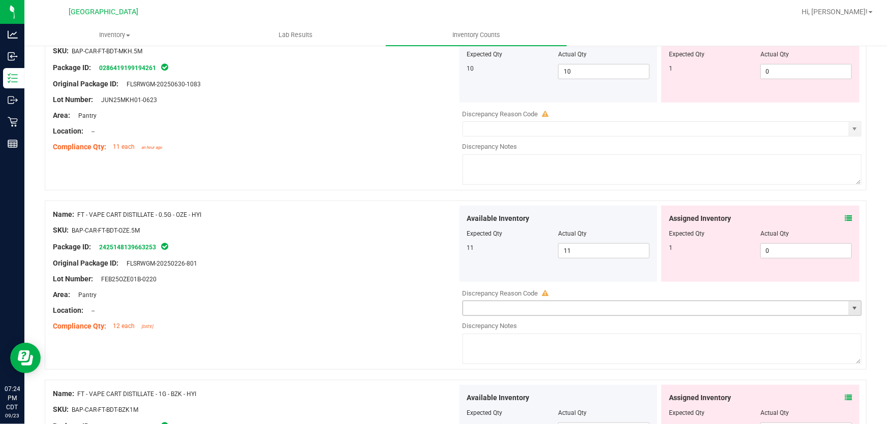
scroll to position [508, 0]
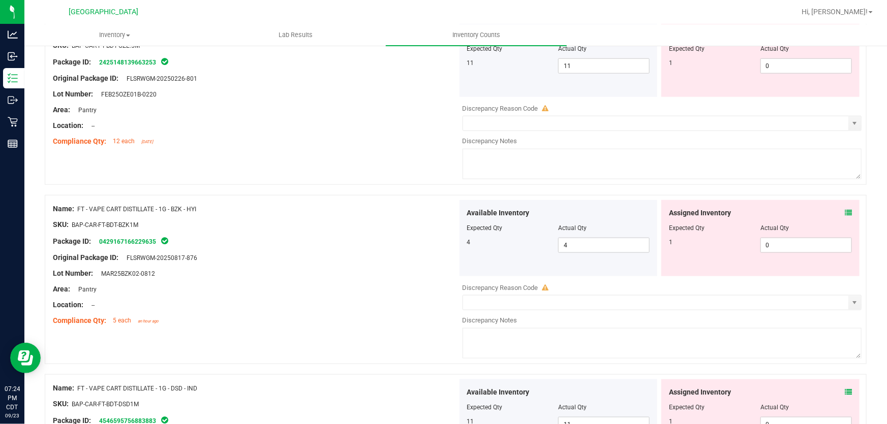
click at [844, 211] on icon at bounding box center [847, 212] width 7 height 7
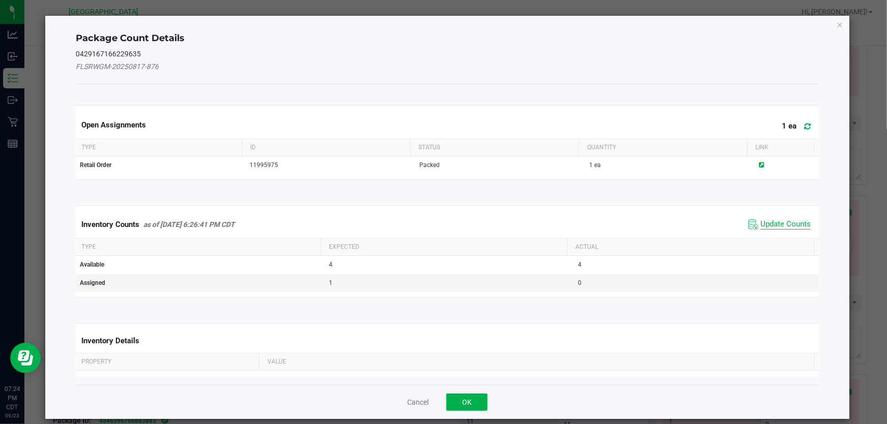
click at [771, 227] on span "Update Counts" at bounding box center [785, 224] width 50 height 10
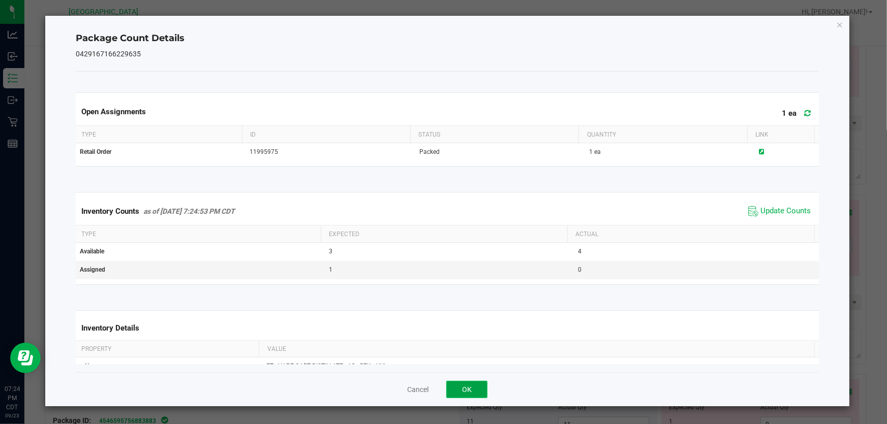
click at [467, 384] on button "OK" at bounding box center [466, 389] width 41 height 17
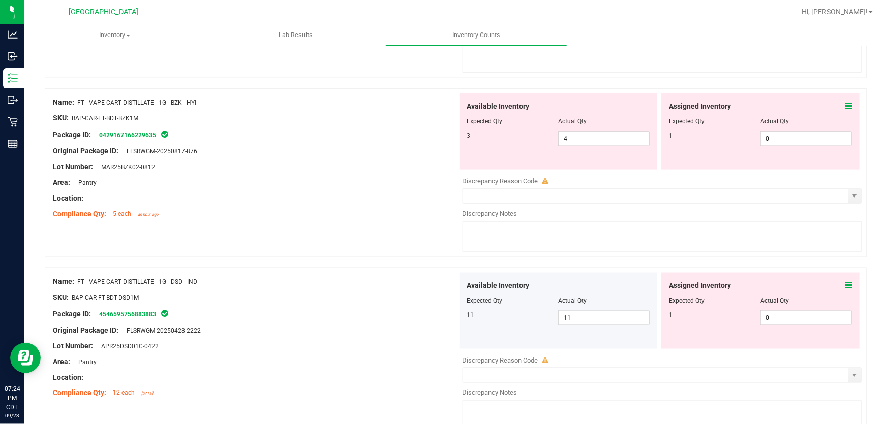
scroll to position [600, 0]
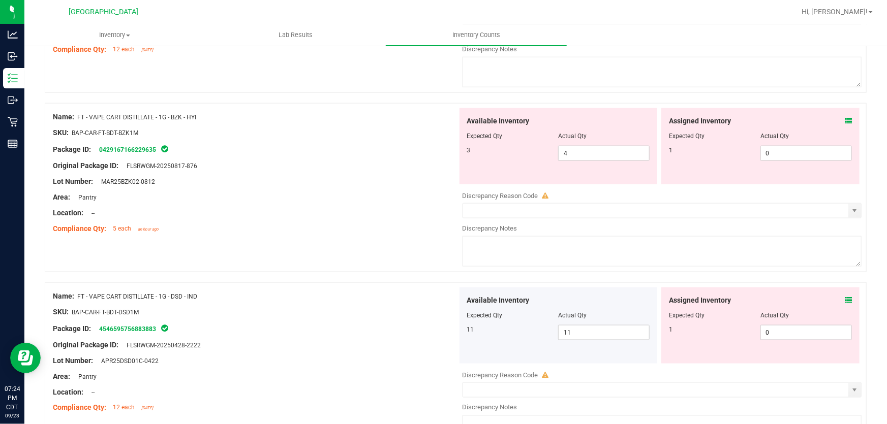
click at [844, 117] on icon at bounding box center [847, 120] width 7 height 7
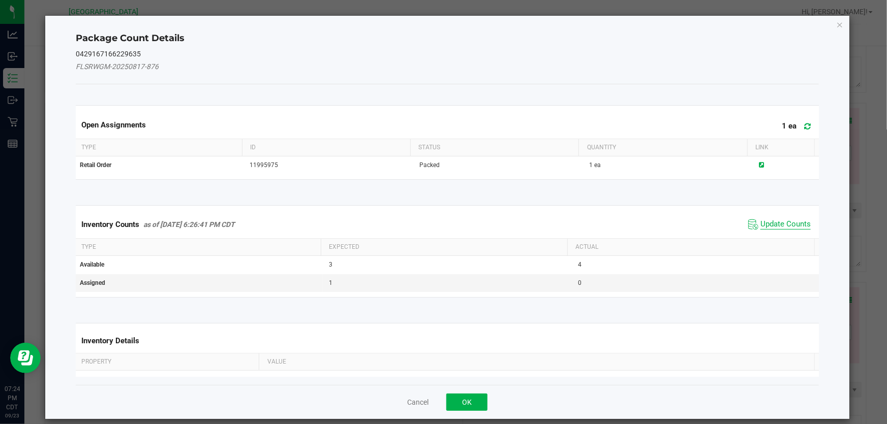
click at [788, 223] on span "Update Counts" at bounding box center [785, 224] width 50 height 10
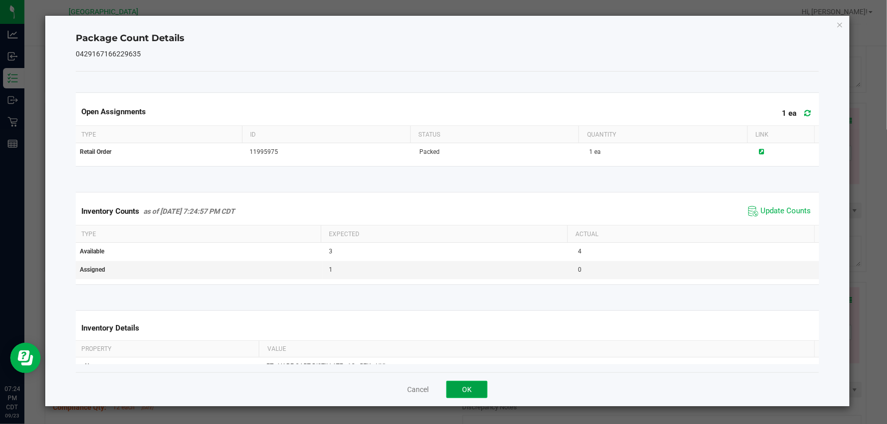
click at [464, 391] on button "OK" at bounding box center [466, 389] width 41 height 17
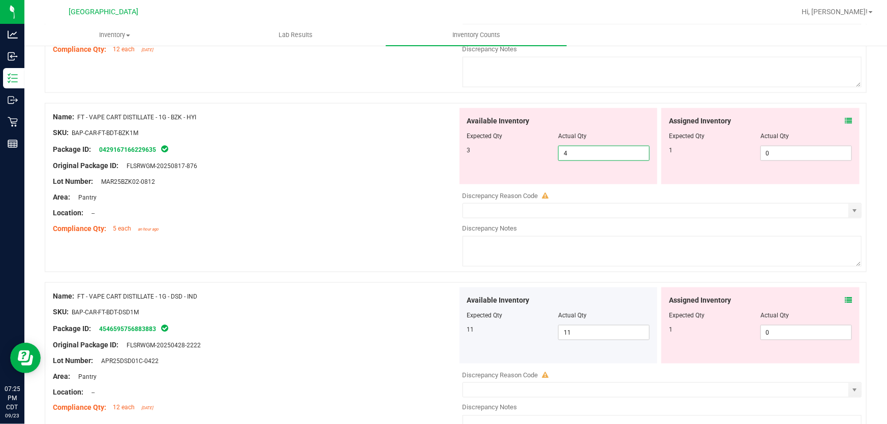
drag, startPoint x: 635, startPoint y: 148, endPoint x: 195, endPoint y: 140, distance: 440.1
click at [200, 139] on div "Name: FT - VAPE CART DISTILLATE - 1G - BZK - HYI SKU: BAP-CAR-FT-BDT-BZK1M Pack…" at bounding box center [456, 187] width 822 height 169
click at [338, 156] on div at bounding box center [255, 157] width 404 height 5
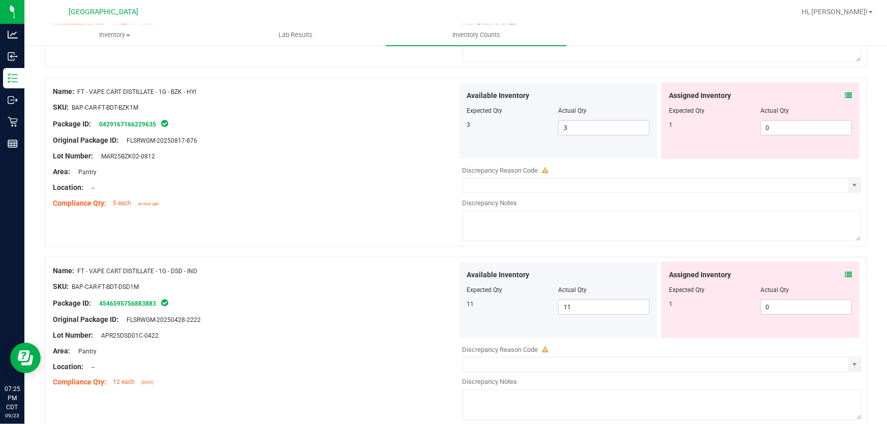
scroll to position [646, 0]
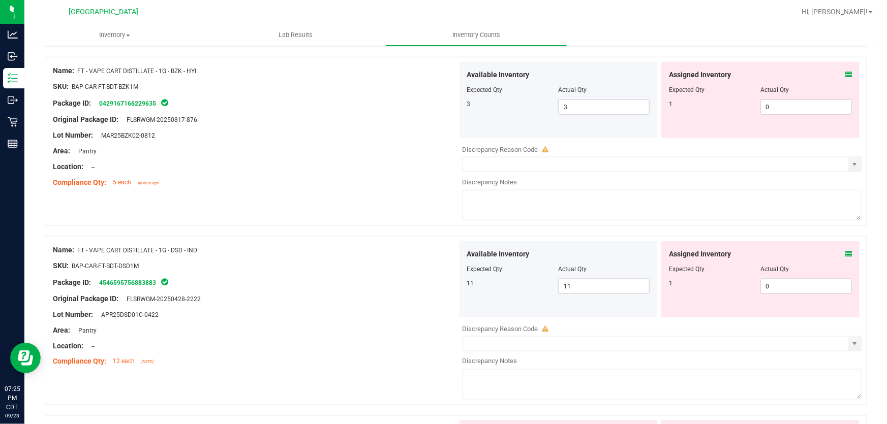
click at [844, 252] on icon at bounding box center [847, 253] width 7 height 7
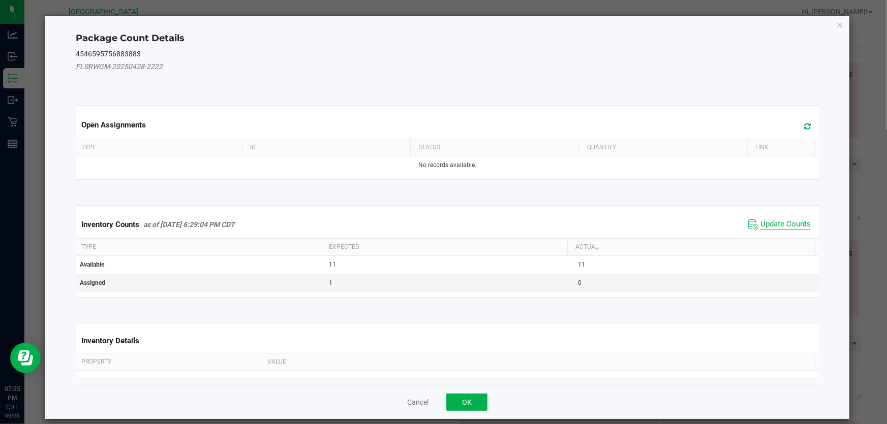
click at [777, 222] on span "Update Counts" at bounding box center [785, 224] width 50 height 10
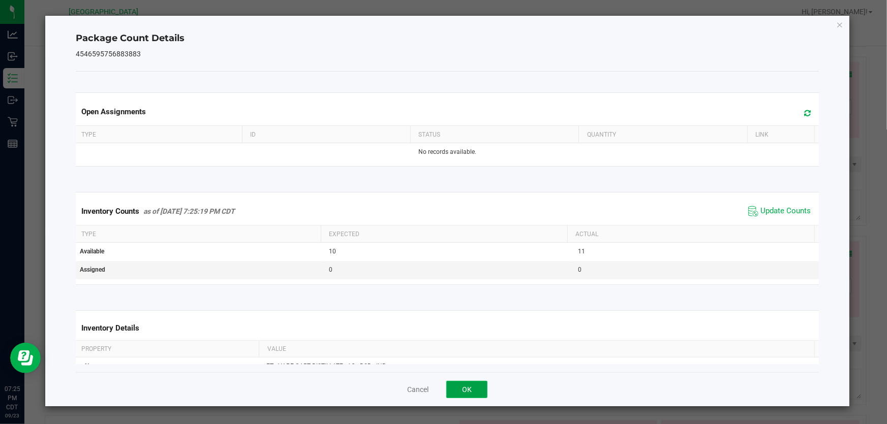
click at [461, 385] on button "OK" at bounding box center [466, 389] width 41 height 17
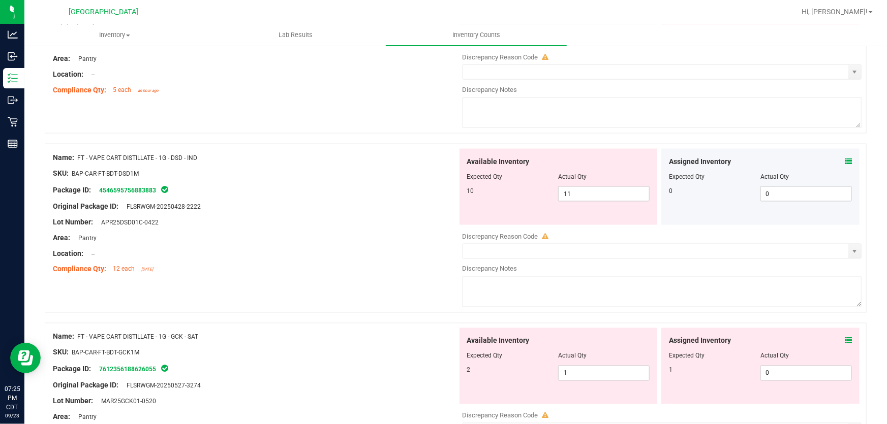
scroll to position [693, 0]
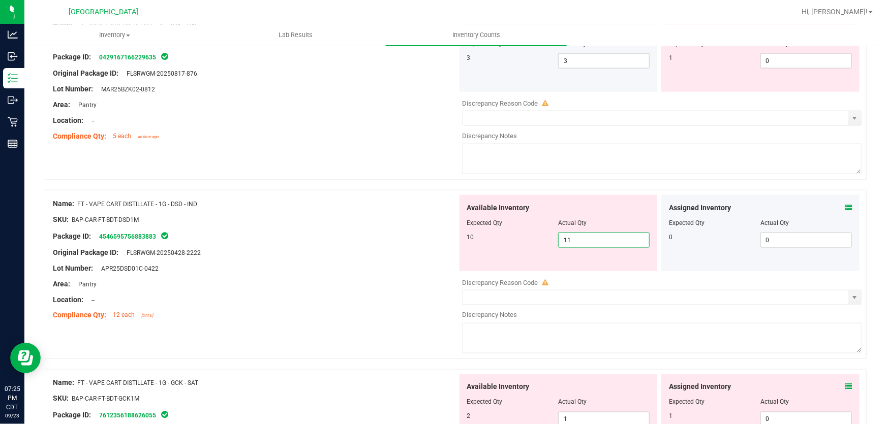
drag, startPoint x: 609, startPoint y: 235, endPoint x: 452, endPoint y: 236, distance: 157.5
click at [453, 235] on div "Name: FT - VAPE CART DISTILLATE - 1G - DSD - IND SKU: BAP-CAR-FT-BDT-DSD1M Pack…" at bounding box center [456, 274] width 822 height 169
click at [426, 251] on div "Original Package ID: FLSRWGM-20250428-2222" at bounding box center [255, 252] width 404 height 11
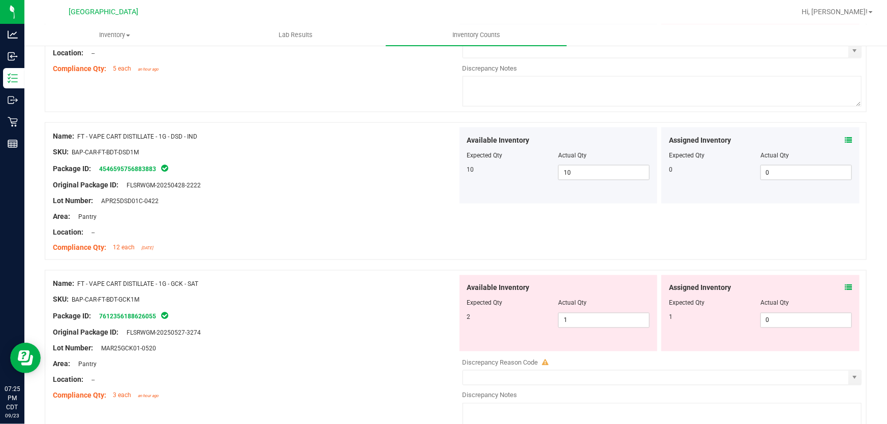
scroll to position [831, 0]
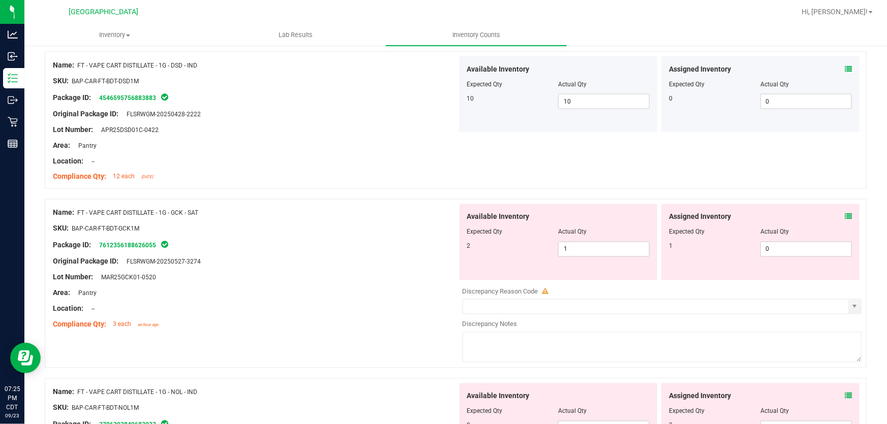
click at [844, 216] on icon at bounding box center [847, 216] width 7 height 7
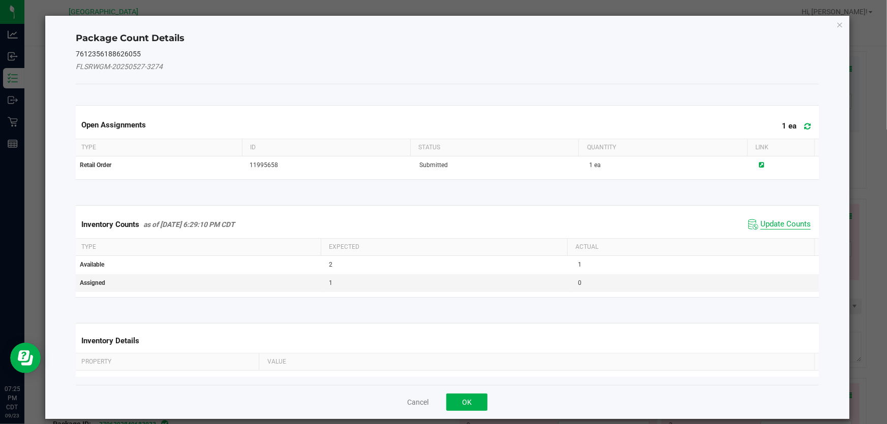
click at [779, 226] on span "Update Counts" at bounding box center [785, 224] width 50 height 10
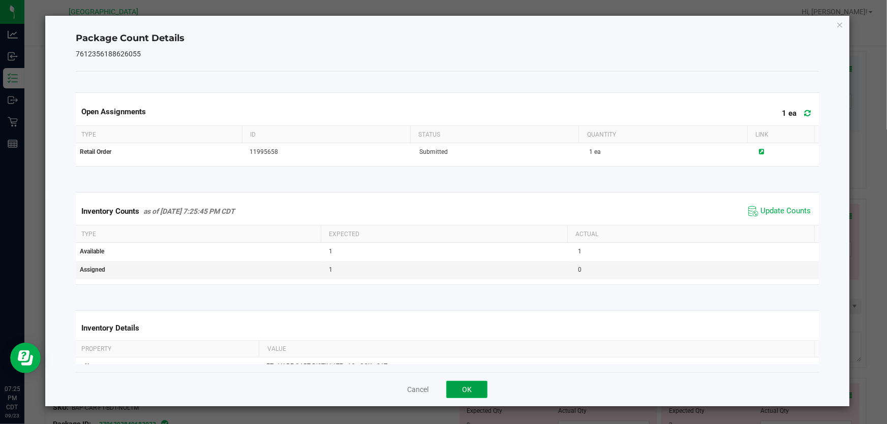
click at [480, 394] on button "OK" at bounding box center [466, 389] width 41 height 17
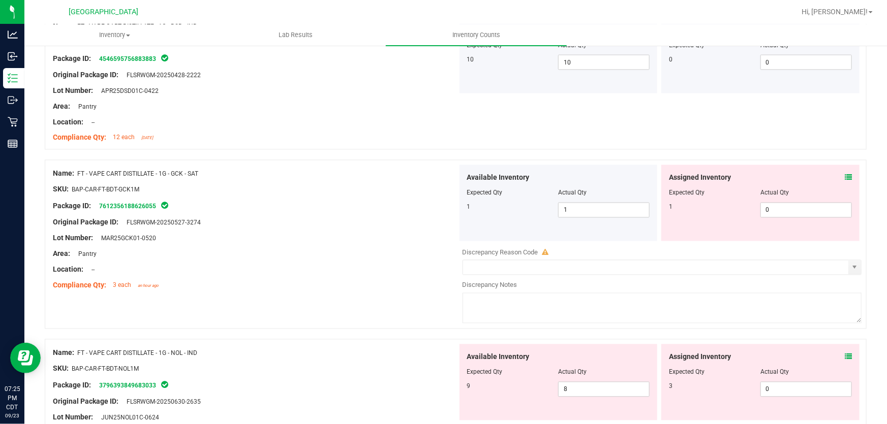
scroll to position [970, 0]
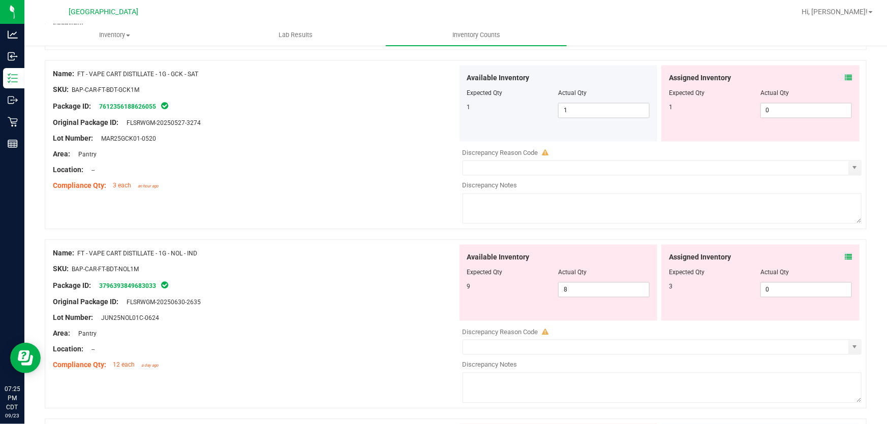
click at [844, 256] on icon at bounding box center [847, 257] width 7 height 7
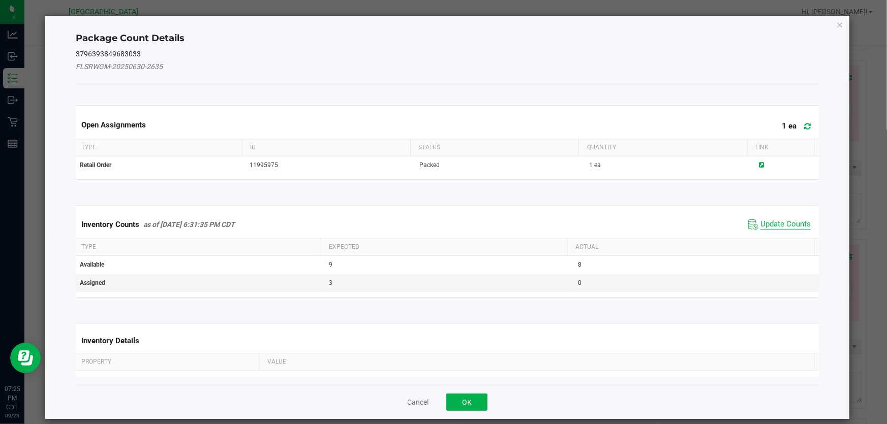
click at [772, 227] on span "Update Counts" at bounding box center [785, 224] width 50 height 10
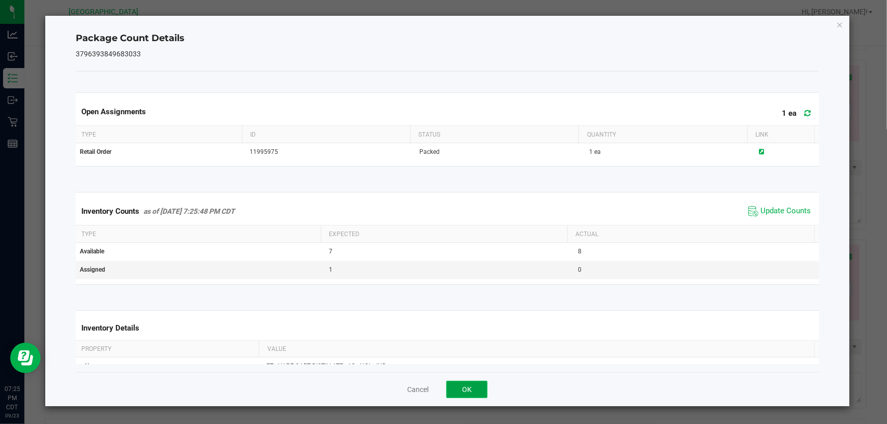
click at [460, 394] on button "OK" at bounding box center [466, 389] width 41 height 17
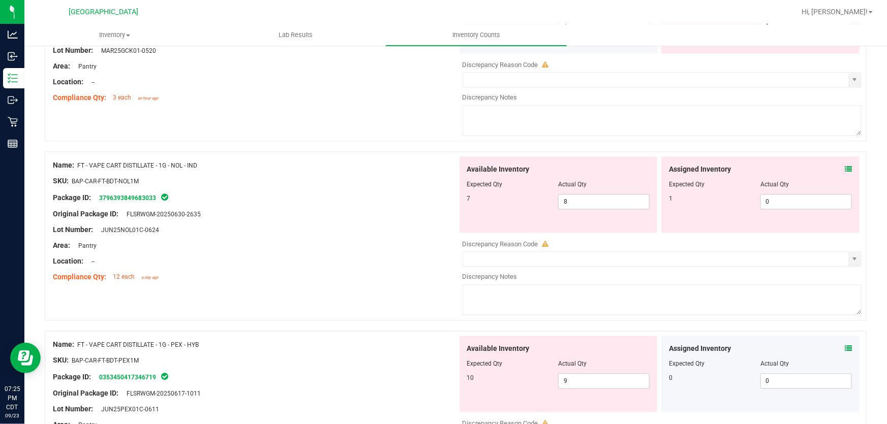
scroll to position [1062, 0]
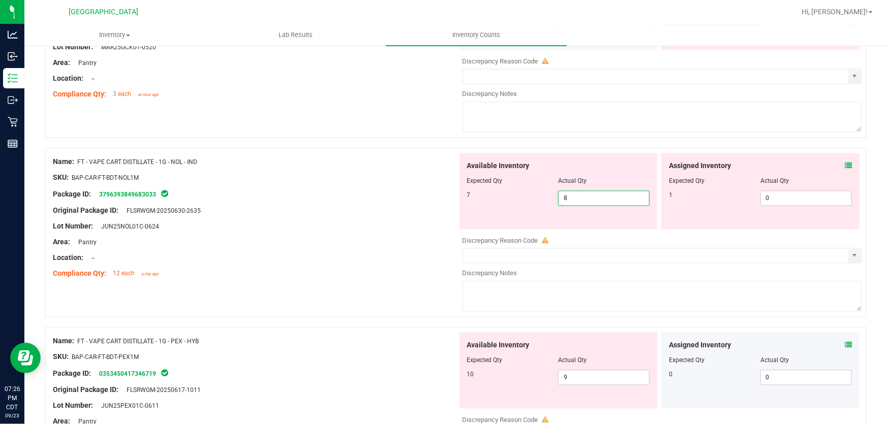
drag, startPoint x: 615, startPoint y: 201, endPoint x: 485, endPoint y: 220, distance: 131.0
click at [491, 221] on div "Available Inventory Expected Qty Actual Qty 7 8 8" at bounding box center [558, 191] width 198 height 76
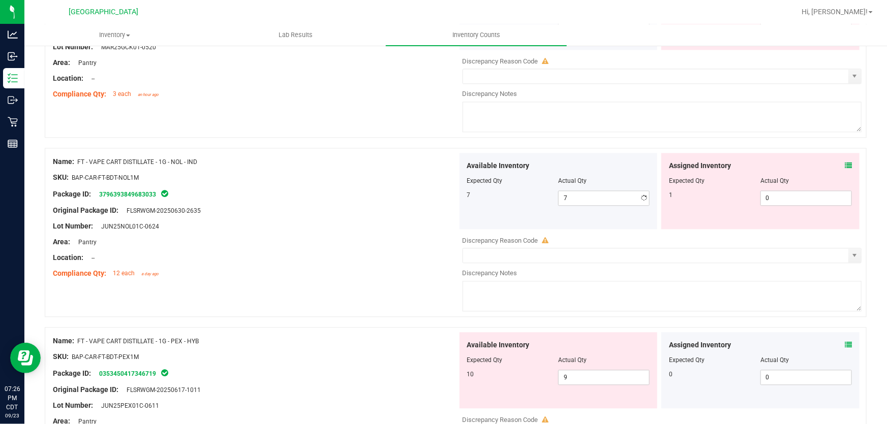
click at [435, 203] on div at bounding box center [255, 202] width 404 height 5
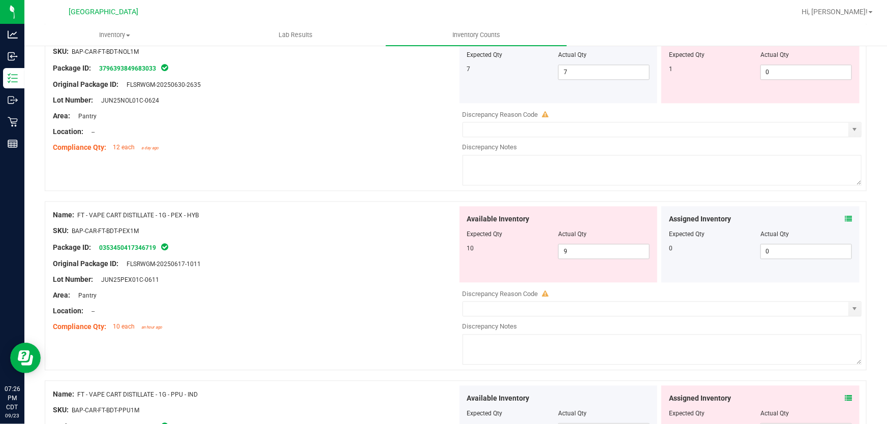
scroll to position [1201, 0]
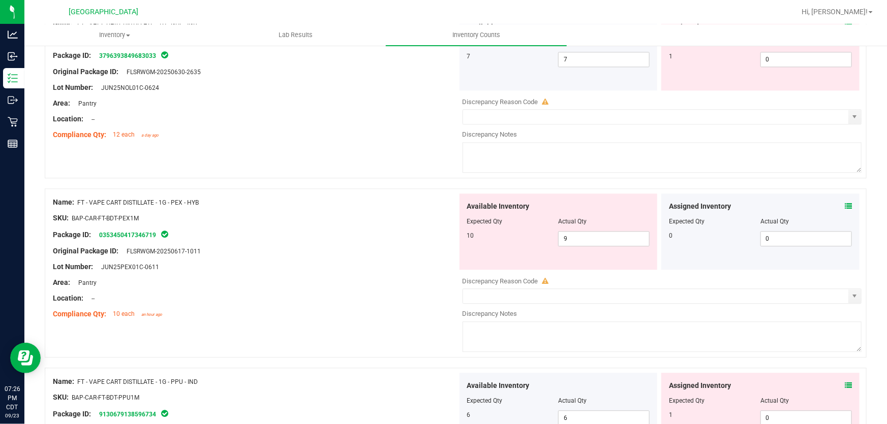
click at [835, 207] on div "Assigned Inventory" at bounding box center [760, 206] width 183 height 11
click at [844, 206] on icon at bounding box center [847, 206] width 7 height 7
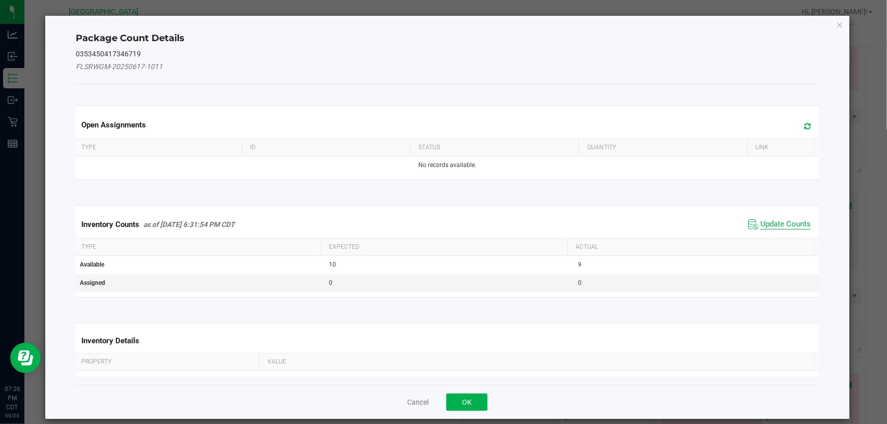
click at [780, 226] on span "Update Counts" at bounding box center [785, 224] width 50 height 10
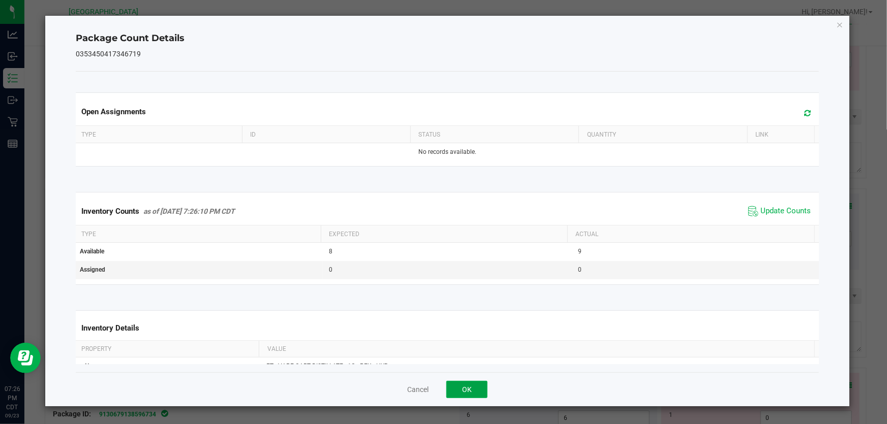
click at [452, 392] on button "OK" at bounding box center [466, 389] width 41 height 17
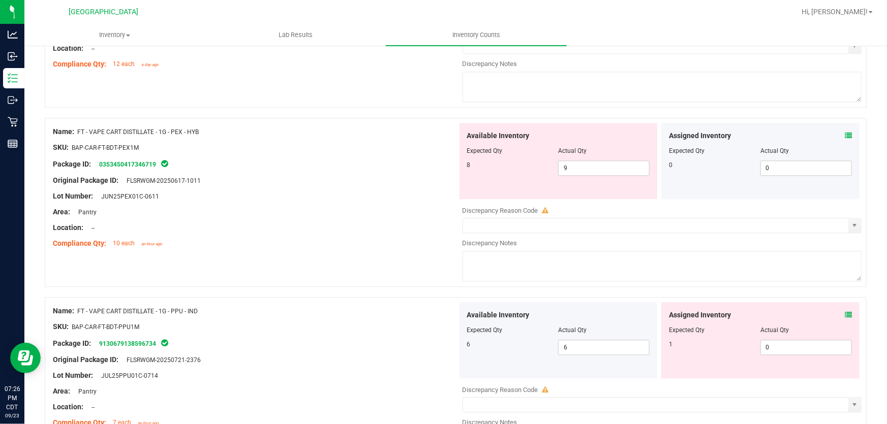
scroll to position [1293, 0]
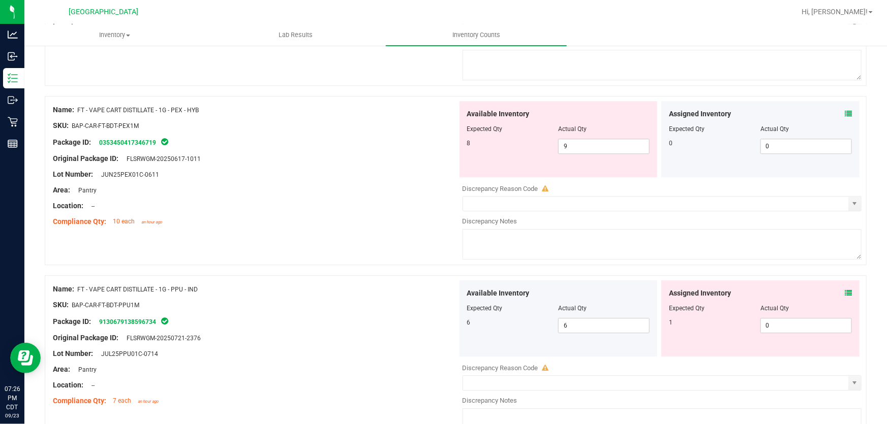
click at [844, 293] on icon at bounding box center [847, 293] width 7 height 7
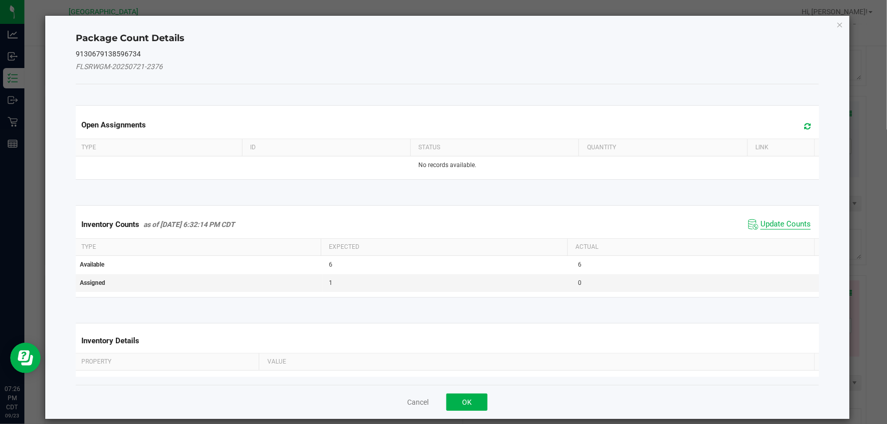
click at [784, 223] on span "Update Counts" at bounding box center [785, 224] width 50 height 10
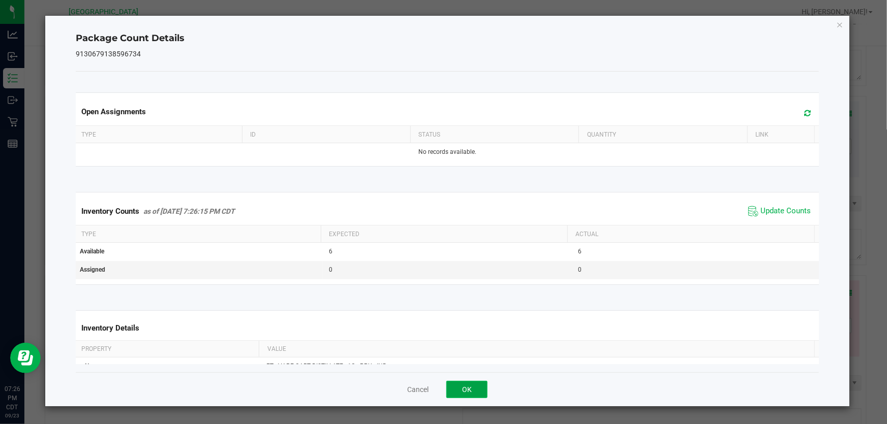
click at [479, 387] on button "OK" at bounding box center [466, 389] width 41 height 17
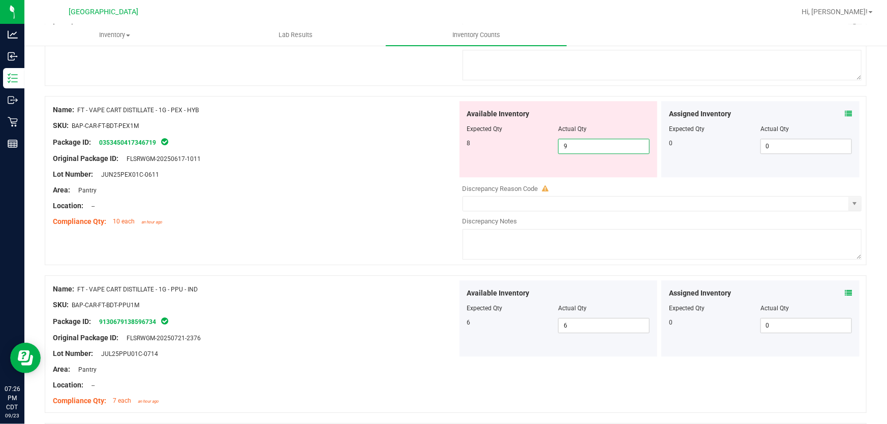
drag, startPoint x: 614, startPoint y: 150, endPoint x: 218, endPoint y: 215, distance: 401.0
click at [226, 208] on div "Name: FT - VAPE CART DISTILLATE - 1G - PEX - HYB SKU: BAP-CAR-FT-BDT-PEX1M Pack…" at bounding box center [456, 180] width 822 height 169
click at [218, 216] on div "Compliance Qty: 10 each an hour ago" at bounding box center [255, 221] width 404 height 11
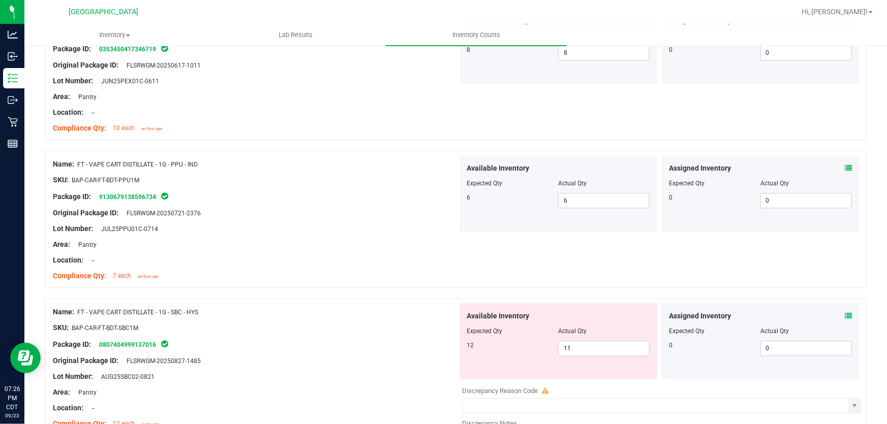
scroll to position [1524, 0]
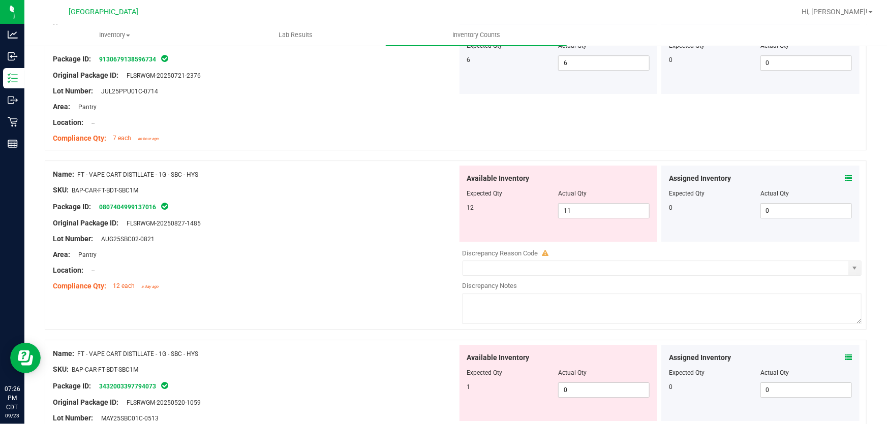
click at [844, 178] on icon at bounding box center [847, 178] width 7 height 7
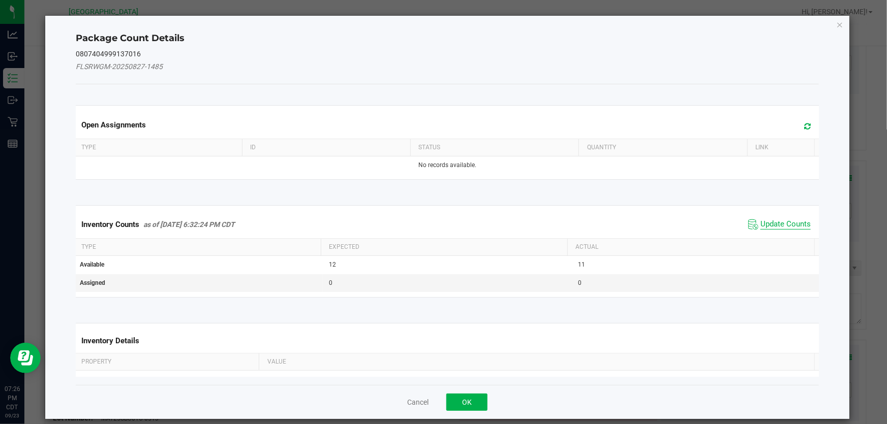
click at [787, 225] on span "Update Counts" at bounding box center [785, 224] width 50 height 10
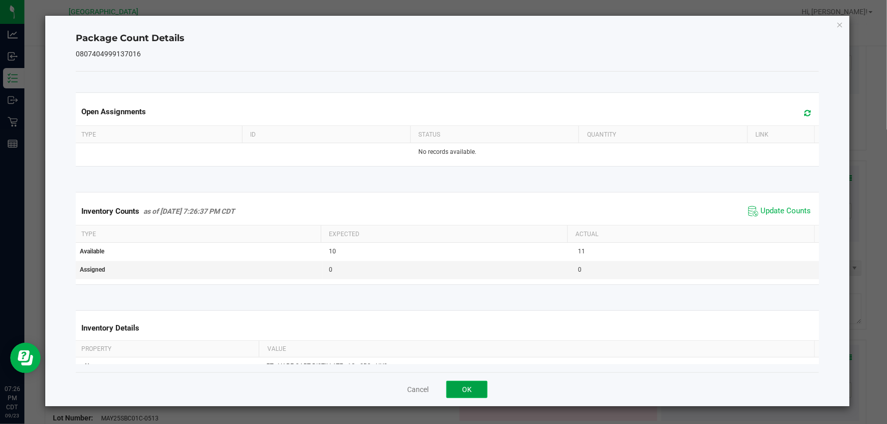
click at [471, 391] on button "OK" at bounding box center [466, 389] width 41 height 17
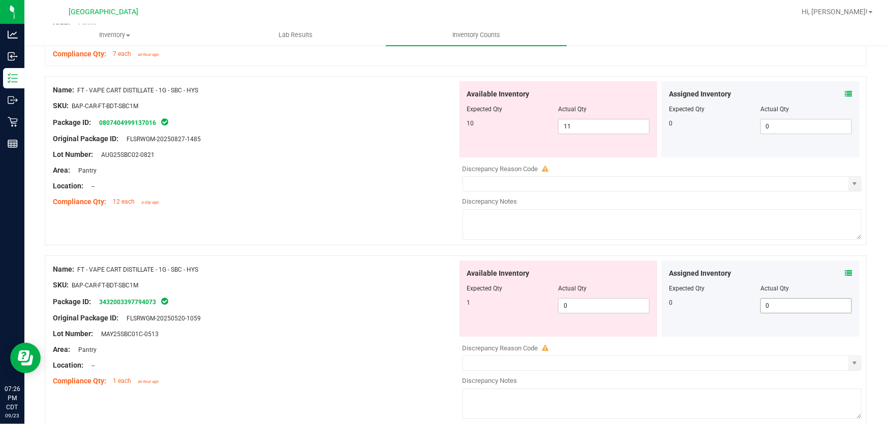
scroll to position [1616, 0]
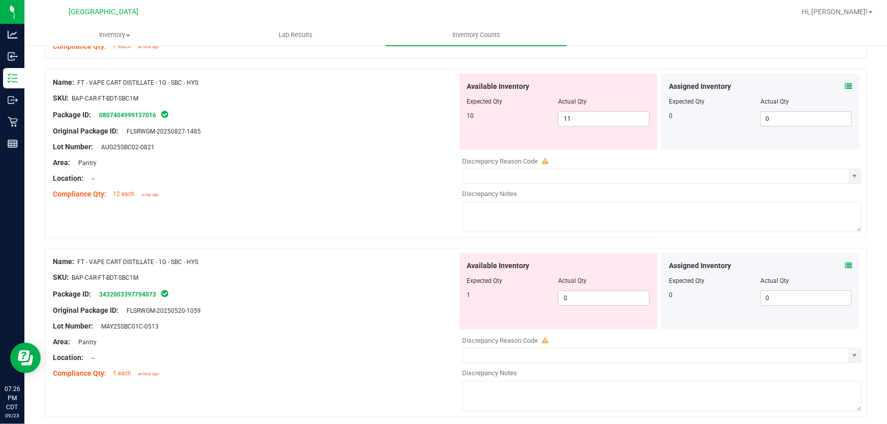
click at [836, 264] on div "Assigned Inventory" at bounding box center [760, 266] width 183 height 11
click at [844, 262] on icon at bounding box center [847, 265] width 7 height 7
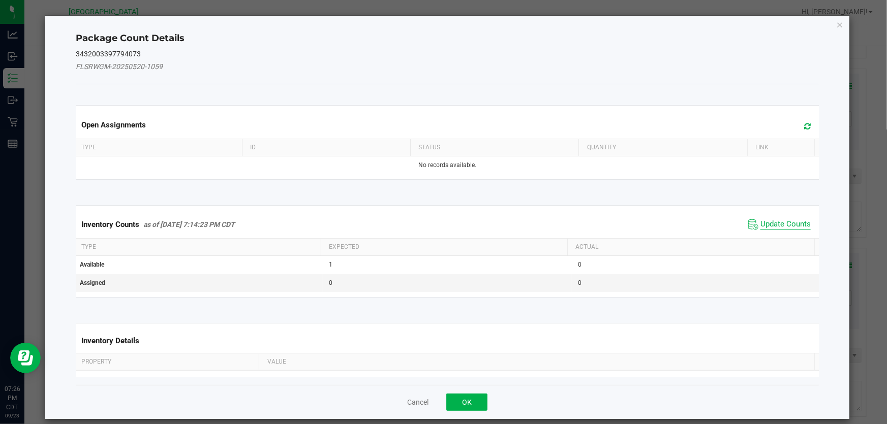
click at [760, 219] on span "Update Counts" at bounding box center [785, 224] width 50 height 10
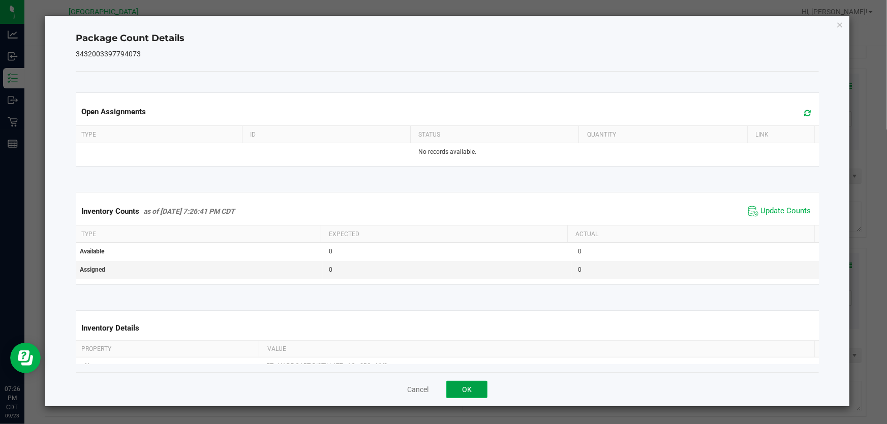
click at [459, 383] on button "OK" at bounding box center [466, 389] width 41 height 17
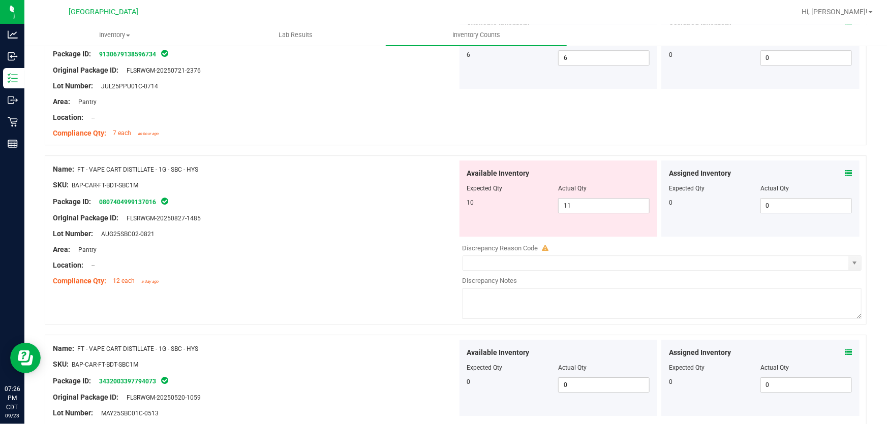
scroll to position [1524, 0]
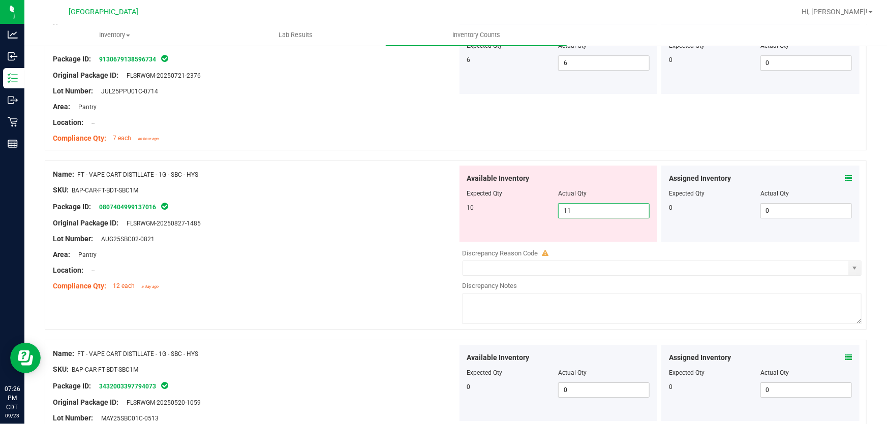
drag, startPoint x: 575, startPoint y: 213, endPoint x: 315, endPoint y: 270, distance: 266.8
click at [333, 250] on div "Name: FT - VAPE CART DISTILLATE - 1G - SBC - HYS SKU: BAP-CAR-FT-BDT-SBC1M Pack…" at bounding box center [456, 245] width 822 height 169
click at [438, 231] on div at bounding box center [255, 231] width 404 height 5
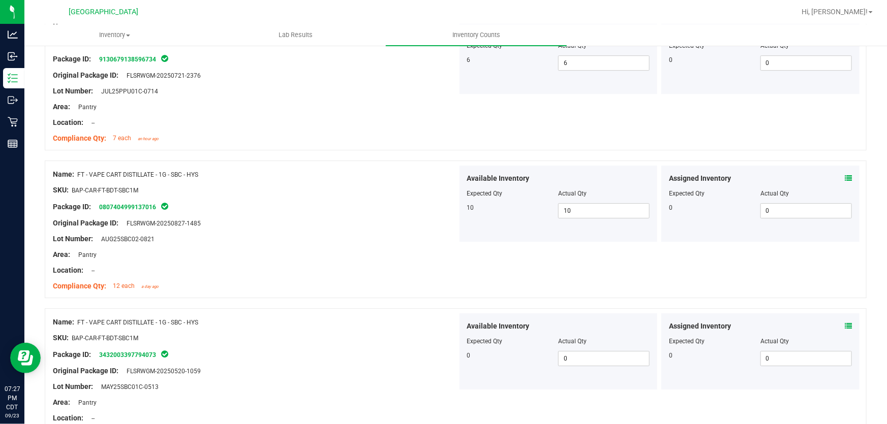
scroll to position [1709, 0]
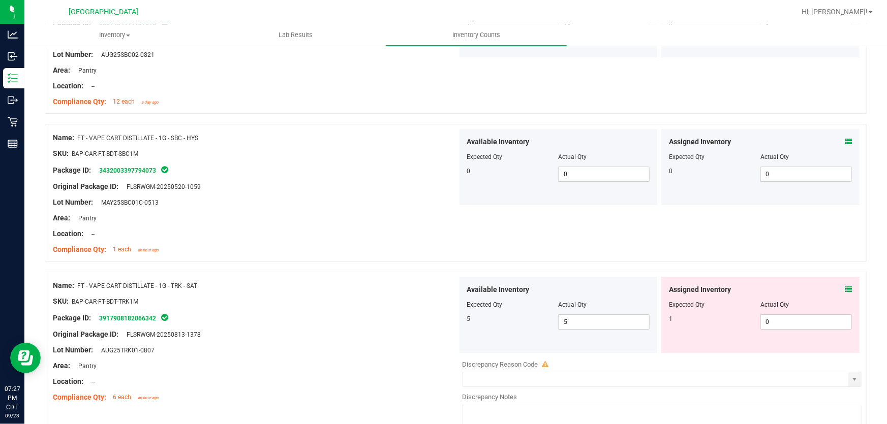
click at [844, 285] on span at bounding box center [847, 290] width 7 height 11
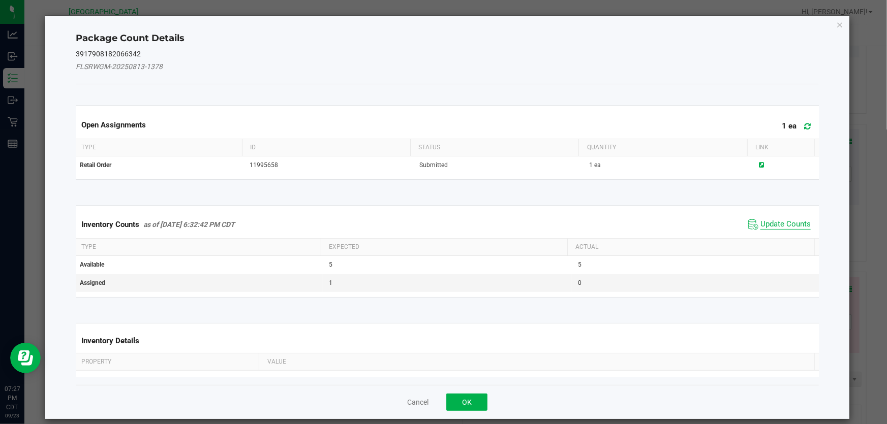
click at [777, 227] on span "Update Counts" at bounding box center [785, 224] width 50 height 10
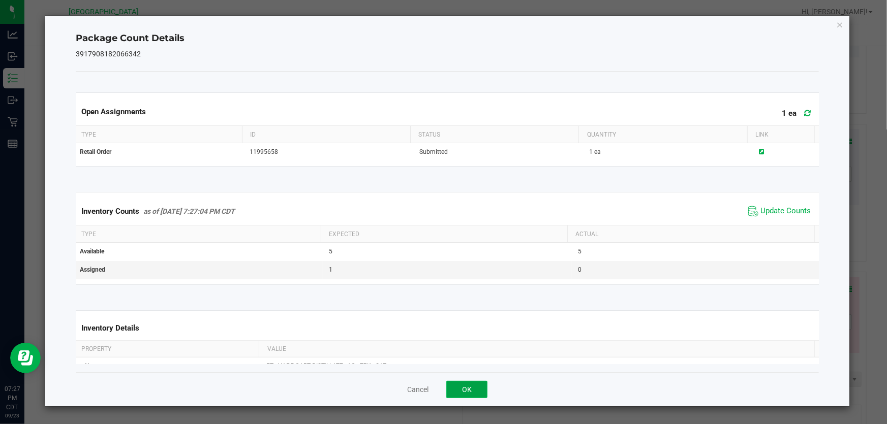
click at [461, 391] on button "OK" at bounding box center [466, 389] width 41 height 17
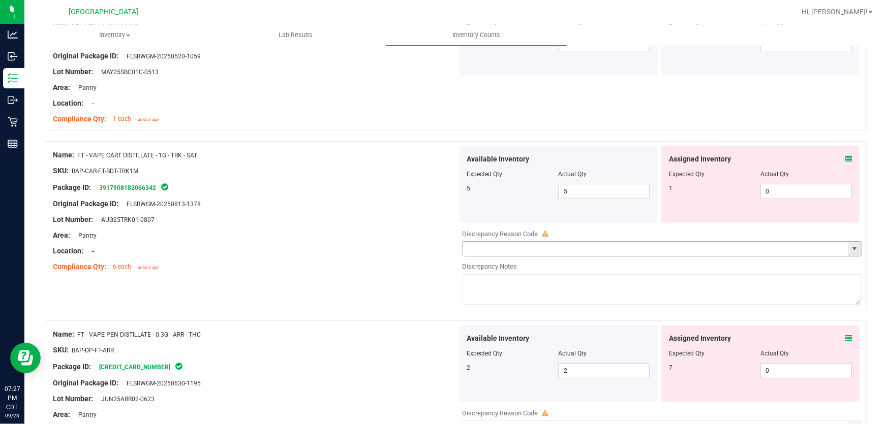
scroll to position [1847, 0]
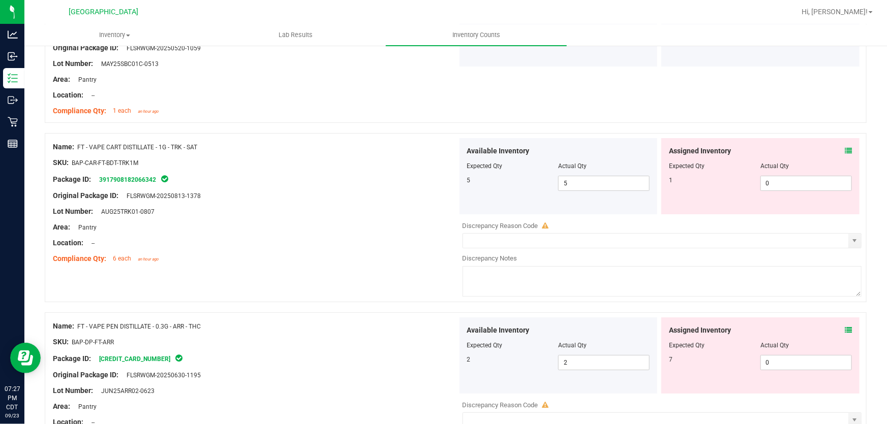
click at [844, 327] on icon at bounding box center [847, 330] width 7 height 7
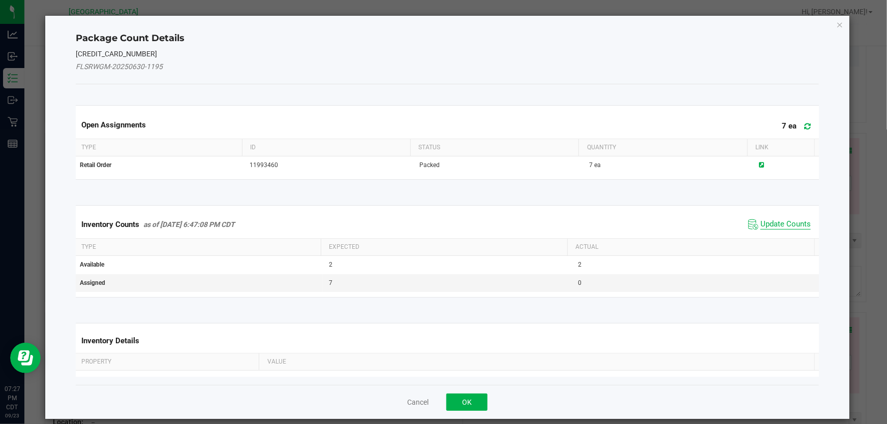
click at [778, 223] on span "Update Counts" at bounding box center [785, 224] width 50 height 10
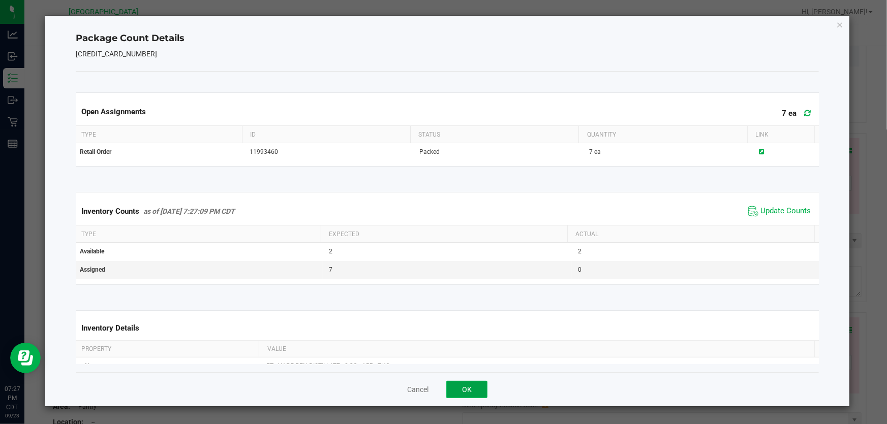
click at [472, 391] on button "OK" at bounding box center [466, 389] width 41 height 17
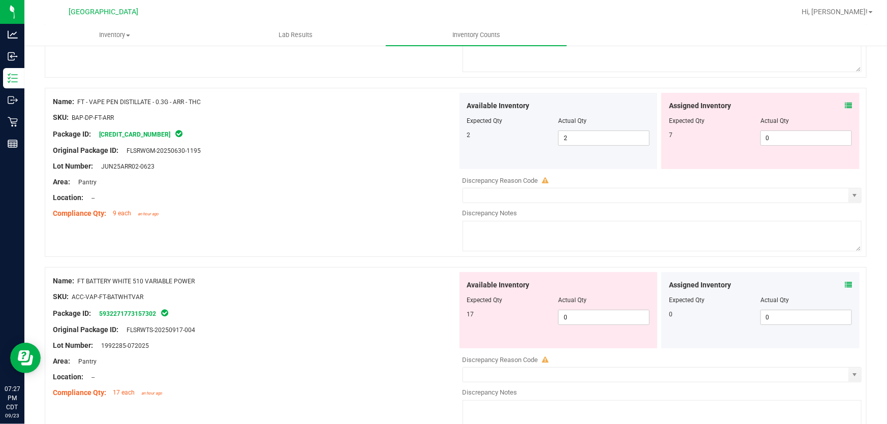
scroll to position [2124, 0]
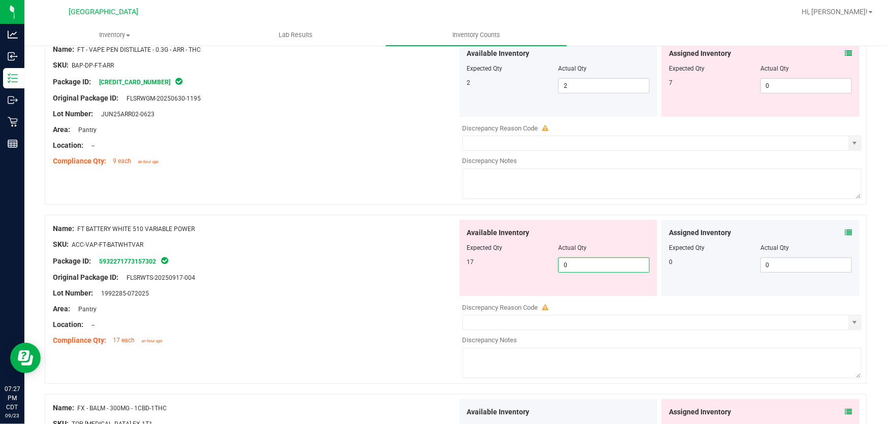
drag, startPoint x: 605, startPoint y: 269, endPoint x: 481, endPoint y: 277, distance: 124.2
click at [481, 277] on div "Available Inventory Expected Qty Actual Qty 17 0 0" at bounding box center [558, 258] width 198 height 76
click at [428, 275] on div "Original Package ID: FLSRWTS-20250917-004" at bounding box center [255, 277] width 404 height 11
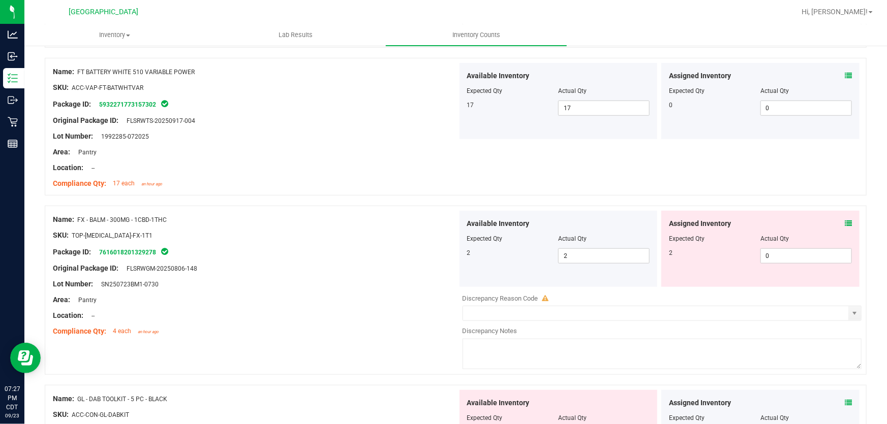
scroll to position [2309, 0]
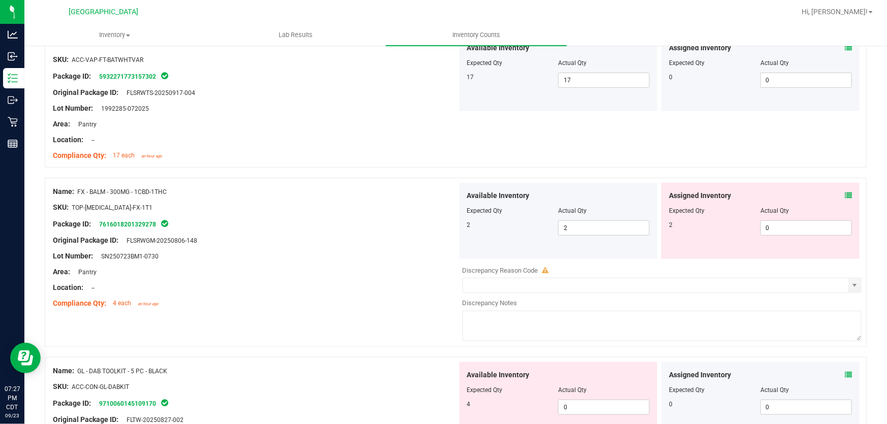
click at [844, 192] on icon at bounding box center [847, 195] width 7 height 7
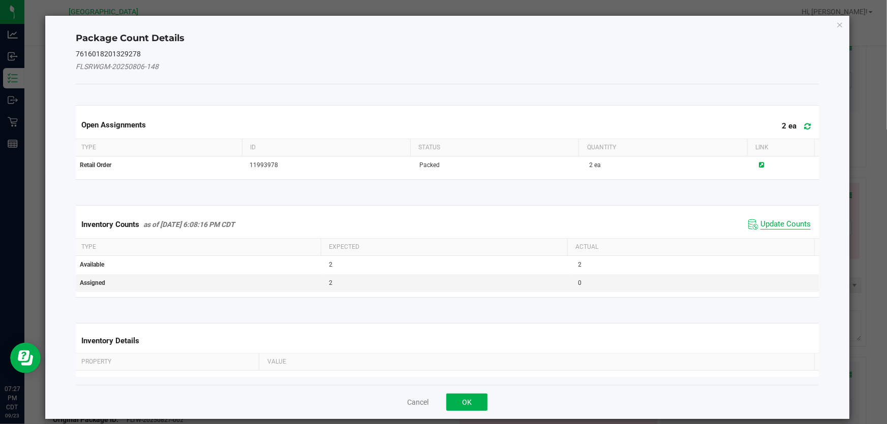
click at [788, 222] on span "Update Counts" at bounding box center [785, 224] width 50 height 10
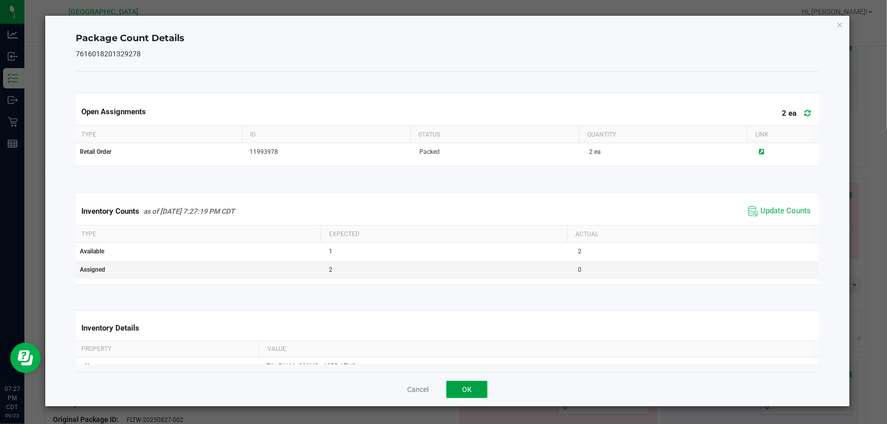
click at [477, 394] on button "OK" at bounding box center [466, 389] width 41 height 17
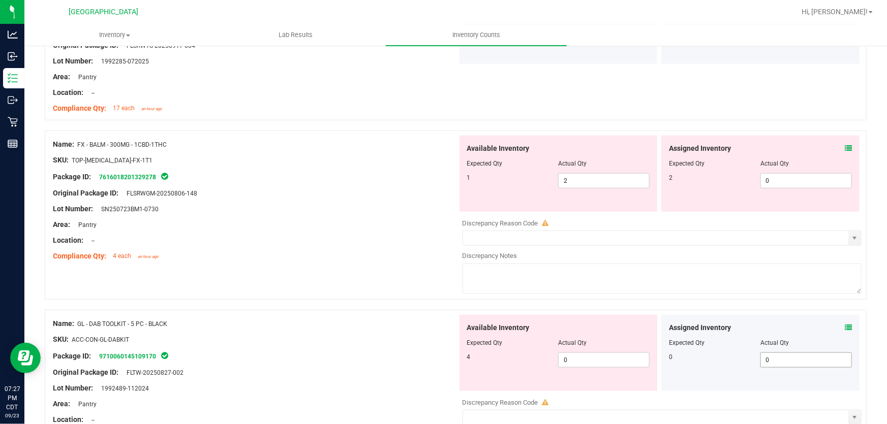
scroll to position [2402, 0]
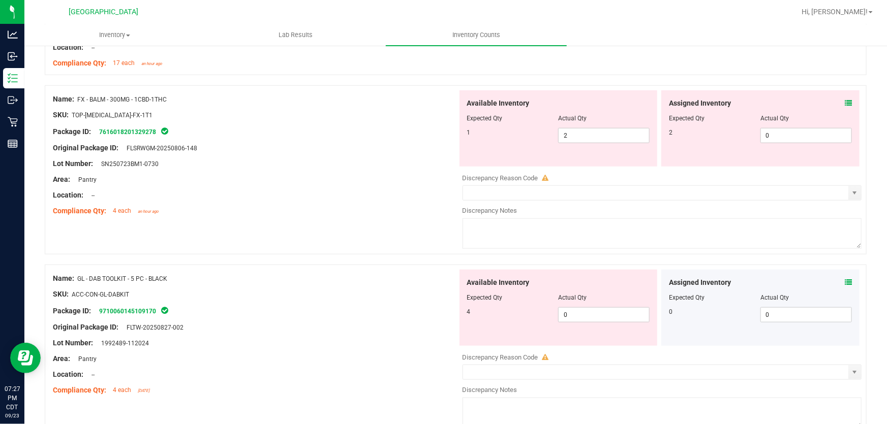
click at [844, 102] on icon at bounding box center [847, 103] width 7 height 7
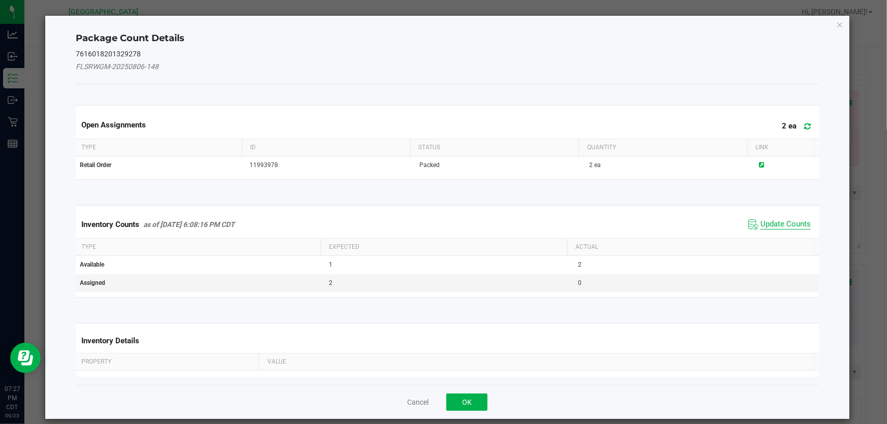
click at [766, 224] on span "Update Counts" at bounding box center [785, 224] width 50 height 10
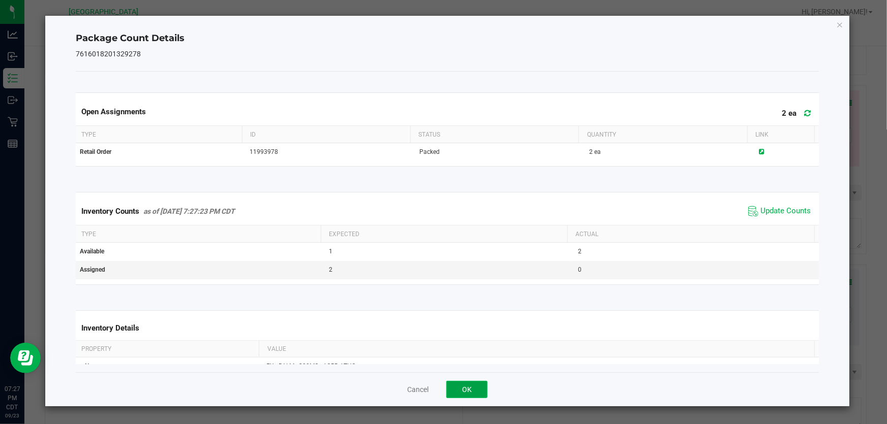
click at [473, 390] on button "OK" at bounding box center [466, 389] width 41 height 17
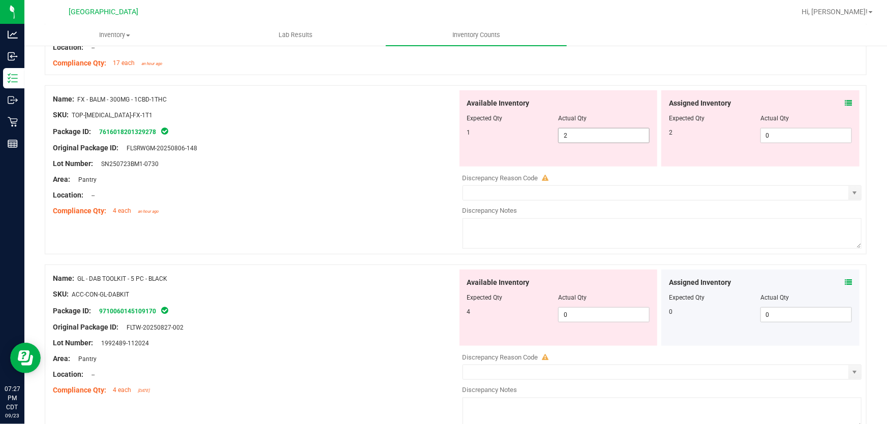
drag, startPoint x: 577, startPoint y: 135, endPoint x: 189, endPoint y: 182, distance: 391.1
click at [209, 172] on div "Name: FX - BALM - 300MG - 1CBD-1THC SKU: TOP-[MEDICAL_DATA]-FX-1T1 Package ID: …" at bounding box center [456, 169] width 822 height 169
click at [362, 220] on div "Name: FX - BALM - 300MG - 1CBD-1THC SKU: TOP-[MEDICAL_DATA]-FX-1T1 Package ID: …" at bounding box center [456, 169] width 822 height 169
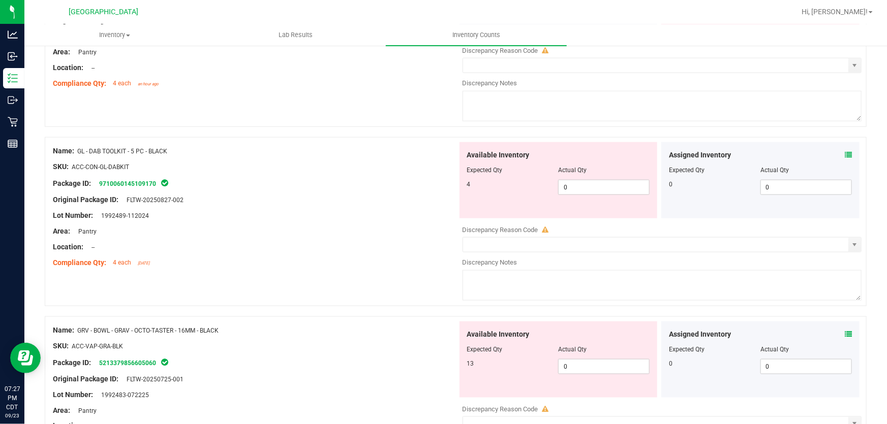
scroll to position [2540, 0]
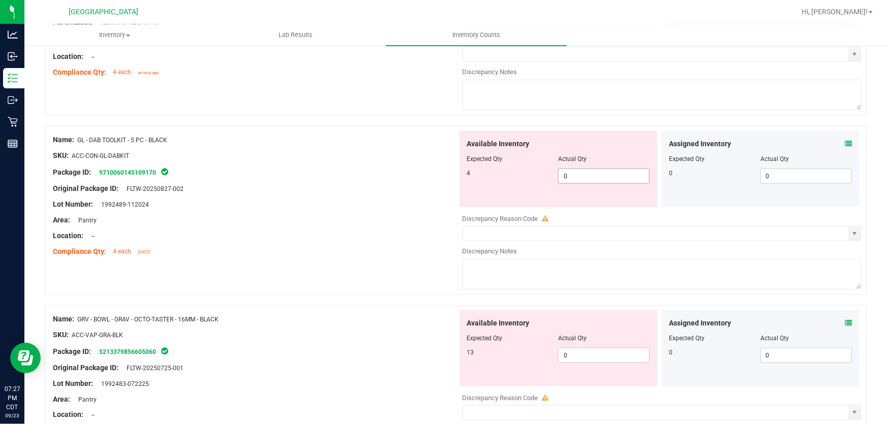
drag, startPoint x: 608, startPoint y: 177, endPoint x: 367, endPoint y: 197, distance: 241.1
click at [367, 197] on div "Name: GL - DAB TOOLKIT - 5 PC - BLACK SKU: ACC-CON-GL-DABKIT Package ID: 971006…" at bounding box center [456, 210] width 822 height 169
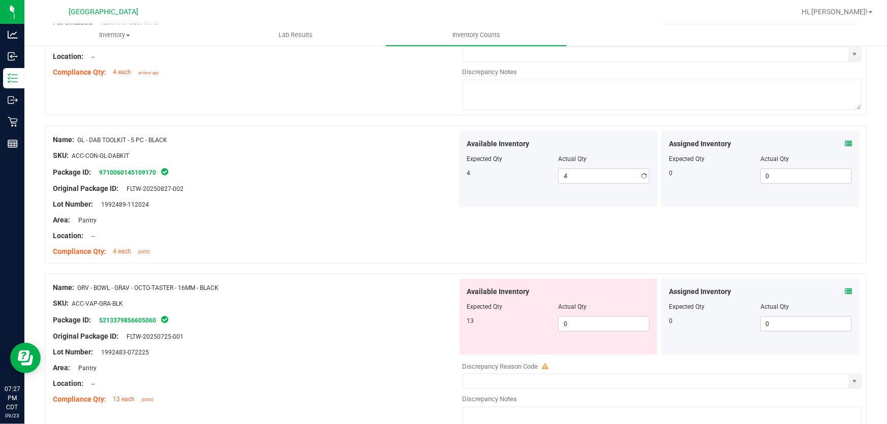
click at [367, 199] on div "Lot Number: 1992489-112024" at bounding box center [255, 204] width 404 height 11
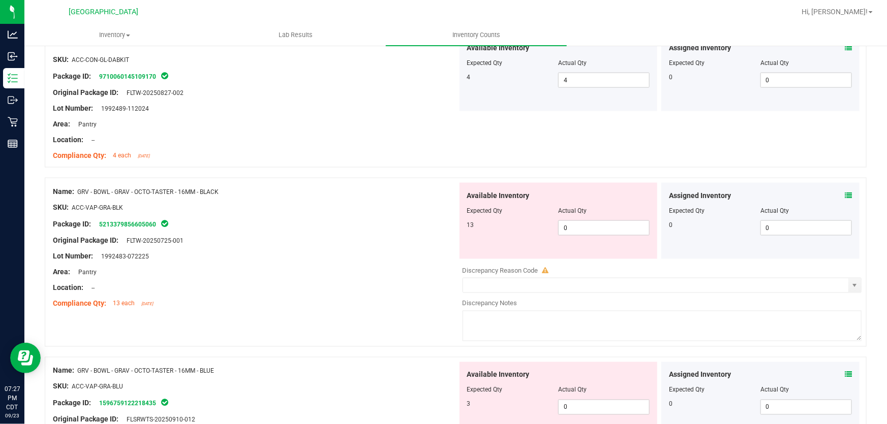
scroll to position [2679, 0]
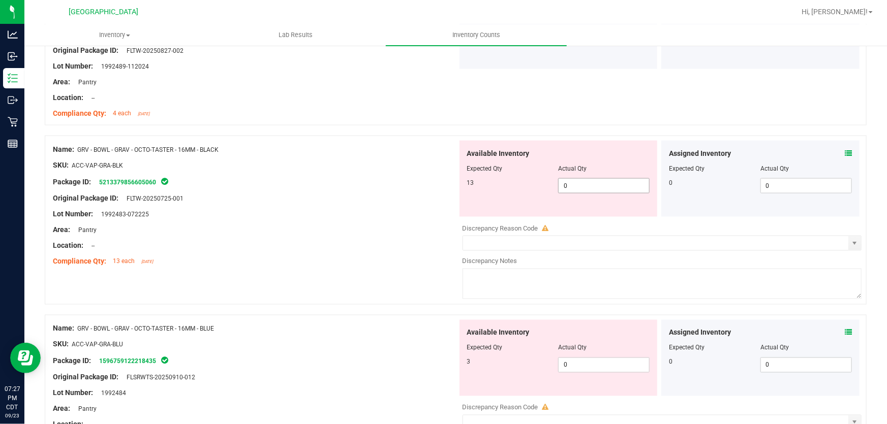
drag, startPoint x: 645, startPoint y: 185, endPoint x: 480, endPoint y: 194, distance: 165.4
click at [480, 194] on div "Available Inventory Expected Qty Actual Qty 13 0 0" at bounding box center [558, 179] width 198 height 76
click at [477, 198] on div "Available Inventory Expected Qty Actual Qty 13 0 0" at bounding box center [558, 179] width 198 height 76
drag, startPoint x: 623, startPoint y: 181, endPoint x: 332, endPoint y: 187, distance: 291.2
click at [336, 184] on div "Name: GRV - BOWL - GRAV - OCTO-TASTER - 16MM - BLACK SKU: ACC-VAP-GRA-BLK Packa…" at bounding box center [456, 220] width 822 height 169
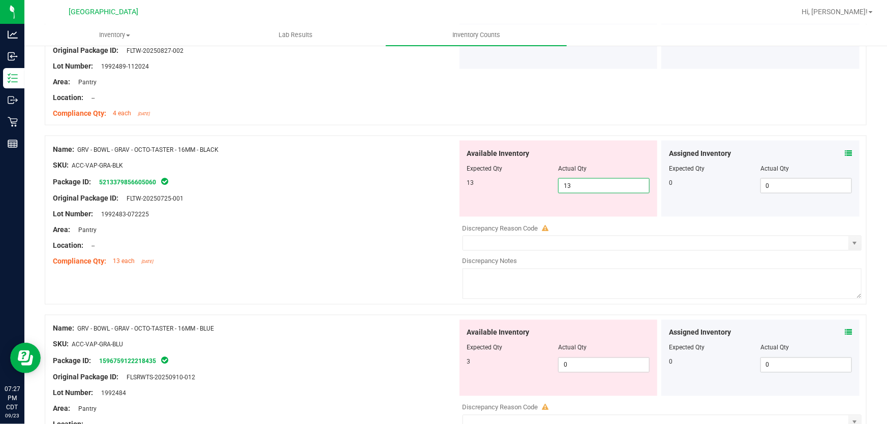
click at [324, 189] on div at bounding box center [255, 190] width 404 height 5
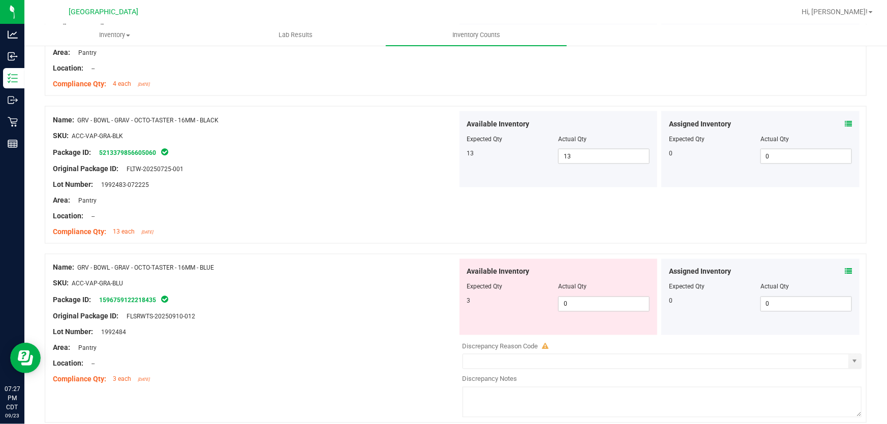
scroll to position [2817, 0]
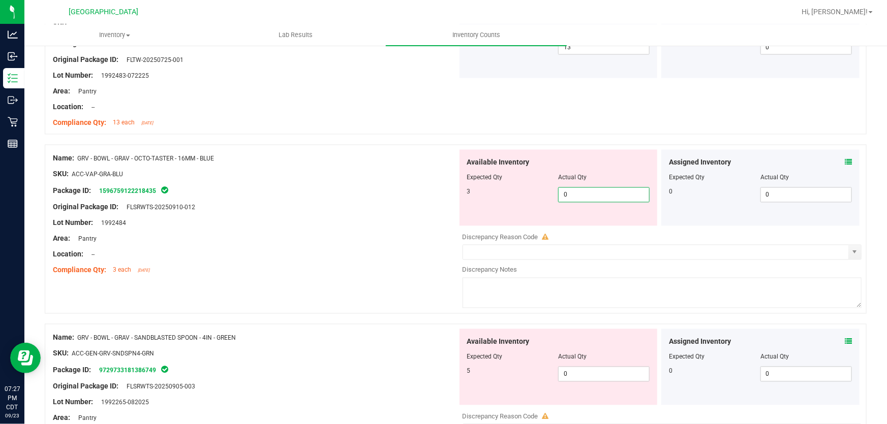
drag, startPoint x: 587, startPoint y: 187, endPoint x: 332, endPoint y: 190, distance: 254.6
click at [357, 187] on div "Name: GRV - BOWL - GRAV - OCTO-TASTER - 16MM - BLUE SKU: ACC-VAP-GRA-BLU Packag…" at bounding box center [456, 229] width 822 height 169
click at [331, 190] on div "Package ID: 1596759122218435" at bounding box center [255, 191] width 404 height 12
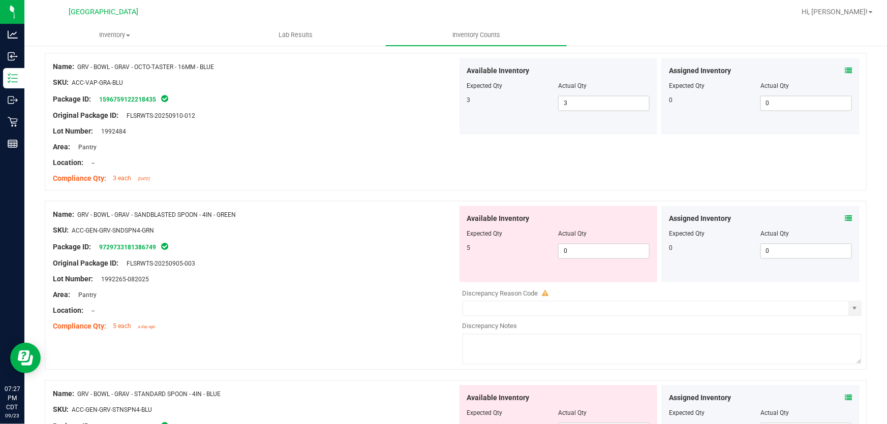
scroll to position [2910, 0]
drag, startPoint x: 579, startPoint y: 249, endPoint x: 219, endPoint y: 279, distance: 361.0
click at [221, 278] on div "Name: GRV - BOWL - GRAV - SANDBLASTED SPOON - 4IN - GREEN SKU: ACC-GEN-GRV-SNDS…" at bounding box center [456, 284] width 822 height 169
click at [219, 279] on div "Lot Number: 1992265-082025" at bounding box center [255, 278] width 404 height 11
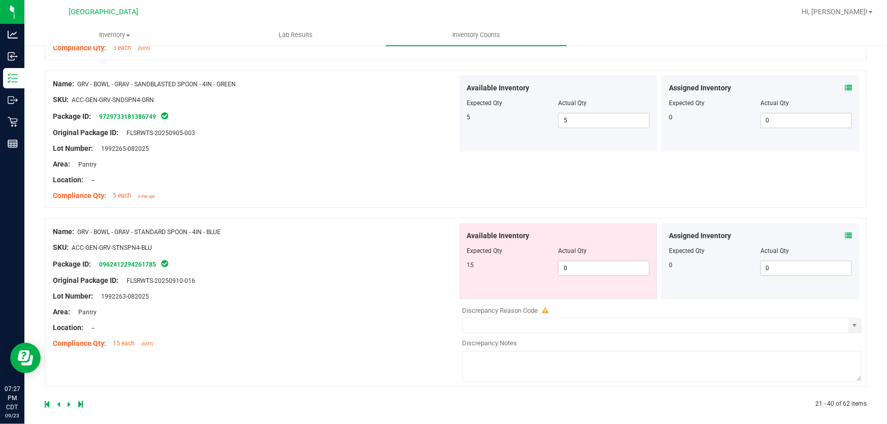
scroll to position [3045, 0]
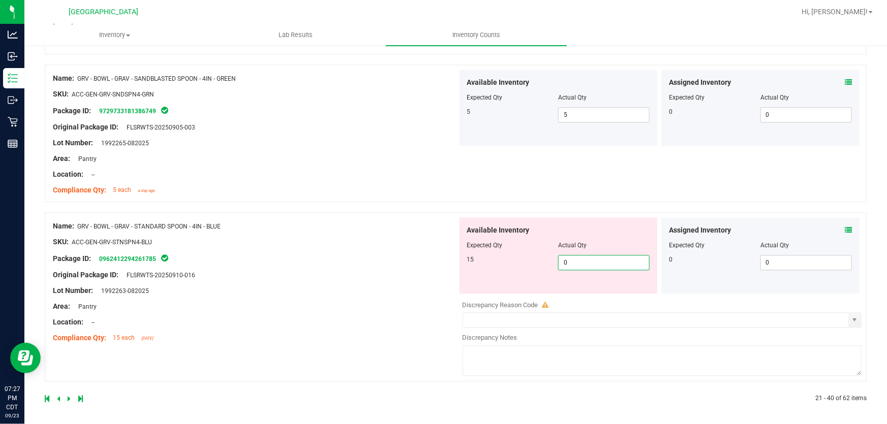
drag, startPoint x: 609, startPoint y: 267, endPoint x: 356, endPoint y: 273, distance: 253.1
click at [364, 266] on div "Name: GRV - BOWL - GRAV - STANDARD SPOON - 4IN - BLUE SKU: ACC-GEN-GRV-STNSPN4-…" at bounding box center [456, 296] width 822 height 169
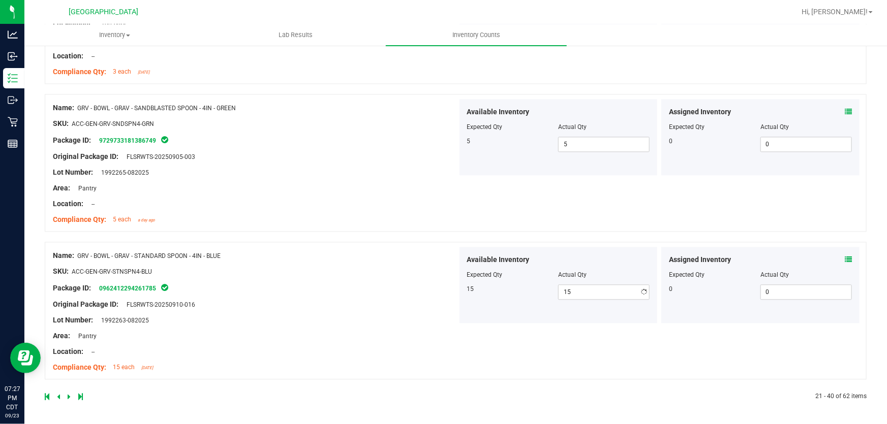
scroll to position [3014, 0]
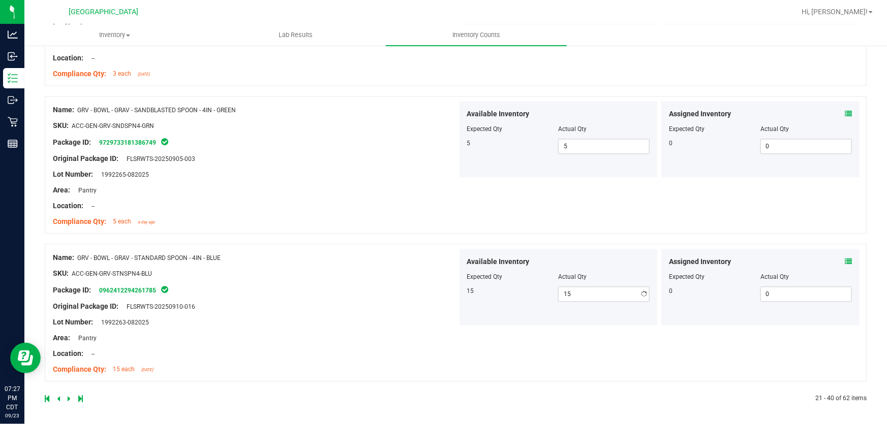
click at [354, 275] on div "Name: GRV - BOWL - GRAV - STANDARD SPOON - 4IN - BLUE SKU: ACC-GEN-GRV-STNSPN4-…" at bounding box center [255, 314] width 404 height 130
click at [68, 397] on icon at bounding box center [69, 399] width 3 height 6
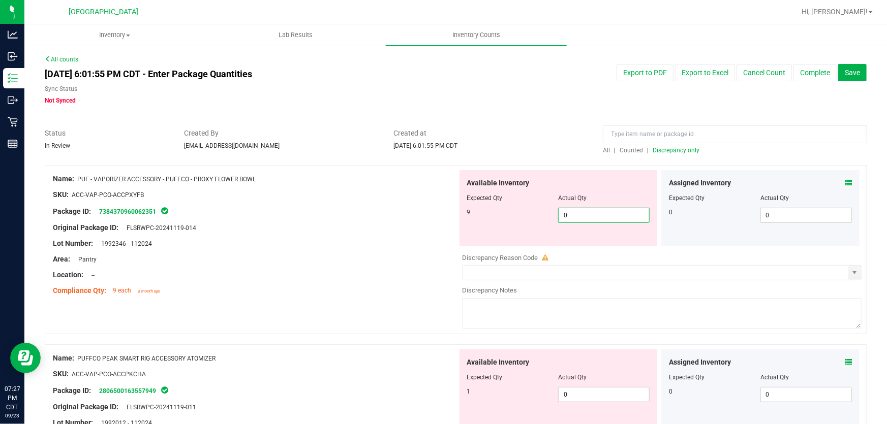
drag, startPoint x: 611, startPoint y: 216, endPoint x: 307, endPoint y: 267, distance: 308.5
click at [313, 262] on div "Name: PUF - VAPORIZER ACCESSORY - PUFFCO - PROXY FLOWER BOWL SKU: ACC-VAP-PCO-A…" at bounding box center [456, 249] width 822 height 169
click at [306, 267] on div at bounding box center [255, 267] width 404 height 5
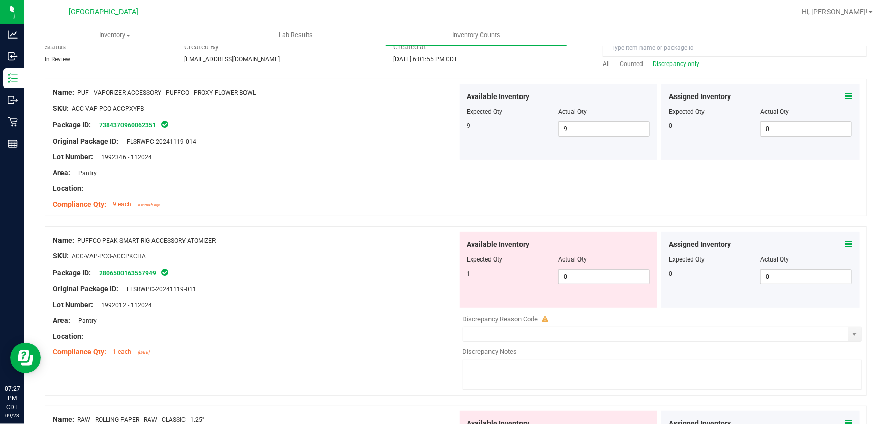
scroll to position [92, 0]
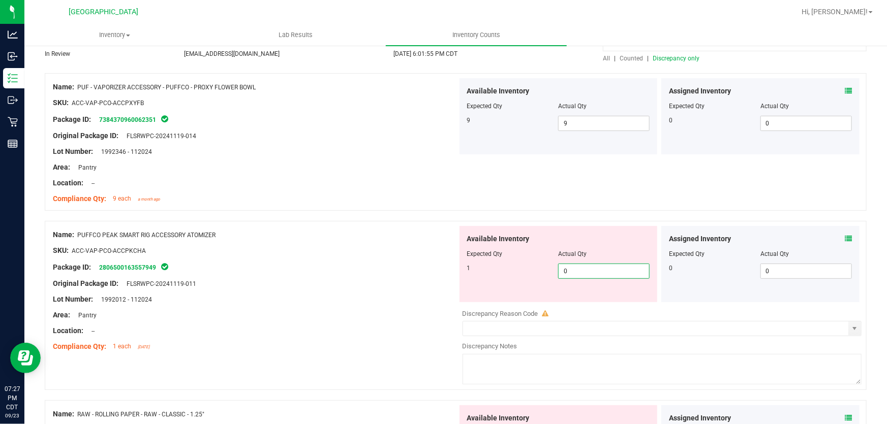
drag, startPoint x: 591, startPoint y: 275, endPoint x: 272, endPoint y: 306, distance: 320.6
click at [272, 306] on div "Name: PUFFCO PEAK SMART RIG ACCESSORY ATOMIZER SKU: ACC-VAP-PCO-ACCPKCHA Packag…" at bounding box center [456, 305] width 822 height 169
click at [272, 306] on div at bounding box center [255, 307] width 404 height 5
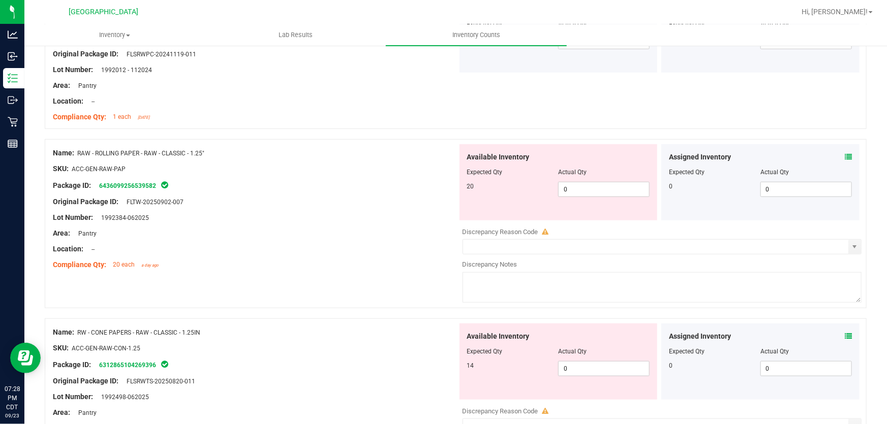
scroll to position [323, 0]
drag, startPoint x: 582, startPoint y: 188, endPoint x: 438, endPoint y: 188, distance: 143.3
click at [438, 188] on div "Name: RAW - ROLLING PAPER - RAW - CLASSIC - 1.25" SKU: ACC-GEN-RAW-PAP Package …" at bounding box center [456, 222] width 822 height 169
click at [438, 188] on div "Package ID: 6436099256539582" at bounding box center [255, 184] width 404 height 12
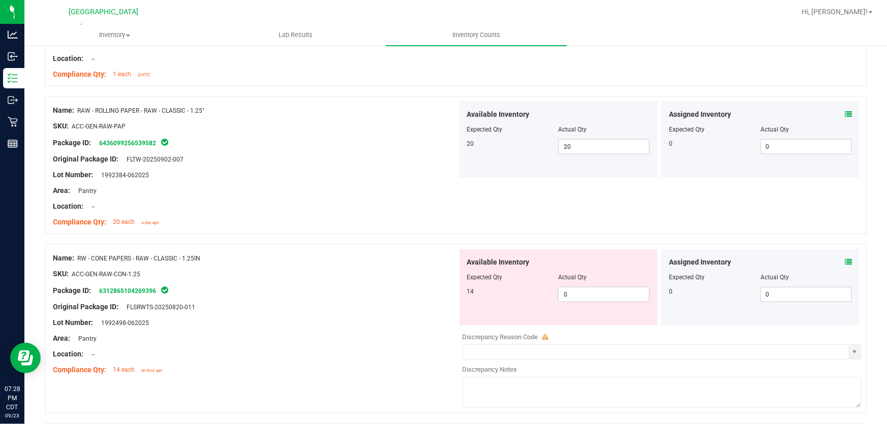
scroll to position [416, 0]
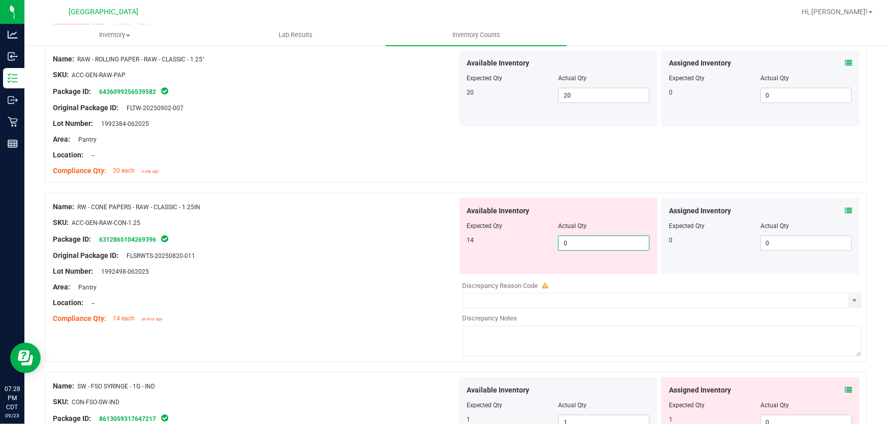
drag, startPoint x: 595, startPoint y: 240, endPoint x: 275, endPoint y: 250, distance: 319.7
click at [279, 244] on div "Name: RW - CONE PAPERS - RAW - CLASSIC - 1.25IN SKU: ACC-GEN-RAW-CON-1.25 Packa…" at bounding box center [456, 277] width 822 height 169
click at [275, 252] on div "Original Package ID: FLSRWTS-20250820-011" at bounding box center [255, 255] width 404 height 11
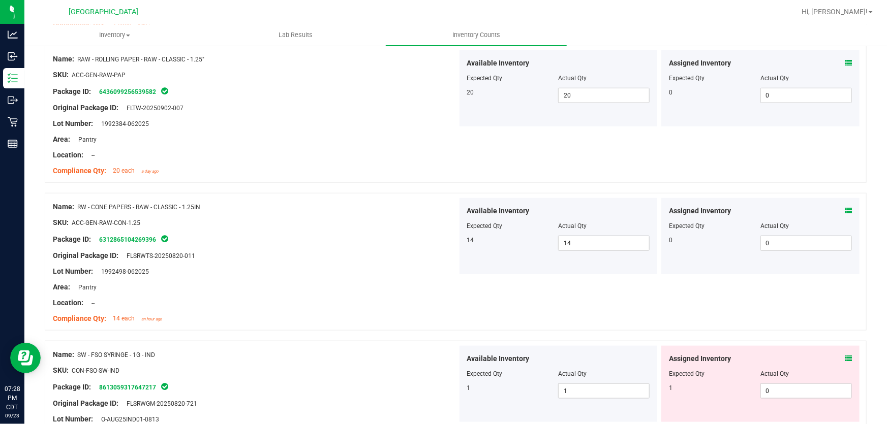
scroll to position [554, 0]
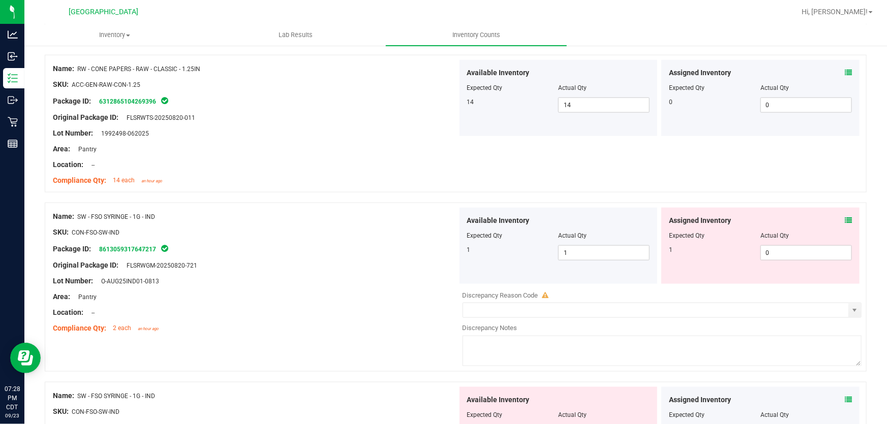
click at [844, 220] on icon at bounding box center [847, 220] width 7 height 7
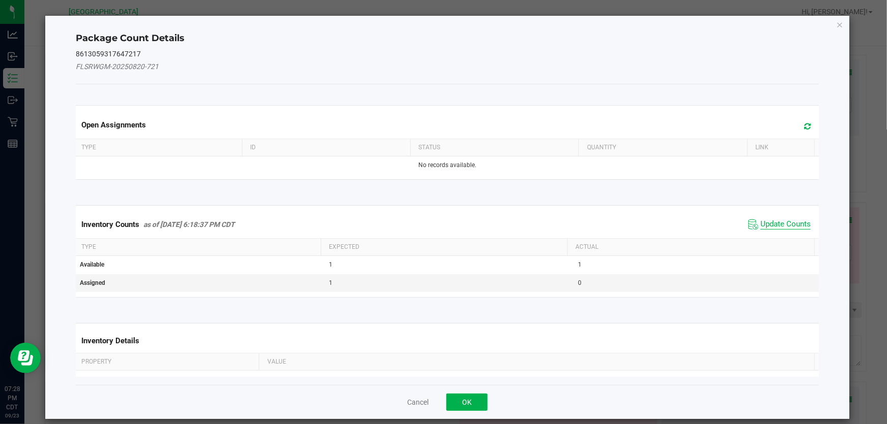
click at [760, 223] on span "Update Counts" at bounding box center [785, 224] width 50 height 10
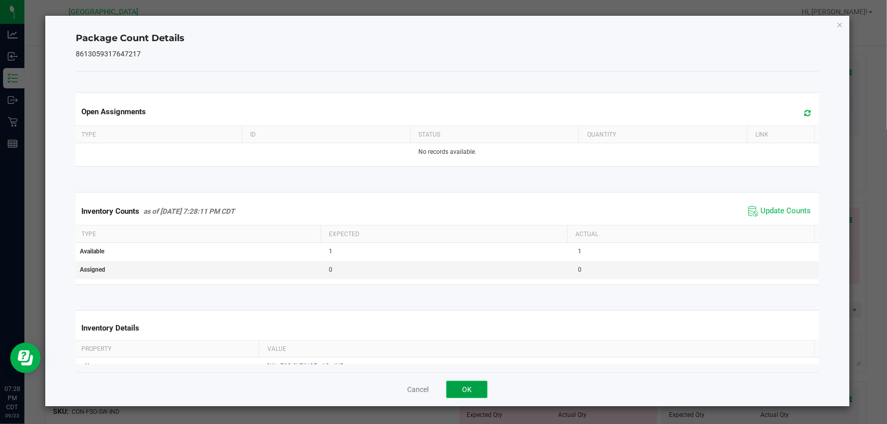
click at [480, 391] on button "OK" at bounding box center [466, 389] width 41 height 17
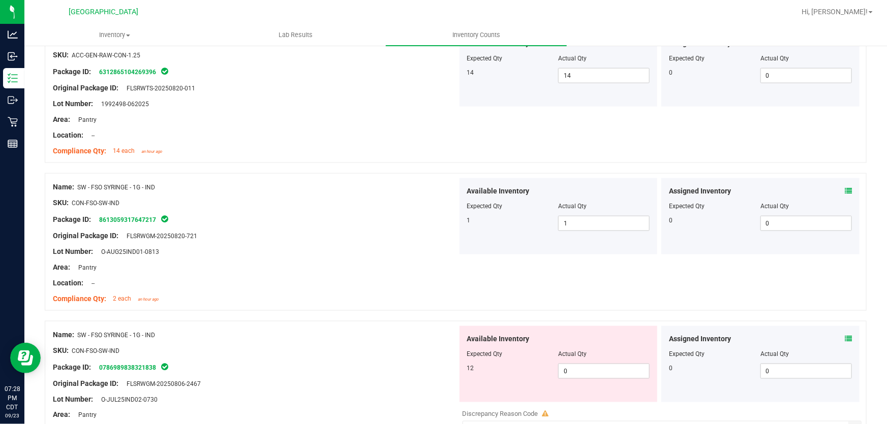
scroll to position [693, 0]
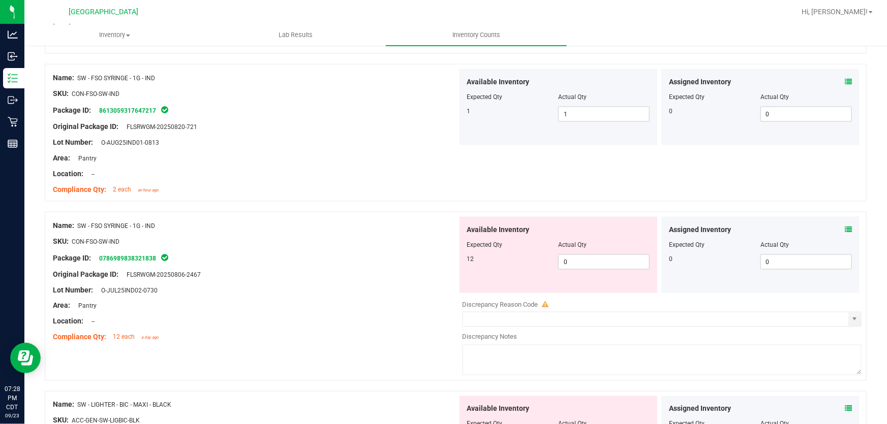
click at [844, 227] on icon at bounding box center [847, 229] width 7 height 7
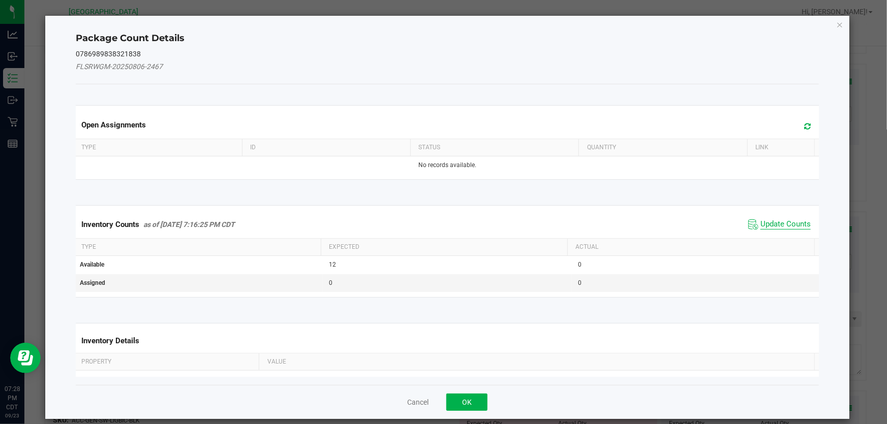
click at [790, 220] on span "Update Counts" at bounding box center [785, 224] width 50 height 10
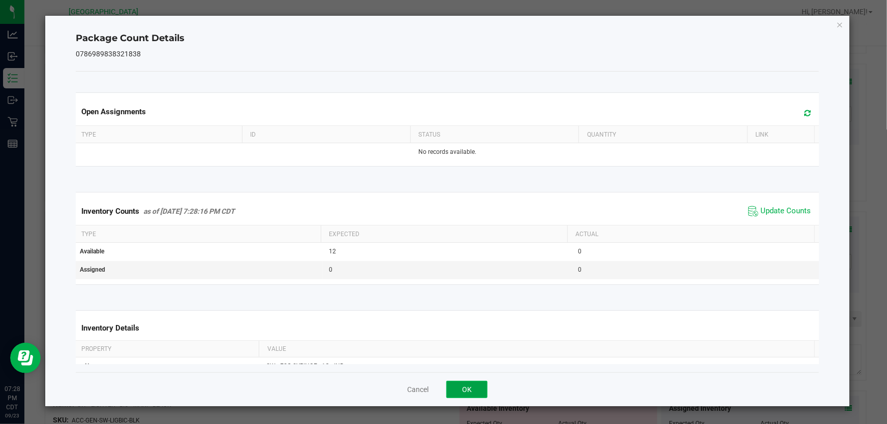
click at [478, 384] on button "OK" at bounding box center [466, 389] width 41 height 17
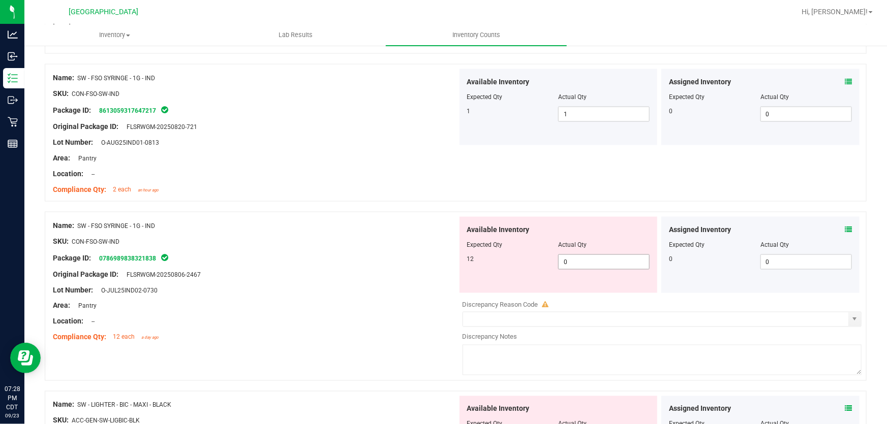
drag, startPoint x: 596, startPoint y: 258, endPoint x: 173, endPoint y: 318, distance: 427.4
click at [173, 318] on div "Name: SW - FSO SYRINGE - 1G - IND SKU: CON-FSO-SW-IND Package ID: 0786989838321…" at bounding box center [456, 296] width 822 height 169
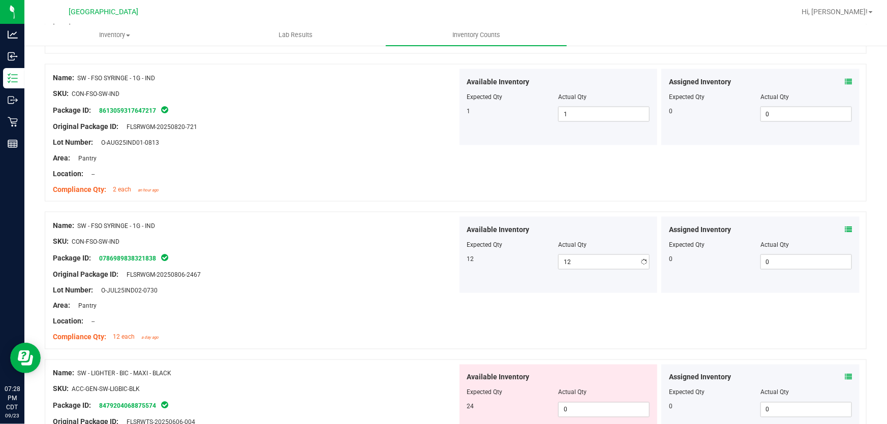
click at [160, 330] on div at bounding box center [255, 329] width 404 height 5
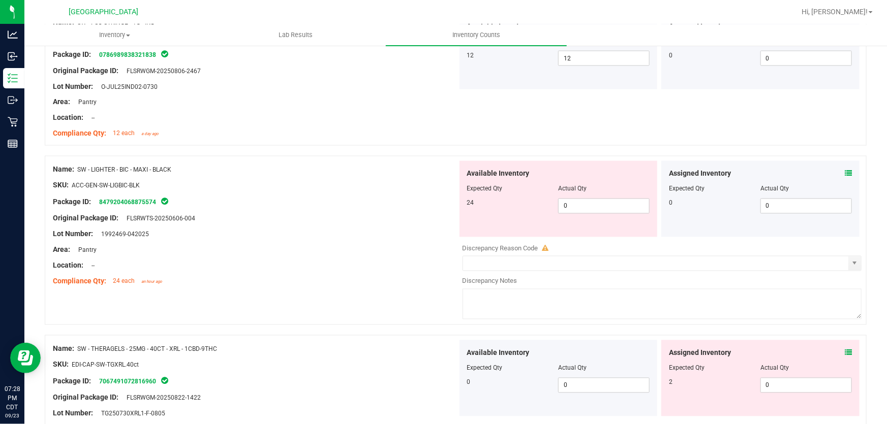
scroll to position [924, 0]
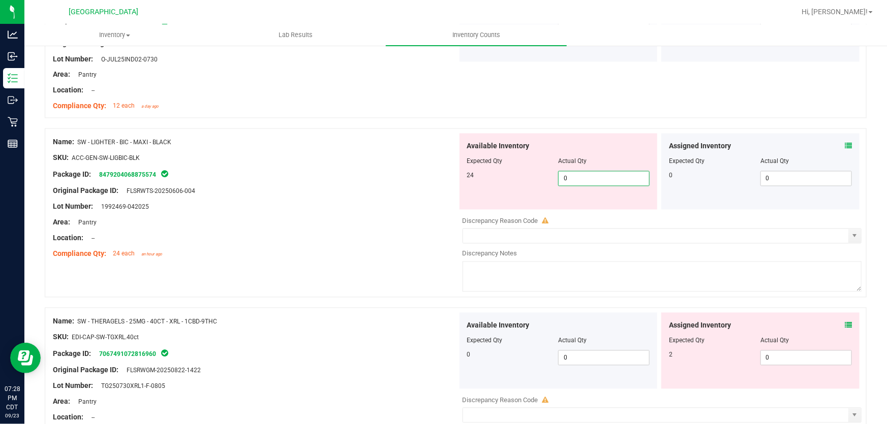
drag, startPoint x: 608, startPoint y: 183, endPoint x: 195, endPoint y: 239, distance: 416.8
click at [198, 233] on div "Name: SW - LIGHTER - BIC - MAXI - BLACK SKU: ACC-GEN-SW-LIGBIC-BLK Package ID: …" at bounding box center [456, 213] width 822 height 169
click at [195, 239] on div "Location: --" at bounding box center [255, 238] width 404 height 11
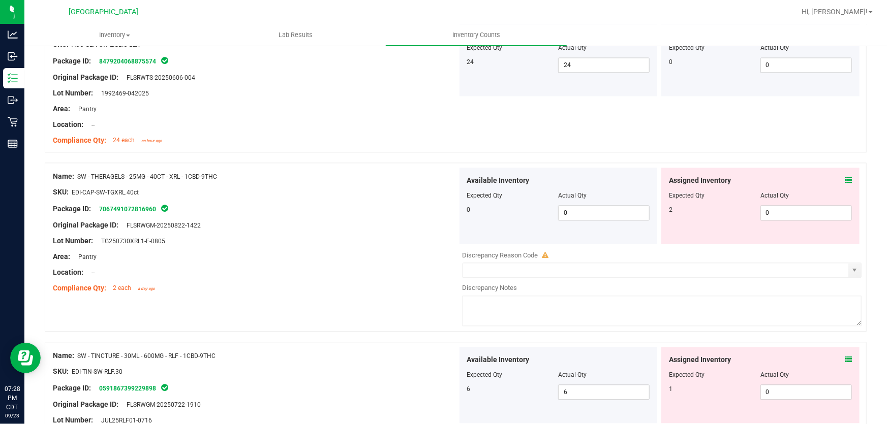
scroll to position [1062, 0]
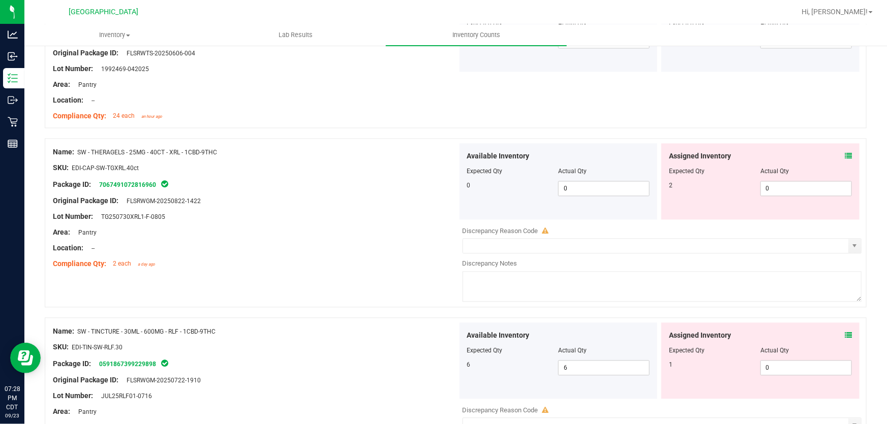
click at [844, 154] on icon at bounding box center [847, 155] width 7 height 7
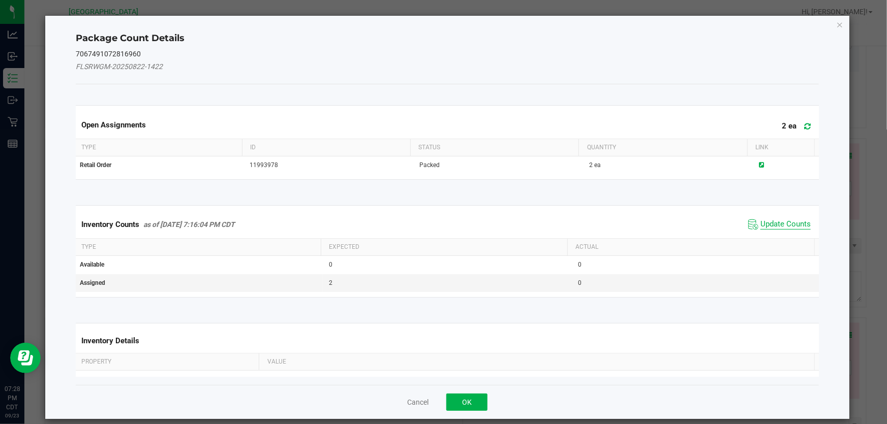
click at [770, 224] on span "Update Counts" at bounding box center [785, 224] width 50 height 10
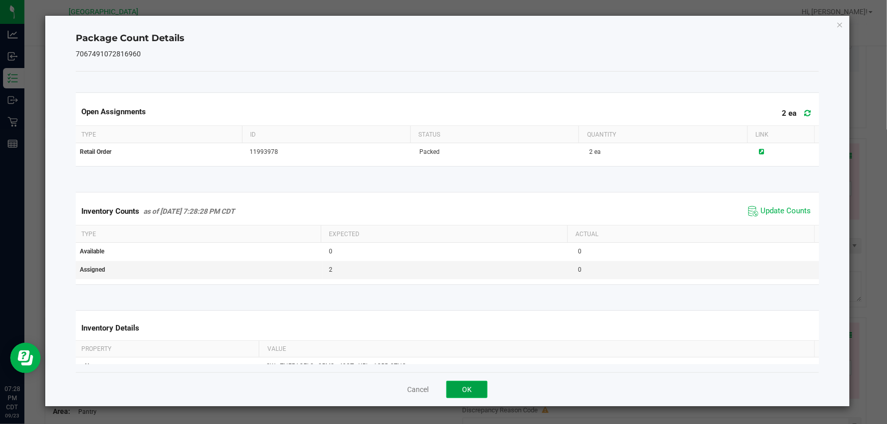
click at [467, 396] on button "OK" at bounding box center [466, 389] width 41 height 17
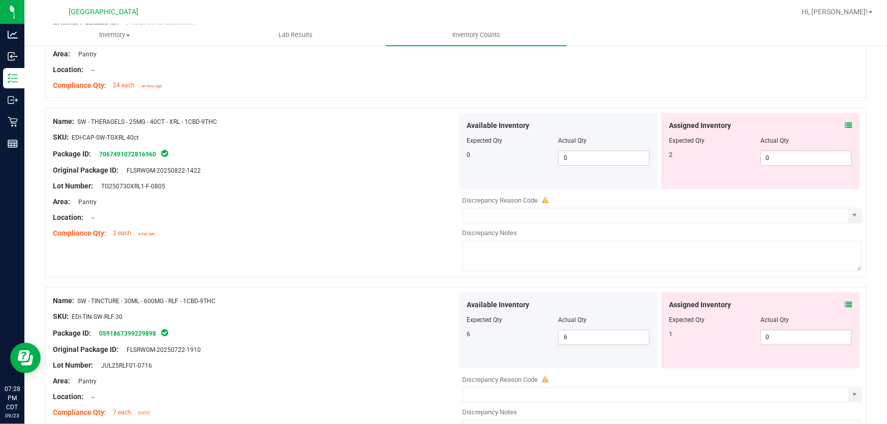
scroll to position [1108, 0]
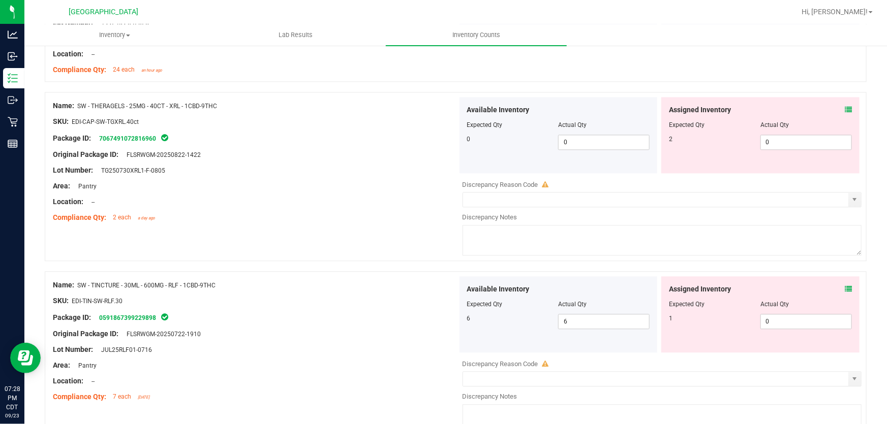
click at [844, 286] on icon at bounding box center [847, 289] width 7 height 7
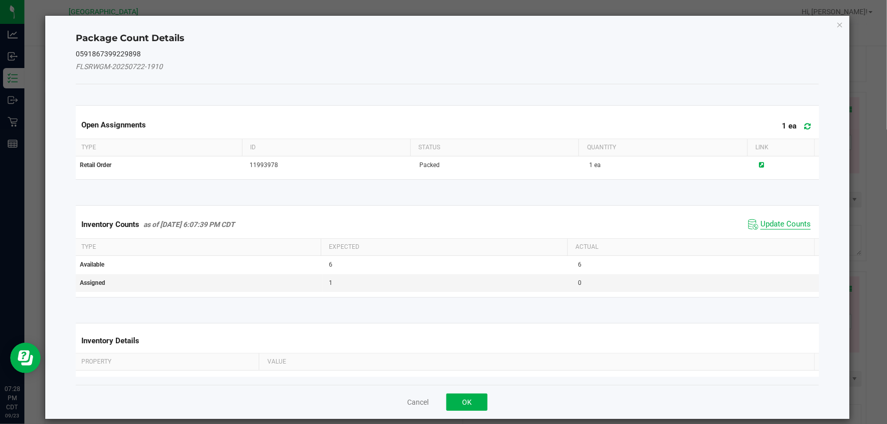
click at [780, 221] on span "Update Counts" at bounding box center [785, 224] width 50 height 10
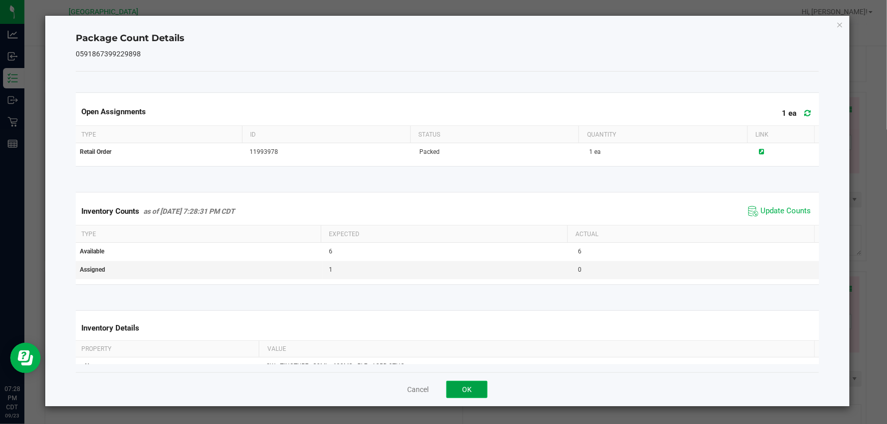
click at [458, 386] on button "OK" at bounding box center [466, 389] width 41 height 17
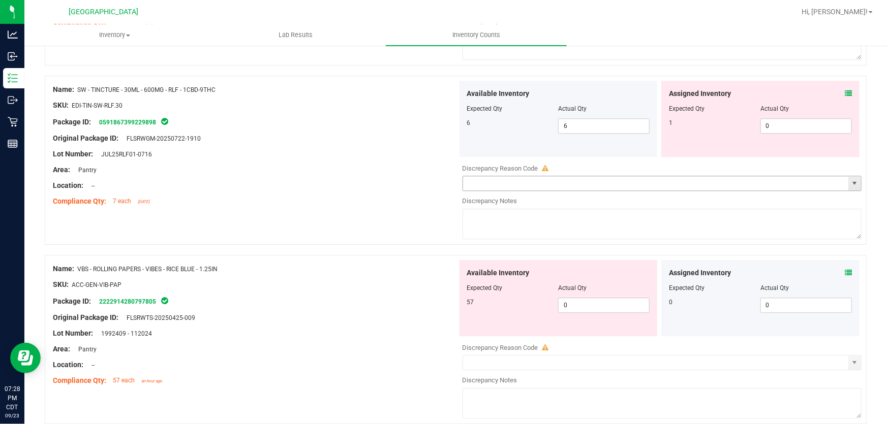
scroll to position [1386, 0]
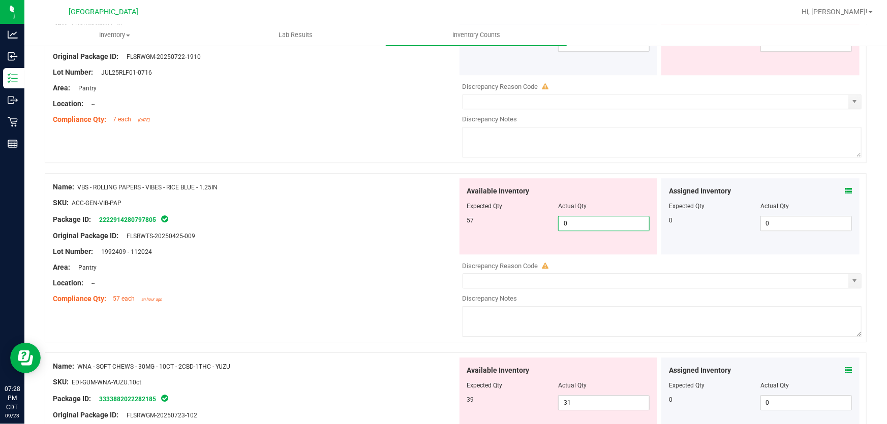
drag, startPoint x: 621, startPoint y: 223, endPoint x: 180, endPoint y: 223, distance: 441.5
click at [180, 223] on div "Name: VBS - ROLLING PAPERS - VIBES - RICE BLUE - 1.25IN SKU: ACC-GEN-VIB-PAP Pa…" at bounding box center [456, 257] width 822 height 169
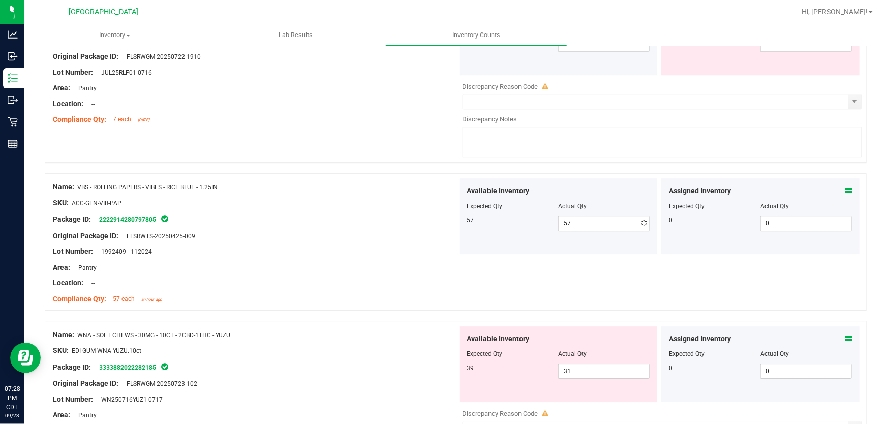
click at [180, 223] on div "Package ID: 2222914280797805" at bounding box center [255, 219] width 404 height 12
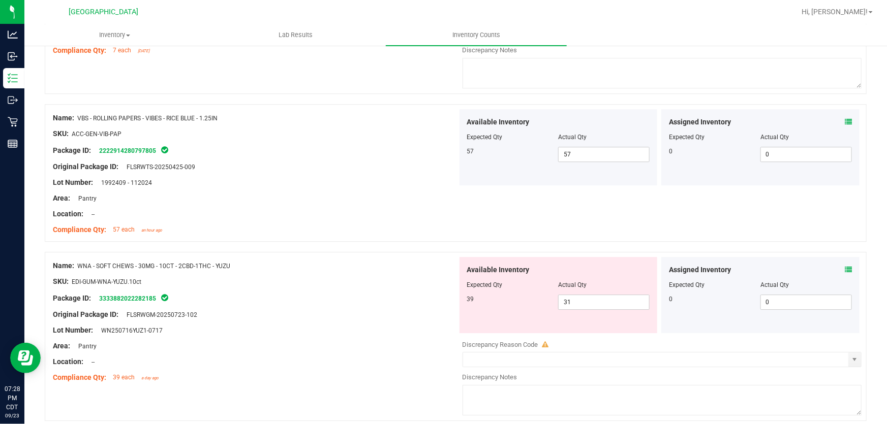
scroll to position [1478, 0]
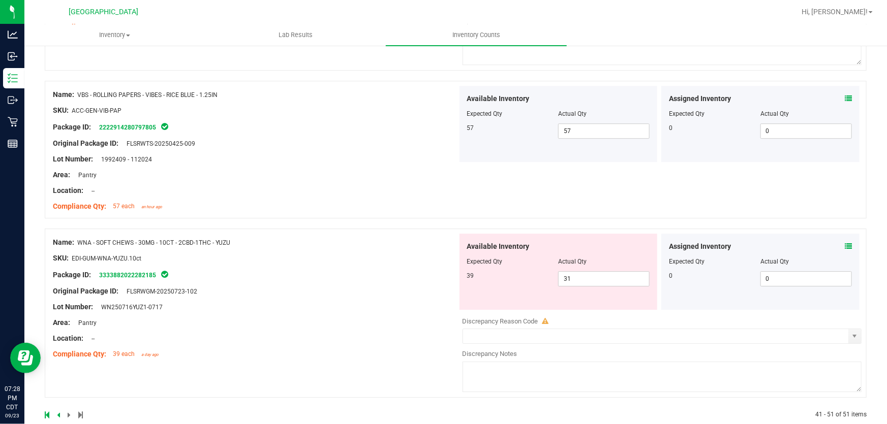
click at [844, 250] on span at bounding box center [847, 246] width 7 height 11
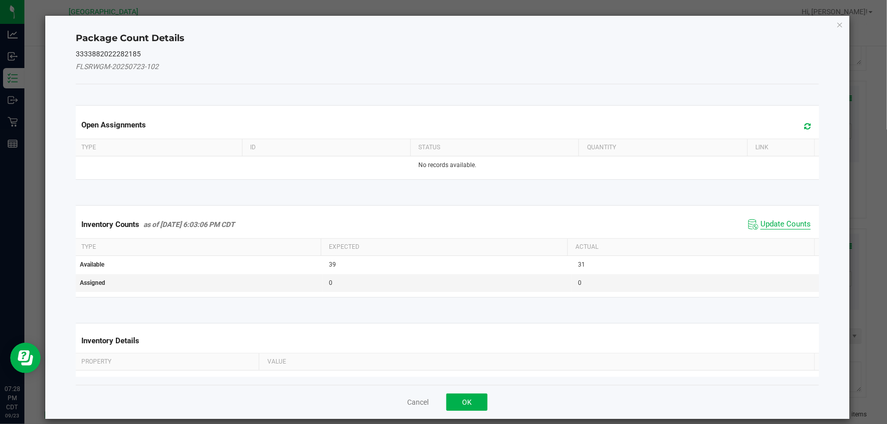
click at [788, 224] on span "Update Counts" at bounding box center [785, 224] width 50 height 10
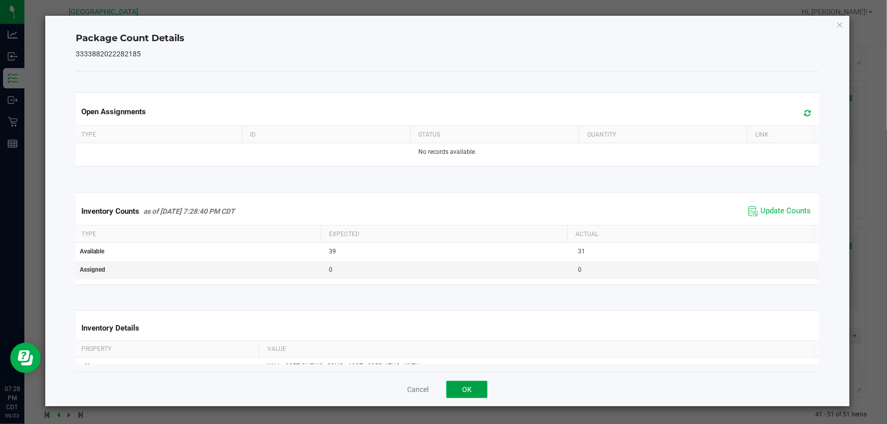
click at [467, 385] on button "OK" at bounding box center [466, 389] width 41 height 17
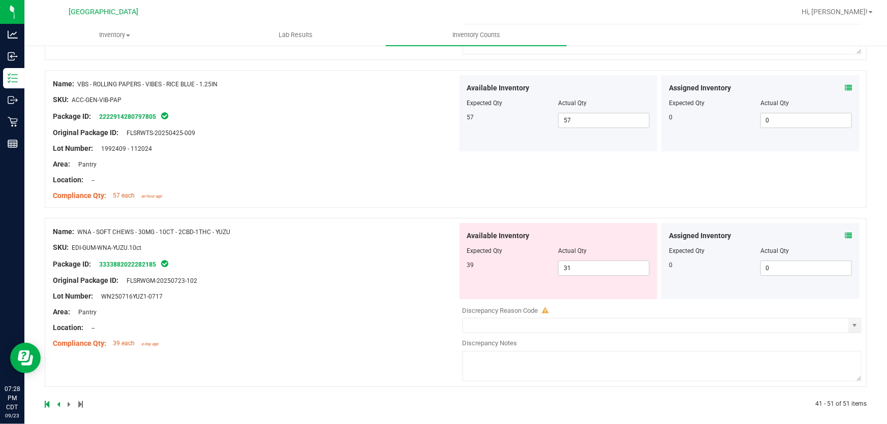
scroll to position [1495, 0]
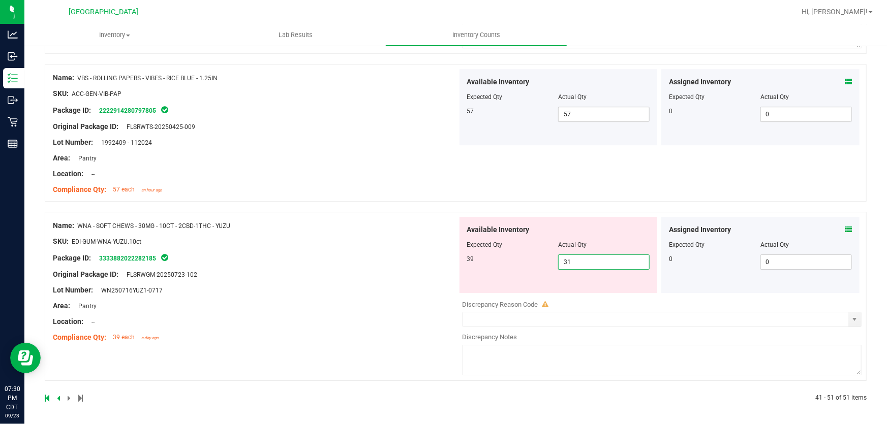
drag, startPoint x: 619, startPoint y: 260, endPoint x: 75, endPoint y: 348, distance: 550.7
click at [153, 319] on div "Name: WNA - SOFT CHEWS - 30MG - 10CT - 2CBD-1THC - YUZU SKU: EDI-GUM-WNA-YUZU.1…" at bounding box center [456, 296] width 822 height 169
click at [279, 315] on div "Name: WNA - SOFT CHEWS - 30MG - 10CT - 2CBD-1THC - YUZU SKU: EDI-GUM-WNA-YUZU.1…" at bounding box center [255, 282] width 404 height 130
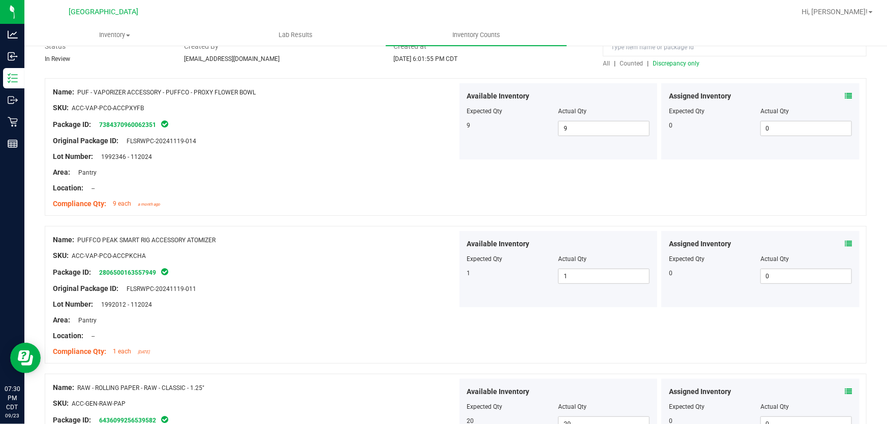
scroll to position [0, 0]
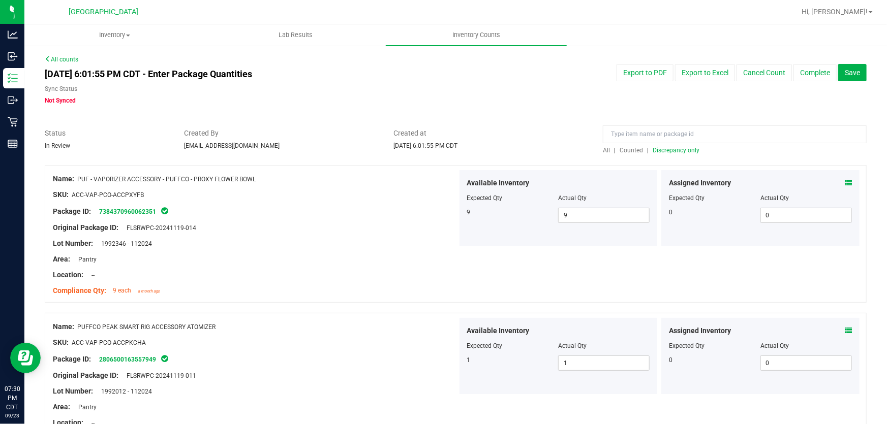
click at [690, 152] on span "Discrepancy only" at bounding box center [675, 150] width 47 height 7
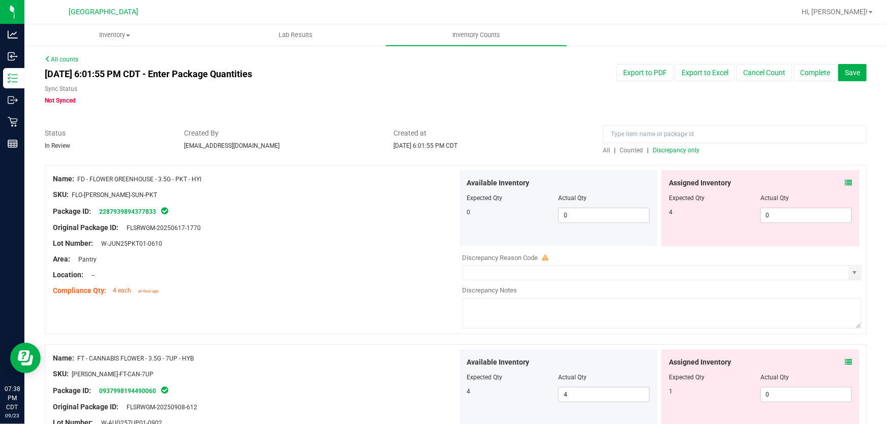
click at [665, 151] on span "Discrepancy only" at bounding box center [675, 150] width 47 height 7
click at [844, 183] on icon at bounding box center [847, 182] width 7 height 7
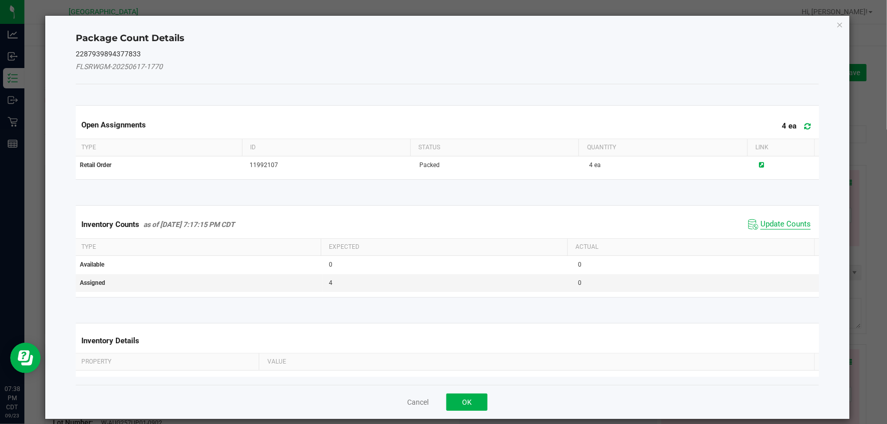
click at [793, 227] on span "Update Counts" at bounding box center [785, 224] width 50 height 10
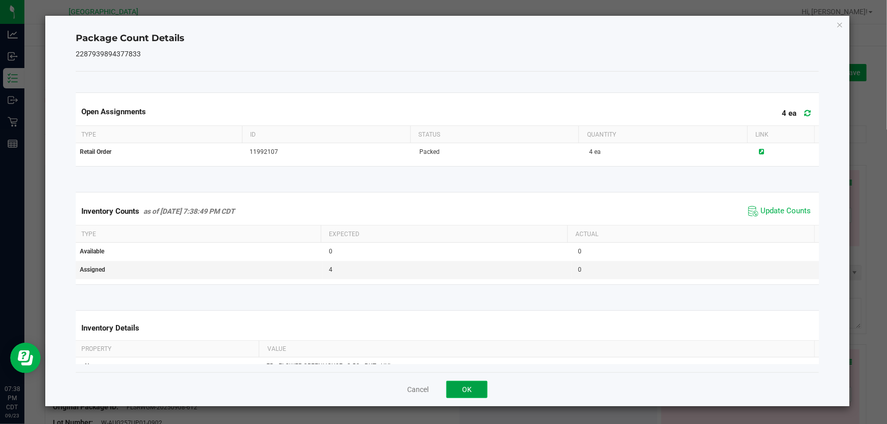
click at [463, 381] on button "OK" at bounding box center [466, 389] width 41 height 17
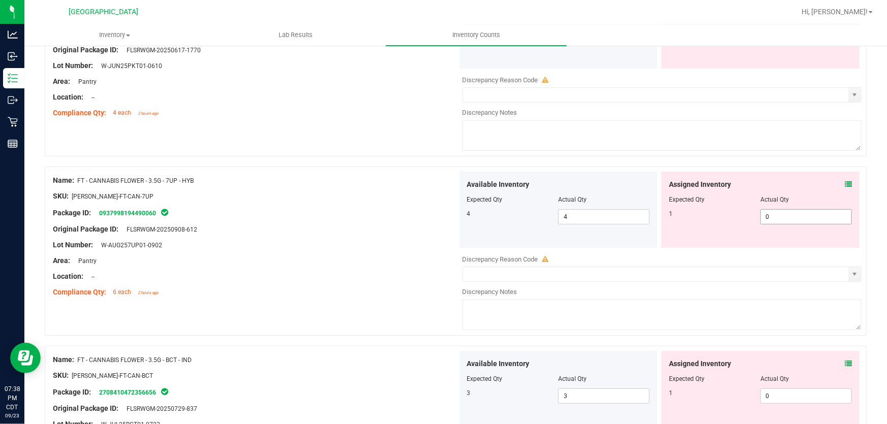
scroll to position [184, 0]
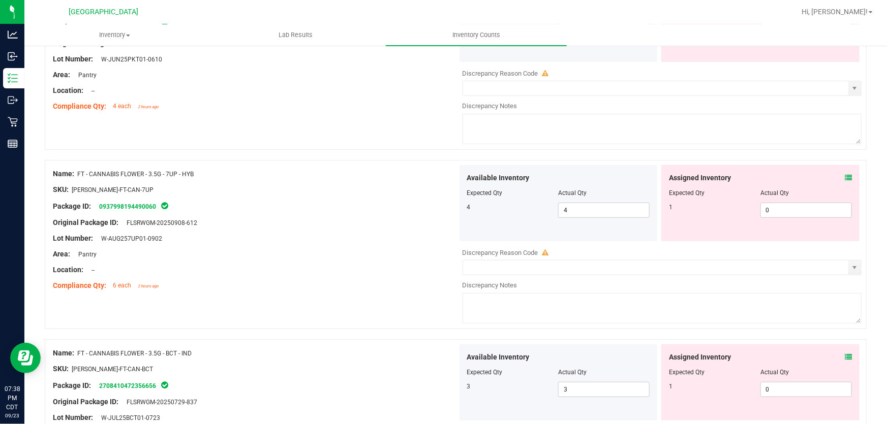
click at [844, 173] on span at bounding box center [847, 178] width 7 height 11
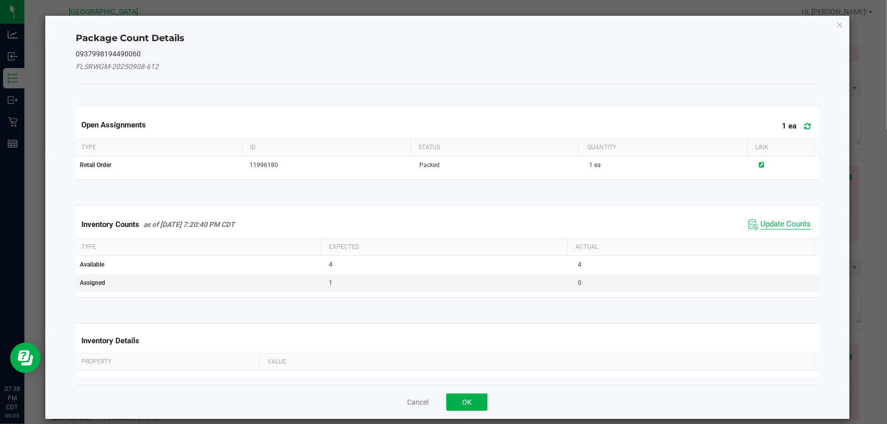
click at [784, 227] on span "Update Counts" at bounding box center [785, 224] width 50 height 10
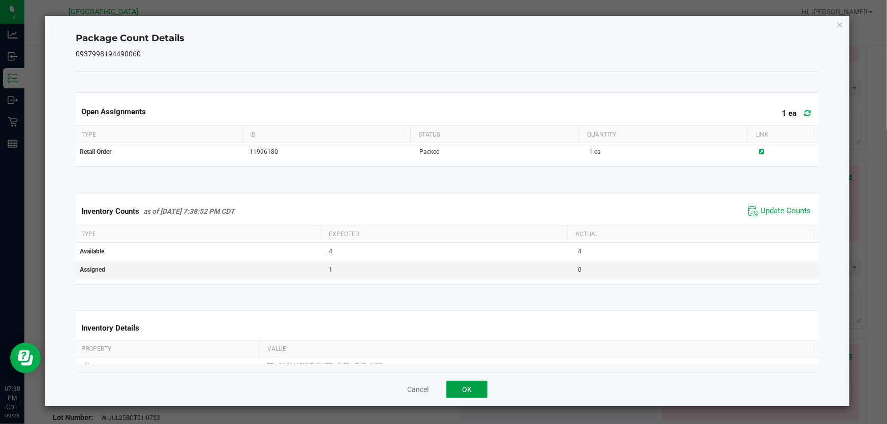
click at [473, 389] on button "OK" at bounding box center [466, 389] width 41 height 17
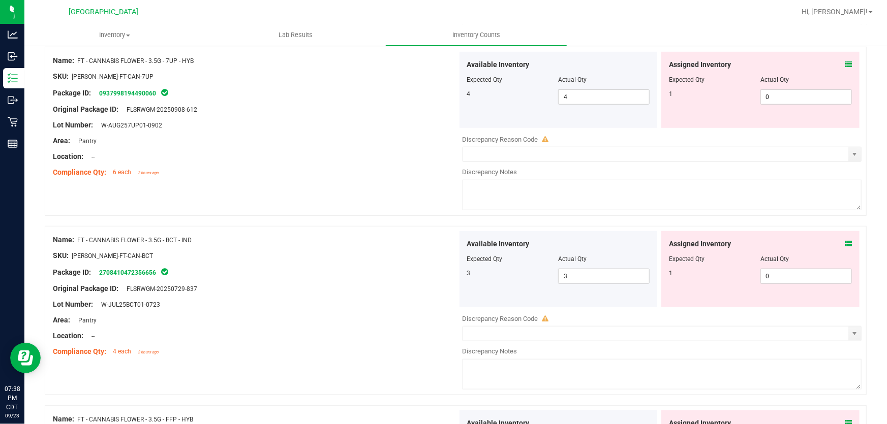
scroll to position [323, 0]
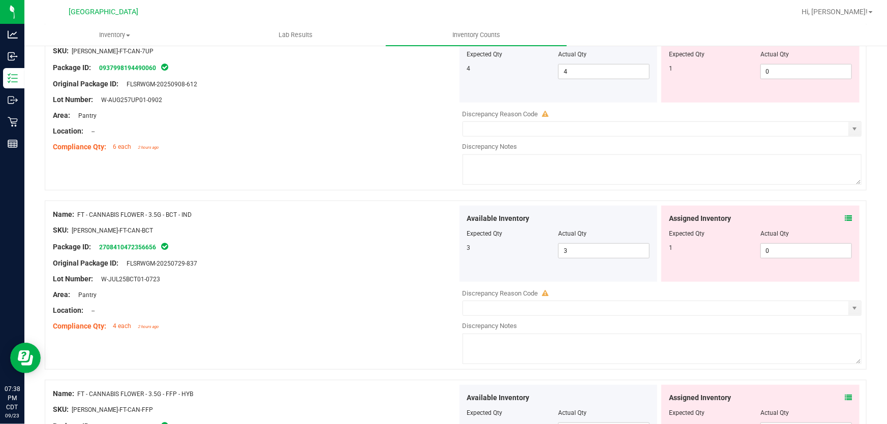
click at [844, 215] on icon at bounding box center [847, 218] width 7 height 7
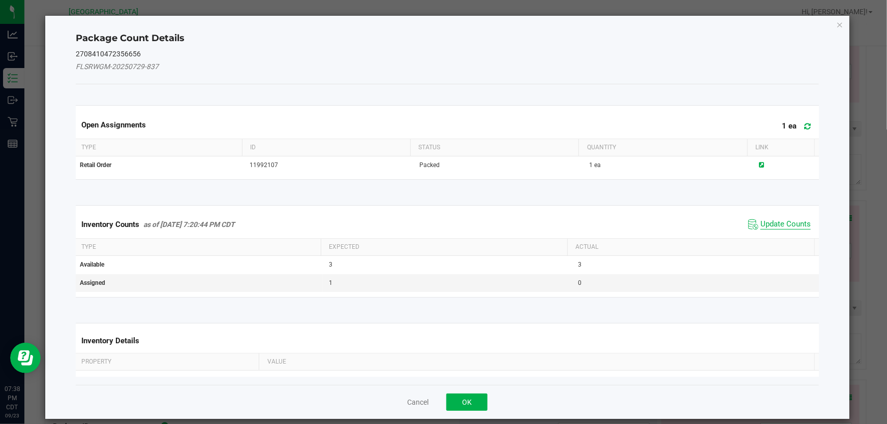
click at [772, 227] on span "Update Counts" at bounding box center [785, 224] width 50 height 10
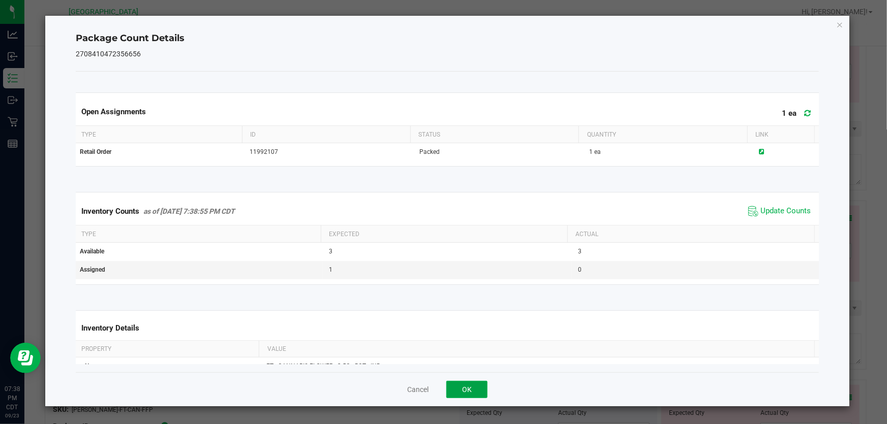
click at [482, 385] on button "OK" at bounding box center [466, 389] width 41 height 17
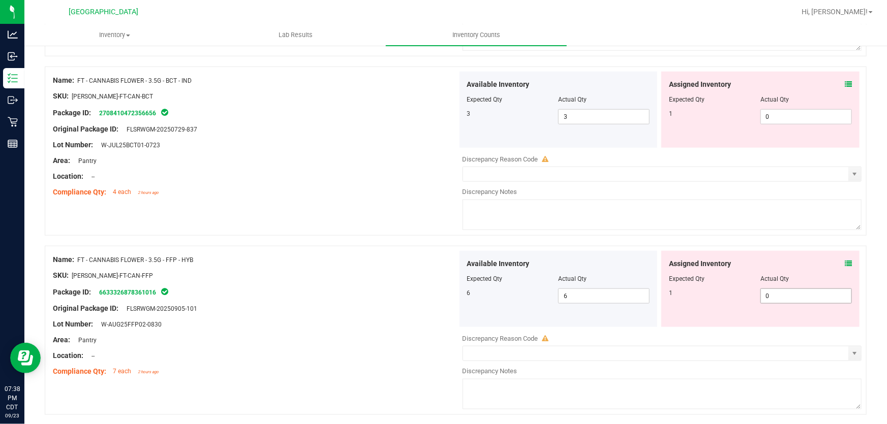
scroll to position [462, 0]
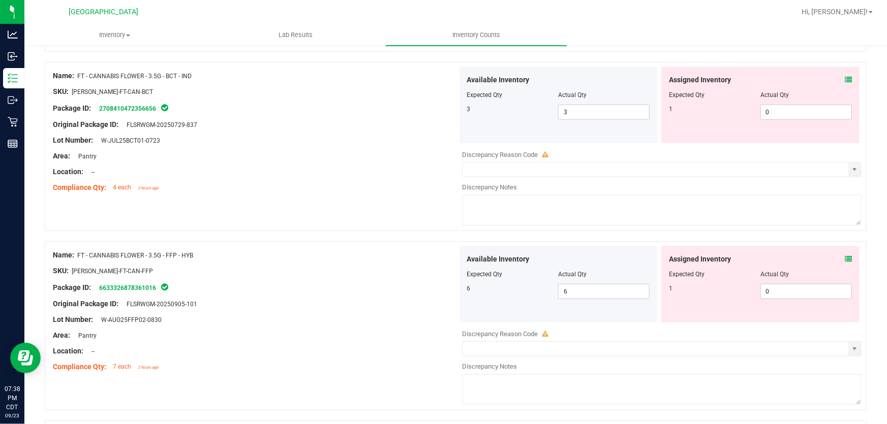
click at [844, 259] on icon at bounding box center [847, 259] width 7 height 7
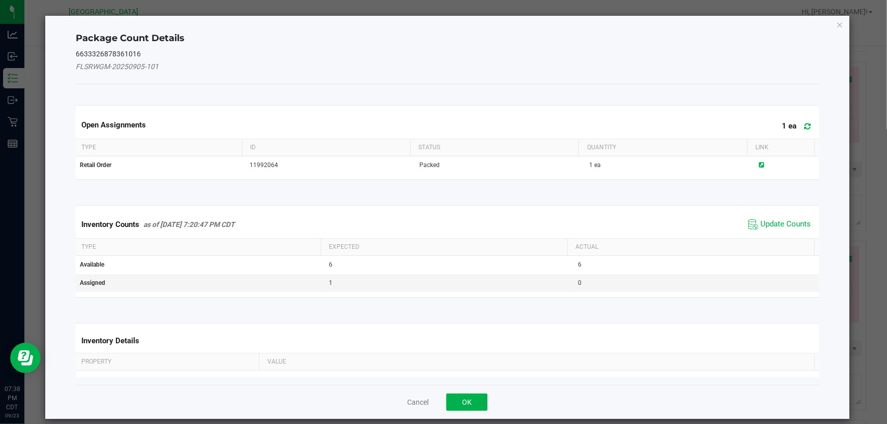
click at [780, 232] on div "Inventory Counts as of [DATE] 7:20:47 PM CDT Update Counts" at bounding box center [447, 224] width 747 height 27
click at [780, 226] on span "Update Counts" at bounding box center [785, 224] width 50 height 10
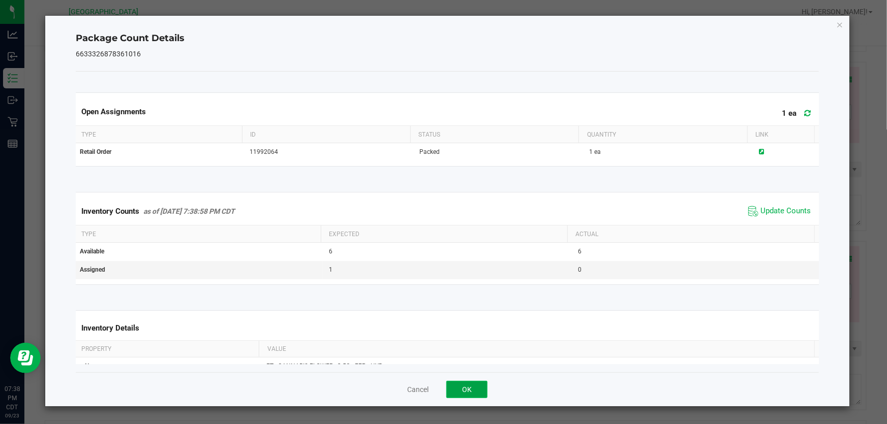
click at [466, 390] on button "OK" at bounding box center [466, 389] width 41 height 17
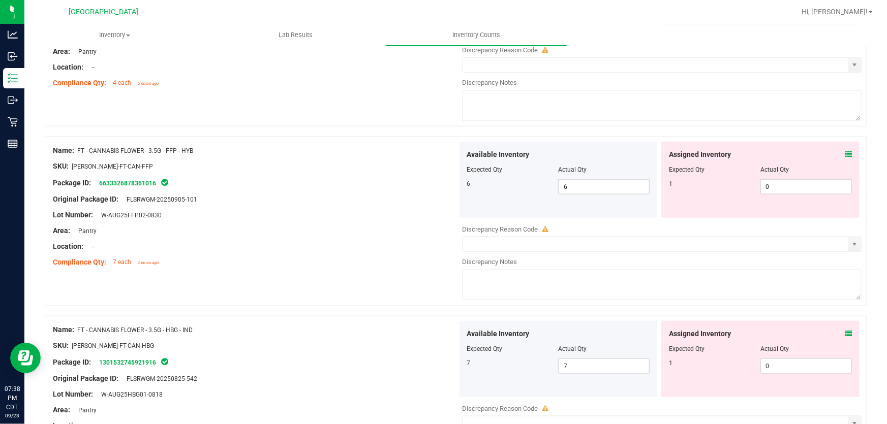
scroll to position [646, 0]
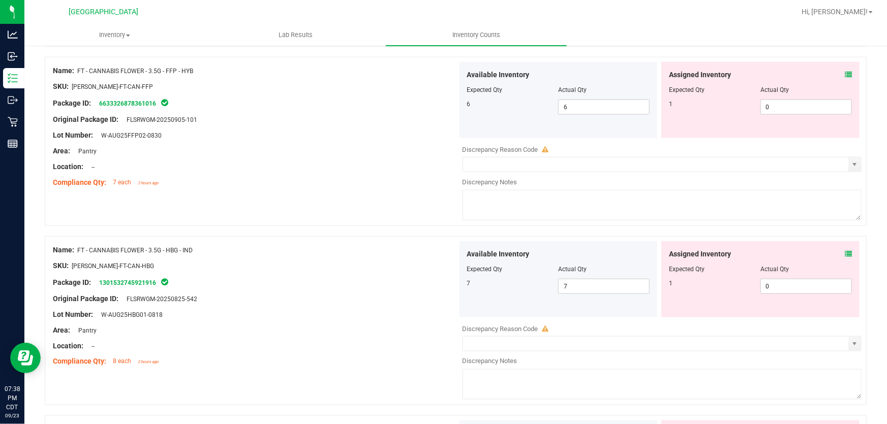
click at [844, 256] on icon at bounding box center [847, 253] width 7 height 7
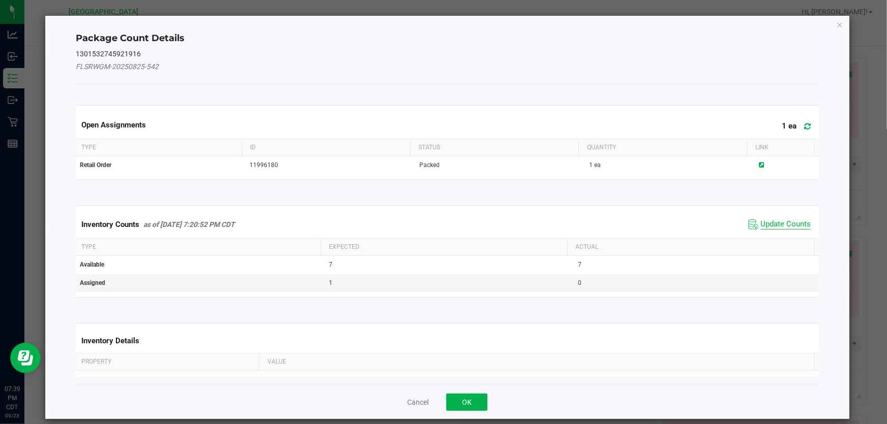
click at [772, 222] on span "Update Counts" at bounding box center [785, 224] width 50 height 10
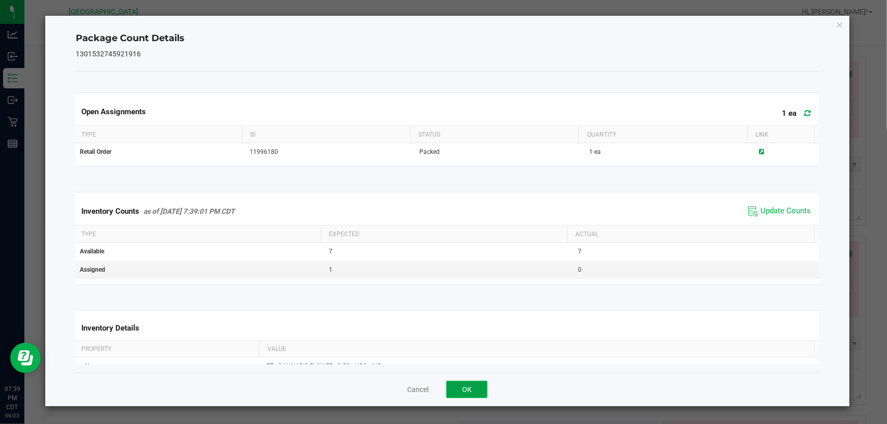
click at [472, 384] on button "OK" at bounding box center [466, 389] width 41 height 17
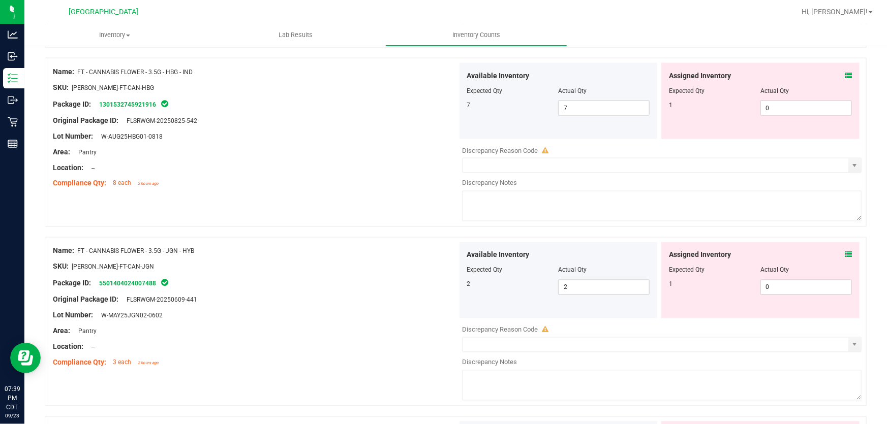
scroll to position [831, 0]
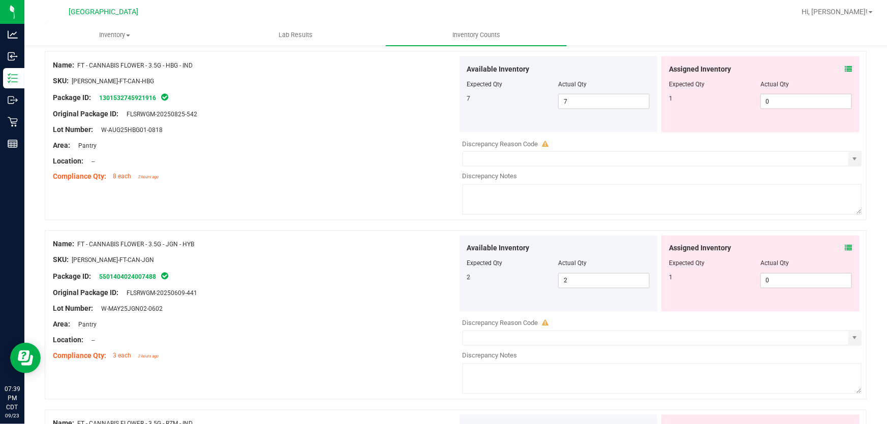
click at [844, 246] on icon at bounding box center [847, 248] width 7 height 7
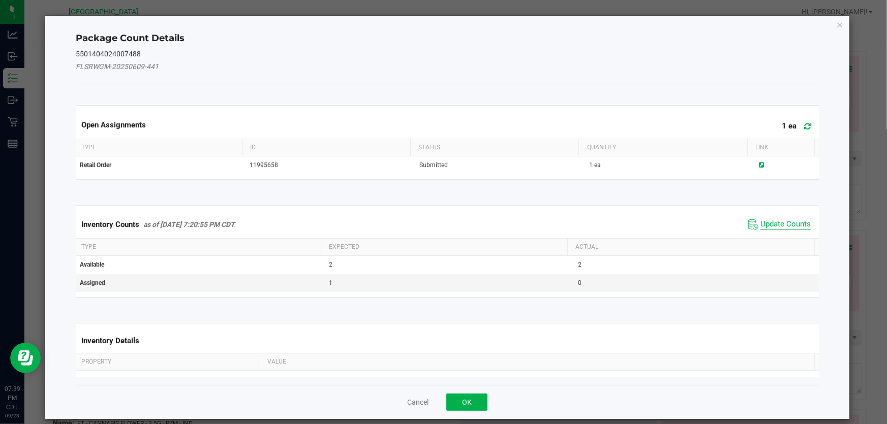
drag, startPoint x: 799, startPoint y: 219, endPoint x: 791, endPoint y: 219, distance: 8.7
click at [797, 219] on span "Update Counts" at bounding box center [779, 224] width 68 height 15
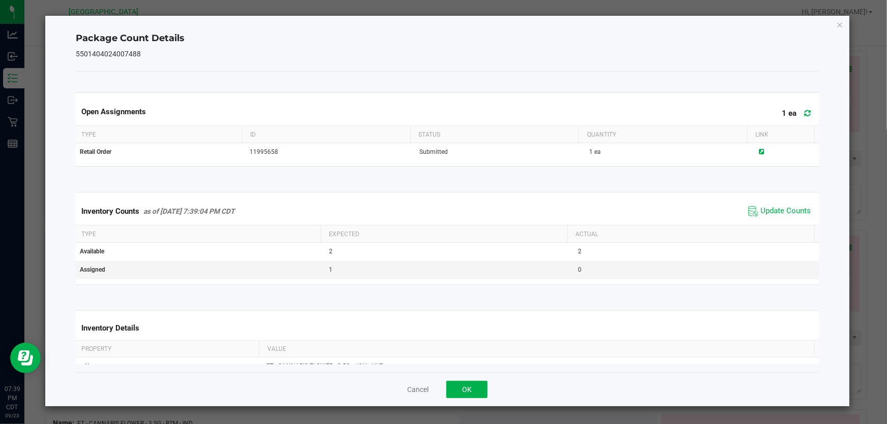
click at [785, 223] on div "Inventory Counts as of [DATE] 7:39:04 PM CDT Update Counts" at bounding box center [447, 211] width 747 height 27
click at [475, 392] on button "OK" at bounding box center [466, 389] width 41 height 17
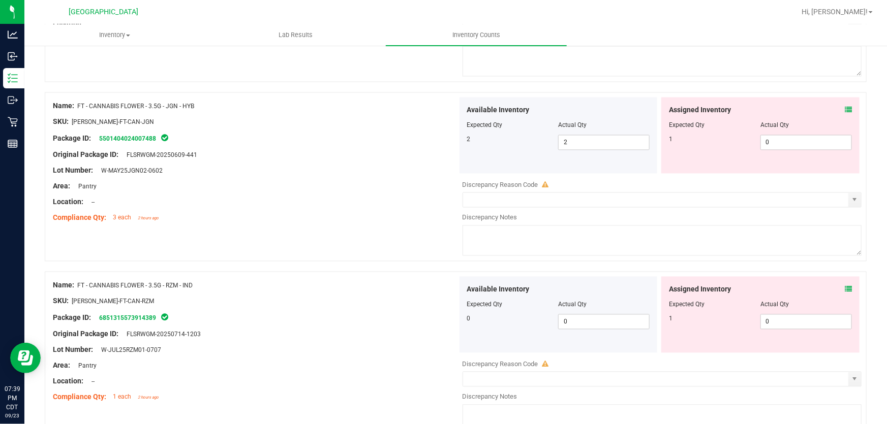
scroll to position [970, 0]
click at [844, 289] on icon at bounding box center [847, 289] width 7 height 7
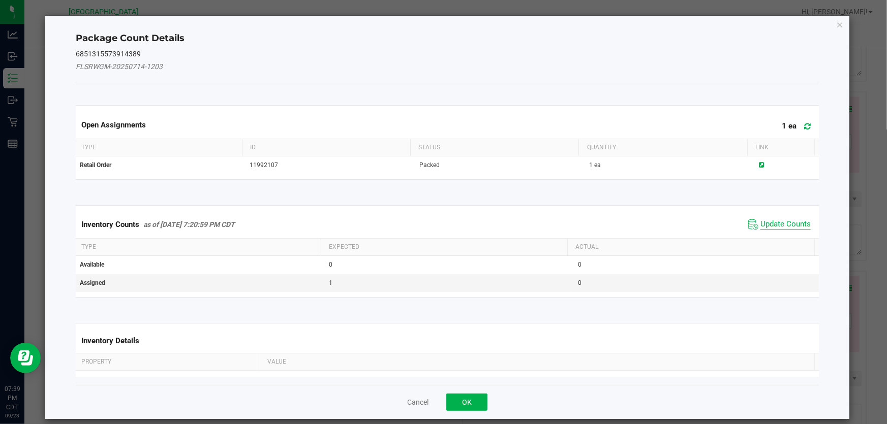
click at [765, 219] on span "Update Counts" at bounding box center [785, 224] width 50 height 10
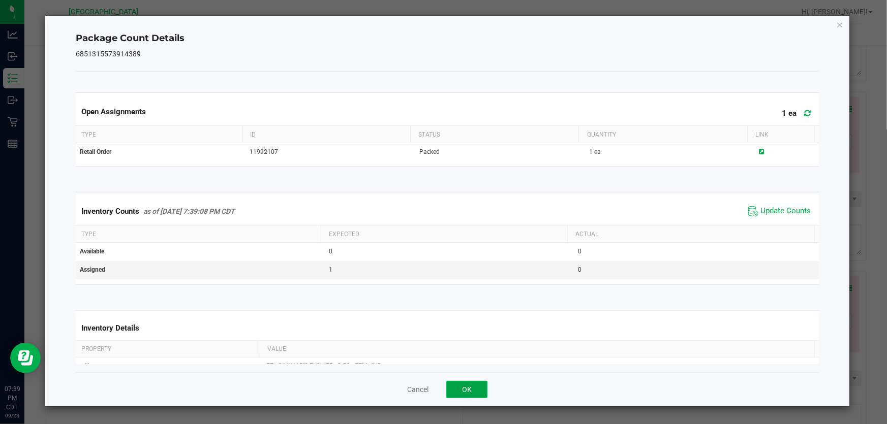
click at [464, 386] on button "OK" at bounding box center [466, 389] width 41 height 17
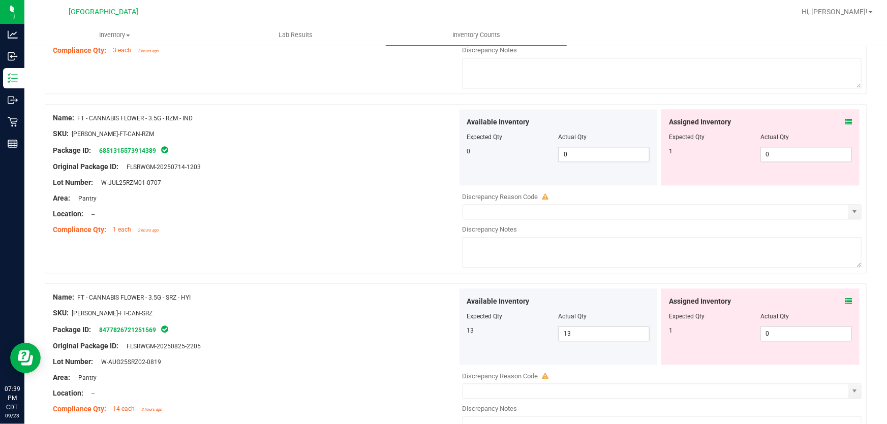
scroll to position [1154, 0]
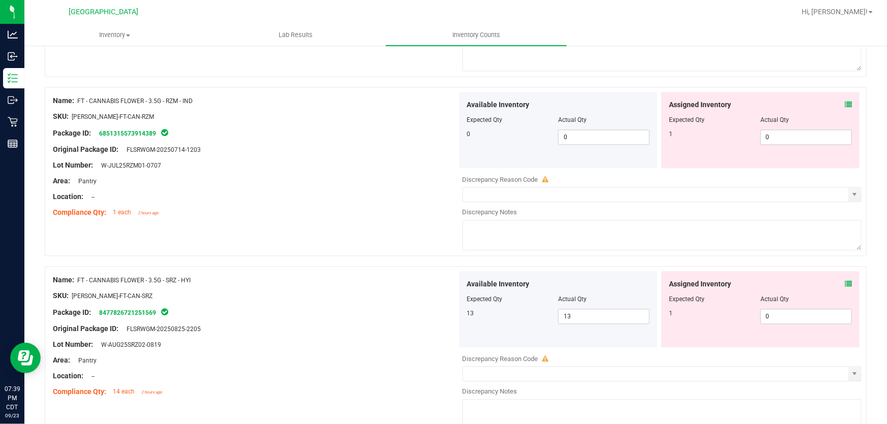
drag, startPoint x: 846, startPoint y: 285, endPoint x: 842, endPoint y: 281, distance: 5.4
click at [844, 284] on div "Assigned Inventory Expected Qty Actual Qty 1 0 0" at bounding box center [760, 309] width 198 height 76
click at [844, 281] on icon at bounding box center [847, 283] width 7 height 7
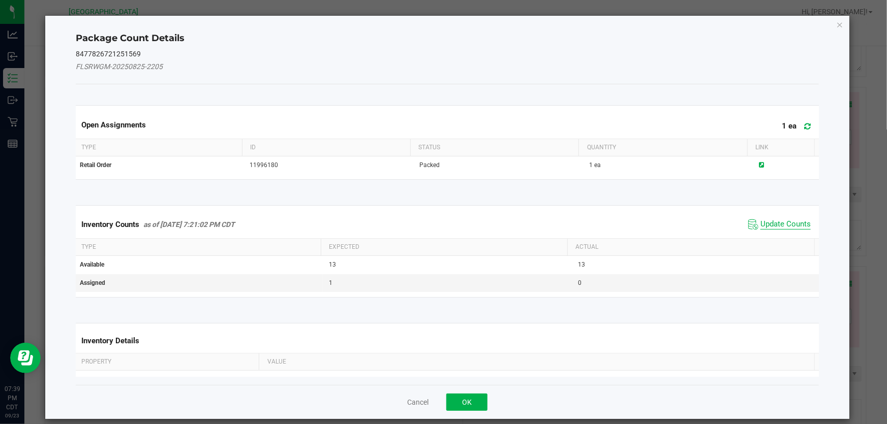
click at [760, 228] on span "Update Counts" at bounding box center [785, 224] width 50 height 10
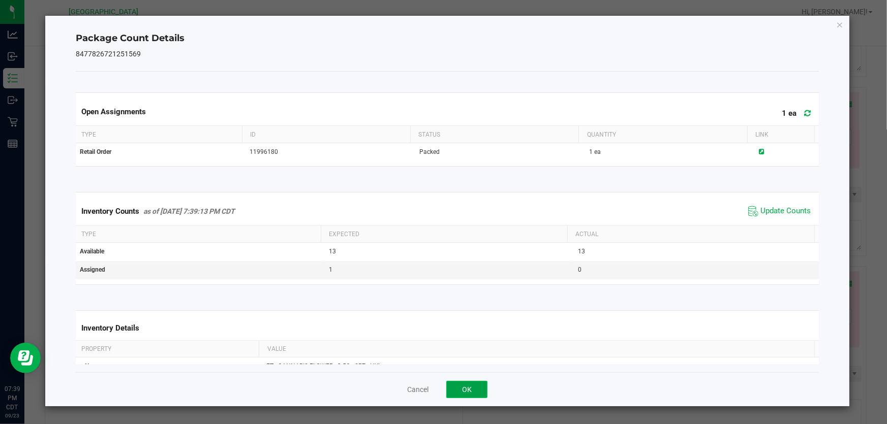
click at [475, 391] on button "OK" at bounding box center [466, 389] width 41 height 17
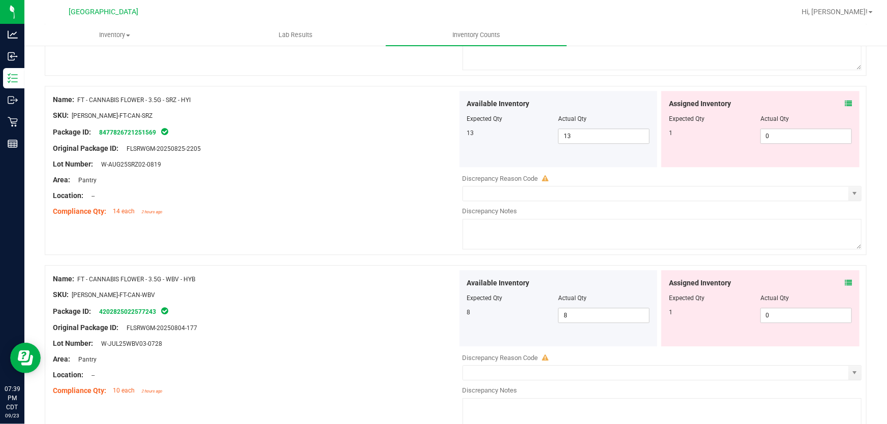
scroll to position [1339, 0]
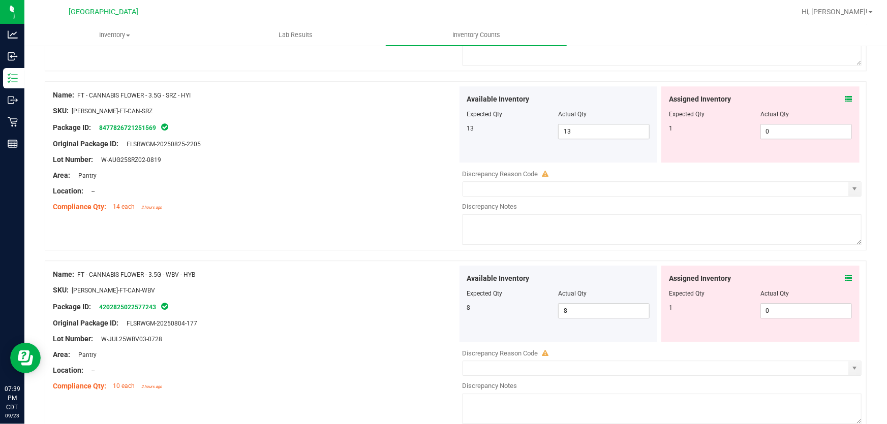
click at [844, 277] on icon at bounding box center [847, 278] width 7 height 7
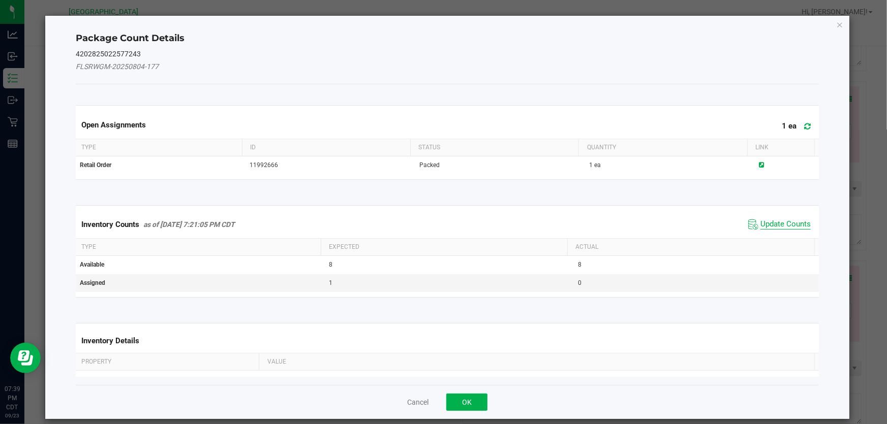
click at [764, 225] on span "Update Counts" at bounding box center [785, 224] width 50 height 10
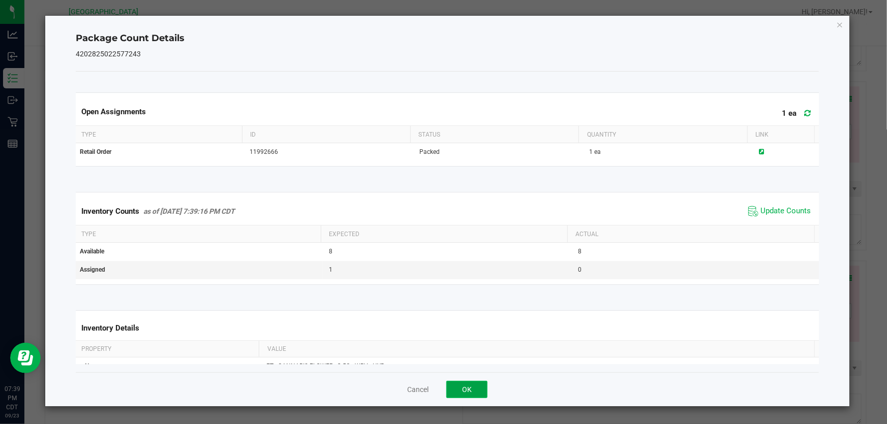
click at [472, 389] on button "OK" at bounding box center [466, 389] width 41 height 17
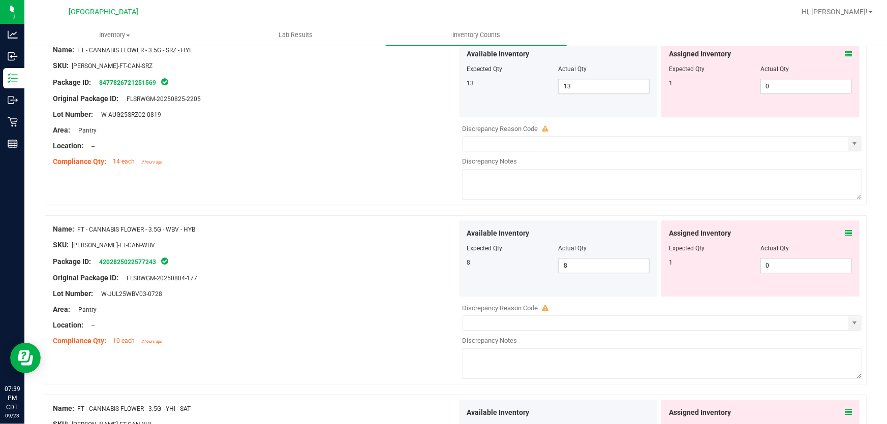
scroll to position [1478, 0]
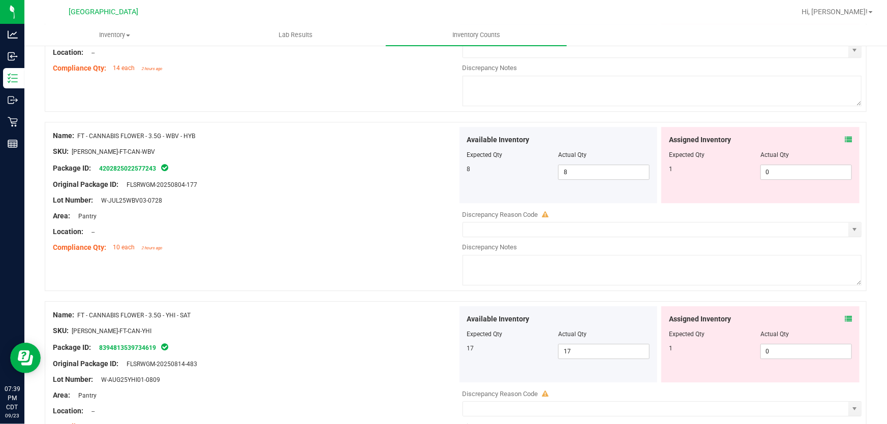
click at [844, 317] on icon at bounding box center [847, 319] width 7 height 7
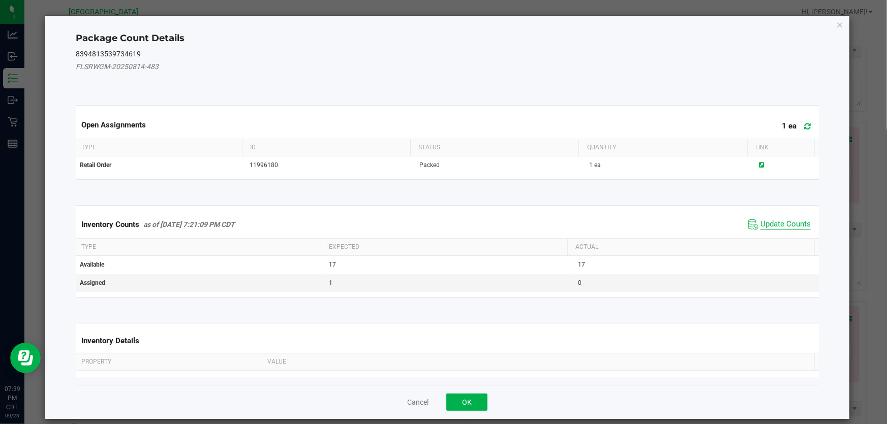
click at [773, 226] on span "Update Counts" at bounding box center [785, 224] width 50 height 10
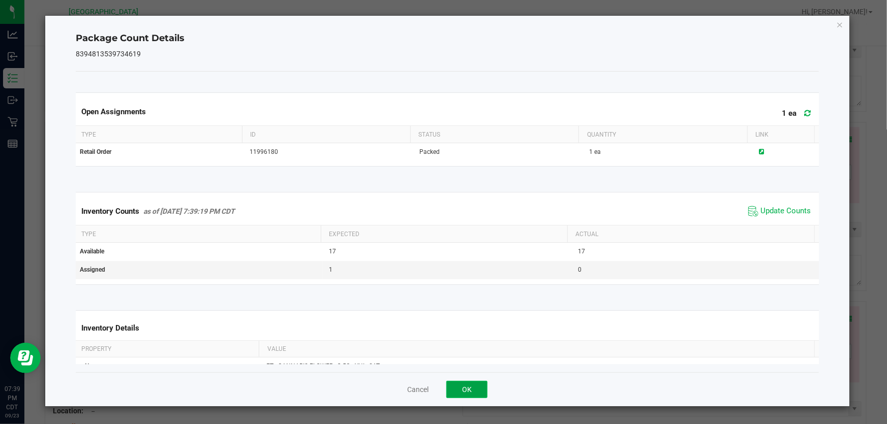
click at [469, 393] on button "OK" at bounding box center [466, 389] width 41 height 17
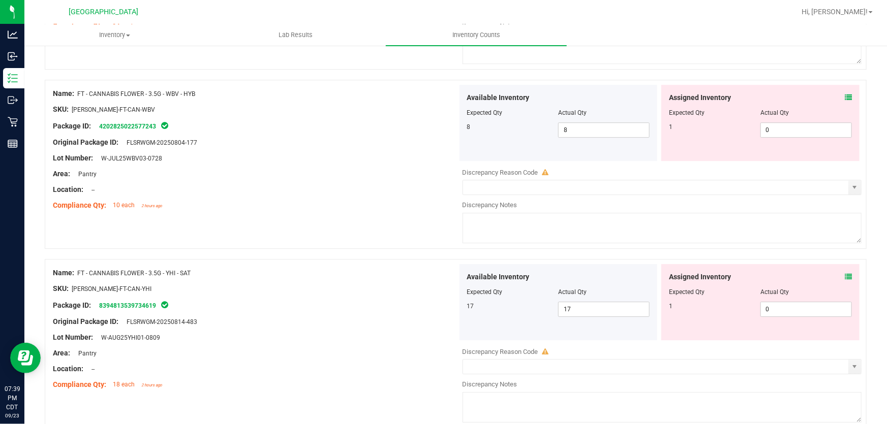
scroll to position [1662, 0]
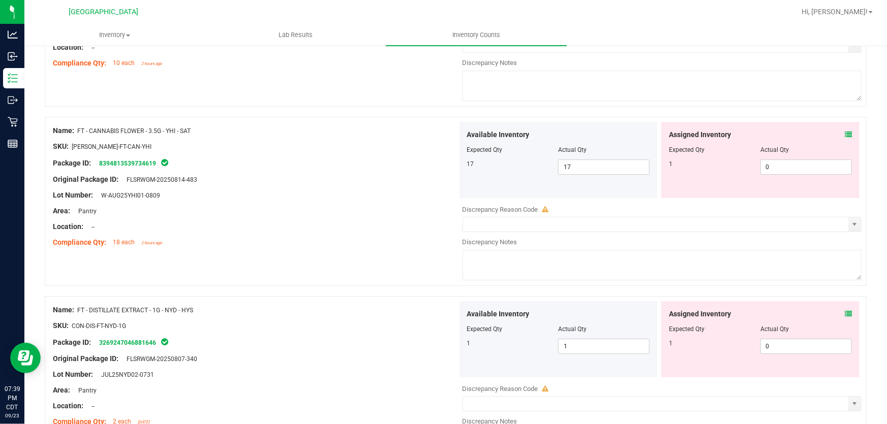
click at [844, 309] on span at bounding box center [847, 314] width 7 height 11
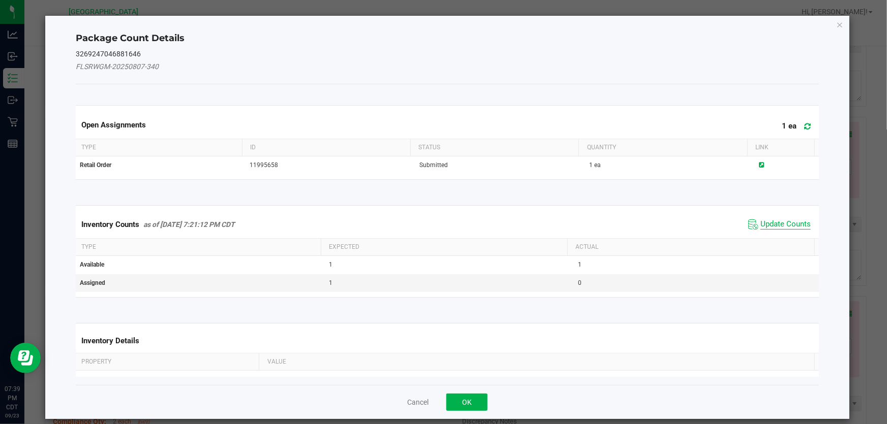
click at [760, 219] on span "Update Counts" at bounding box center [785, 224] width 50 height 10
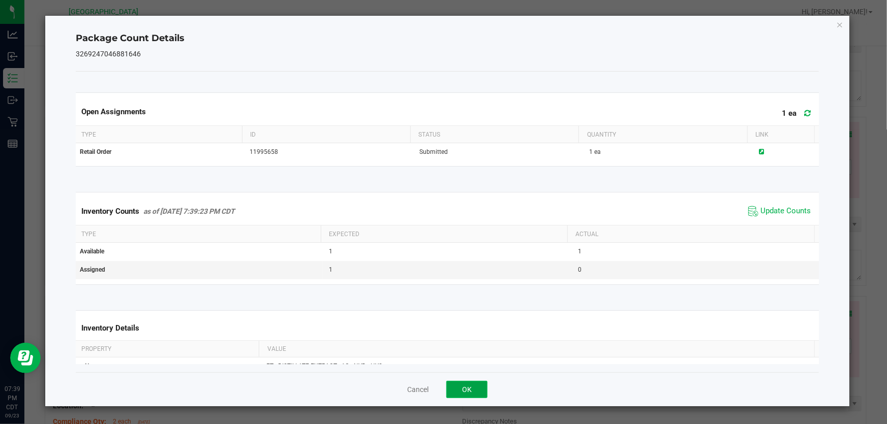
click at [466, 388] on button "OK" at bounding box center [466, 389] width 41 height 17
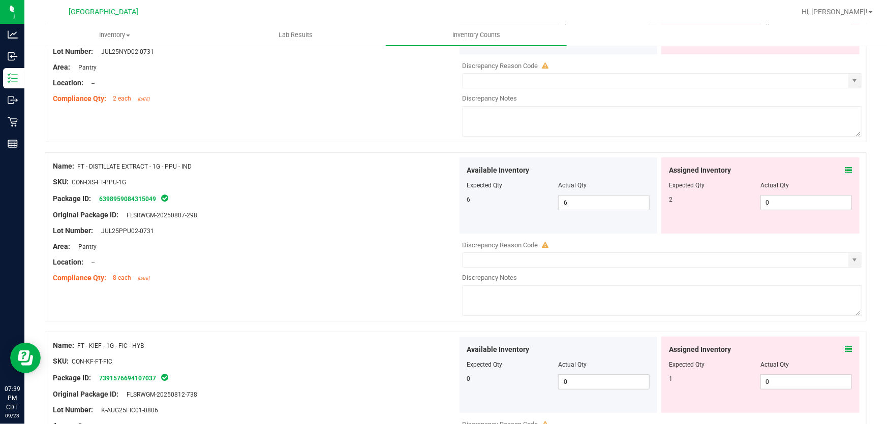
scroll to position [1986, 0]
click at [844, 167] on icon at bounding box center [847, 169] width 7 height 7
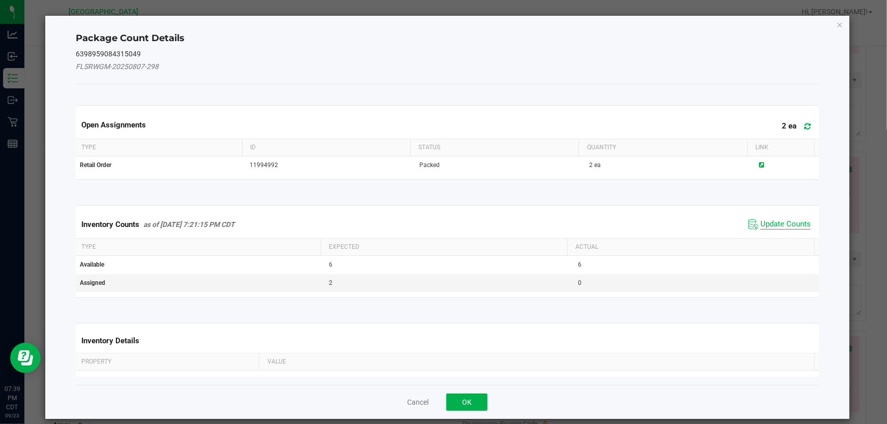
click at [788, 222] on span "Update Counts" at bounding box center [785, 224] width 50 height 10
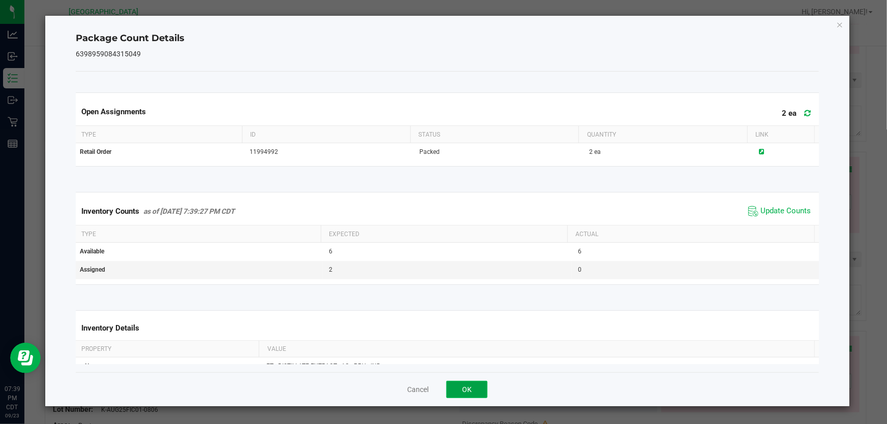
click at [462, 392] on button "OK" at bounding box center [466, 389] width 41 height 17
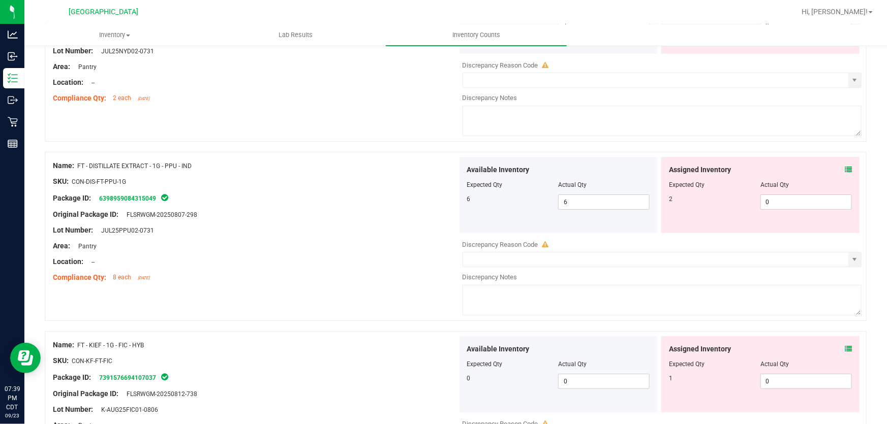
click at [844, 344] on span at bounding box center [847, 349] width 7 height 11
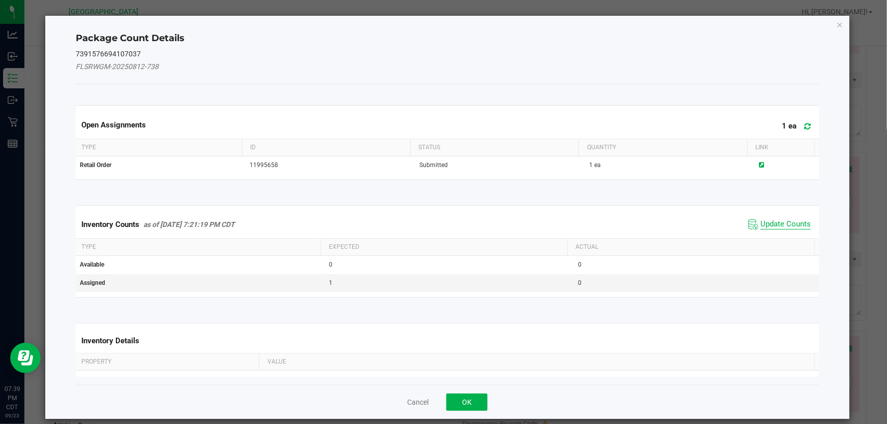
click at [768, 226] on span "Update Counts" at bounding box center [785, 224] width 50 height 10
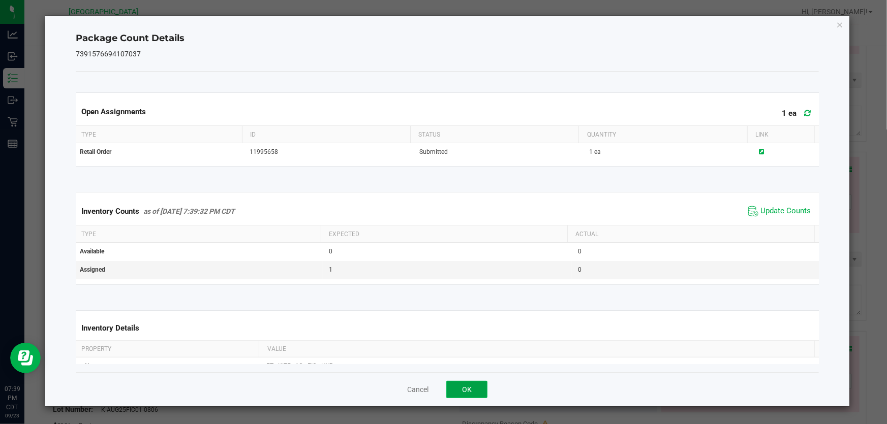
click at [466, 384] on button "OK" at bounding box center [466, 389] width 41 height 17
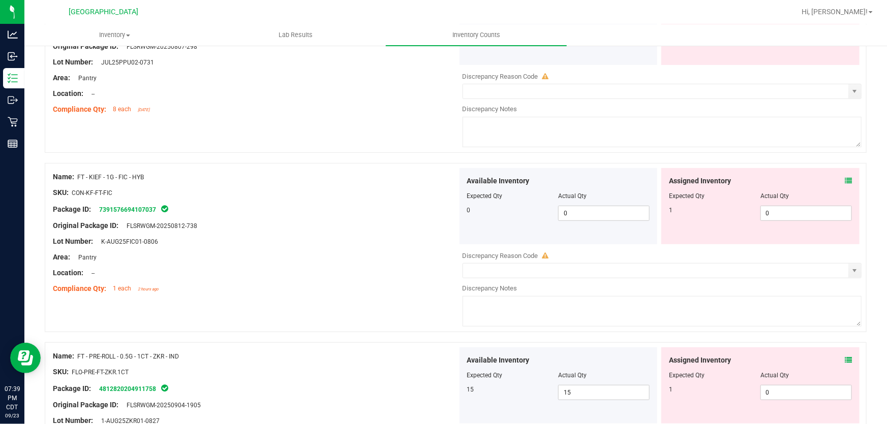
scroll to position [2171, 0]
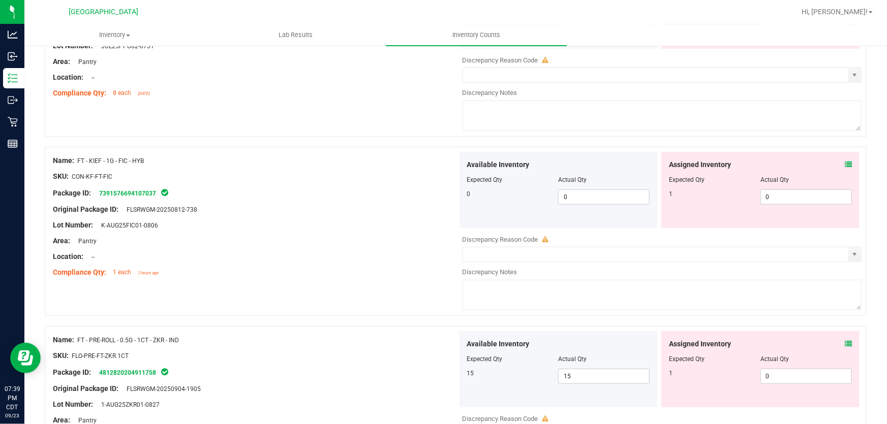
click at [844, 340] on icon at bounding box center [847, 343] width 7 height 7
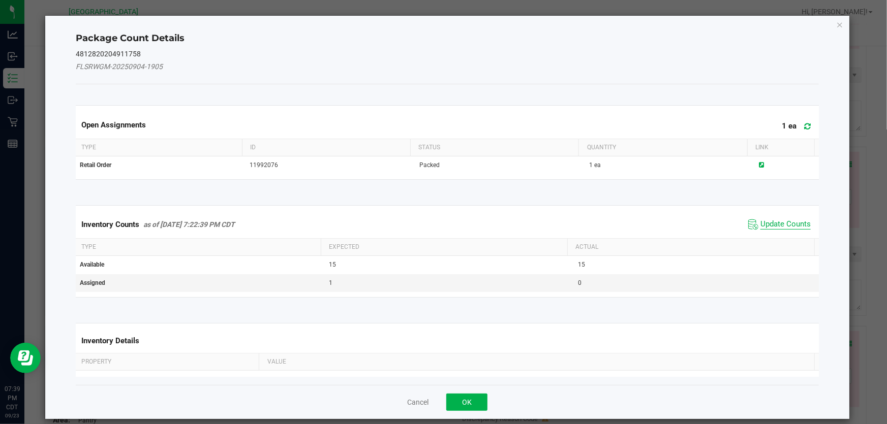
click at [772, 226] on span "Update Counts" at bounding box center [785, 224] width 50 height 10
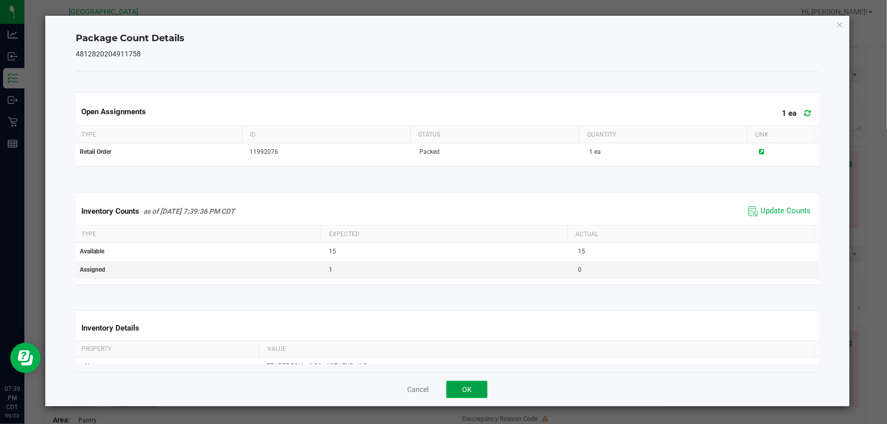
click at [465, 390] on button "OK" at bounding box center [466, 389] width 41 height 17
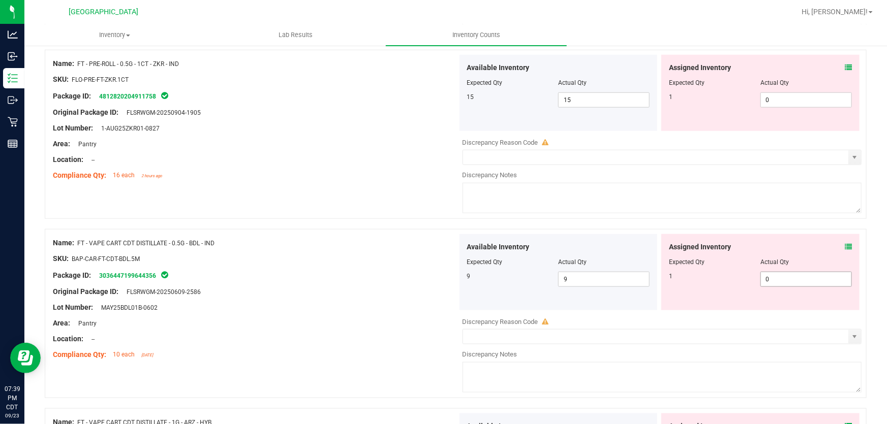
scroll to position [2448, 0]
click at [844, 247] on icon at bounding box center [847, 245] width 7 height 7
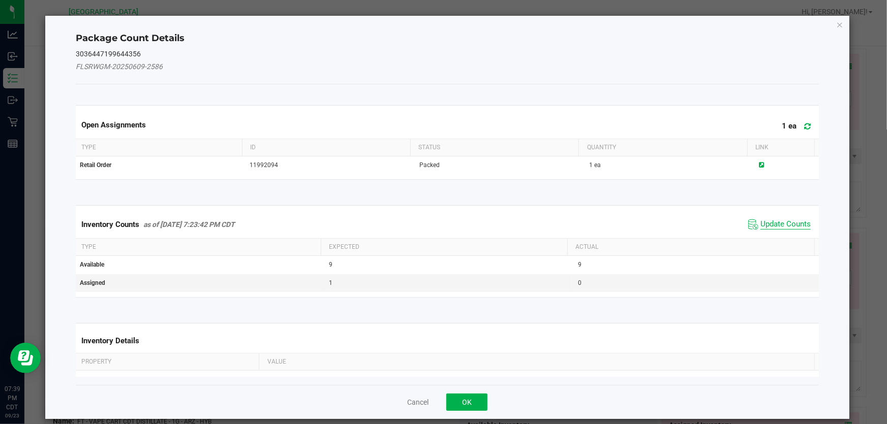
click at [772, 225] on span "Update Counts" at bounding box center [785, 224] width 50 height 10
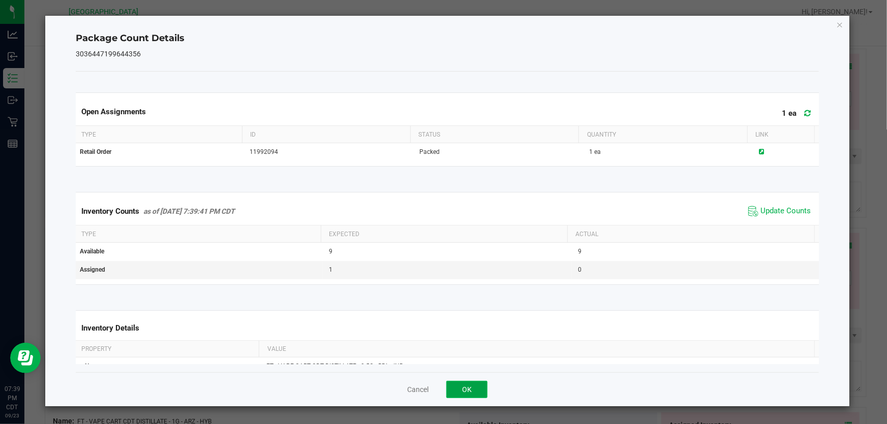
click at [467, 389] on button "OK" at bounding box center [466, 389] width 41 height 17
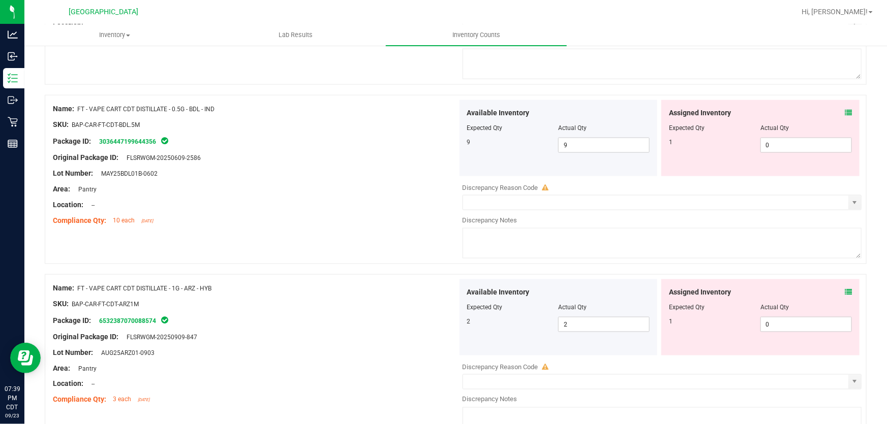
scroll to position [2586, 0]
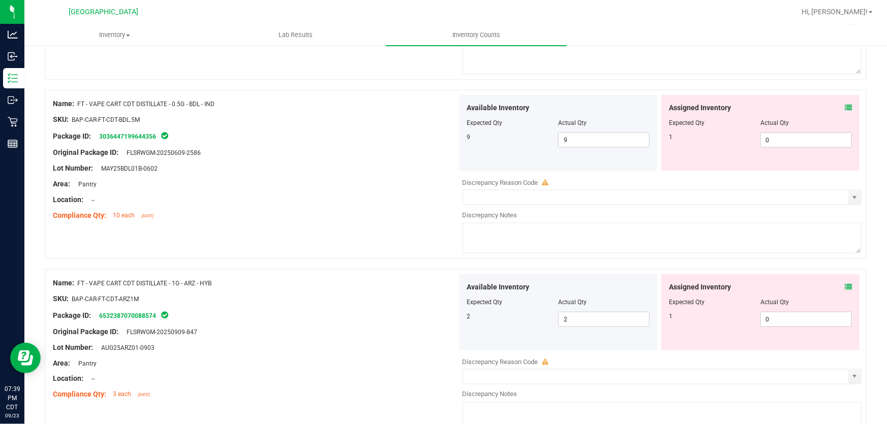
click at [844, 284] on icon at bounding box center [847, 287] width 7 height 7
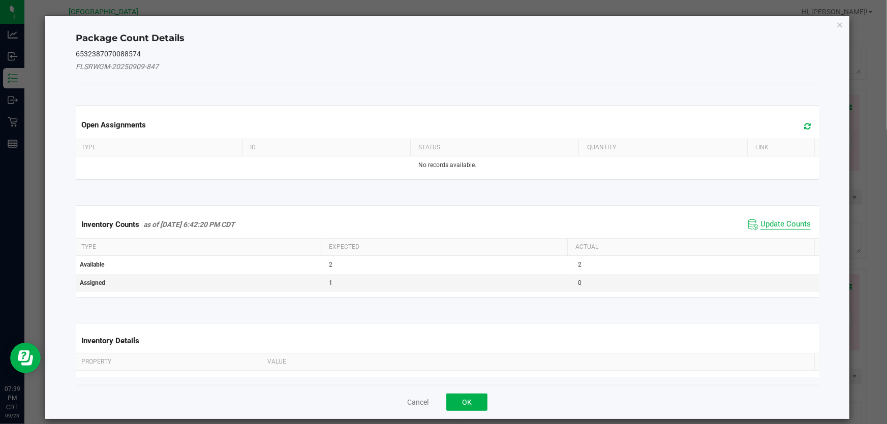
click at [783, 223] on span "Update Counts" at bounding box center [785, 224] width 50 height 10
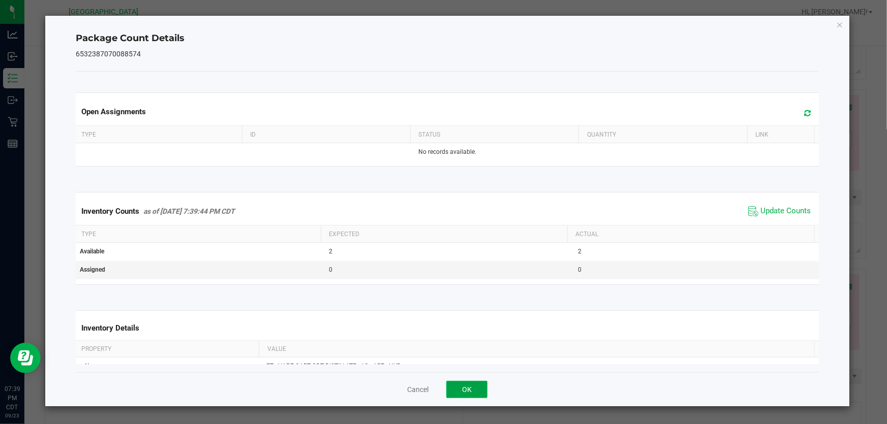
click at [472, 386] on button "OK" at bounding box center [466, 389] width 41 height 17
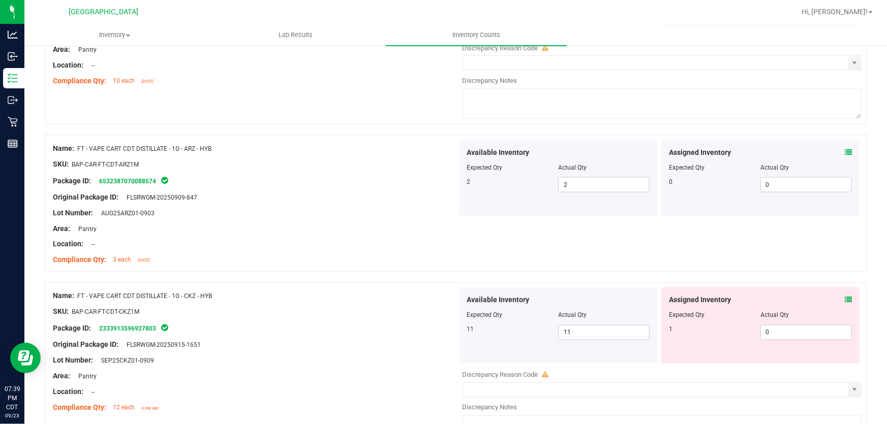
scroll to position [2771, 0]
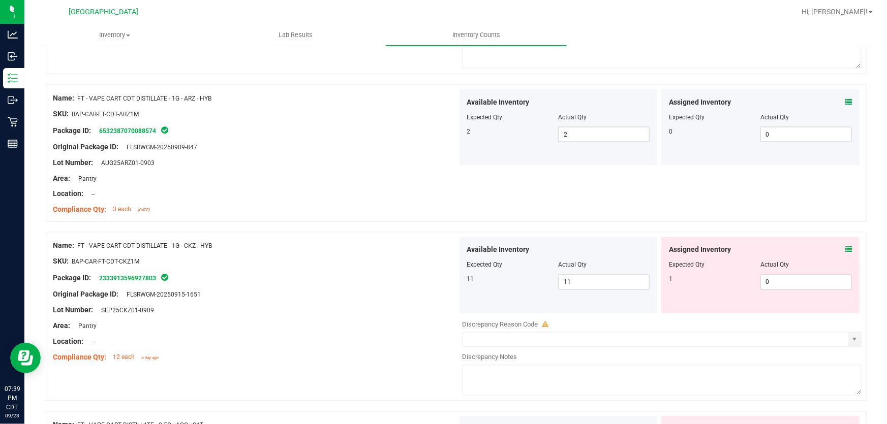
click at [844, 247] on icon at bounding box center [847, 249] width 7 height 7
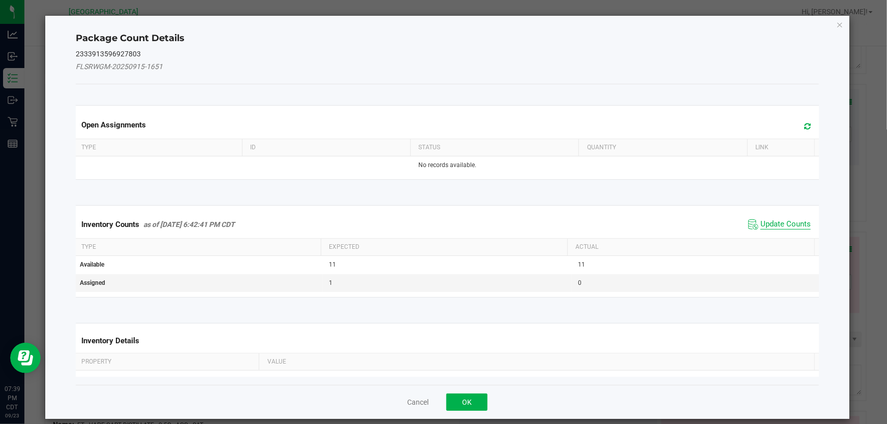
click at [790, 219] on span "Update Counts" at bounding box center [785, 224] width 50 height 10
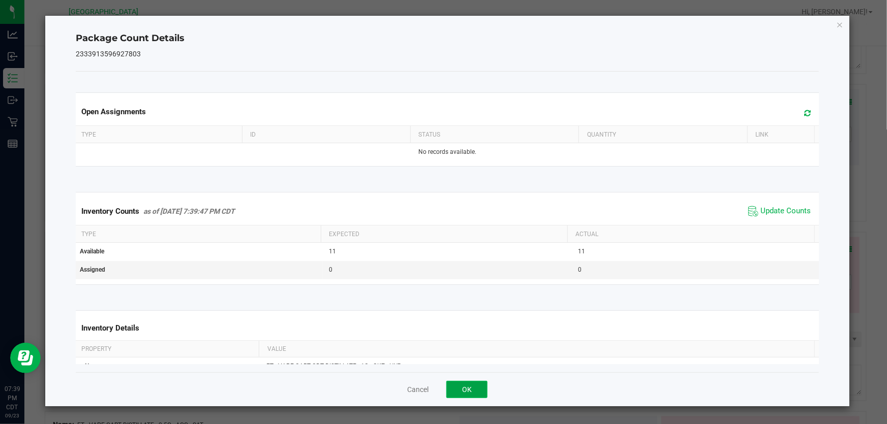
click at [454, 391] on button "OK" at bounding box center [466, 389] width 41 height 17
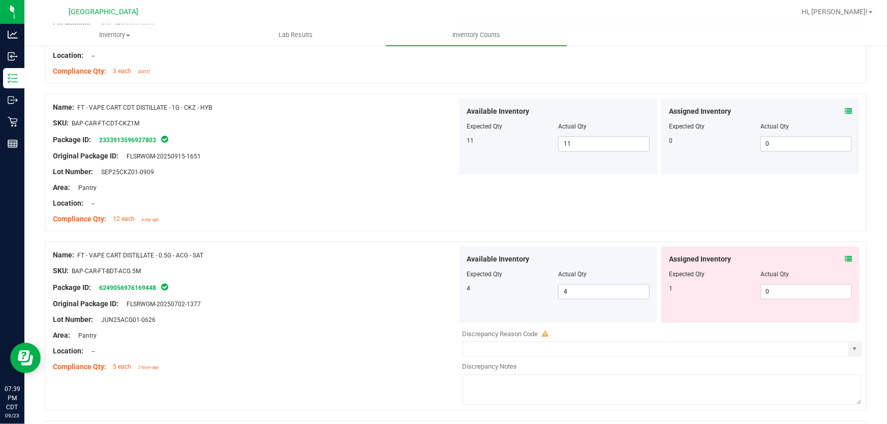
scroll to position [2910, 0]
click at [844, 256] on icon at bounding box center [847, 259] width 7 height 7
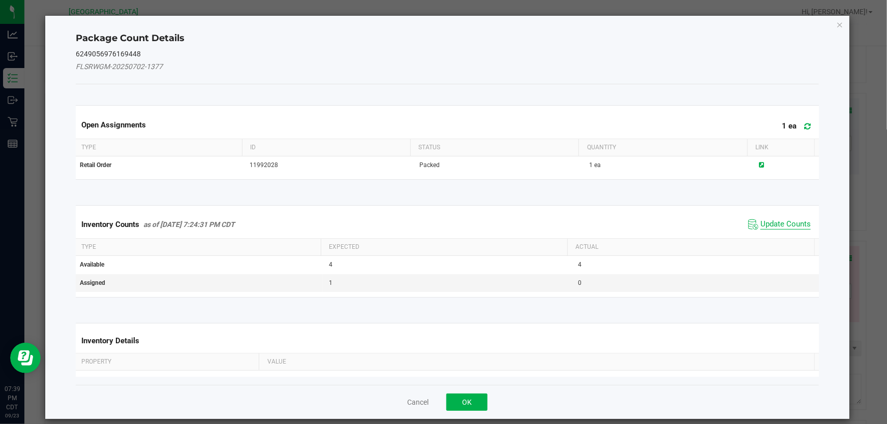
click at [770, 224] on span "Update Counts" at bounding box center [785, 224] width 50 height 10
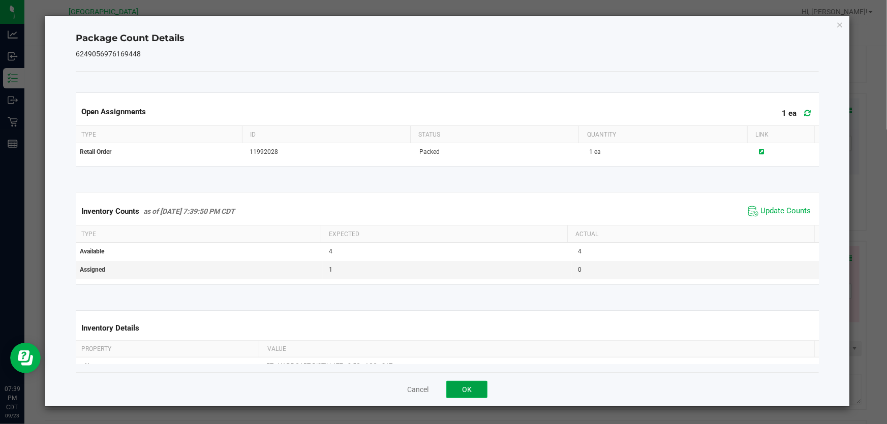
click at [474, 390] on button "OK" at bounding box center [466, 389] width 41 height 17
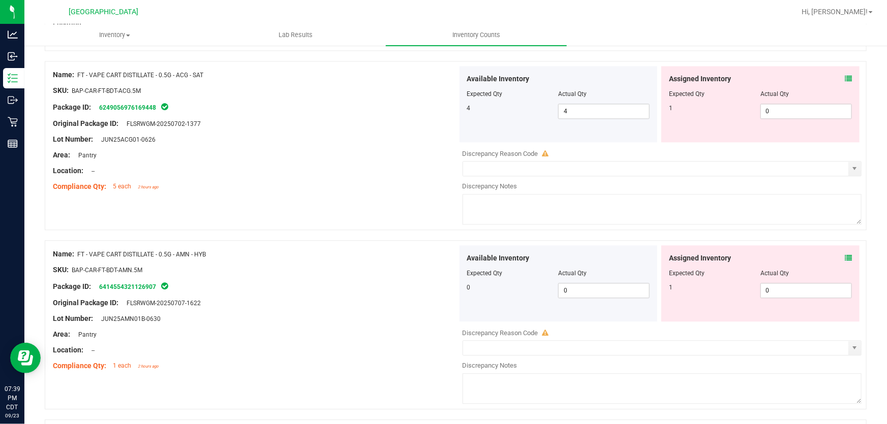
scroll to position [3140, 0]
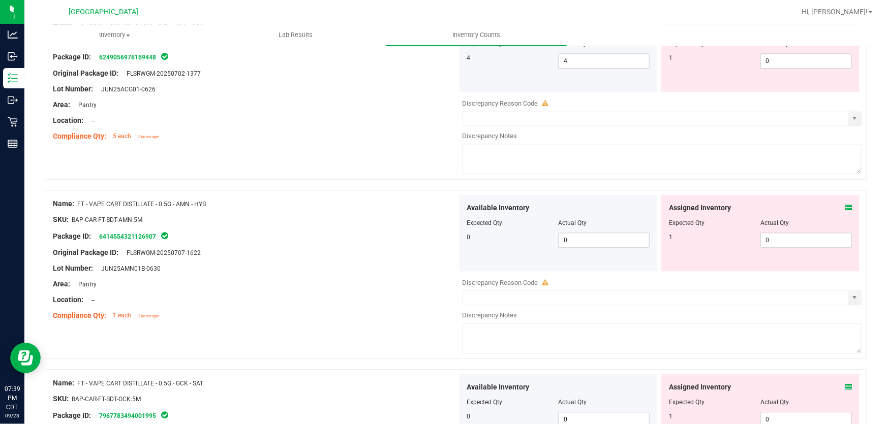
click at [844, 208] on icon at bounding box center [847, 207] width 7 height 7
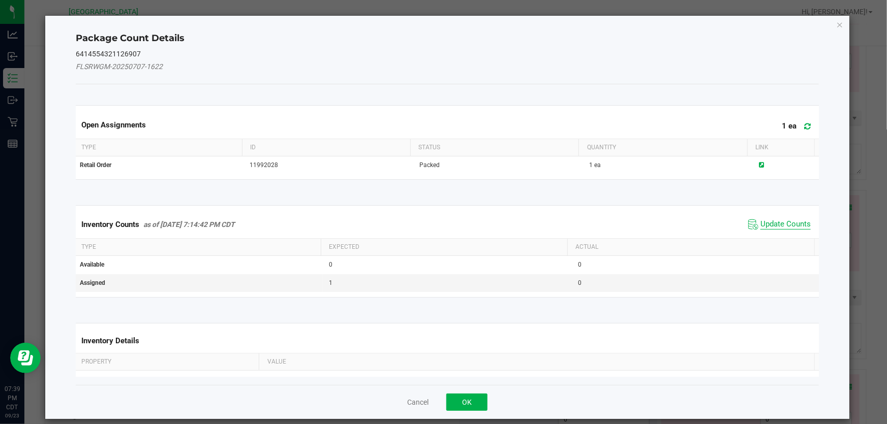
click at [771, 225] on span "Update Counts" at bounding box center [785, 224] width 50 height 10
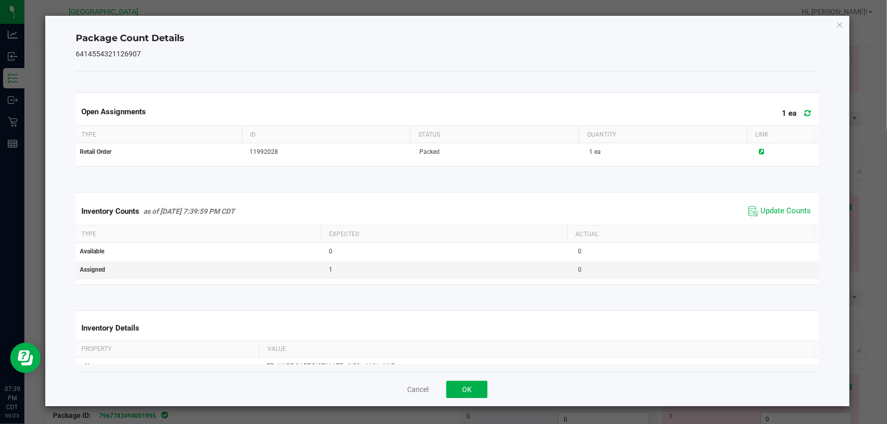
click at [489, 380] on div "Cancel OK" at bounding box center [447, 389] width 743 height 34
click at [447, 391] on button "OK" at bounding box center [466, 389] width 41 height 17
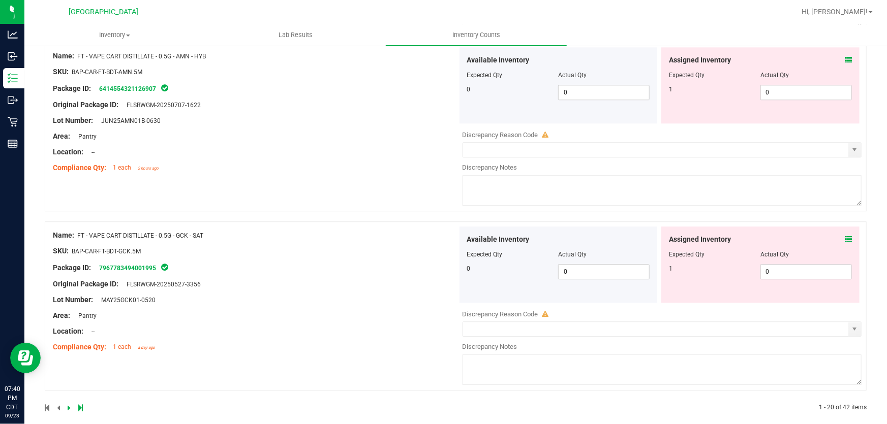
scroll to position [3297, 0]
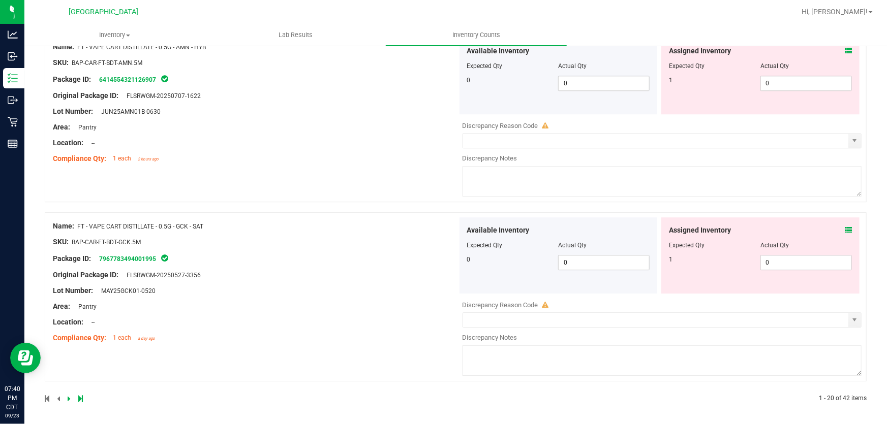
click at [844, 231] on icon at bounding box center [847, 230] width 7 height 7
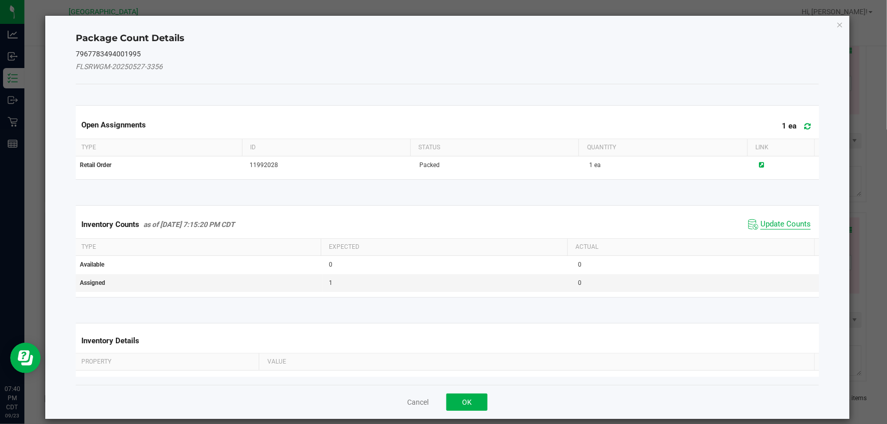
click at [775, 227] on span "Update Counts" at bounding box center [785, 224] width 50 height 10
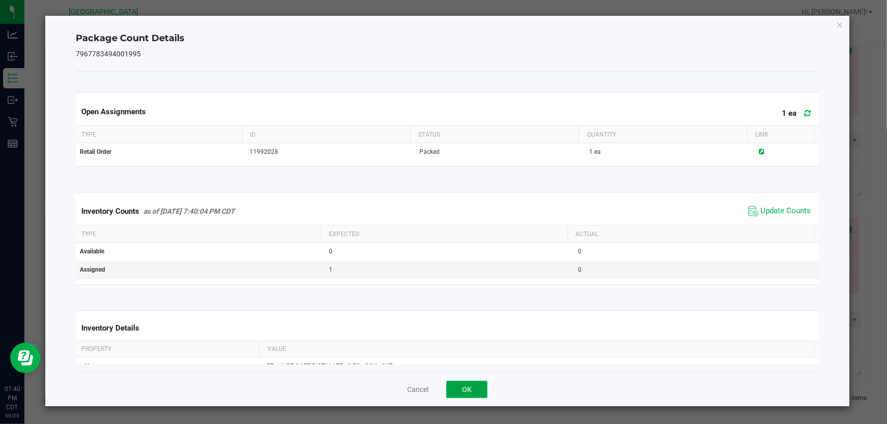
click at [470, 389] on button "OK" at bounding box center [466, 389] width 41 height 17
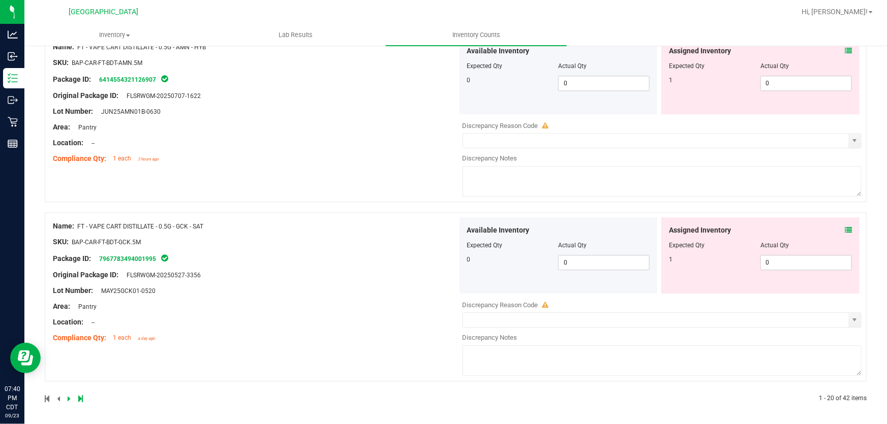
click at [68, 396] on icon at bounding box center [69, 399] width 3 height 6
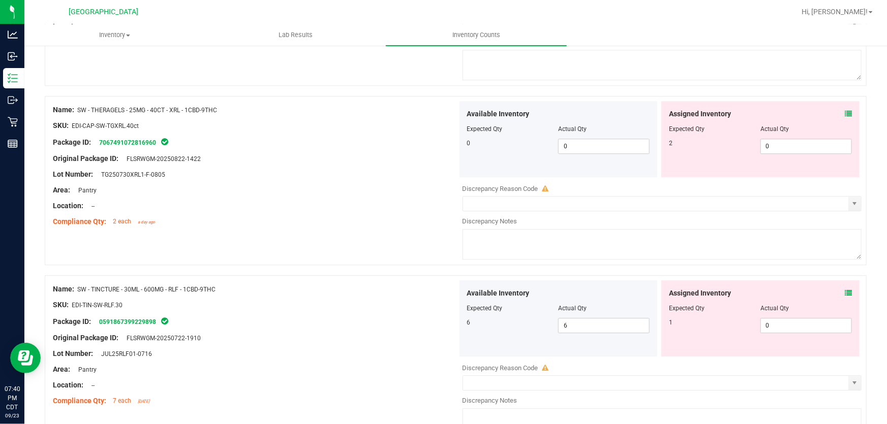
scroll to position [0, 0]
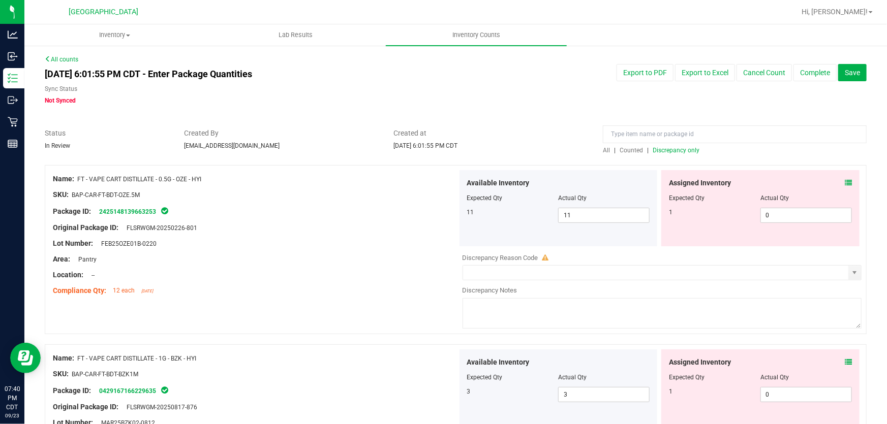
click at [844, 181] on icon at bounding box center [847, 182] width 7 height 7
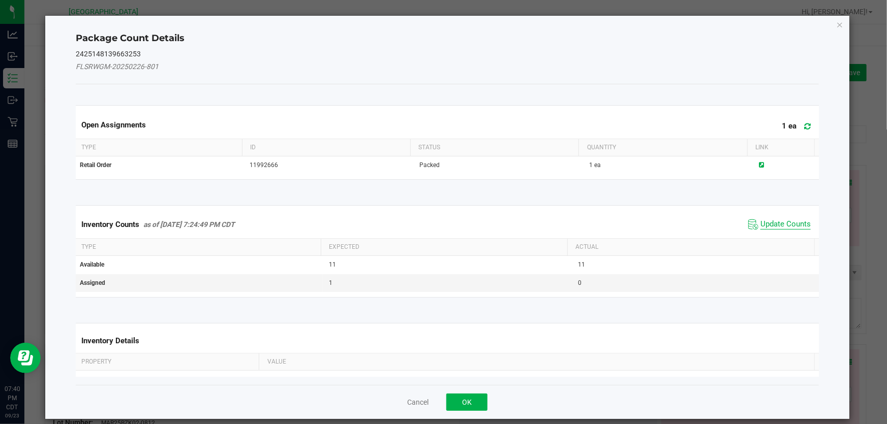
click at [774, 227] on span "Update Counts" at bounding box center [785, 224] width 50 height 10
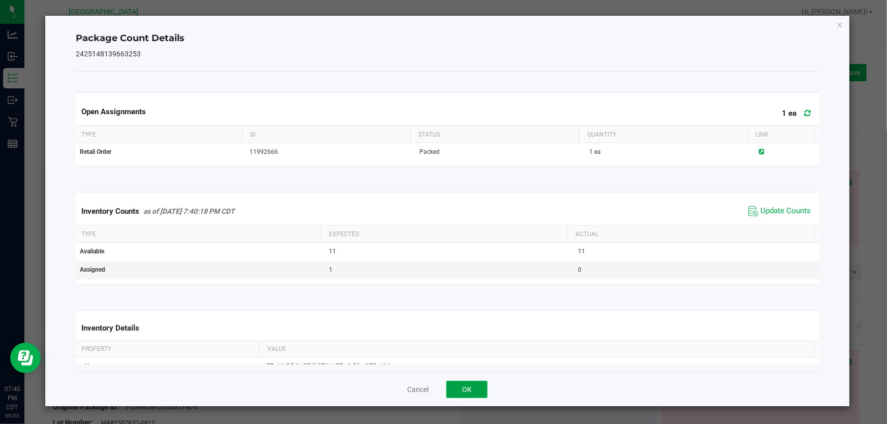
click at [476, 390] on button "OK" at bounding box center [466, 389] width 41 height 17
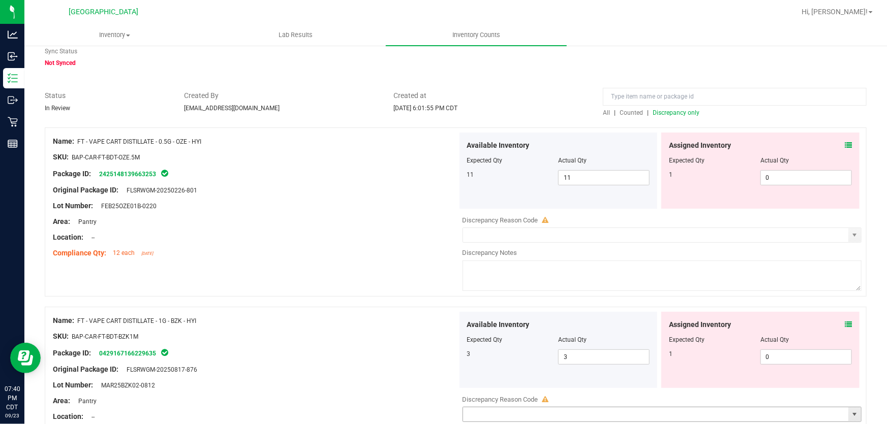
scroll to position [138, 0]
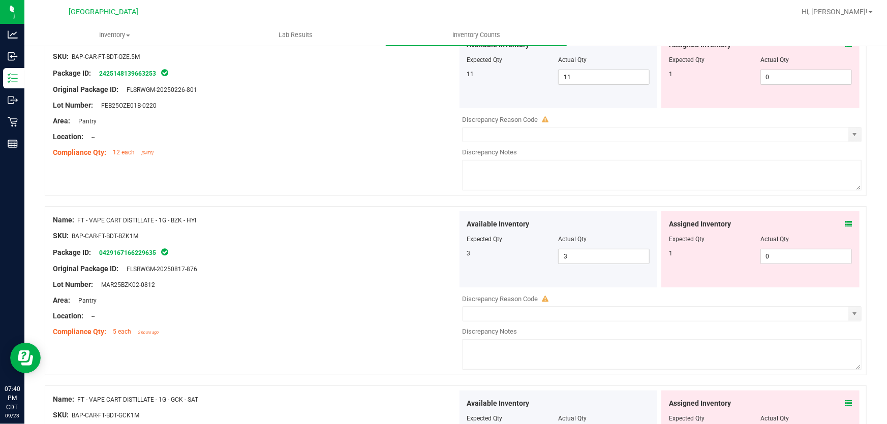
click at [844, 223] on icon at bounding box center [847, 224] width 7 height 7
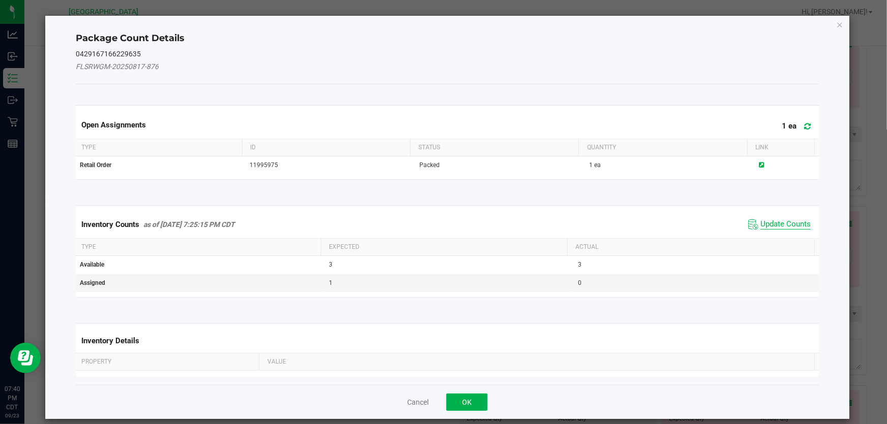
click at [767, 222] on span "Update Counts" at bounding box center [785, 224] width 50 height 10
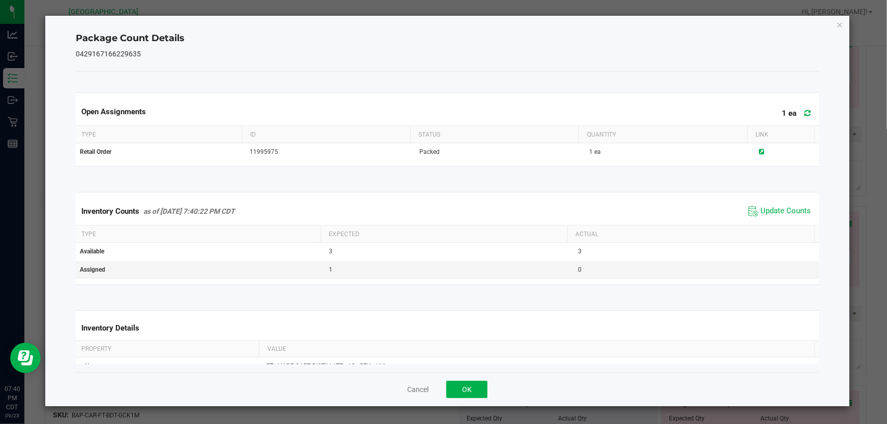
click at [492, 386] on div "Cancel OK" at bounding box center [447, 389] width 743 height 34
click at [464, 386] on button "OK" at bounding box center [466, 389] width 41 height 17
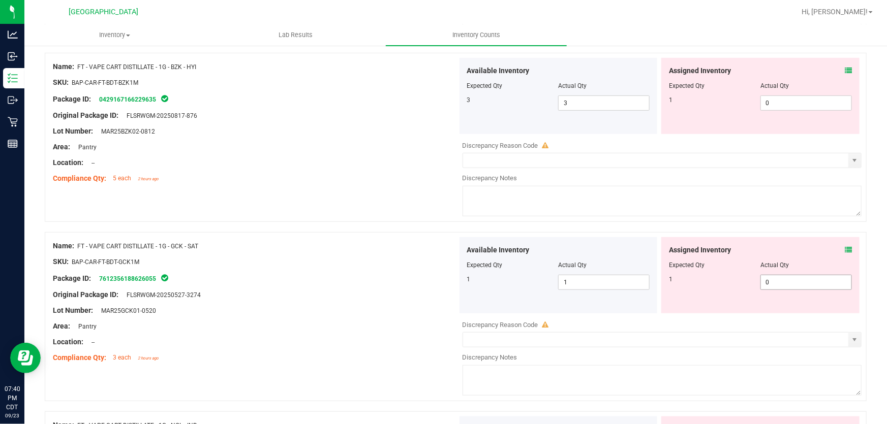
scroll to position [323, 0]
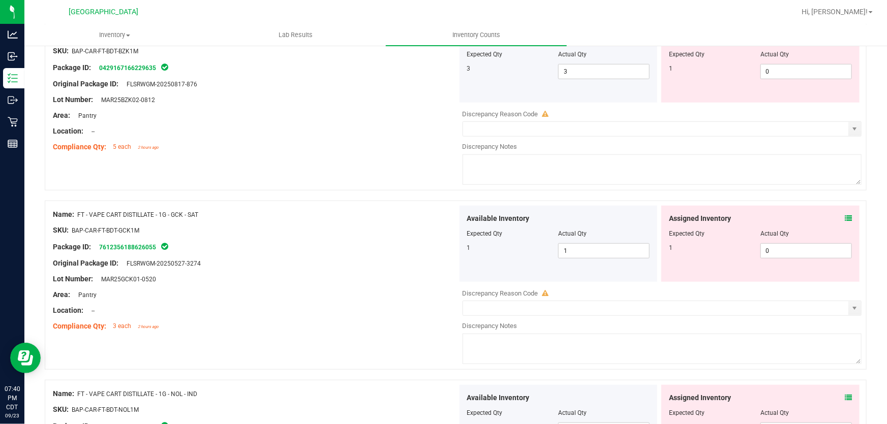
click at [835, 222] on div "Assigned Inventory" at bounding box center [760, 218] width 183 height 11
click at [844, 219] on icon at bounding box center [847, 218] width 7 height 7
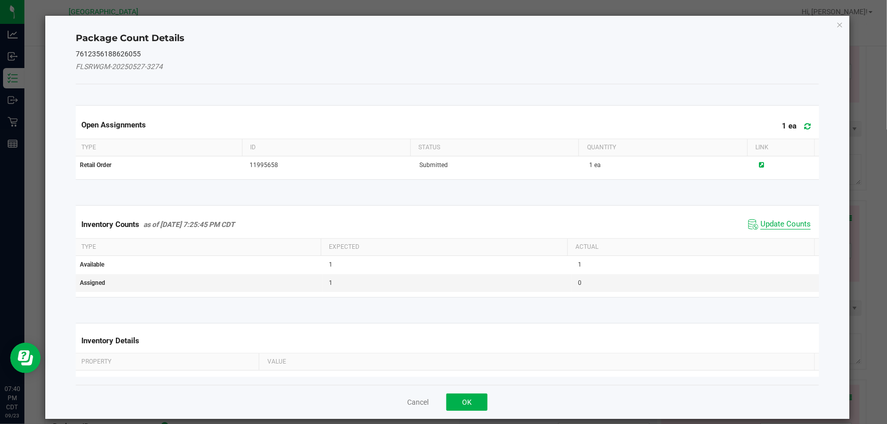
click at [777, 225] on span "Update Counts" at bounding box center [785, 224] width 50 height 10
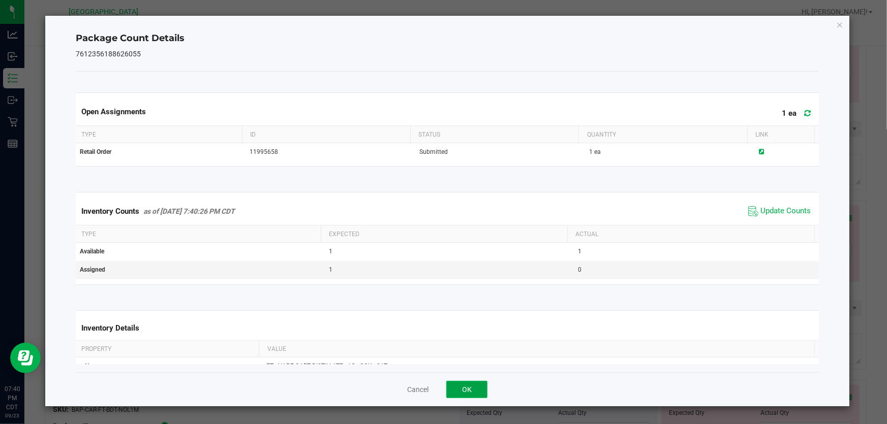
click at [463, 391] on button "OK" at bounding box center [466, 389] width 41 height 17
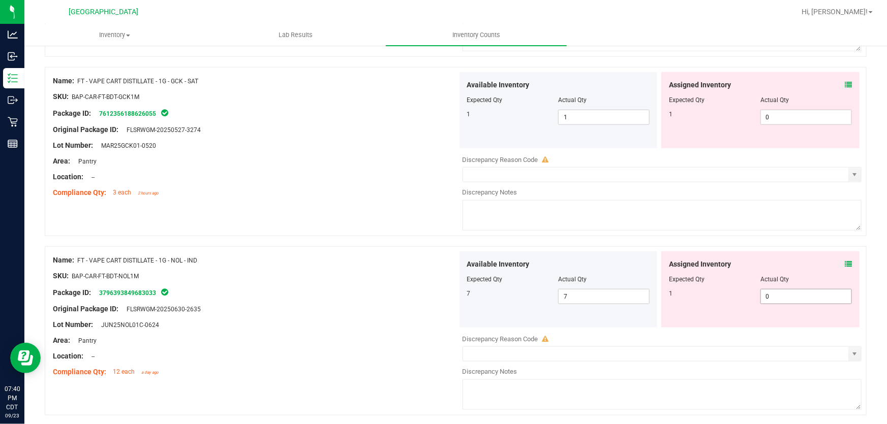
scroll to position [462, 0]
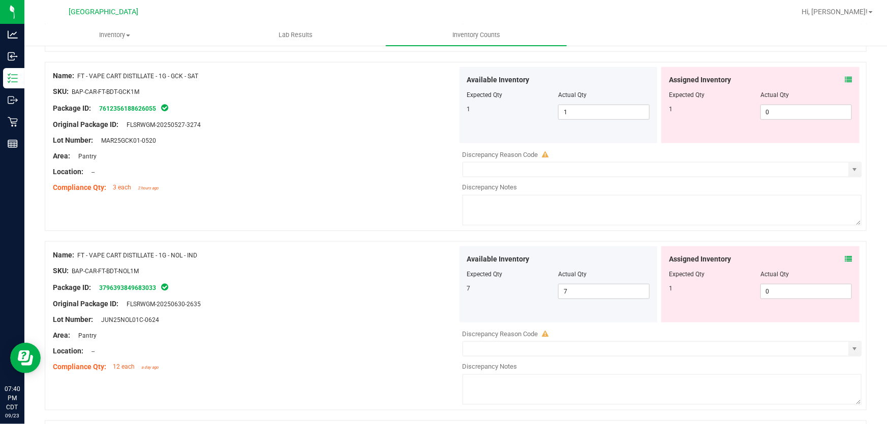
click at [844, 258] on icon at bounding box center [847, 259] width 7 height 7
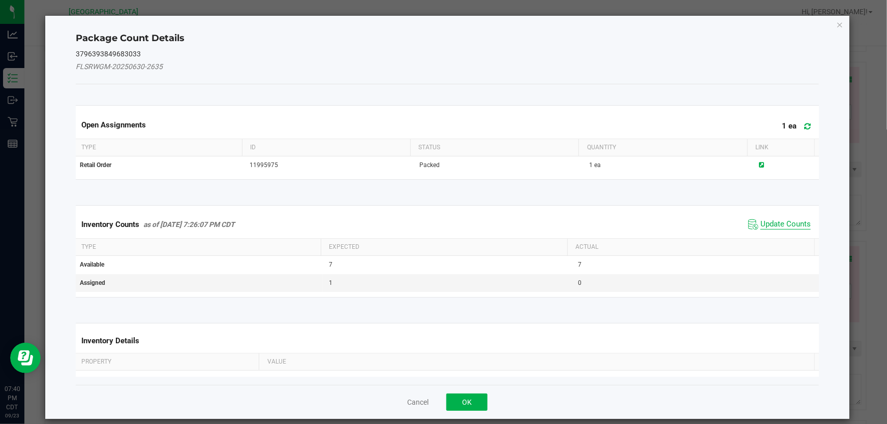
click at [784, 228] on span "Update Counts" at bounding box center [785, 224] width 50 height 10
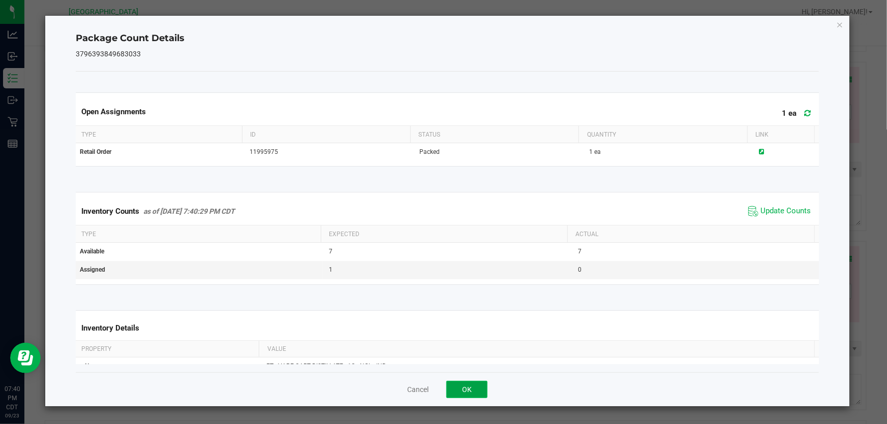
click at [468, 385] on button "OK" at bounding box center [466, 389] width 41 height 17
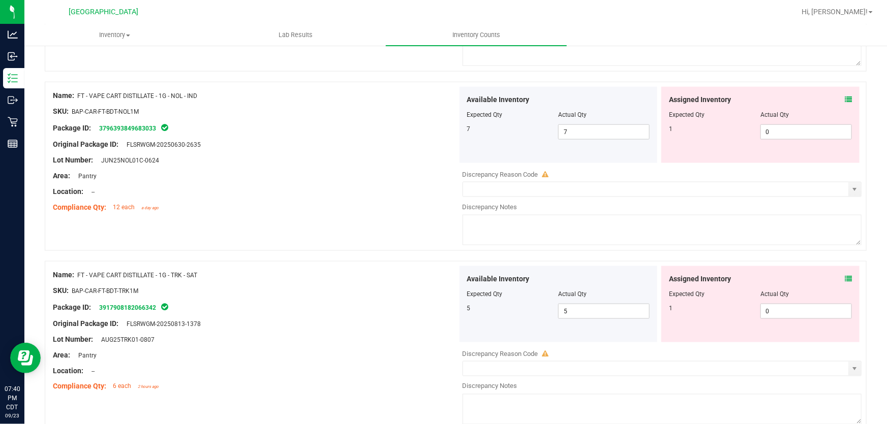
scroll to position [693, 0]
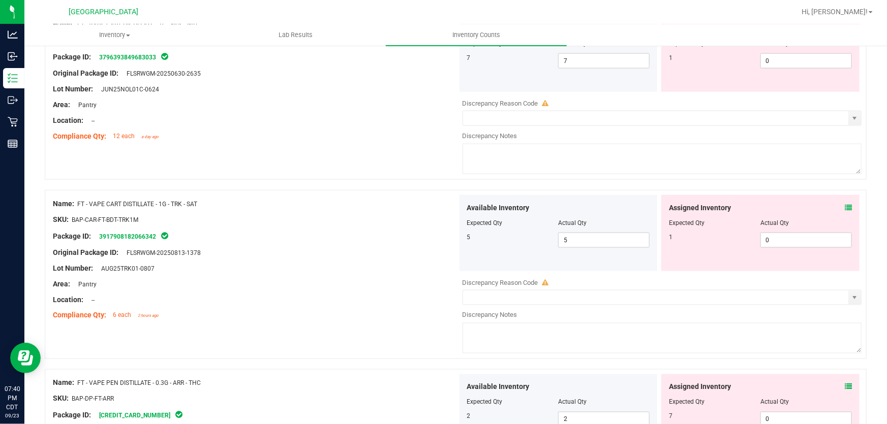
click at [844, 208] on icon at bounding box center [847, 207] width 7 height 7
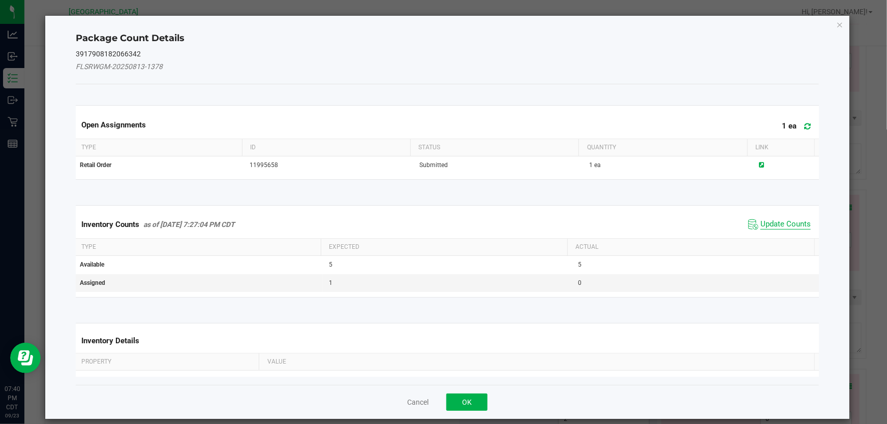
click at [771, 222] on span "Update Counts" at bounding box center [785, 224] width 50 height 10
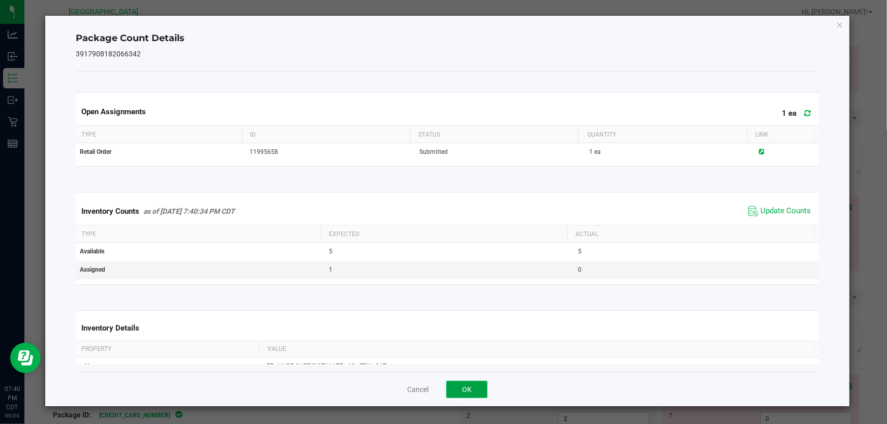
click at [471, 392] on button "OK" at bounding box center [466, 389] width 41 height 17
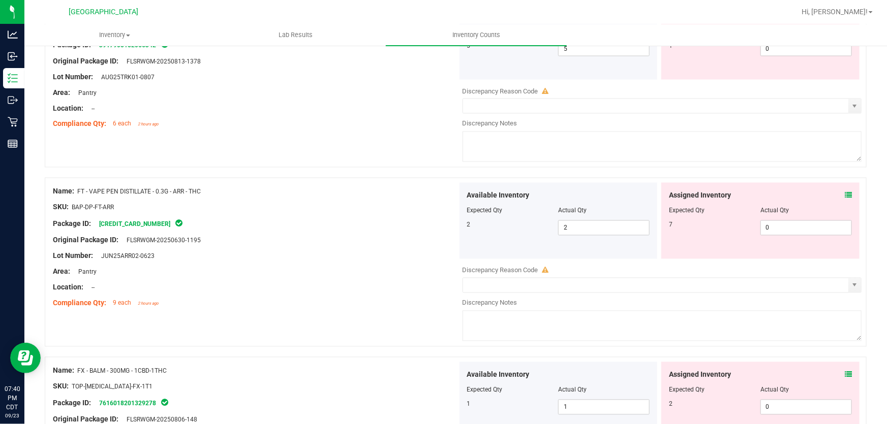
scroll to position [924, 0]
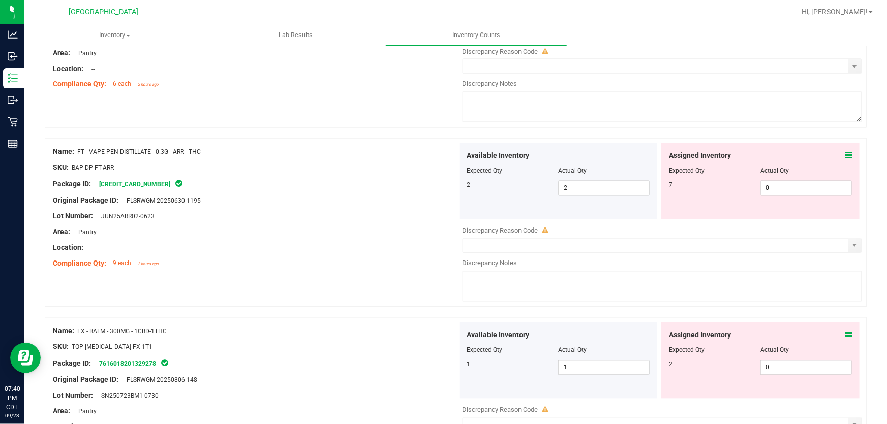
click at [844, 155] on icon at bounding box center [847, 155] width 7 height 7
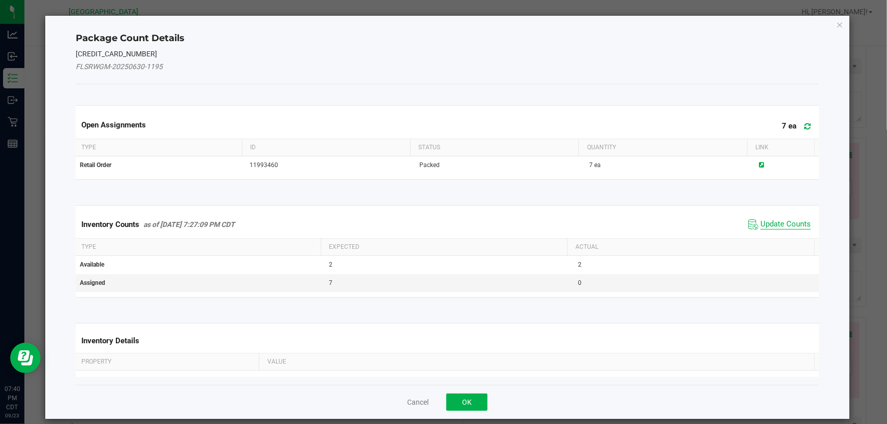
click at [793, 221] on span "Update Counts" at bounding box center [785, 224] width 50 height 10
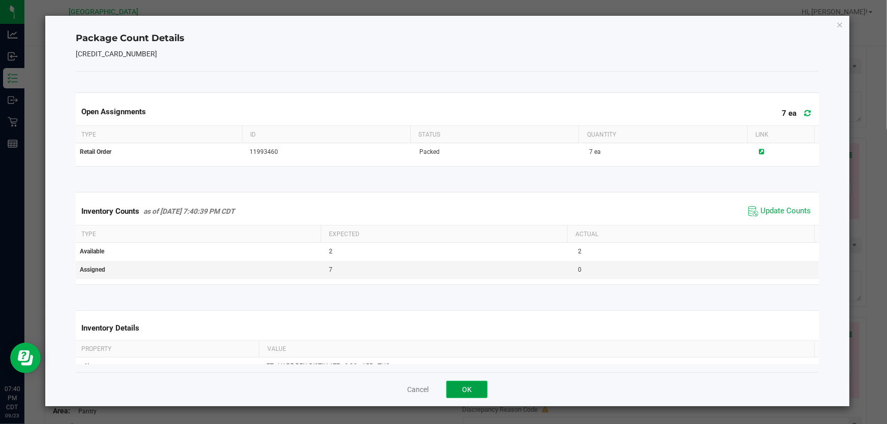
click at [477, 389] on button "OK" at bounding box center [466, 389] width 41 height 17
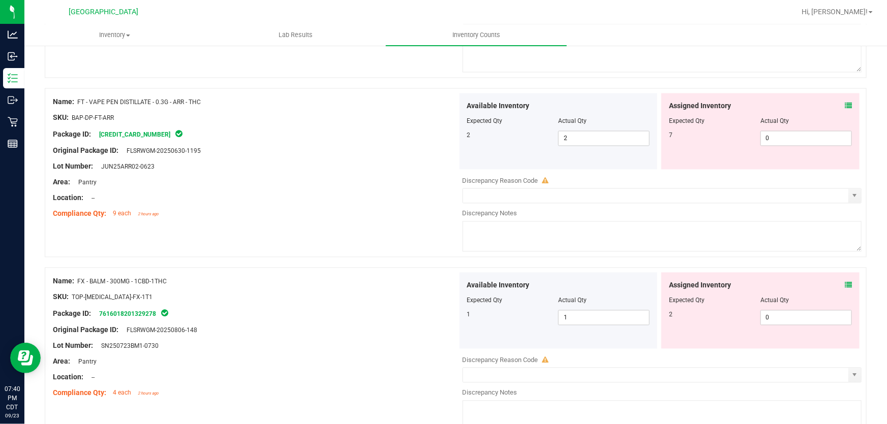
scroll to position [1062, 0]
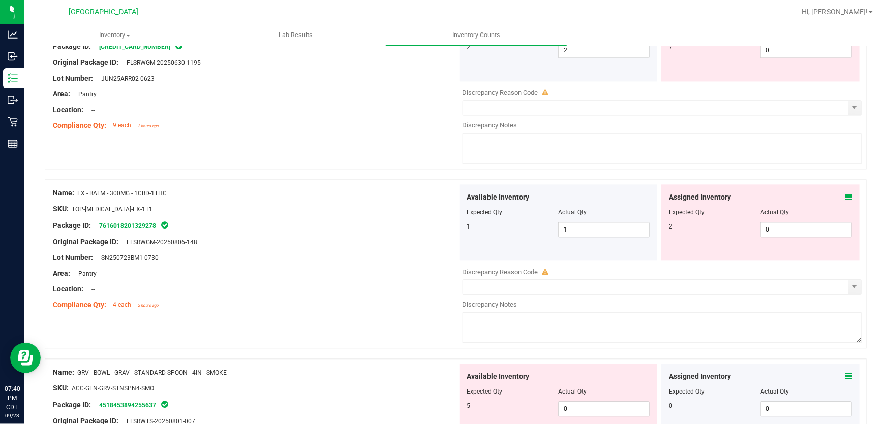
click at [833, 196] on div "Assigned Inventory" at bounding box center [760, 197] width 183 height 11
click at [844, 196] on icon at bounding box center [847, 197] width 7 height 7
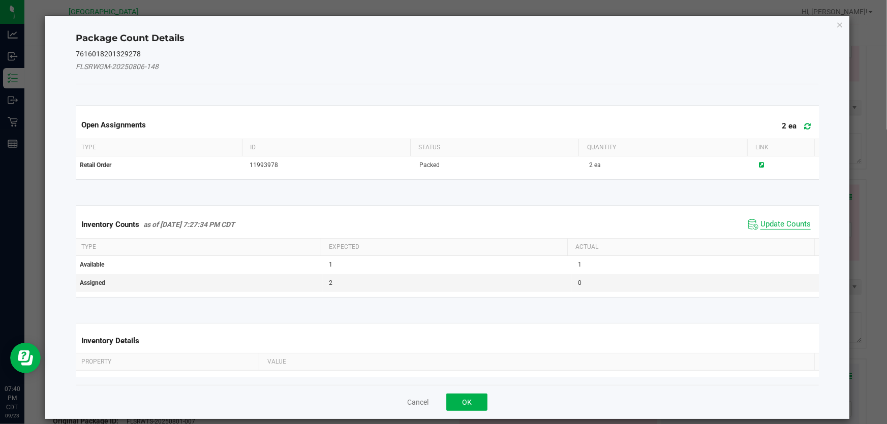
click at [781, 225] on span "Update Counts" at bounding box center [785, 224] width 50 height 10
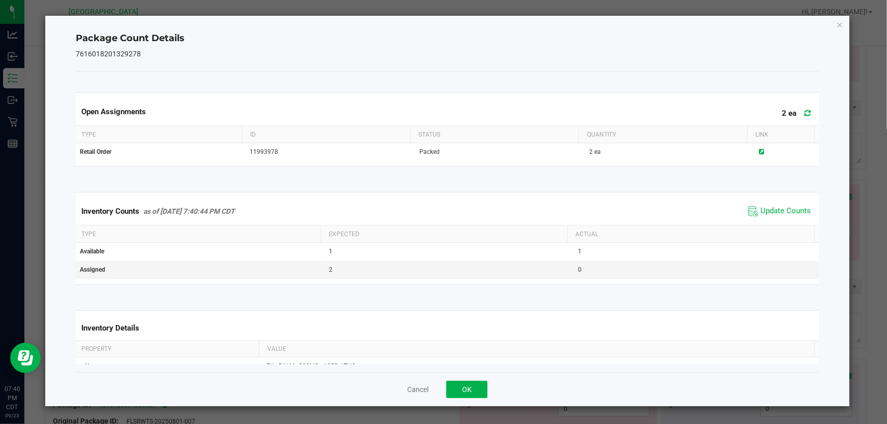
click at [488, 387] on div "Cancel OK" at bounding box center [447, 389] width 743 height 34
click at [476, 386] on button "OK" at bounding box center [466, 389] width 41 height 17
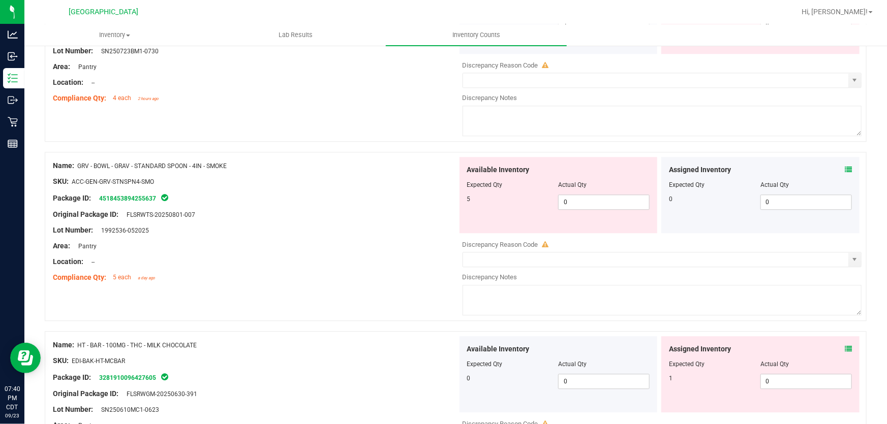
scroll to position [1293, 0]
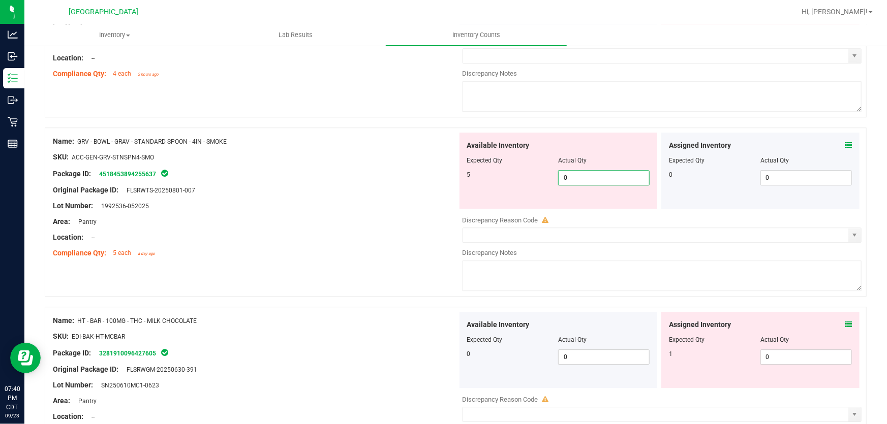
drag, startPoint x: 594, startPoint y: 178, endPoint x: 502, endPoint y: 178, distance: 91.5
click at [502, 178] on div "5 0 0" at bounding box center [558, 177] width 183 height 15
click at [401, 171] on div "Package ID: 4518453894255637" at bounding box center [255, 174] width 404 height 12
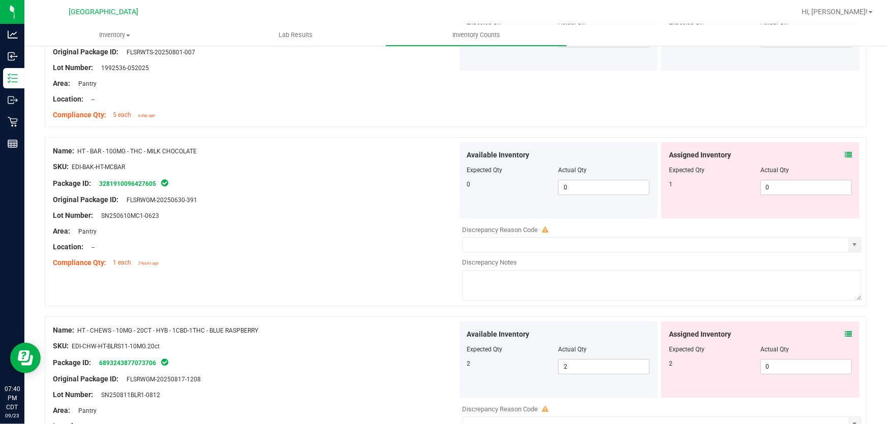
scroll to position [1432, 0]
click at [844, 151] on icon at bounding box center [847, 154] width 7 height 7
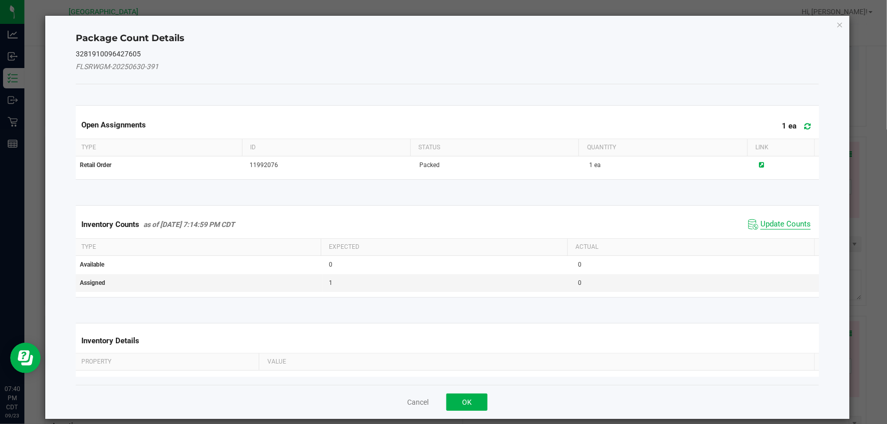
click at [760, 226] on span "Update Counts" at bounding box center [785, 224] width 50 height 10
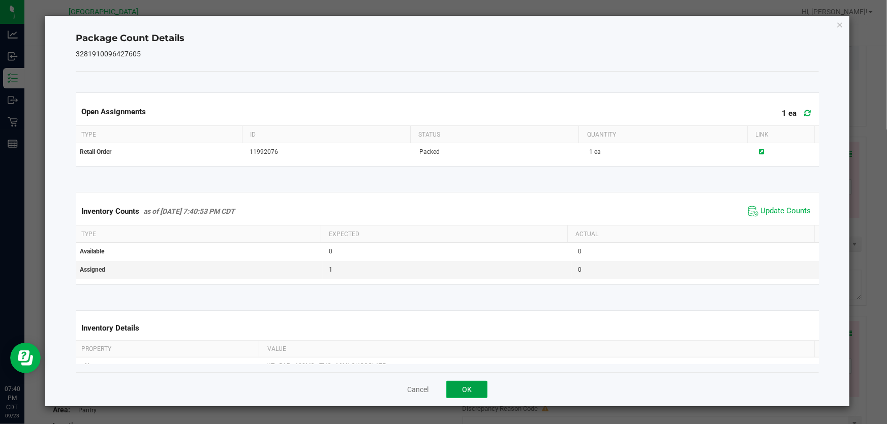
click at [467, 388] on button "OK" at bounding box center [466, 389] width 41 height 17
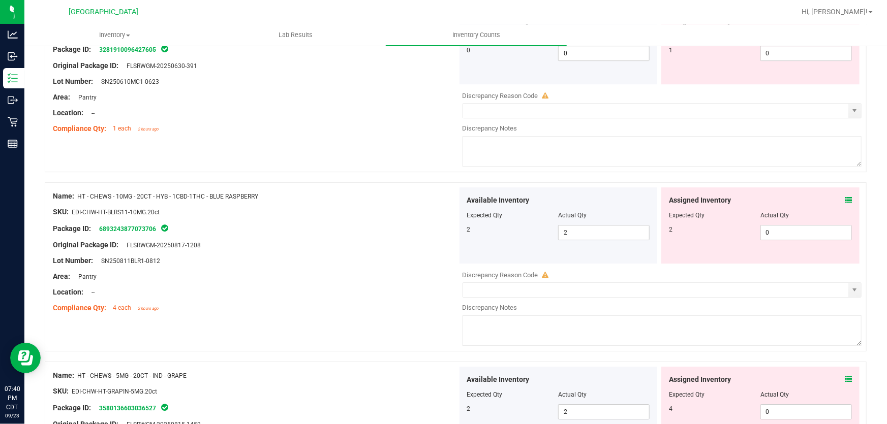
scroll to position [1570, 0]
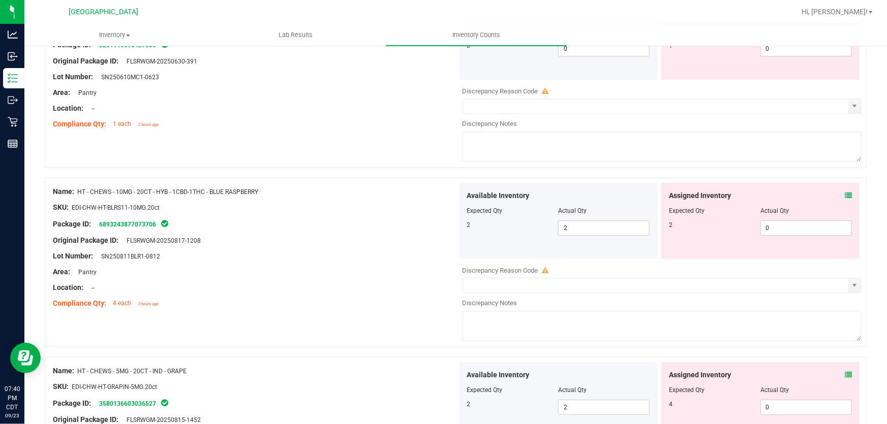
click at [844, 197] on icon at bounding box center [847, 195] width 7 height 7
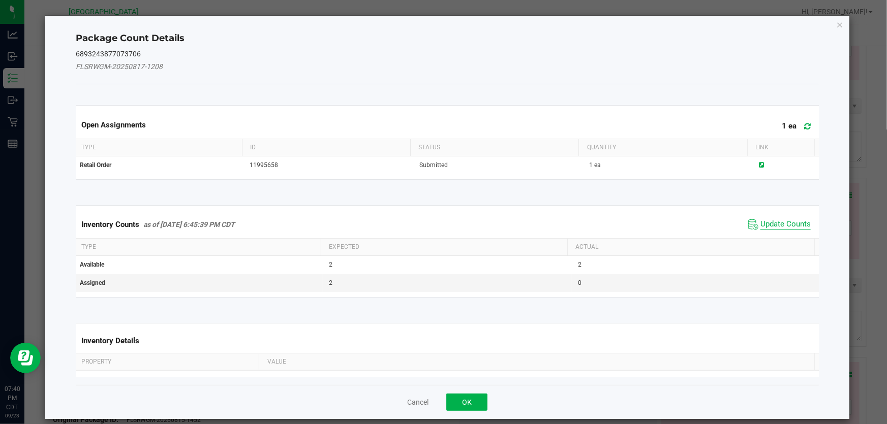
click at [767, 225] on span "Update Counts" at bounding box center [785, 224] width 50 height 10
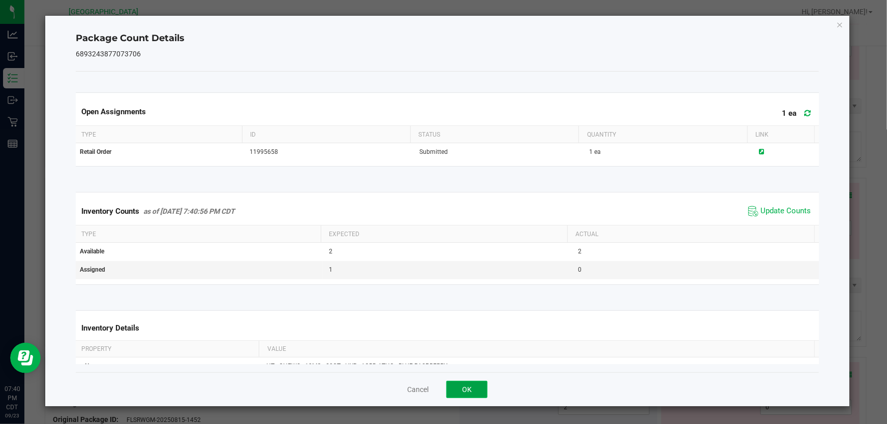
click at [483, 384] on button "OK" at bounding box center [466, 389] width 41 height 17
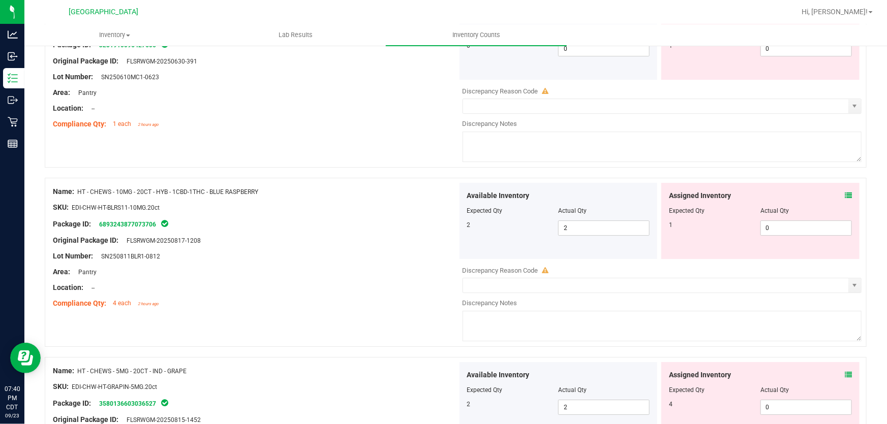
scroll to position [1755, 0]
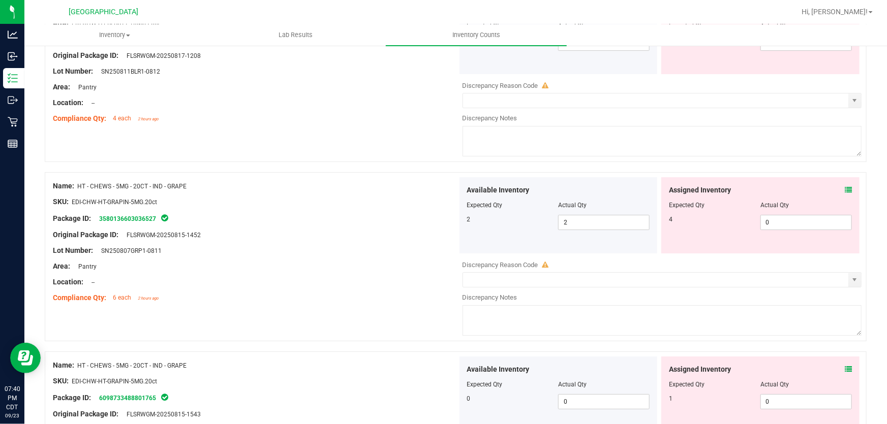
click at [844, 194] on span at bounding box center [847, 190] width 7 height 11
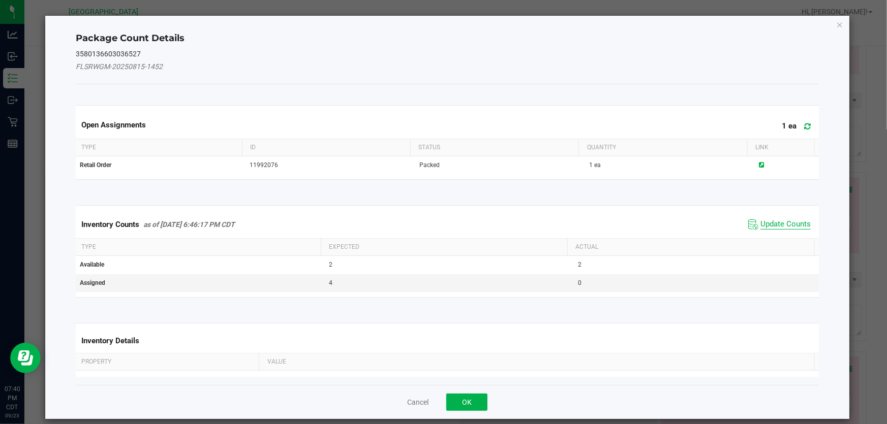
click at [772, 227] on span "Update Counts" at bounding box center [785, 224] width 50 height 10
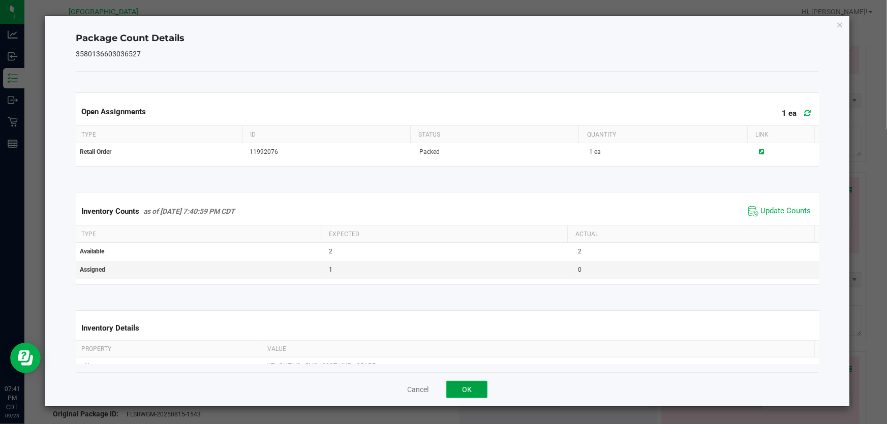
click at [460, 388] on button "OK" at bounding box center [466, 389] width 41 height 17
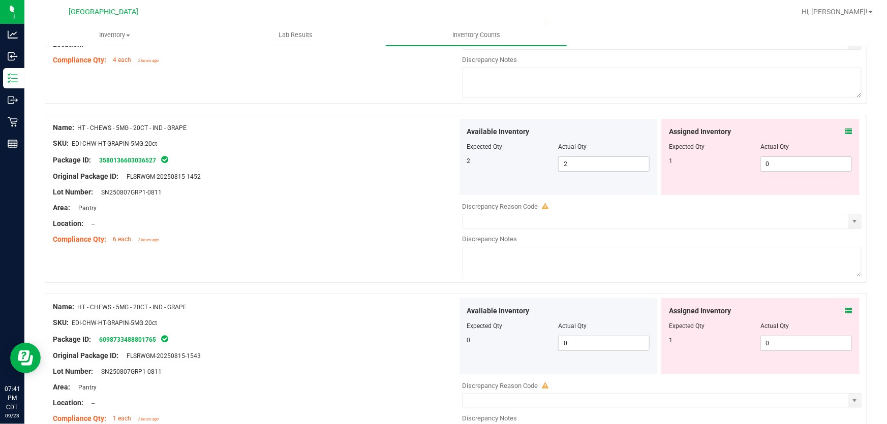
scroll to position [1894, 0]
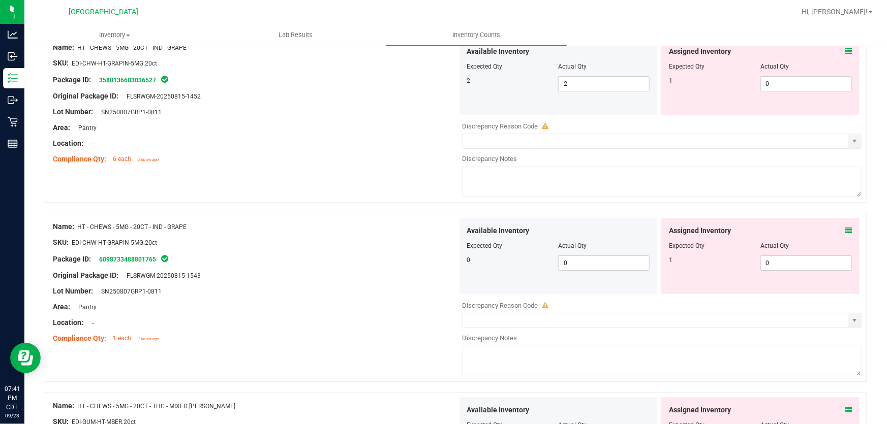
click at [844, 230] on icon at bounding box center [847, 230] width 7 height 7
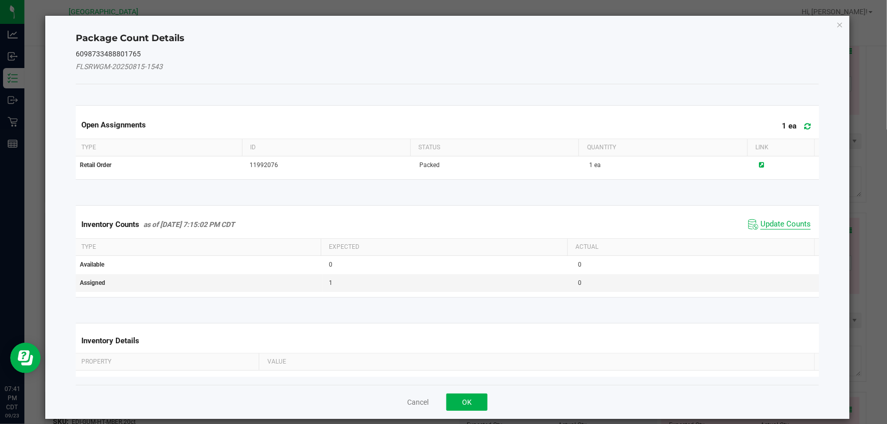
click at [770, 220] on span "Update Counts" at bounding box center [785, 224] width 50 height 10
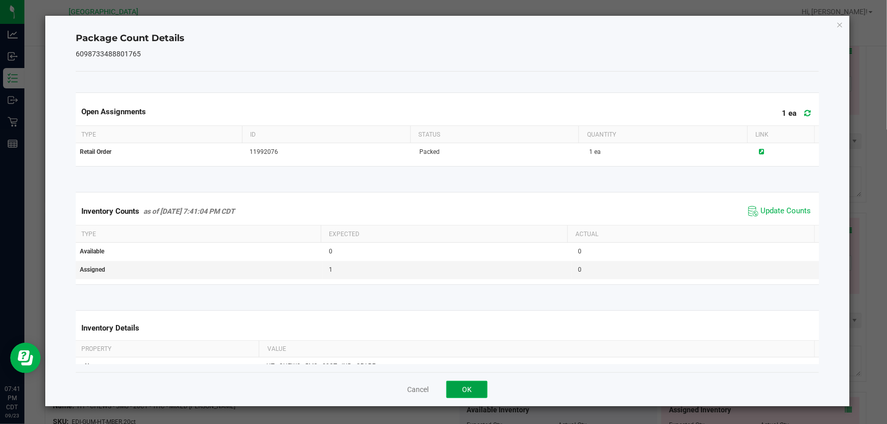
click at [467, 386] on button "OK" at bounding box center [466, 389] width 41 height 17
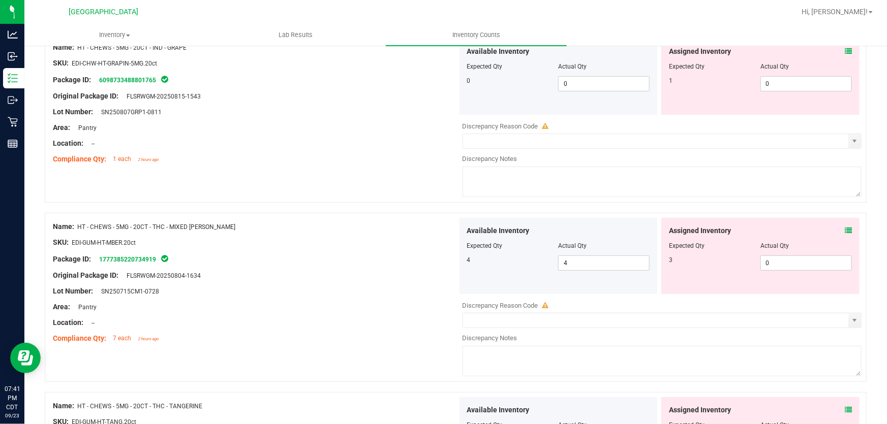
scroll to position [2078, 0]
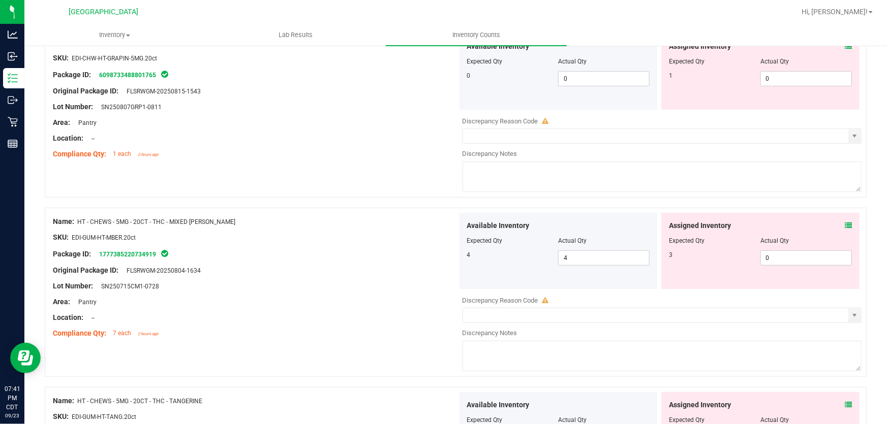
click at [844, 227] on icon at bounding box center [847, 225] width 7 height 7
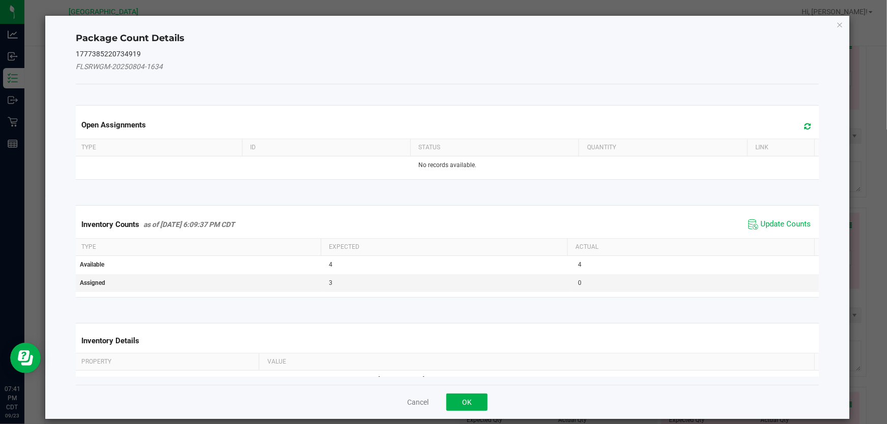
click at [764, 229] on span "Update Counts" at bounding box center [779, 224] width 68 height 15
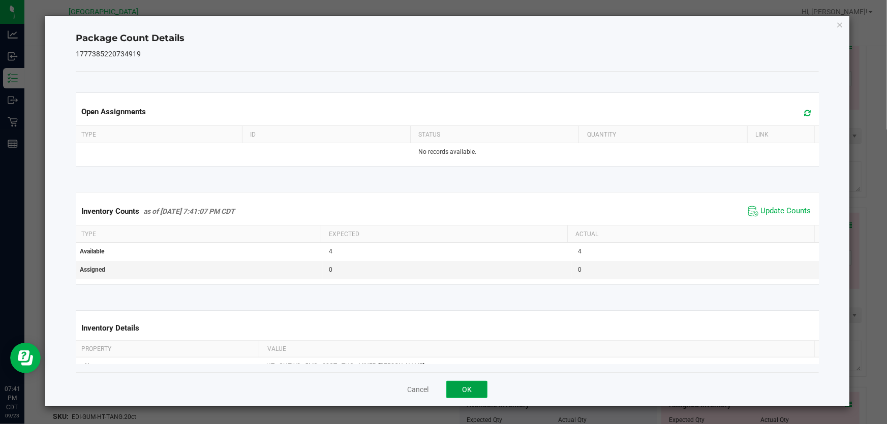
click at [466, 384] on button "OK" at bounding box center [466, 389] width 41 height 17
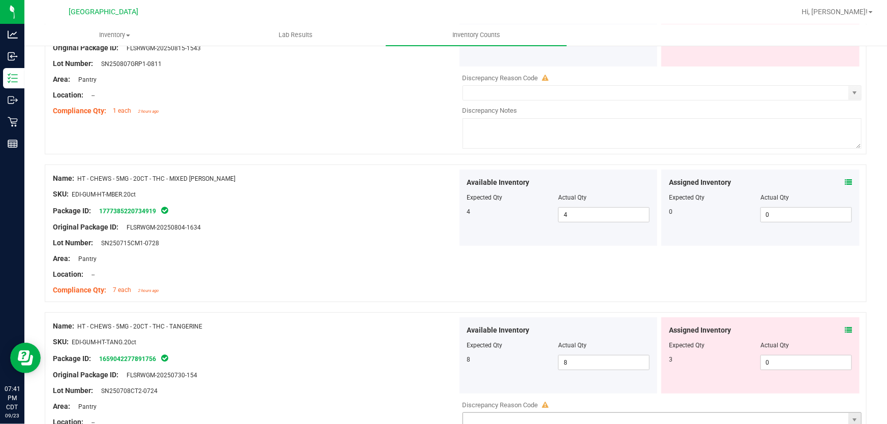
scroll to position [2263, 0]
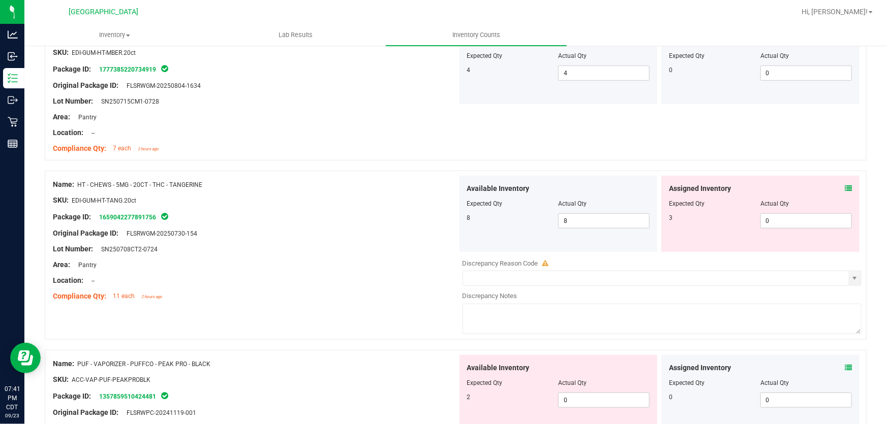
click at [844, 188] on icon at bounding box center [847, 188] width 7 height 7
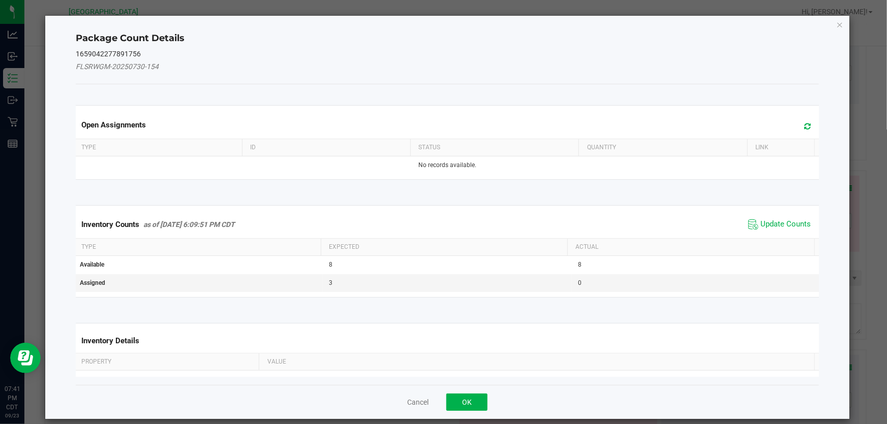
click at [762, 229] on span "Update Counts" at bounding box center [779, 224] width 68 height 15
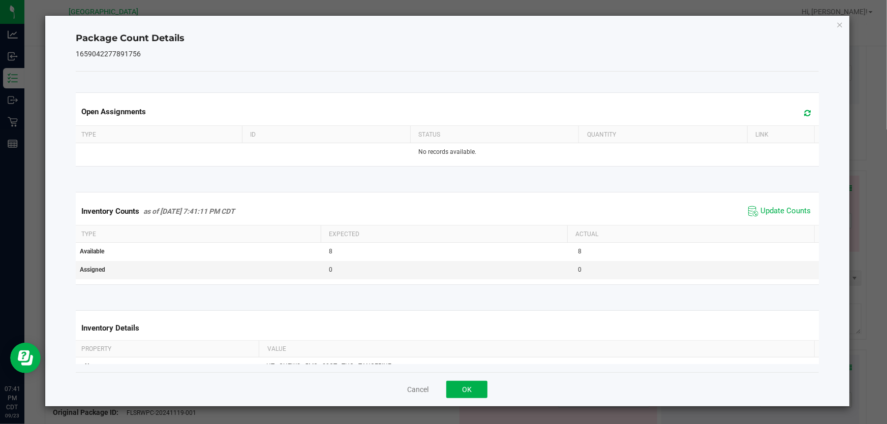
click at [762, 227] on th "Actual" at bounding box center [690, 234] width 247 height 17
click at [768, 210] on span "Update Counts" at bounding box center [785, 211] width 50 height 10
click at [467, 380] on div "Cancel OK" at bounding box center [447, 389] width 743 height 34
click at [467, 382] on button "OK" at bounding box center [466, 389] width 41 height 17
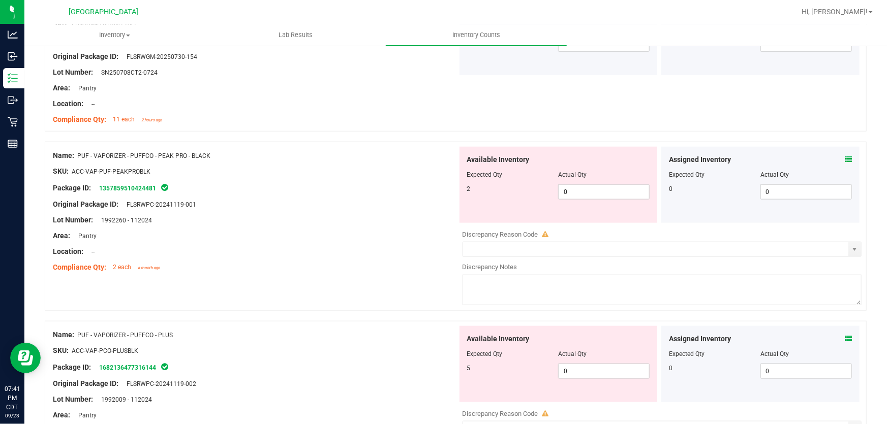
scroll to position [2448, 0]
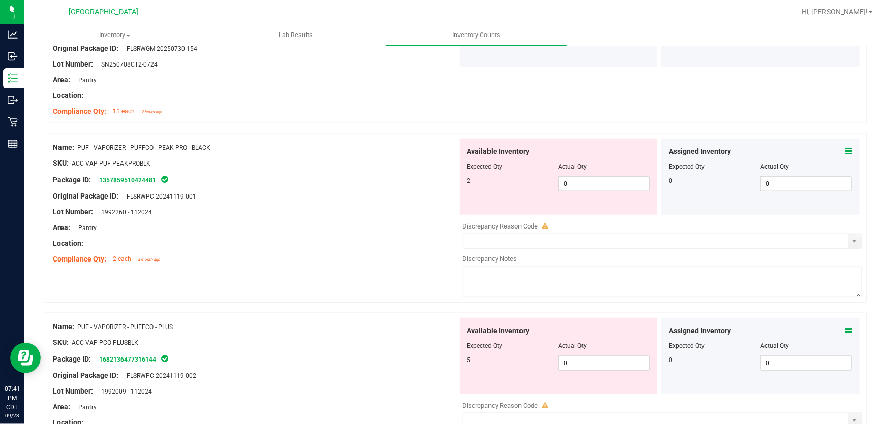
click at [835, 147] on div "Assigned Inventory" at bounding box center [760, 151] width 183 height 11
click at [844, 151] on icon at bounding box center [847, 151] width 7 height 7
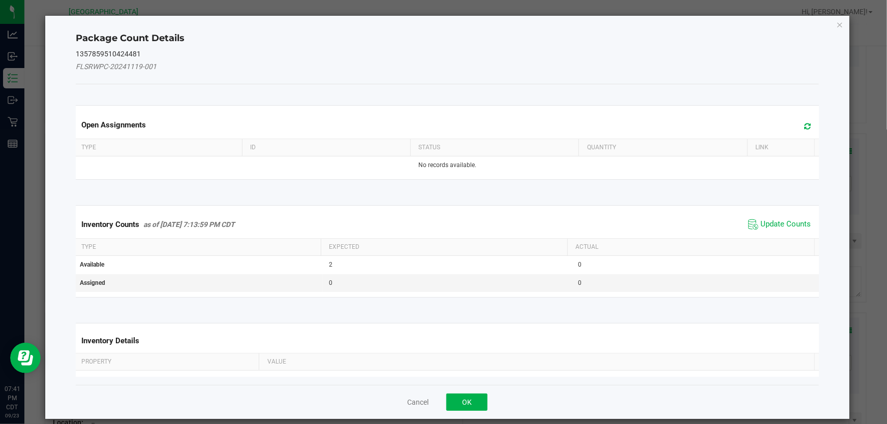
click at [788, 217] on span "Update Counts" at bounding box center [779, 224] width 68 height 15
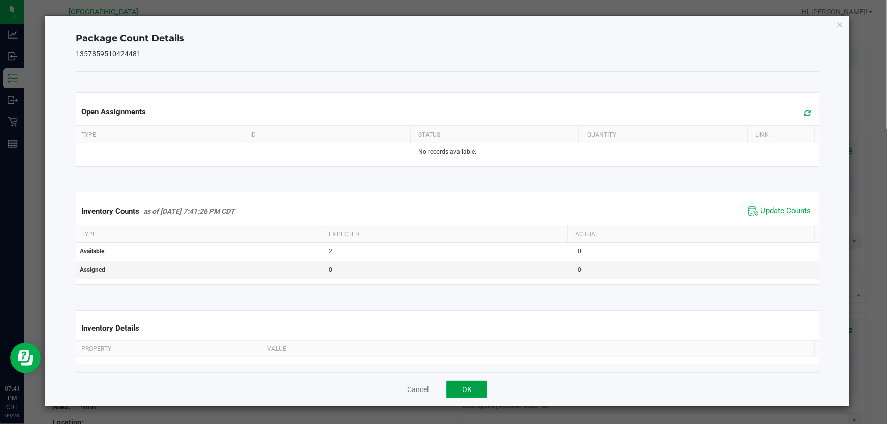
click at [475, 393] on button "OK" at bounding box center [466, 389] width 41 height 17
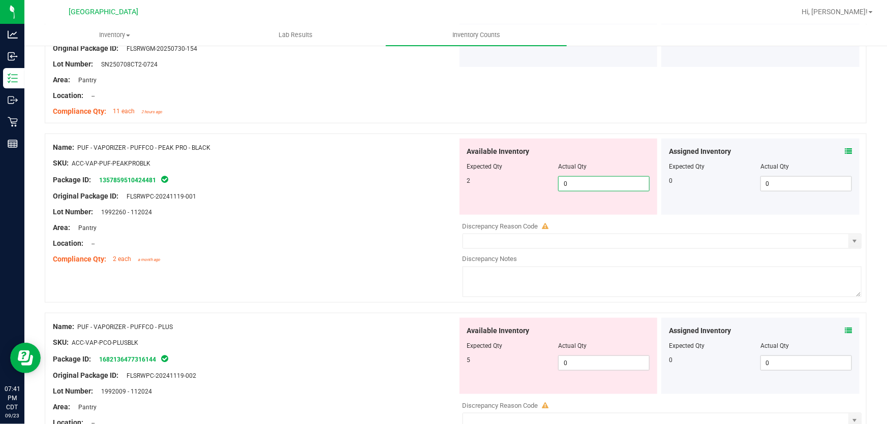
drag, startPoint x: 606, startPoint y: 186, endPoint x: 457, endPoint y: 208, distance: 150.4
click at [460, 206] on div "Available Inventory Expected Qty Actual Qty 2 0 0" at bounding box center [558, 177] width 198 height 76
click at [405, 207] on div "Lot Number: 1992260 - 112024" at bounding box center [255, 212] width 404 height 11
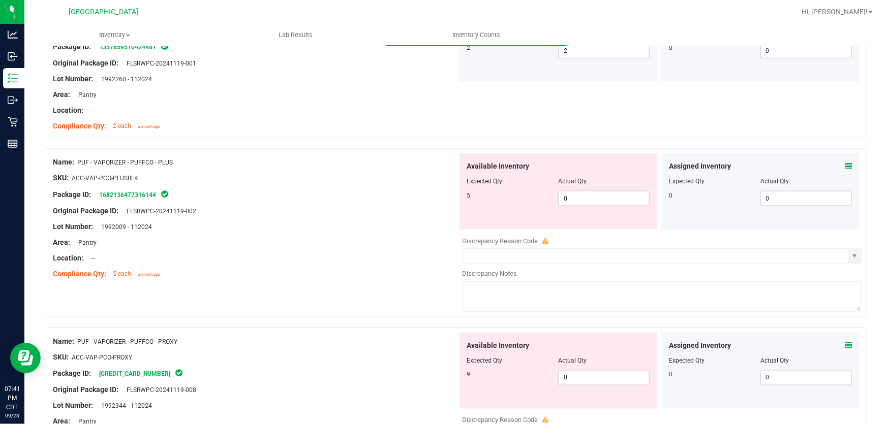
scroll to position [2586, 0]
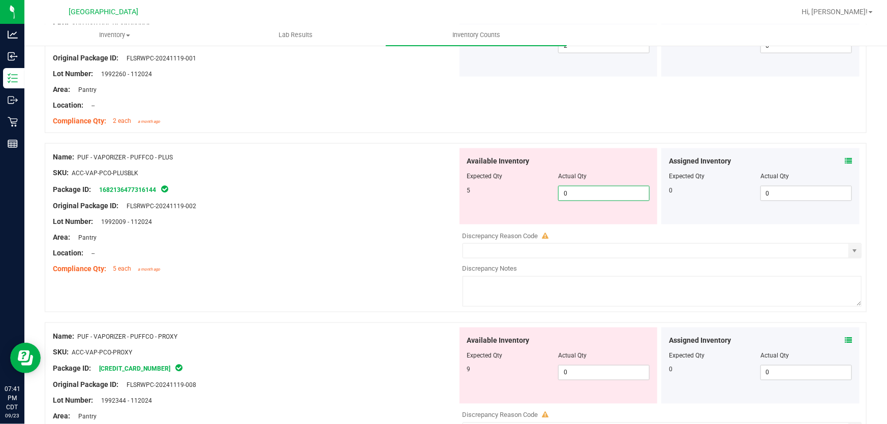
drag, startPoint x: 593, startPoint y: 187, endPoint x: 332, endPoint y: 185, distance: 261.2
click at [339, 186] on div "Name: PUF - VAPORIZER - PUFFCO - PLUS SKU: ACC-VAP-PCO-PLUSBLK Package ID: 1682…" at bounding box center [456, 227] width 822 height 169
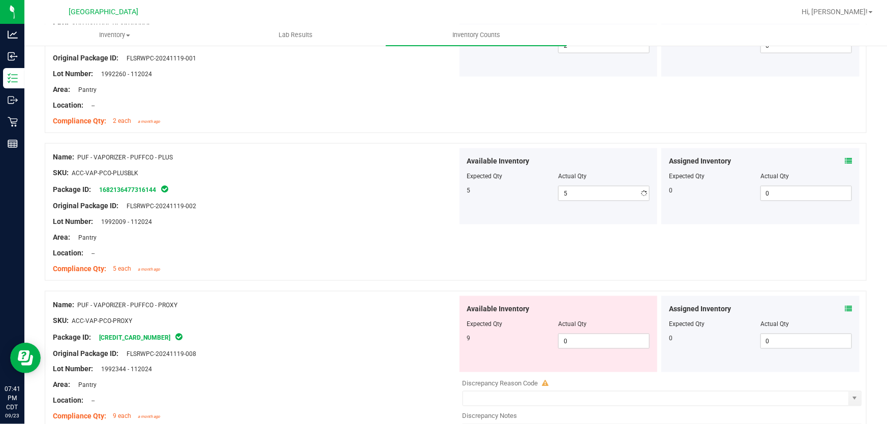
click at [325, 187] on div "Package ID: 1682136477316144" at bounding box center [255, 189] width 404 height 12
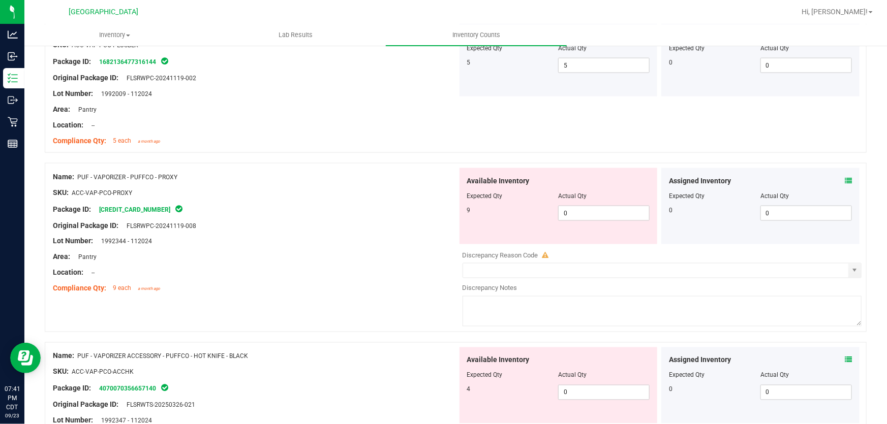
scroll to position [2817, 0]
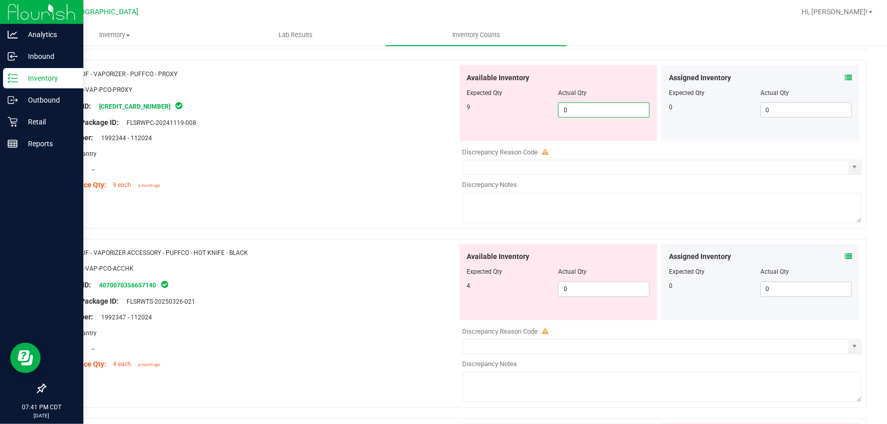
drag, startPoint x: 604, startPoint y: 110, endPoint x: 15, endPoint y: 181, distance: 593.2
click at [17, 181] on div "Analytics Inbound Inventory Outbound Retail Reports 07:41 PM CDT [DATE] 09/23 […" at bounding box center [443, 212] width 887 height 424
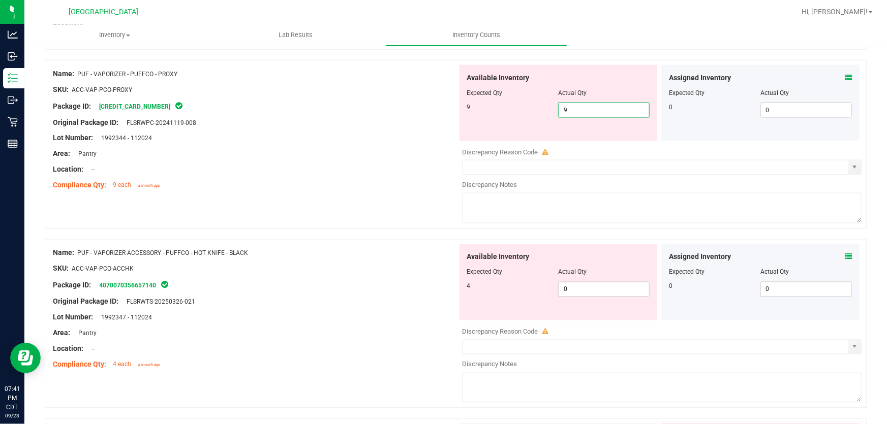
click at [340, 161] on div at bounding box center [255, 162] width 404 height 5
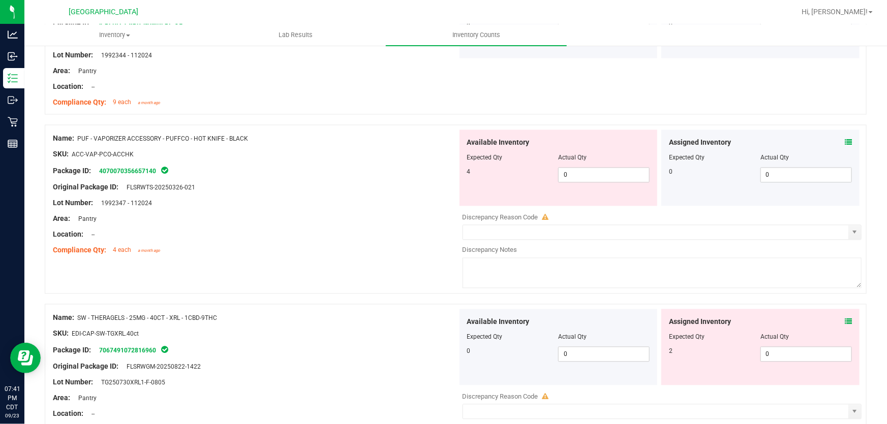
scroll to position [2910, 0]
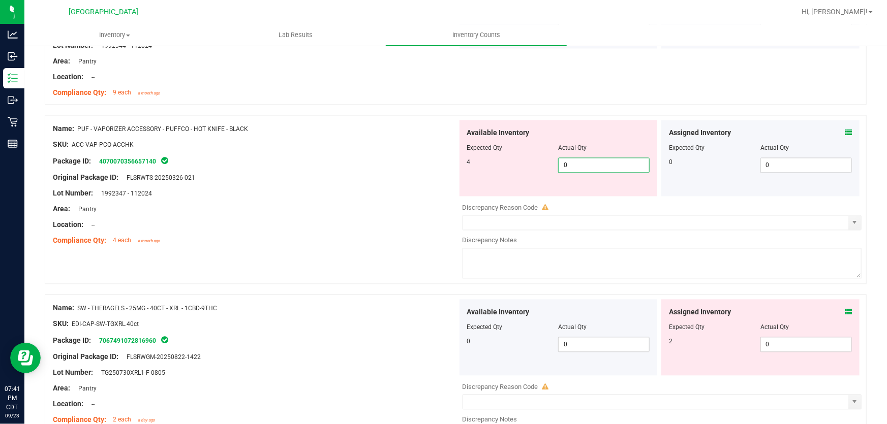
drag, startPoint x: 570, startPoint y: 166, endPoint x: 456, endPoint y: 182, distance: 114.9
click at [459, 182] on div "Available Inventory Expected Qty Actual Qty 4 0 0" at bounding box center [558, 158] width 198 height 76
click at [395, 188] on div "Lot Number: 1992347 - 112024" at bounding box center [255, 193] width 404 height 11
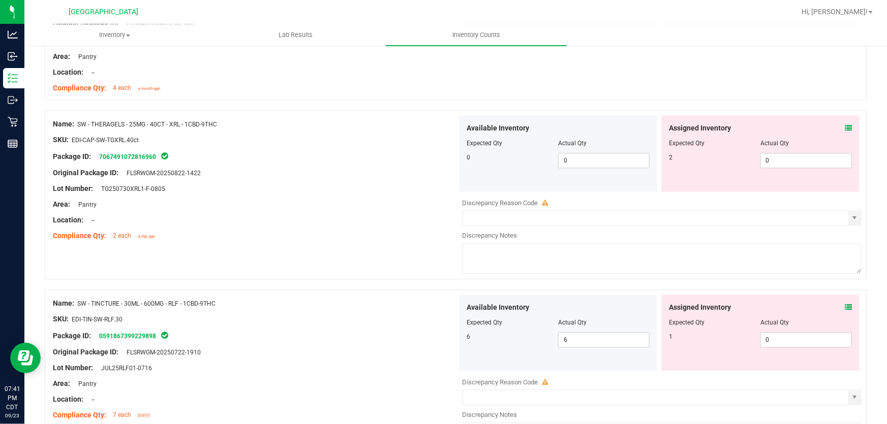
scroll to position [3094, 0]
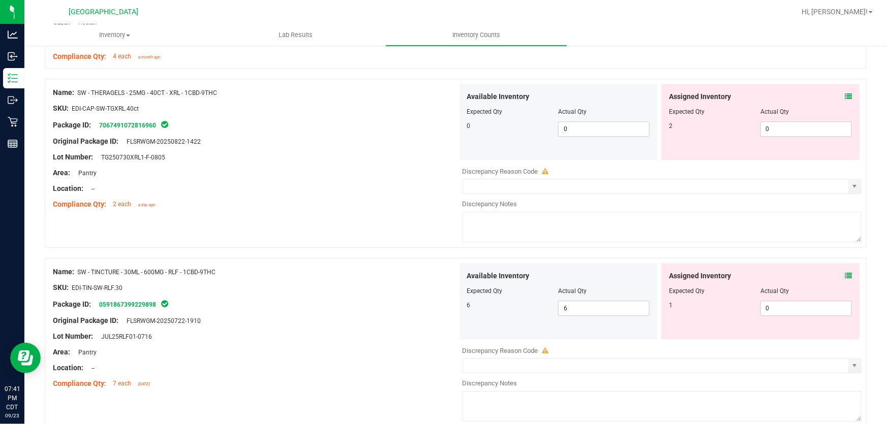
click at [844, 93] on icon at bounding box center [847, 96] width 7 height 7
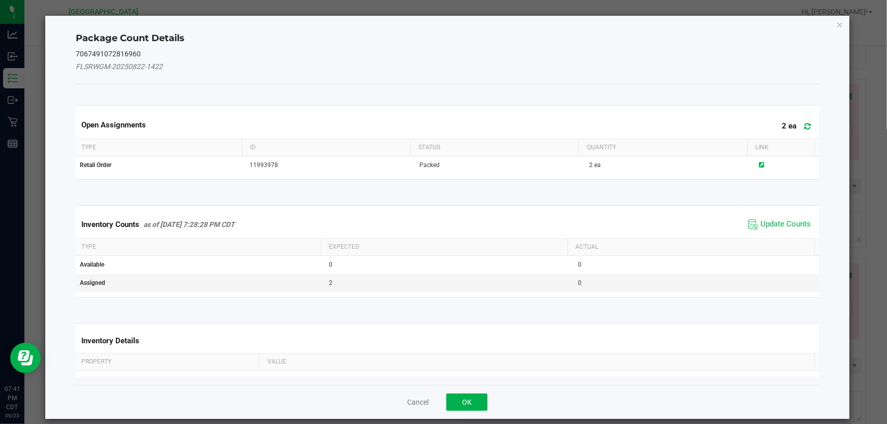
click at [780, 229] on span "Update Counts" at bounding box center [779, 224] width 68 height 15
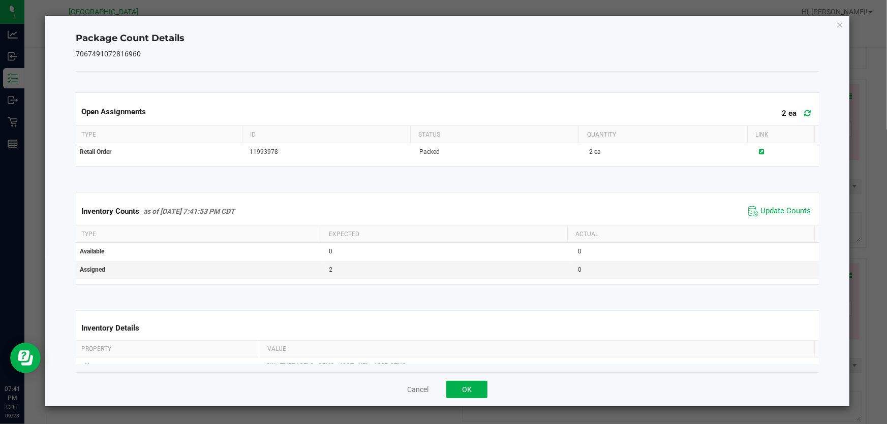
click at [780, 218] on span "Update Counts" at bounding box center [779, 211] width 68 height 15
click at [780, 210] on span "Update Counts" at bounding box center [785, 211] width 50 height 10
click at [467, 386] on button "OK" at bounding box center [466, 389] width 41 height 17
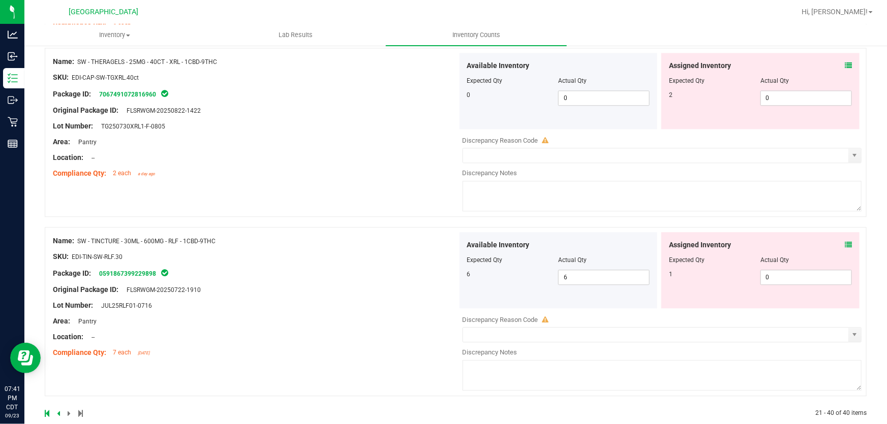
scroll to position [3140, 0]
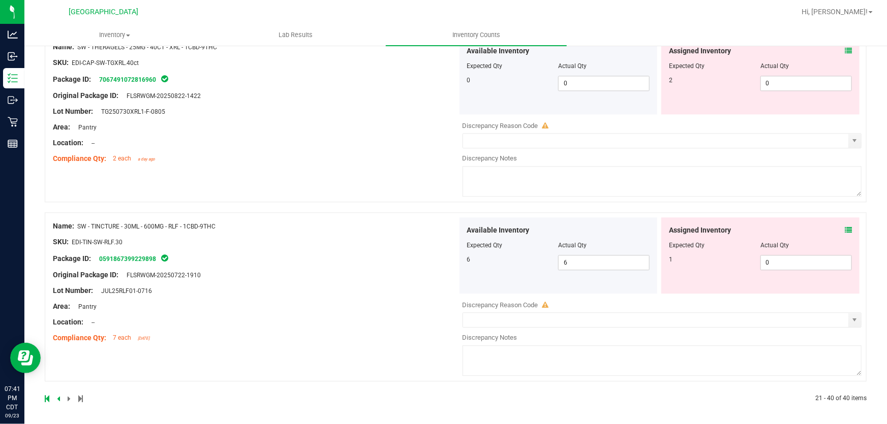
click at [844, 228] on icon at bounding box center [847, 230] width 7 height 7
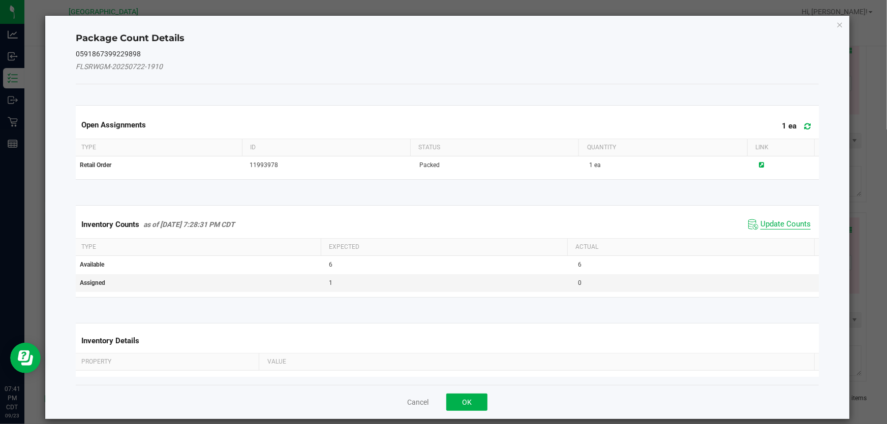
click at [776, 225] on span "Update Counts" at bounding box center [785, 224] width 50 height 10
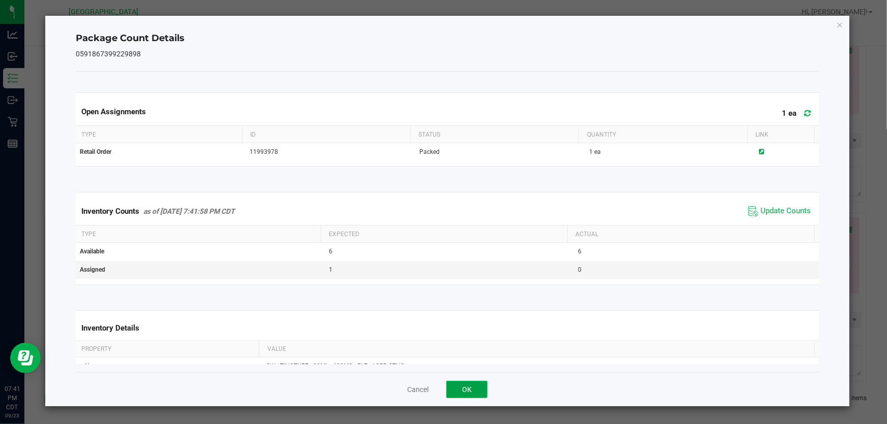
click at [473, 390] on button "OK" at bounding box center [466, 389] width 41 height 17
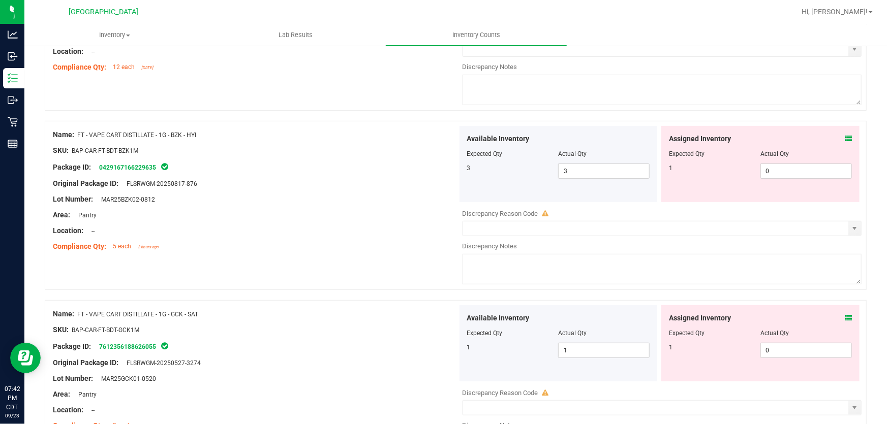
scroll to position [0, 0]
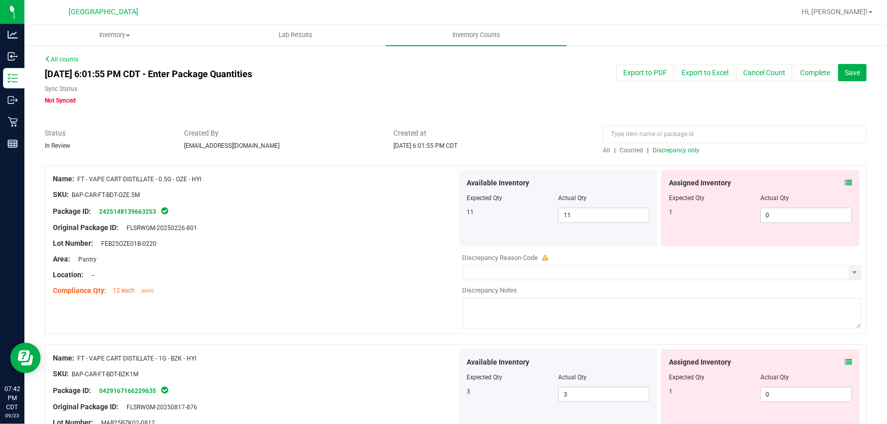
click at [668, 149] on span "Discrepancy only" at bounding box center [675, 150] width 47 height 7
click at [844, 73] on span "Save" at bounding box center [851, 73] width 15 height 8
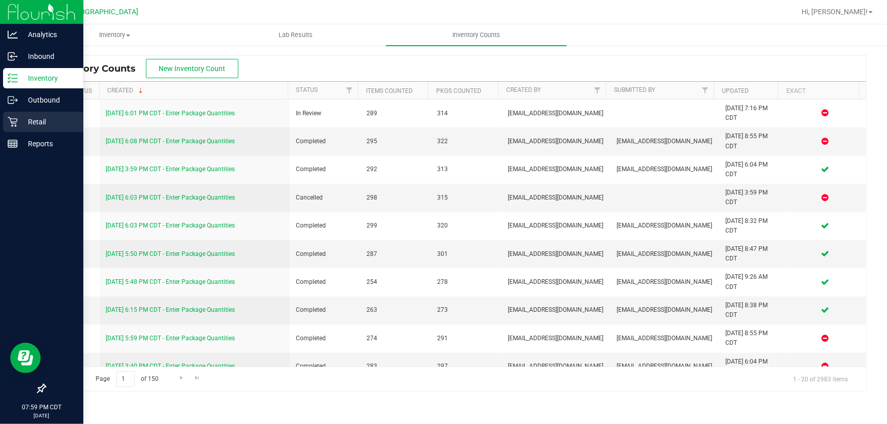
click at [38, 125] on p "Retail" at bounding box center [48, 122] width 61 height 12
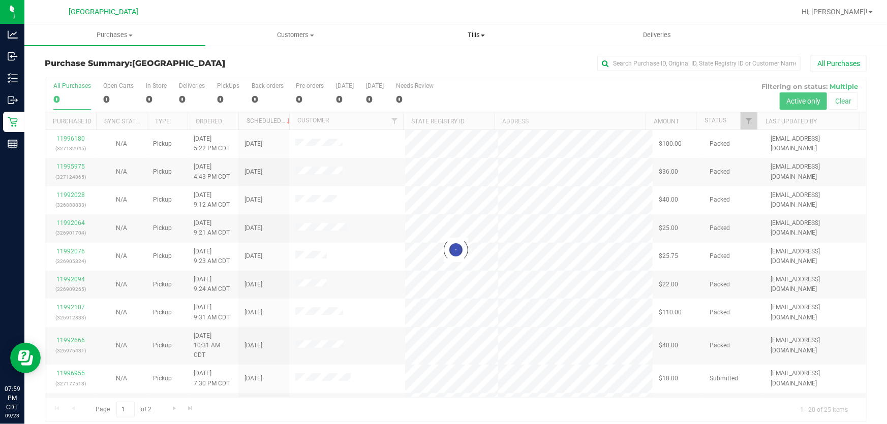
click at [473, 33] on span "Tills" at bounding box center [476, 34] width 180 height 9
click at [455, 61] on li "Manage tills" at bounding box center [476, 61] width 181 height 12
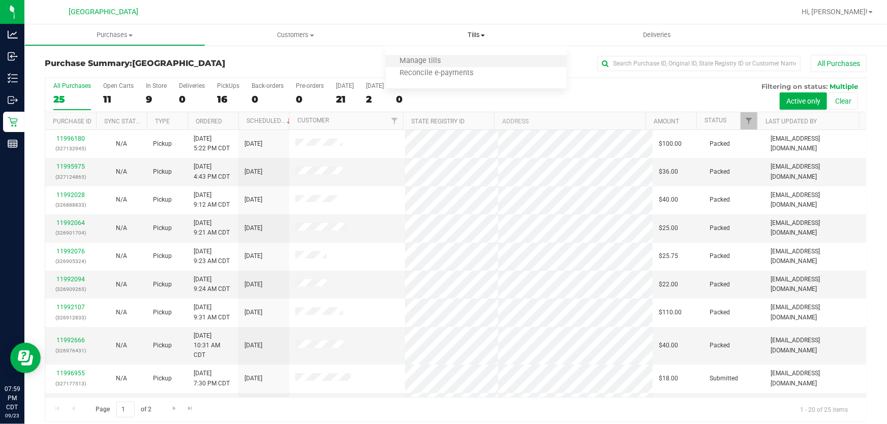
click at [455, 61] on li "Manage tills" at bounding box center [476, 61] width 181 height 12
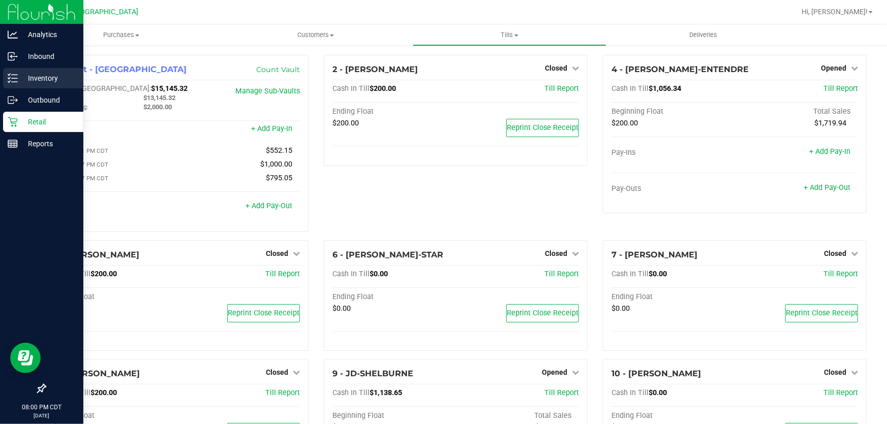
click at [30, 78] on p "Inventory" at bounding box center [48, 78] width 61 height 12
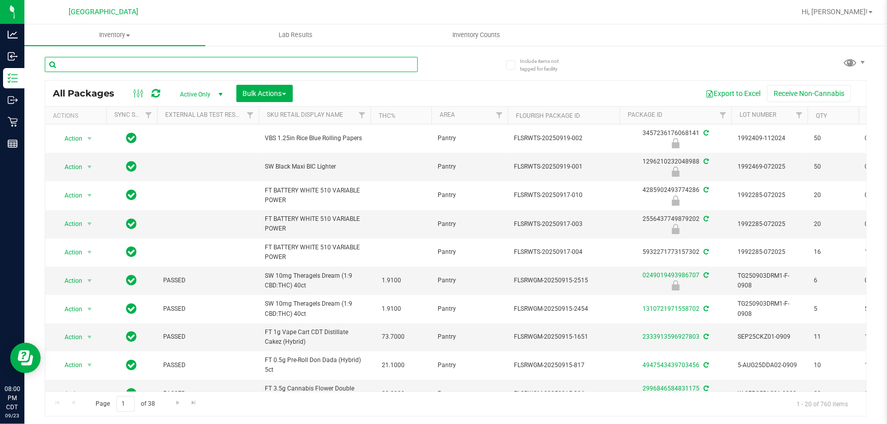
click at [259, 63] on input "text" at bounding box center [231, 64] width 373 height 15
